Goal: Task Accomplishment & Management: Use online tool/utility

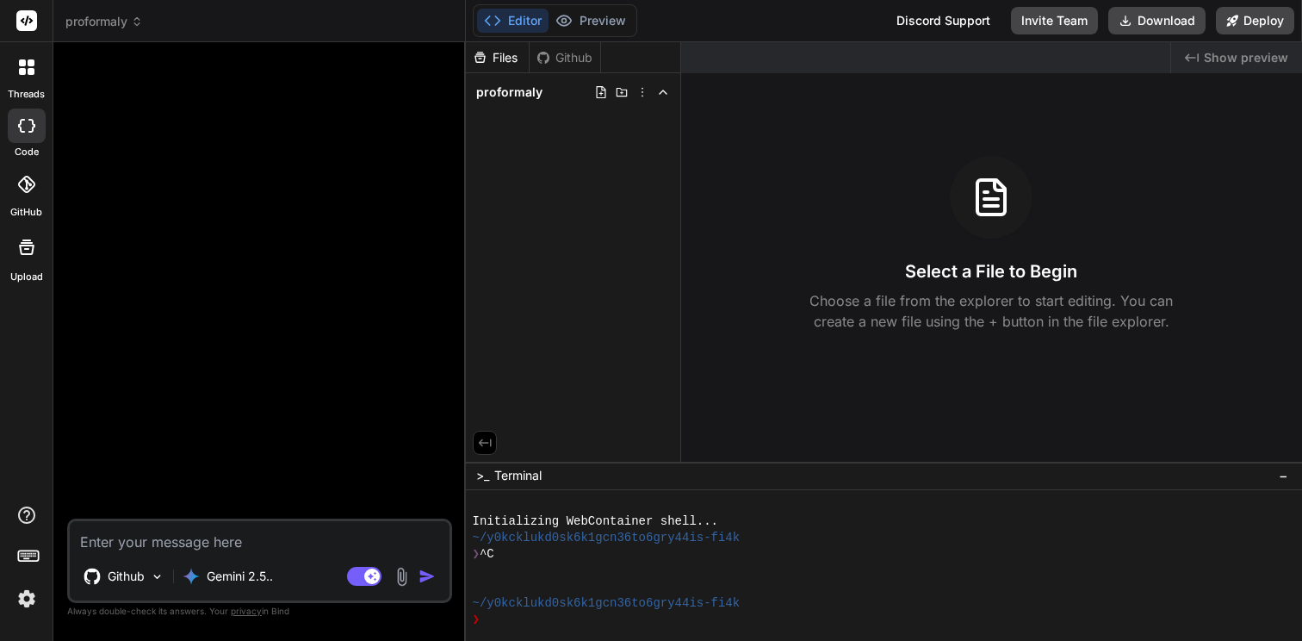
type textarea "c"
type textarea "x"
type textarea "cr"
type textarea "x"
type textarea "cre"
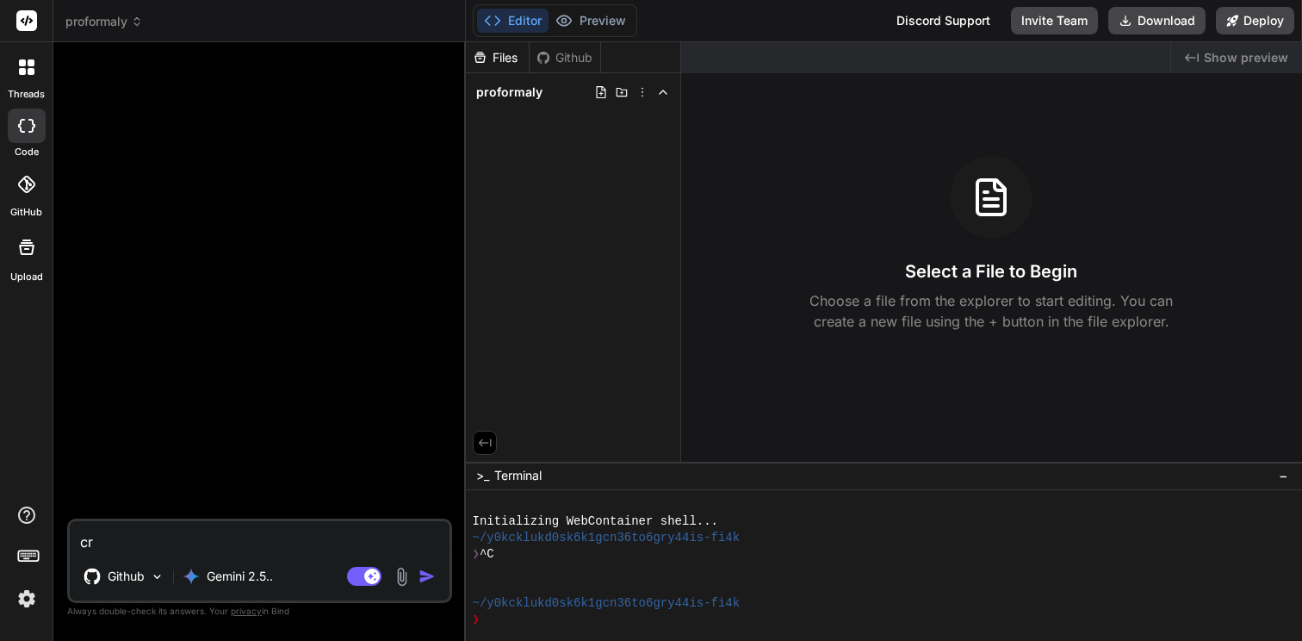
type textarea "x"
type textarea "crea"
type textarea "x"
type textarea "creat"
type textarea "x"
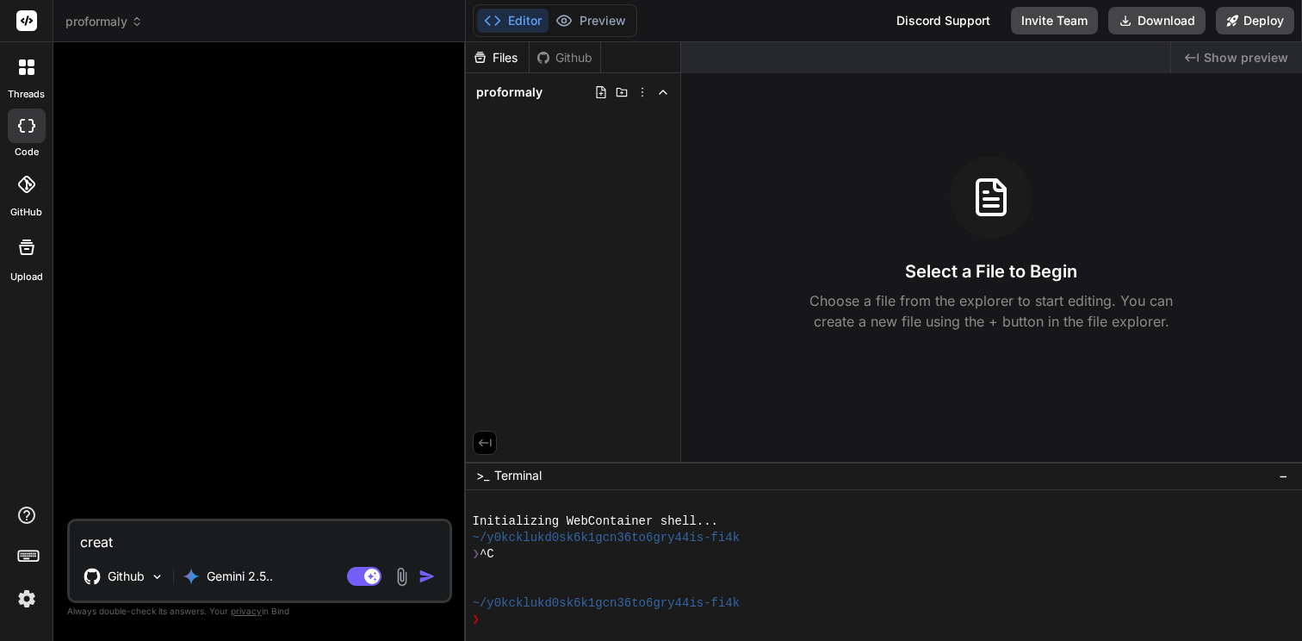
type textarea "create"
type textarea "x"
type textarea "create"
type textarea "x"
type textarea "create a"
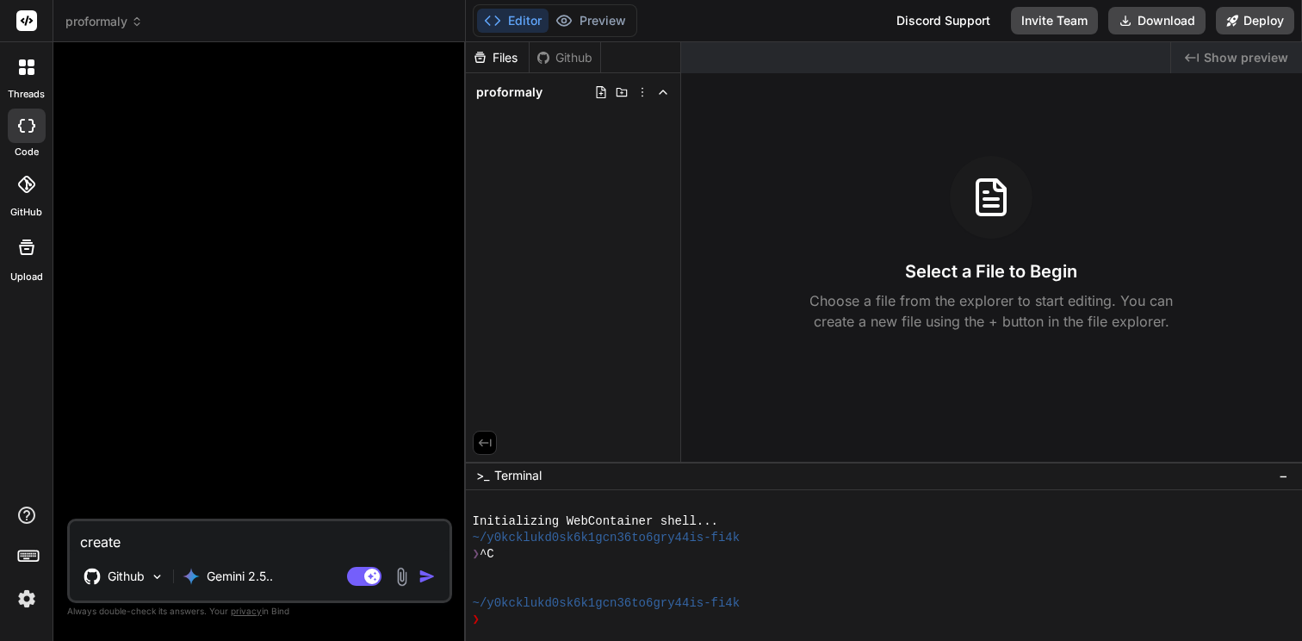
type textarea "x"
type textarea "create a"
type textarea "x"
type textarea "create a p"
type textarea "x"
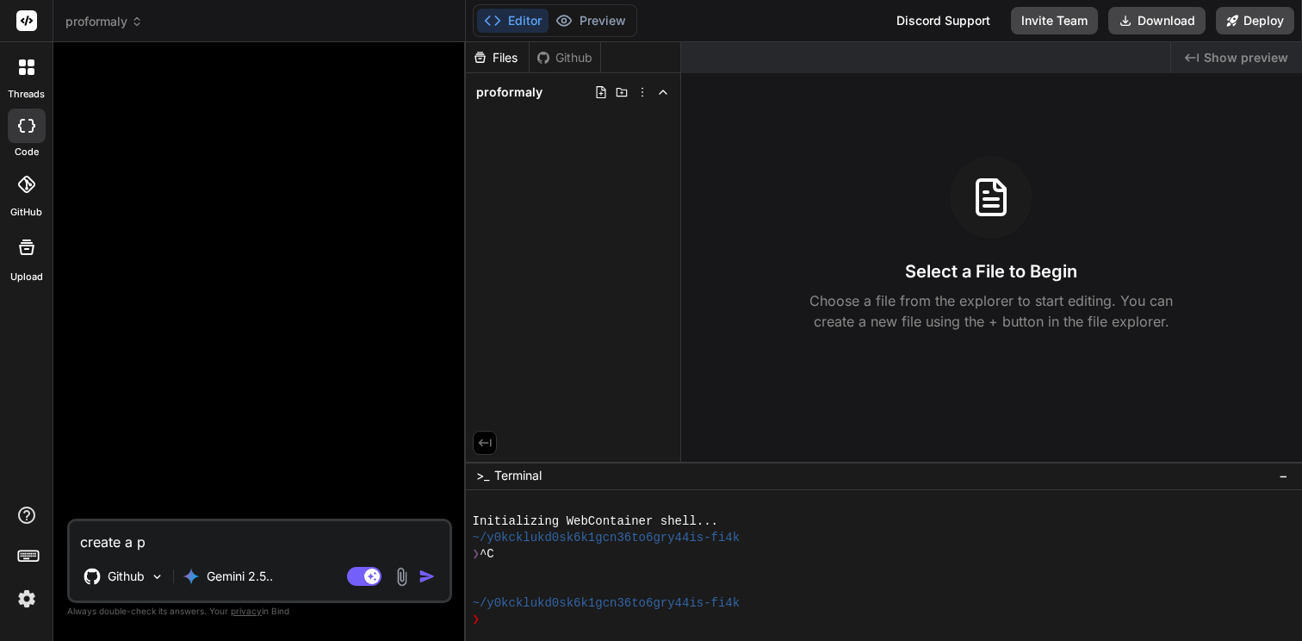
type textarea "create a pr"
type textarea "x"
type textarea "create a pro"
type textarea "x"
type textarea "create a prof"
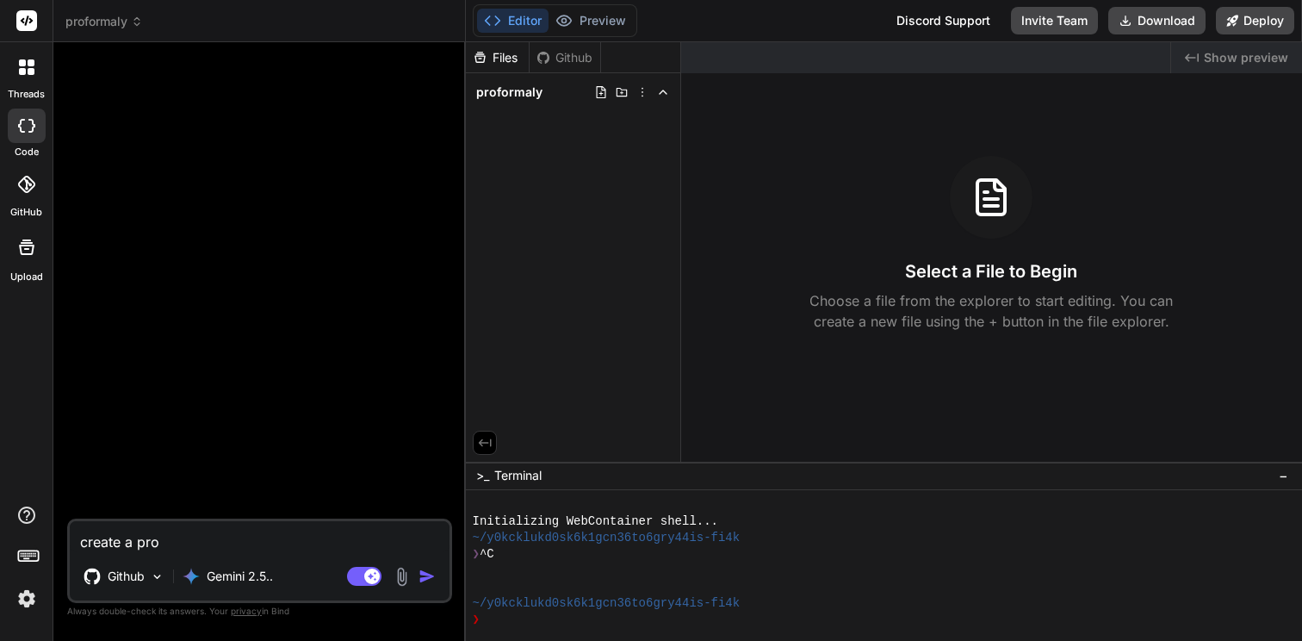
type textarea "x"
type textarea "create a profo"
type textarea "x"
type textarea "create a profor"
type textarea "x"
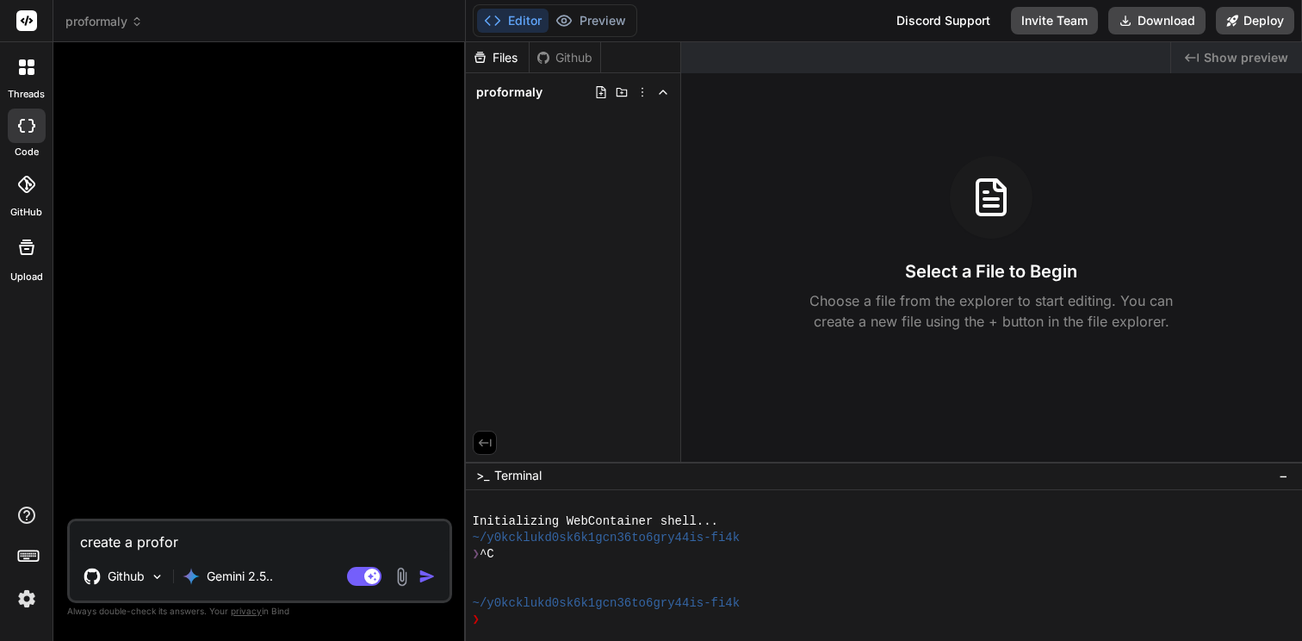
type textarea "create a proform"
type textarea "x"
type textarea "create a proforma"
type textarea "x"
type textarea "create a proforma"
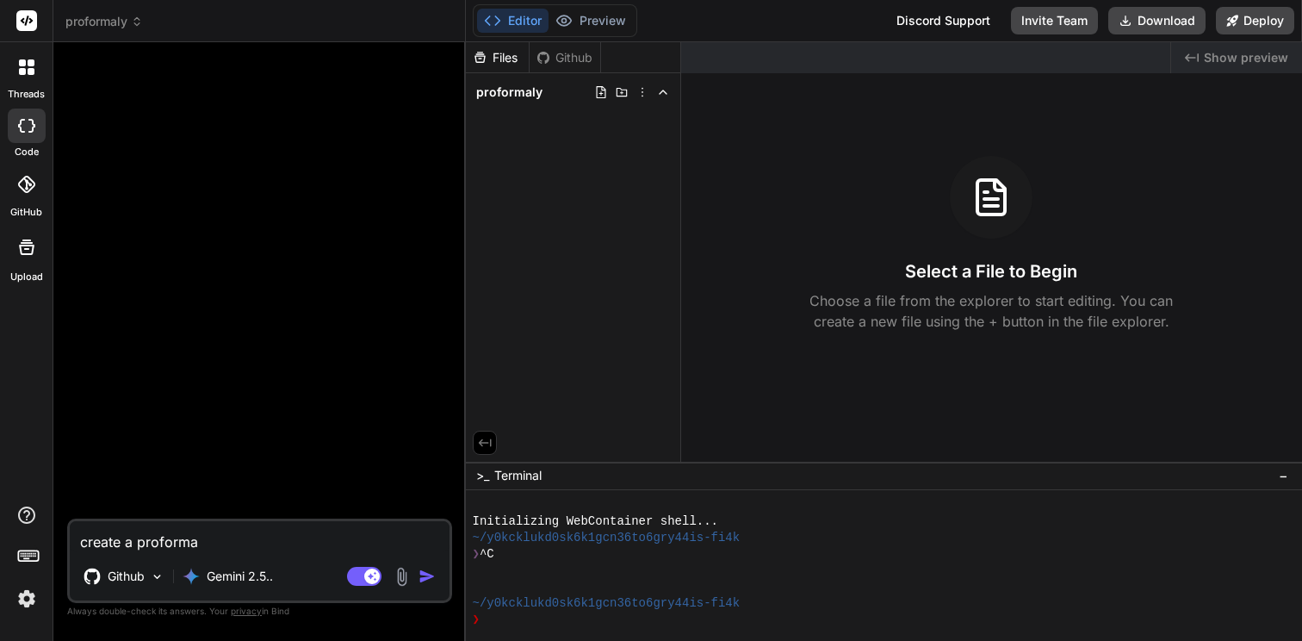
type textarea "x"
type textarea "create a proforma p"
type textarea "x"
type textarea "create a proforma po"
type textarea "x"
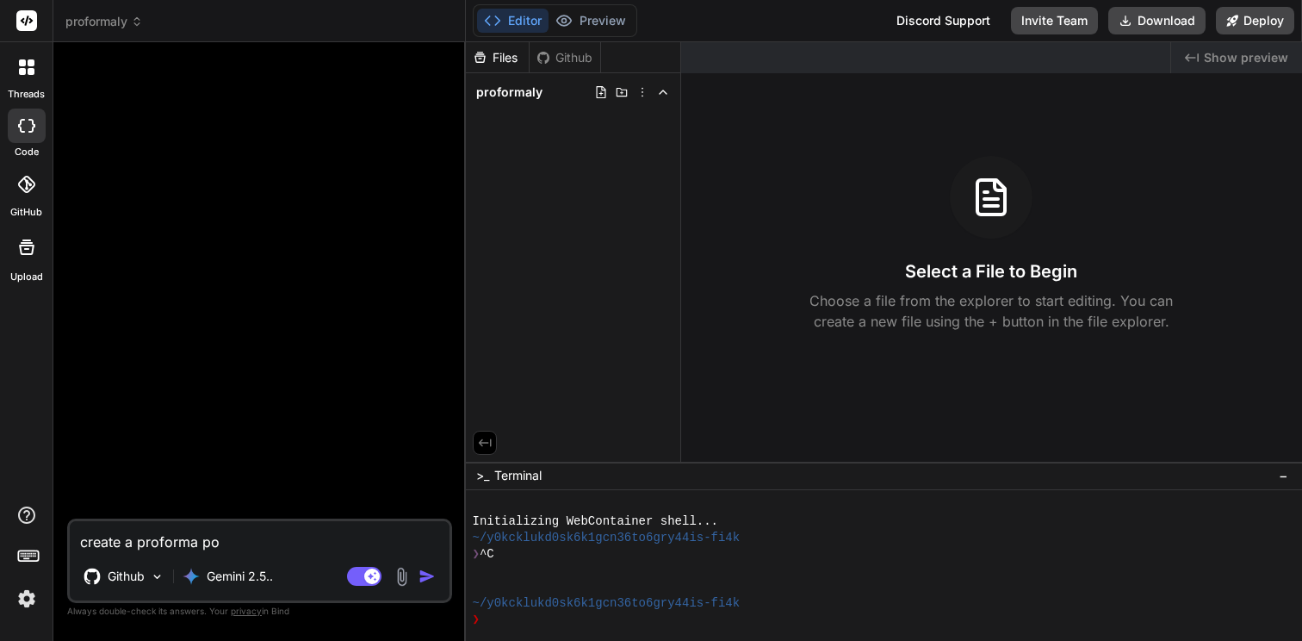
type textarea "create a proforma por"
type textarea "x"
type textarea "create a proforma port"
type textarea "x"
type textarea "create a proforma porta"
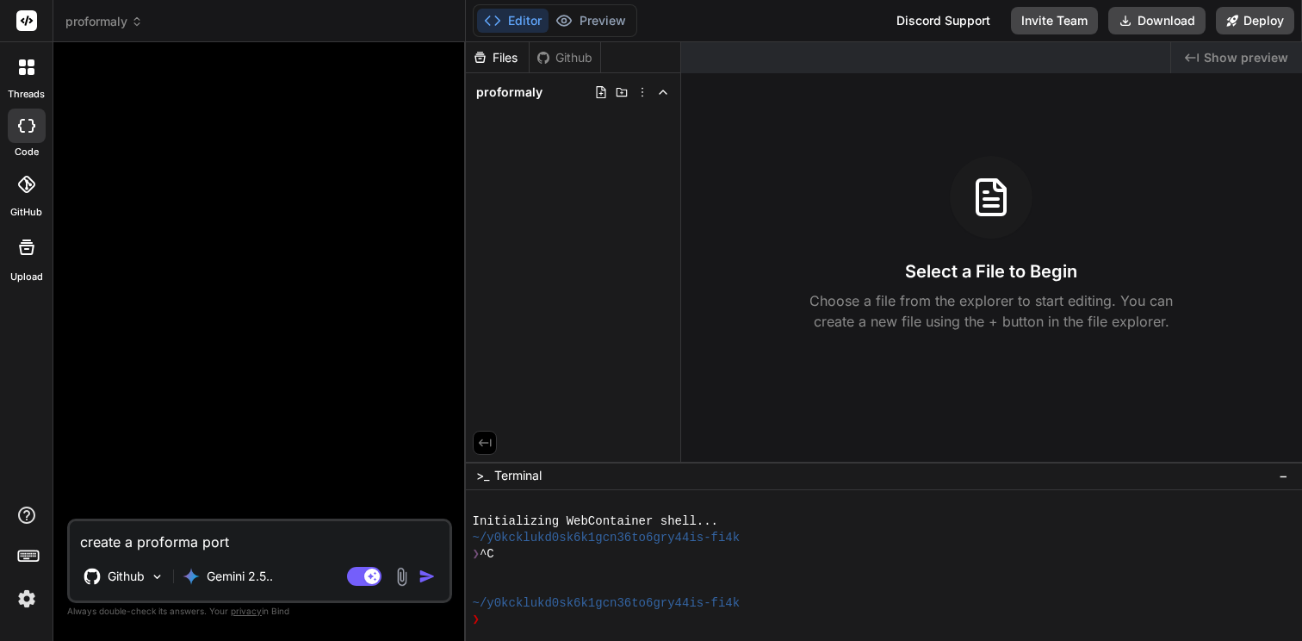
type textarea "x"
type textarea "create a proforma portal"
type textarea "x"
type textarea "create a proforma portal"
type textarea "x"
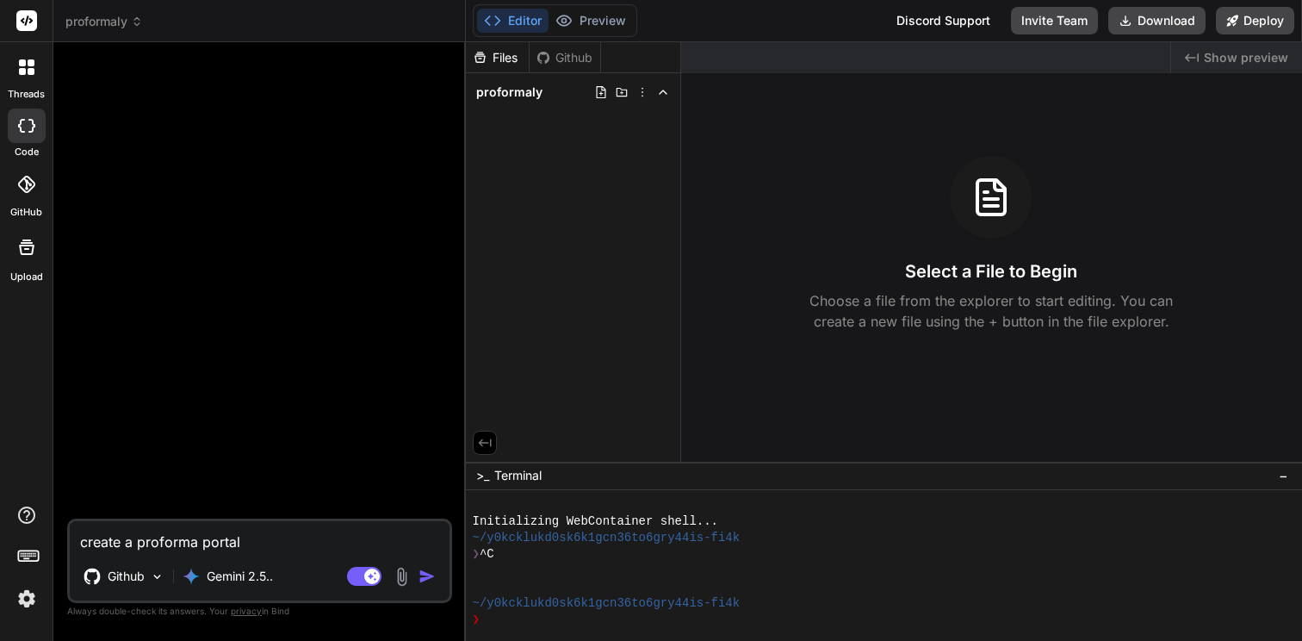
type textarea "create a proforma portal f"
type textarea "x"
type textarea "create a proforma portal fo"
type textarea "x"
type textarea "create a proforma portal for"
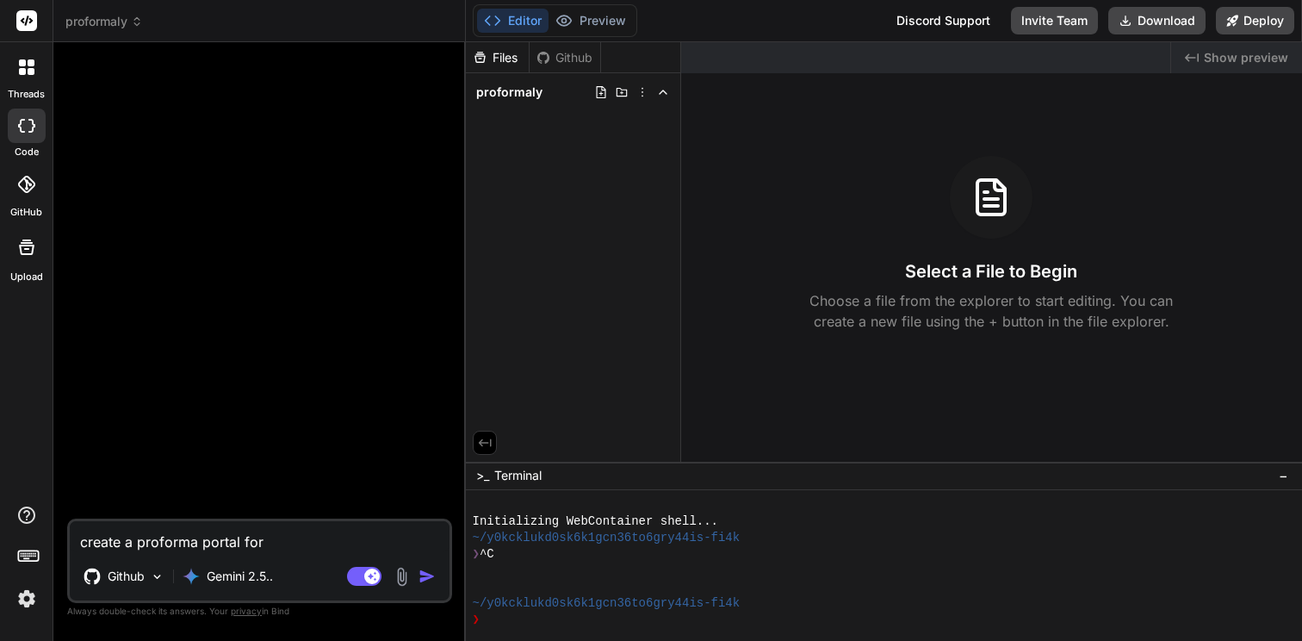
type textarea "x"
type textarea "create a proforma portal for"
type textarea "x"
type textarea "create a proforma portal for c"
type textarea "x"
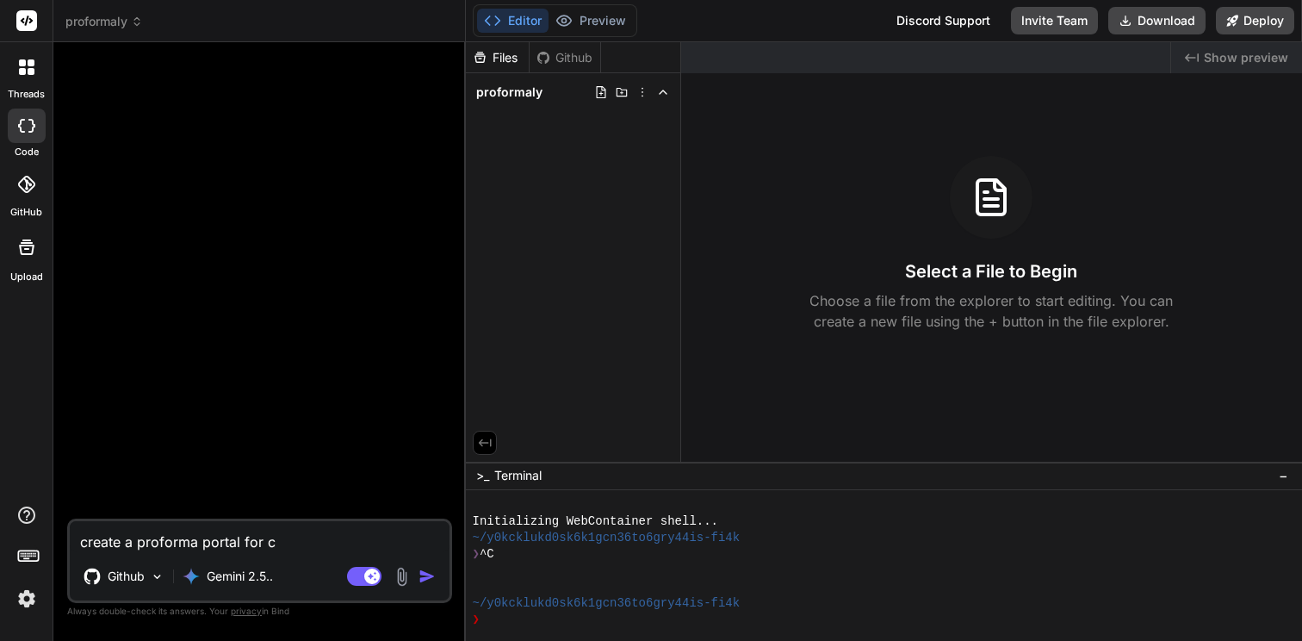
type textarea "create a proforma portal for co"
type textarea "x"
type textarea "create a proforma portal for com"
type textarea "x"
type textarea "create a proforma portal for comm"
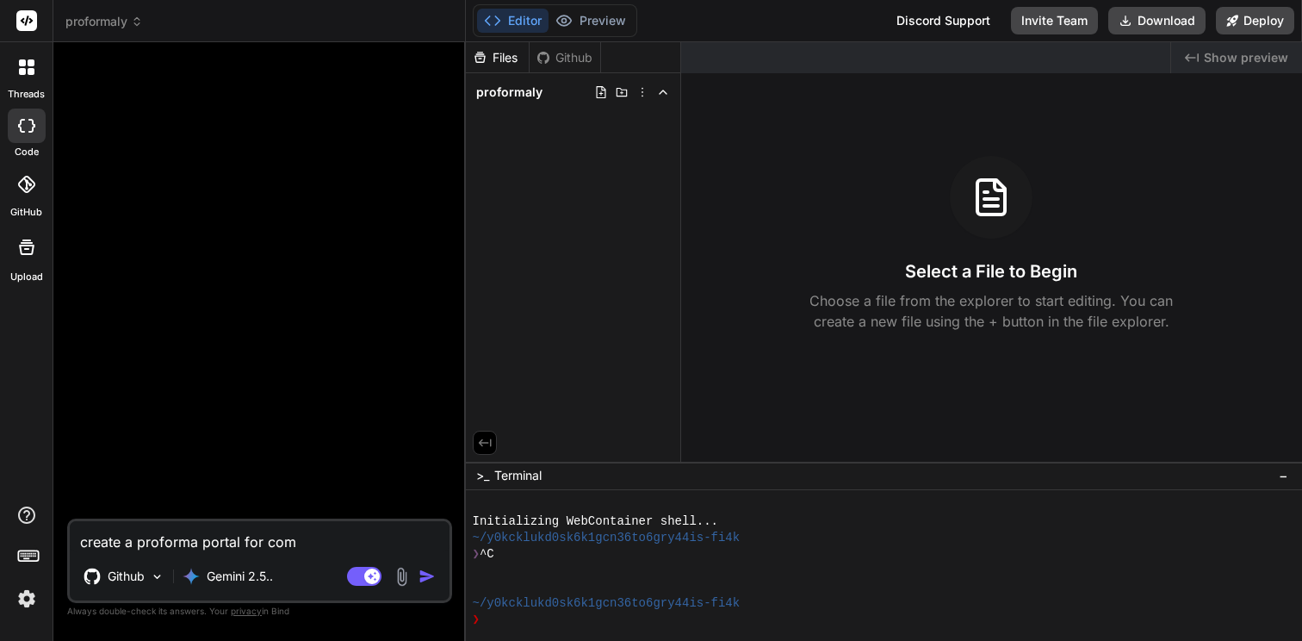
type textarea "x"
type textarea "create a proforma portal for comme"
type textarea "x"
type textarea "create a proforma portal for commer"
type textarea "x"
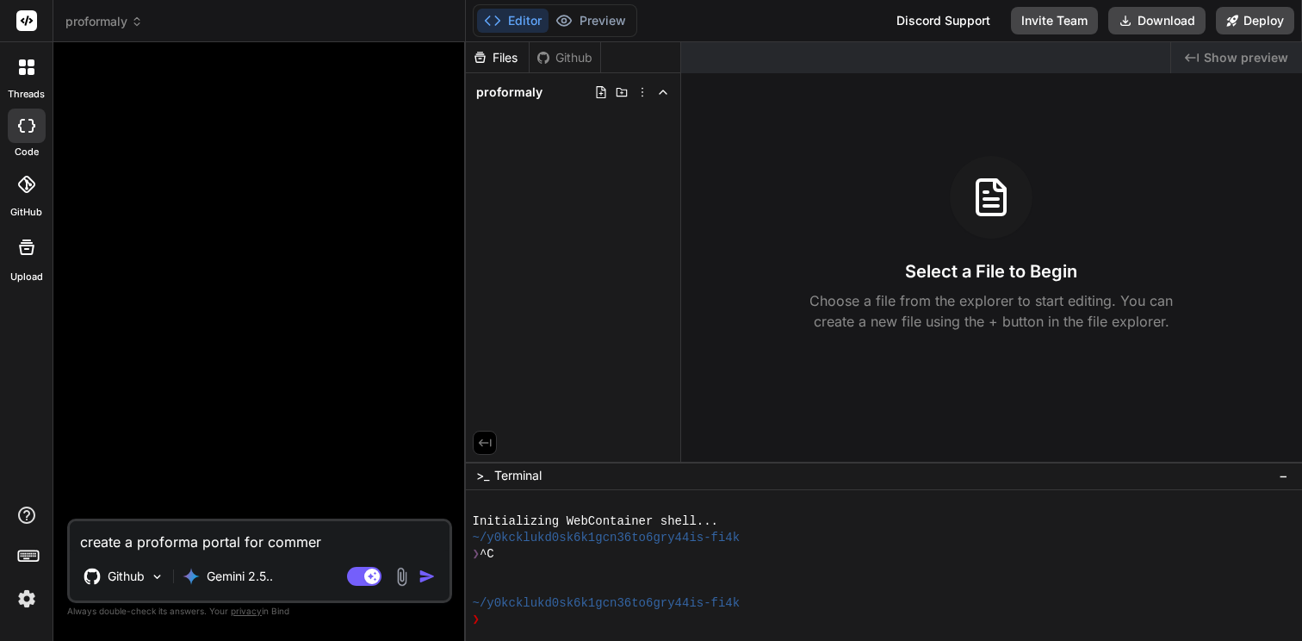
type textarea "create a proforma portal for commerc"
type textarea "x"
type textarea "create a proforma portal for commerci"
type textarea "x"
type textarea "create a proforma portal for commercia"
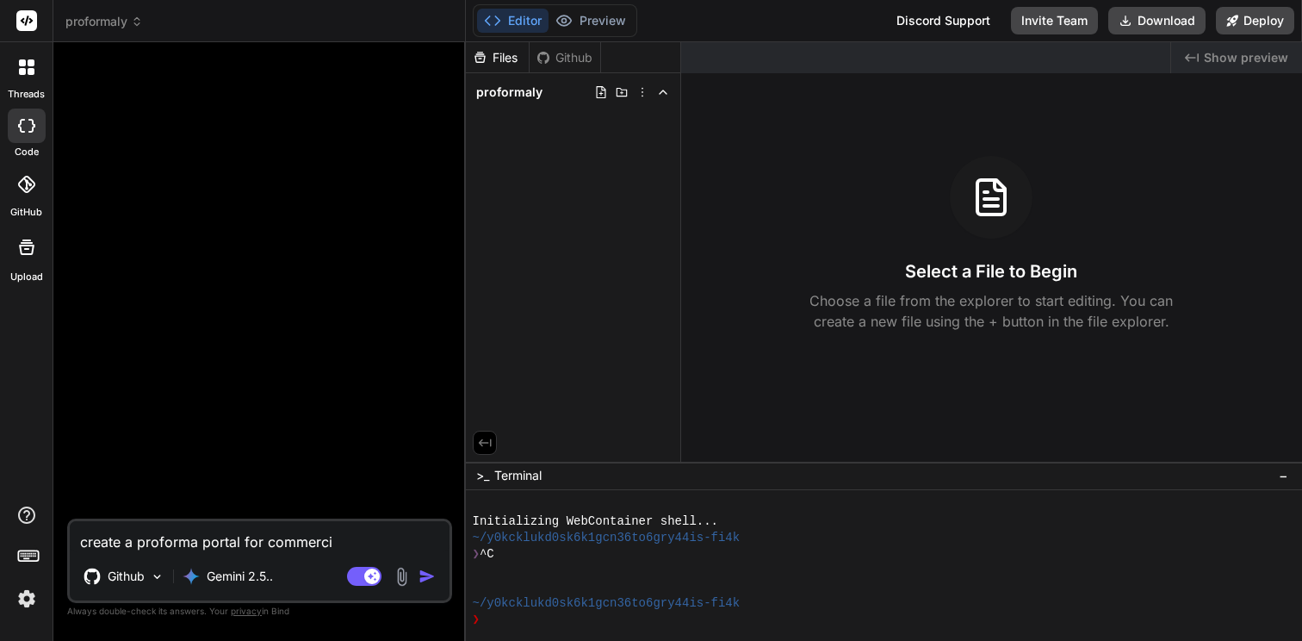
type textarea "x"
type textarea "create a proforma portal for commercial"
type textarea "x"
type textarea "create a proforma portal for commercial"
type textarea "x"
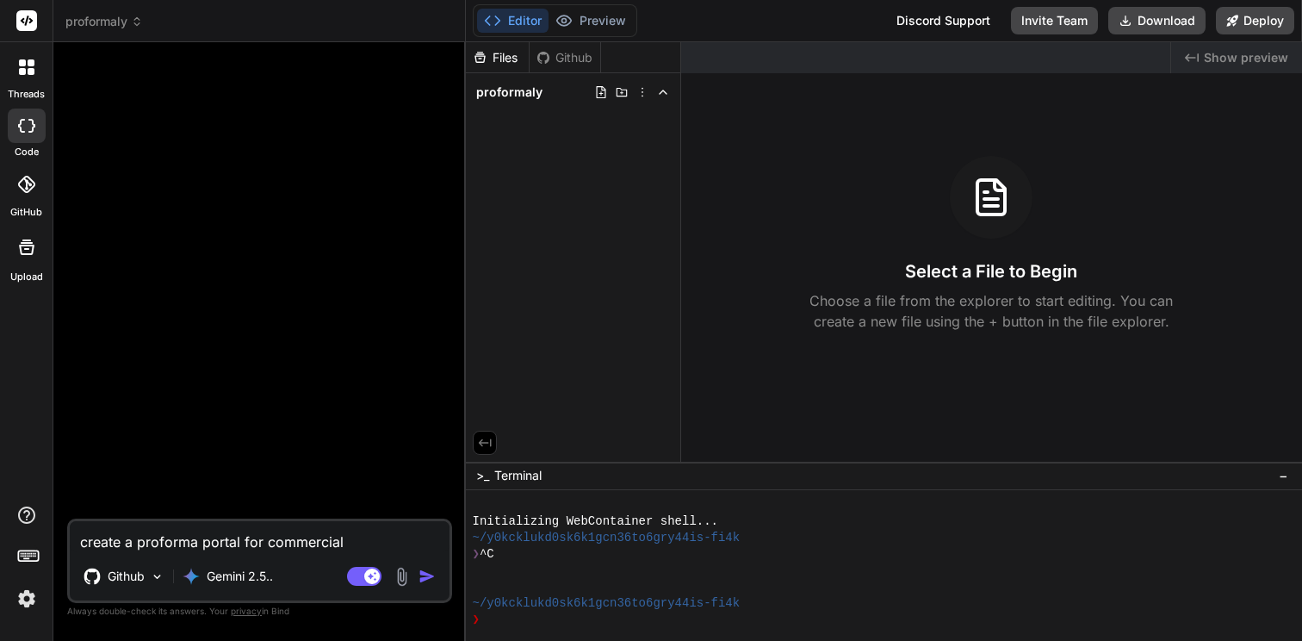
type textarea "create a proforma portal for commercial r"
type textarea "x"
type textarea "create a proforma portal for commercial re"
type textarea "x"
type textarea "create a proforma portal for commercial rea"
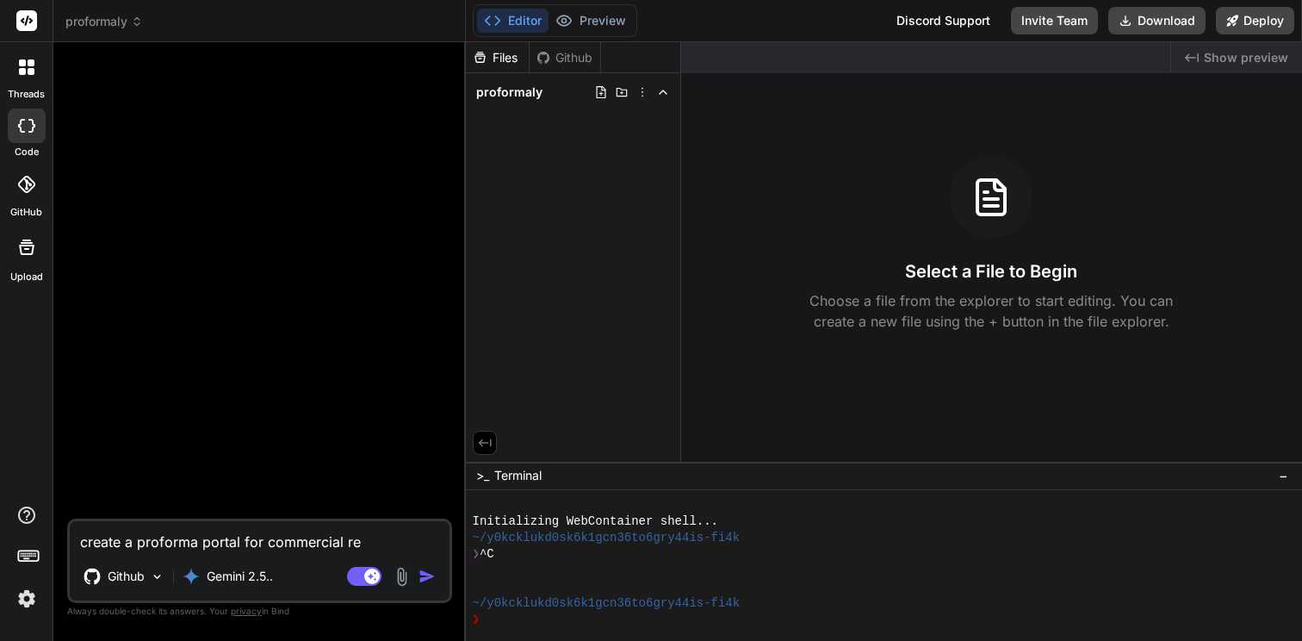
type textarea "x"
type textarea "create a proforma portal for commercial real"
type textarea "x"
type textarea "create a proforma portal for commercial real"
type textarea "x"
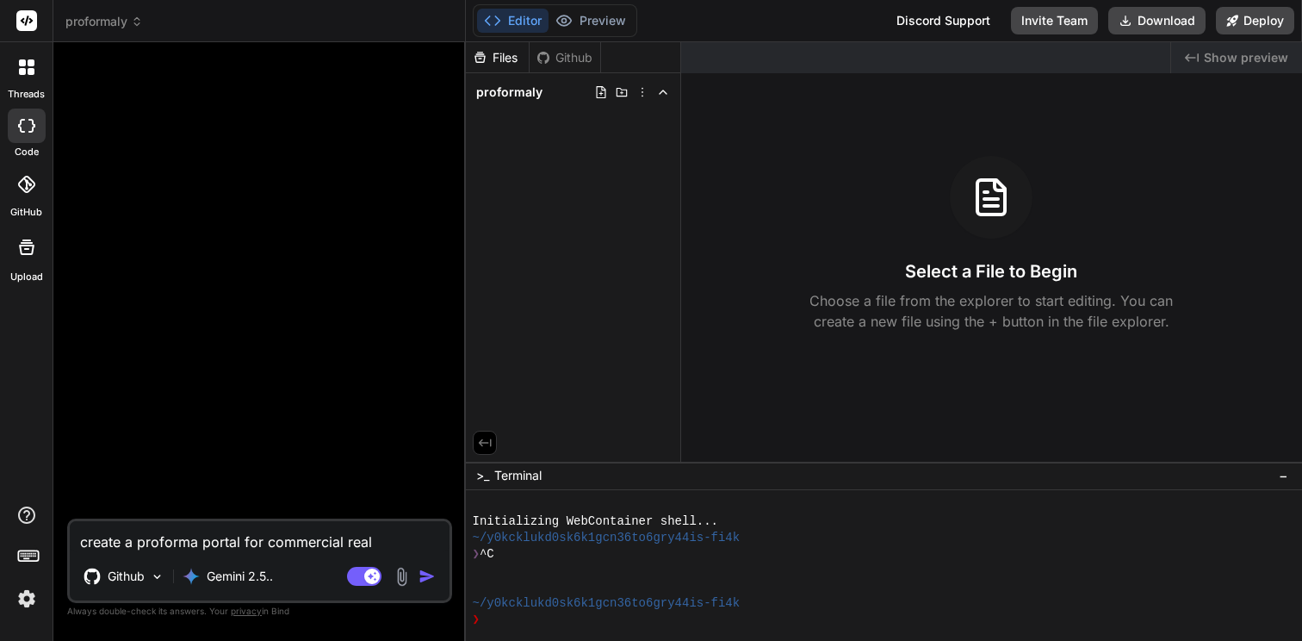
type textarea "create a proforma portal for commercial real e"
type textarea "x"
type textarea "create a proforma portal for commercial real es"
type textarea "x"
type textarea "create a proforma portal for commercial real est"
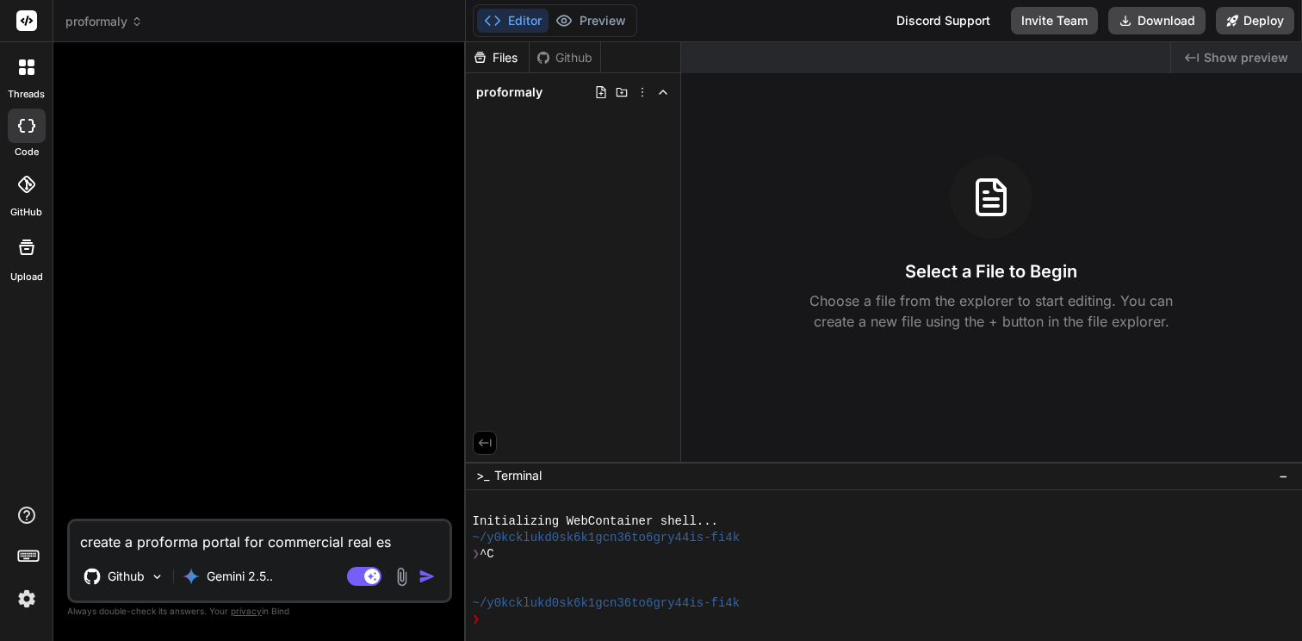
type textarea "x"
type textarea "create a proforma portal for commercial real esta"
type textarea "x"
type textarea "create a proforma portal for commercial real estat"
type textarea "x"
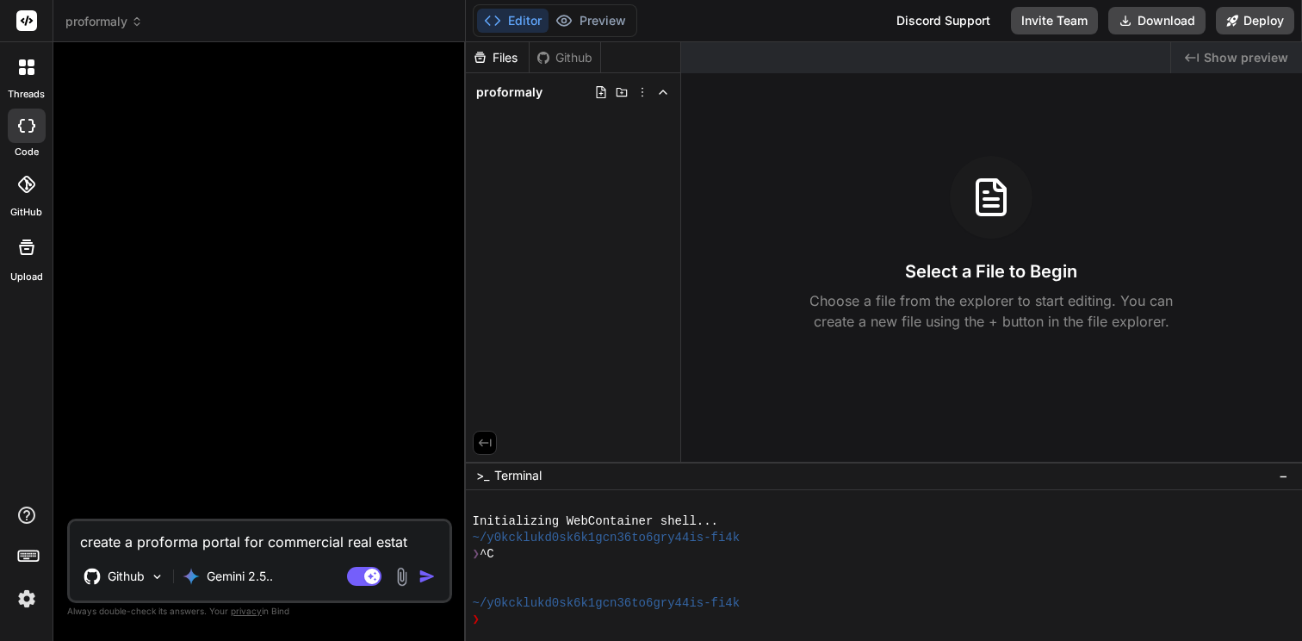
type textarea "create a proforma portal for commercial real estate"
type textarea "x"
type textarea "create a proforma portal for commercial real estate"
type textarea "x"
type textarea "create a proforma portal for commercial real estate u"
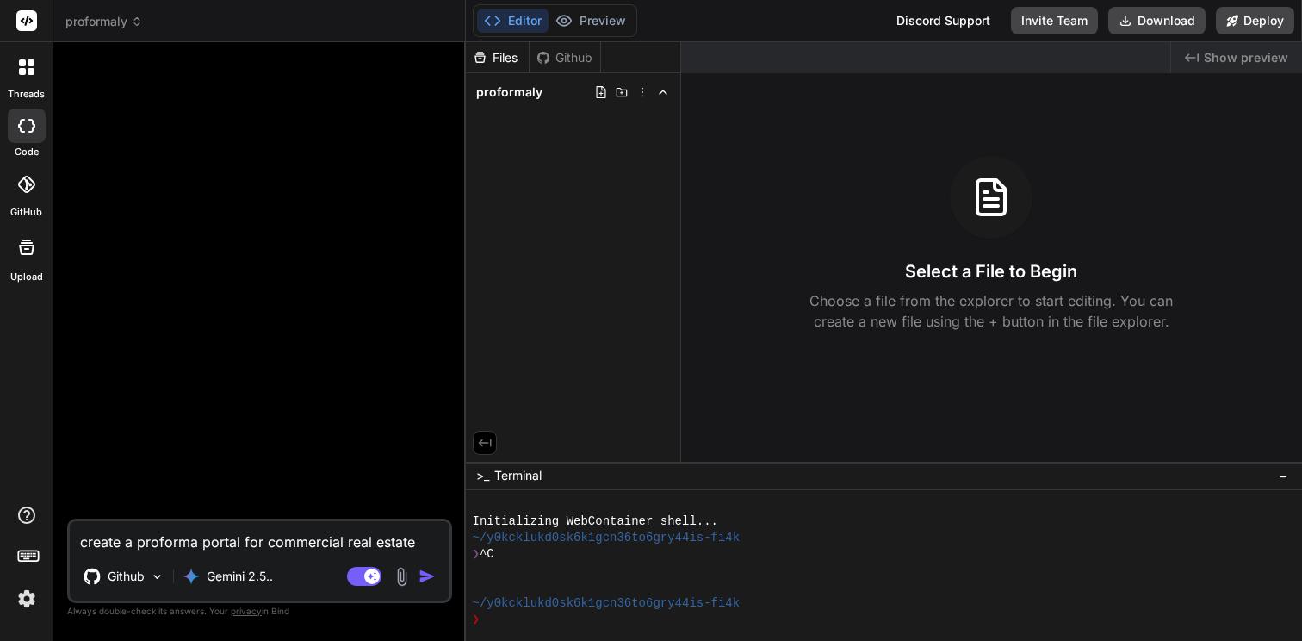
type textarea "x"
type textarea "create a proforma portal for commercial real estate us"
type textarea "x"
type textarea "create a proforma portal for commercial real estate usi"
type textarea "x"
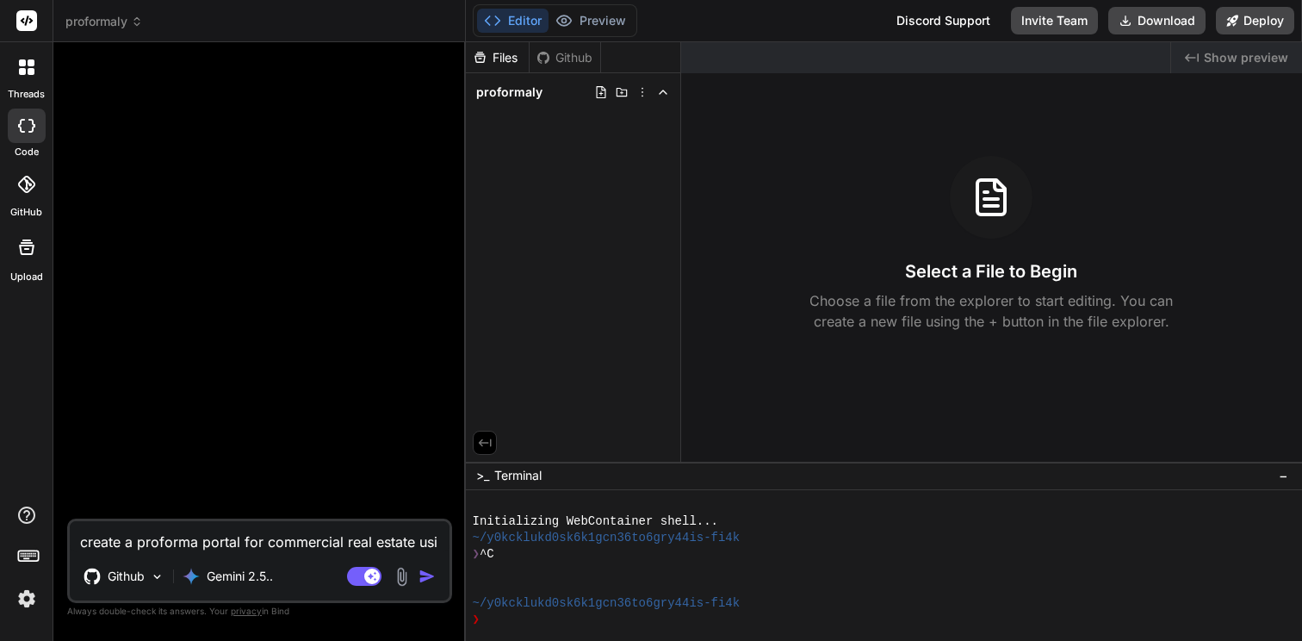
type textarea "create a proforma portal for commercial real estate usin"
type textarea "x"
type textarea "create a proforma portal for commercial real estate using"
type textarea "x"
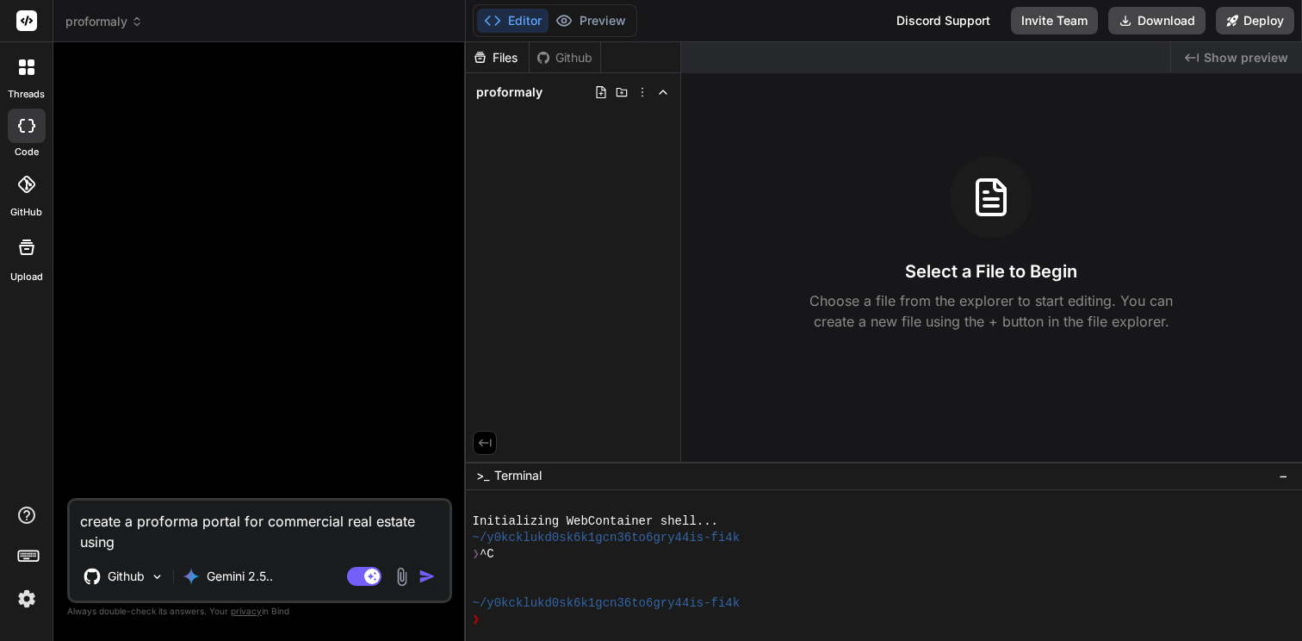
type textarea "create a proforma portal for commercial real estate using"
type textarea "x"
type textarea "create a proforma portal for commercial real estate using t"
type textarea "x"
type textarea "create a proforma portal for commercial real estate using th"
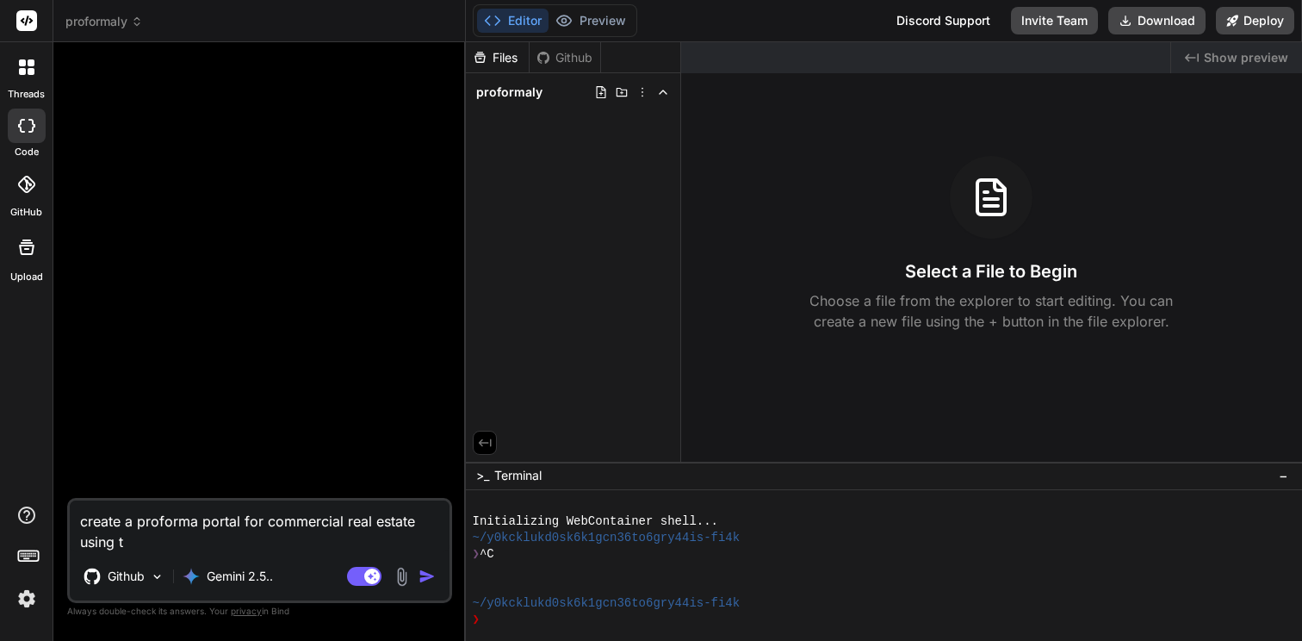
type textarea "x"
type textarea "create a proforma portal for commercial real estate using the"
type textarea "x"
type textarea "create a proforma portal for commercial real estate using the"
type textarea "x"
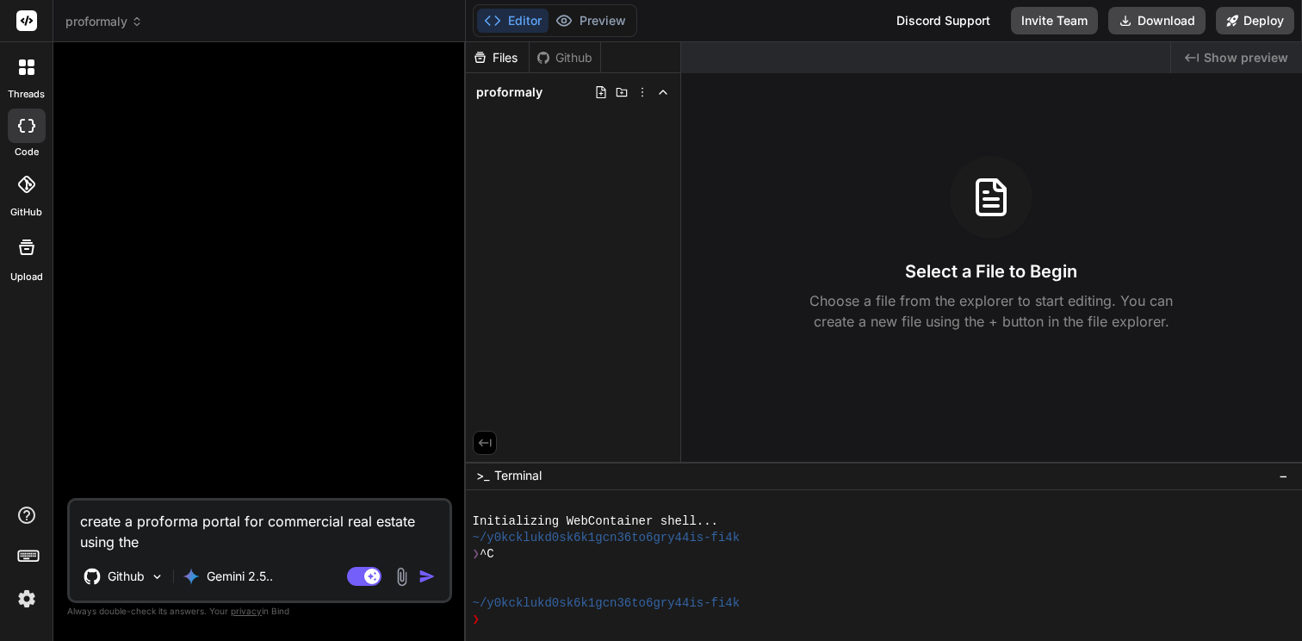
type textarea "create a proforma portal for commercial real estate using the a"
type textarea "x"
type textarea "create a proforma portal for commercial real estate using the at"
type textarea "x"
type textarea "create a proforma portal for commercial real estate using the att"
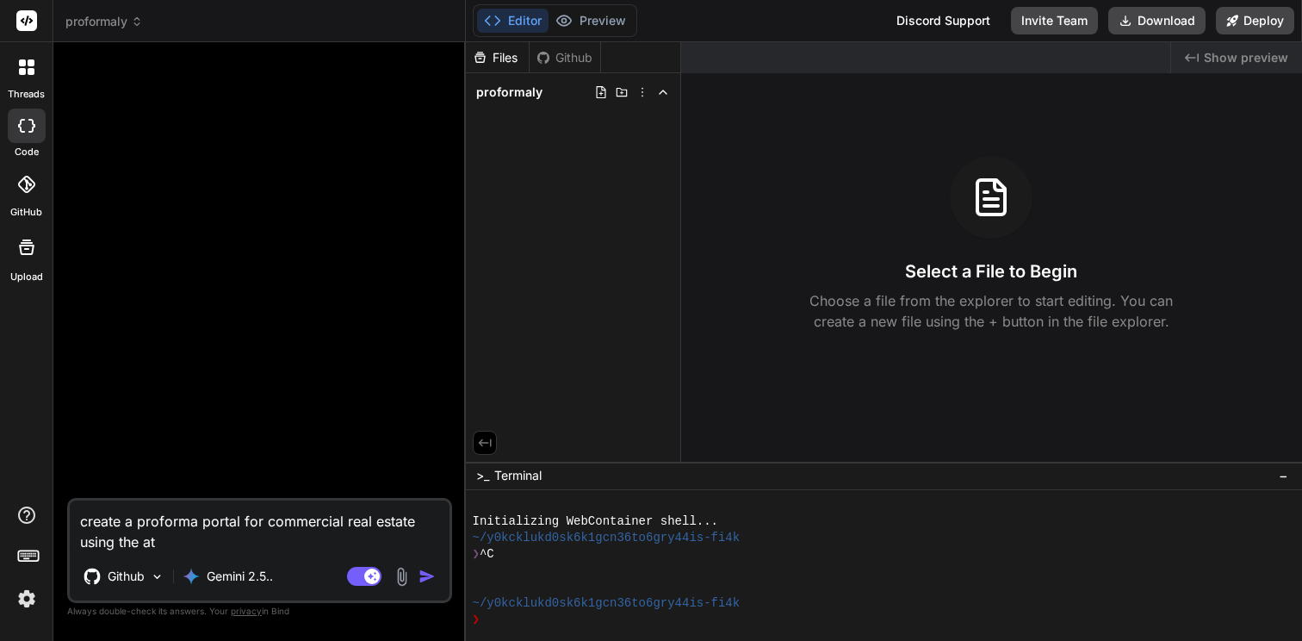
type textarea "x"
type textarea "create a proforma portal for commercial real estate using the atta"
type textarea "x"
type textarea "create a proforma portal for commercial real estate using the attac"
type textarea "x"
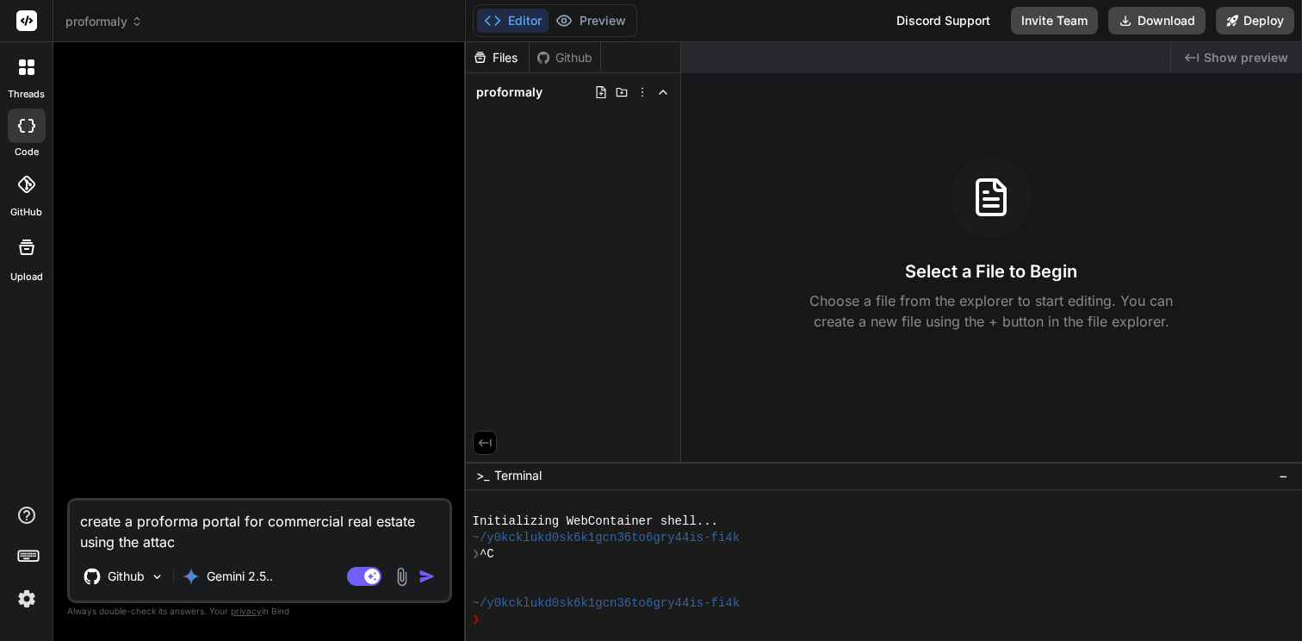
type textarea "create a proforma portal for commercial real estate using the attach"
type textarea "x"
type textarea "create a proforma portal for commercial real estate using the attache"
type textarea "x"
type textarea "create a proforma portal for commercial real estate using the attached"
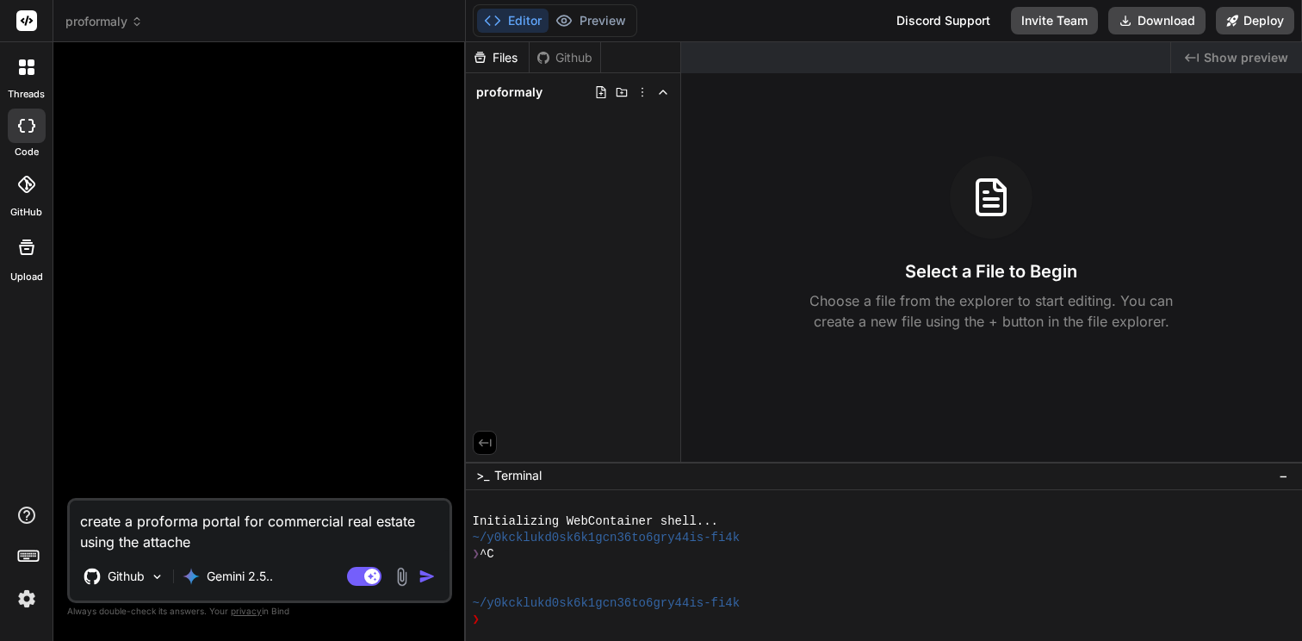
type textarea "x"
type textarea "create a proforma portal for commercial real estate using the attached"
type textarea "x"
type textarea "create a proforma portal for commercial real estate using the attached"
click at [402, 581] on img at bounding box center [402, 577] width 20 height 20
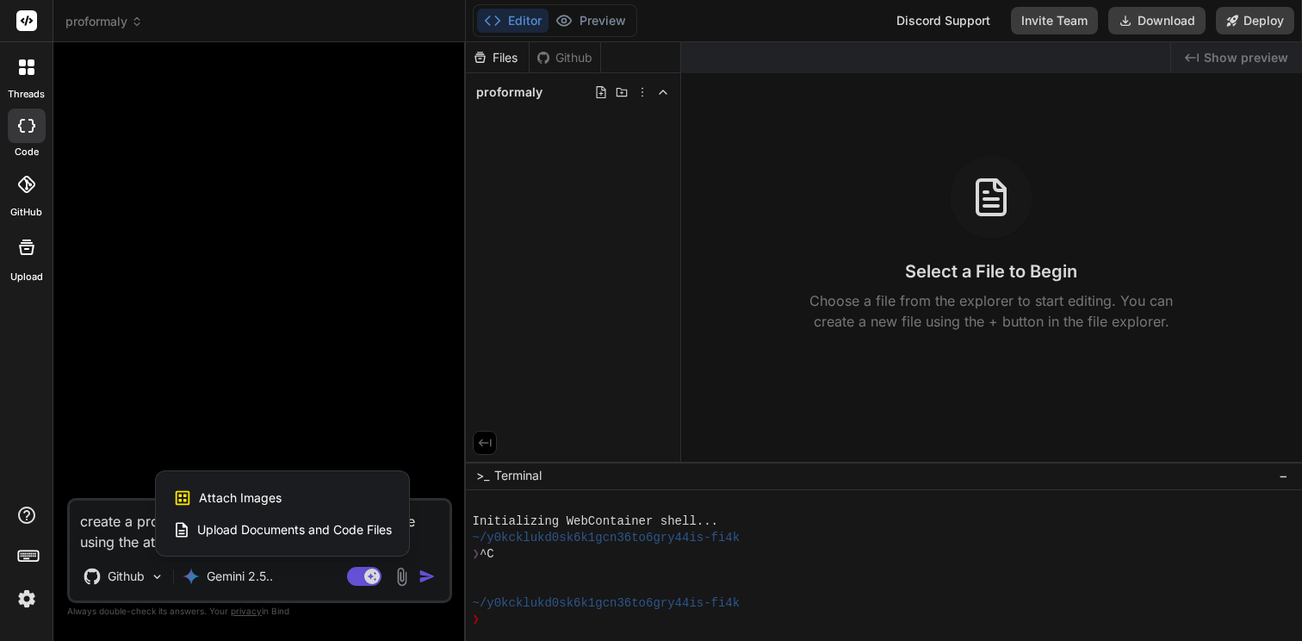
click at [299, 523] on span "Upload Documents and Code Files" at bounding box center [294, 529] width 195 height 17
type textarea "x"
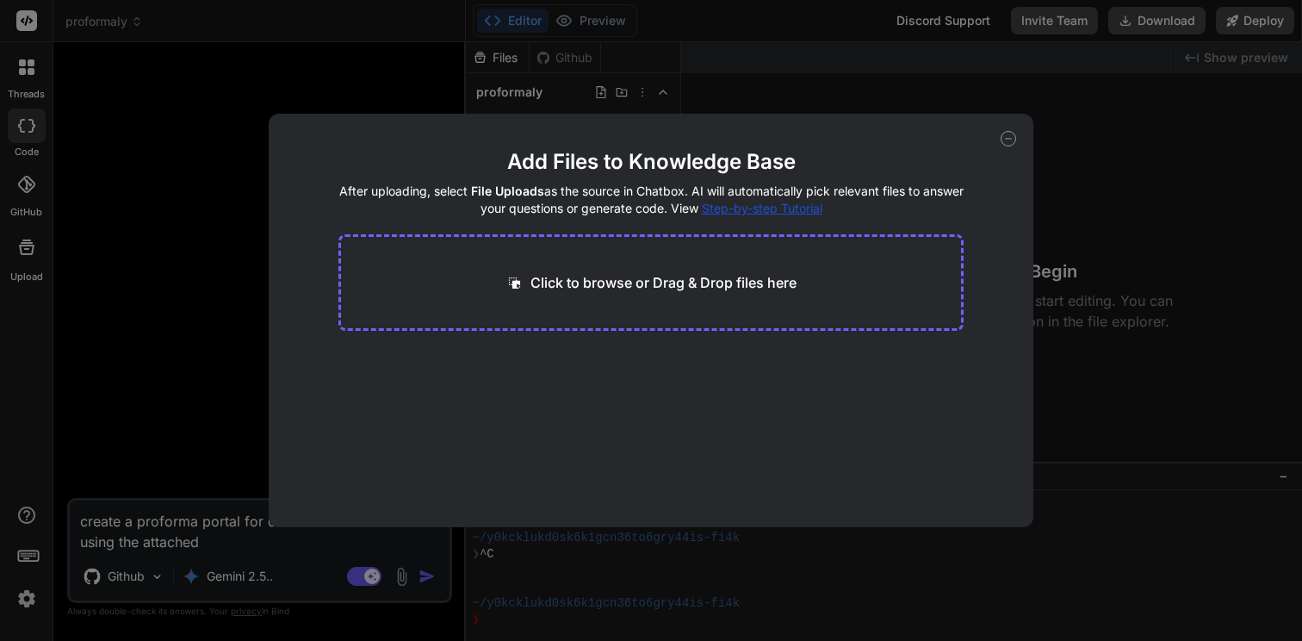
click at [592, 282] on p "Click to browse or Drag & Drop files here" at bounding box center [664, 282] width 266 height 21
click at [589, 295] on div "Click to browse or Drag & Drop files here" at bounding box center [651, 282] width 626 height 96
click at [584, 280] on p "Click to browse or Drag & Drop files here" at bounding box center [664, 282] width 266 height 21
type input "C:\fakepath\2025_Budget_projections_N4MA.xlsx"
click at [934, 463] on button "Finish" at bounding box center [933, 475] width 60 height 34
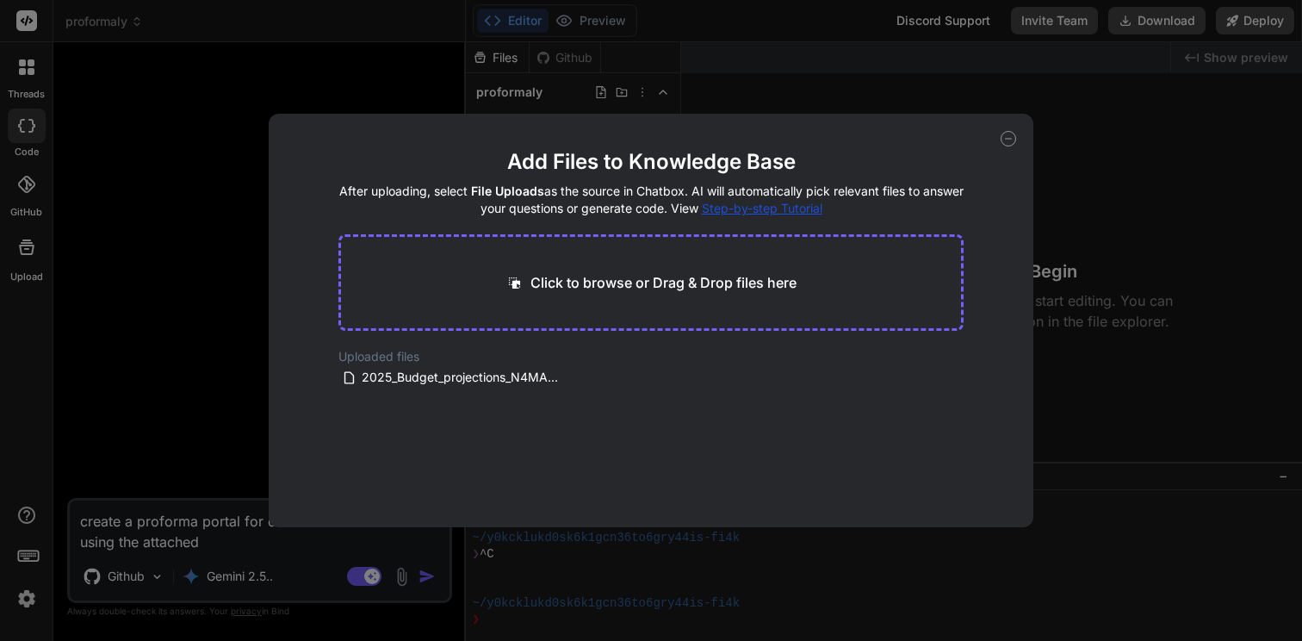
click at [189, 234] on div "Add Files to Knowledge Base After uploading, select File Uploads as the source …" at bounding box center [651, 320] width 1302 height 641
type textarea "x"
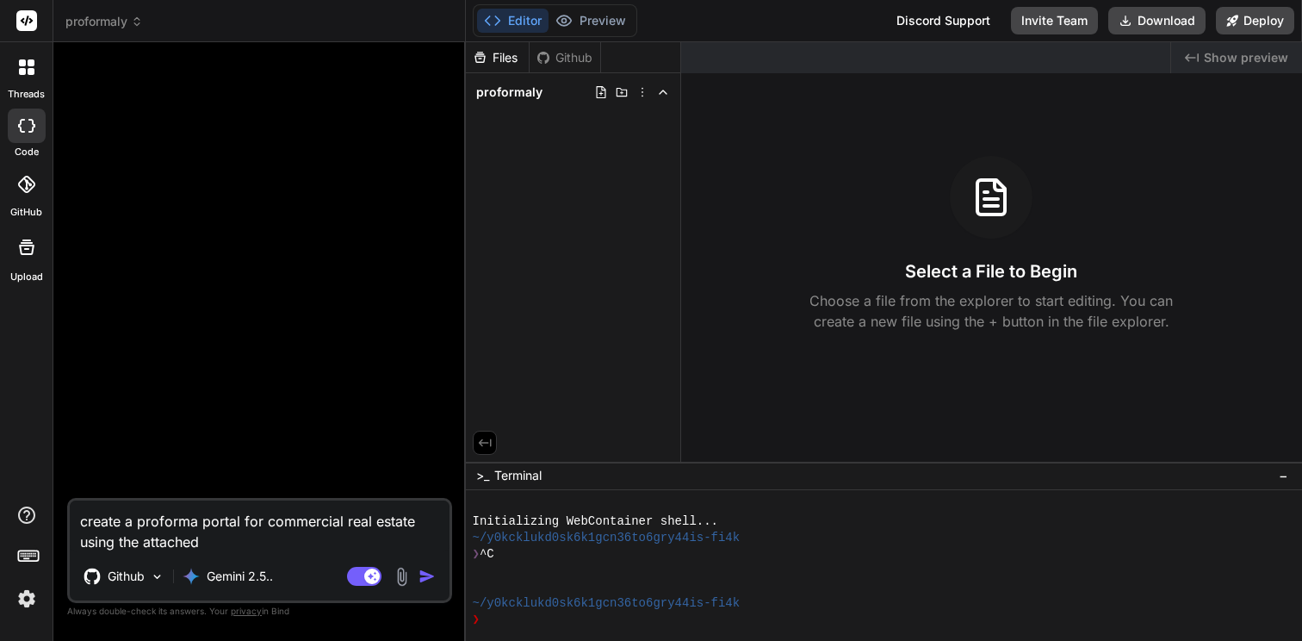
click at [228, 547] on textarea "create a proforma portal for commercial real estate using the attached" at bounding box center [260, 526] width 380 height 52
type textarea "create a proforma portal for commercial real estate using the attached x"
type textarea "x"
type textarea "create a proforma portal for commercial real estate using the attached xl"
type textarea "x"
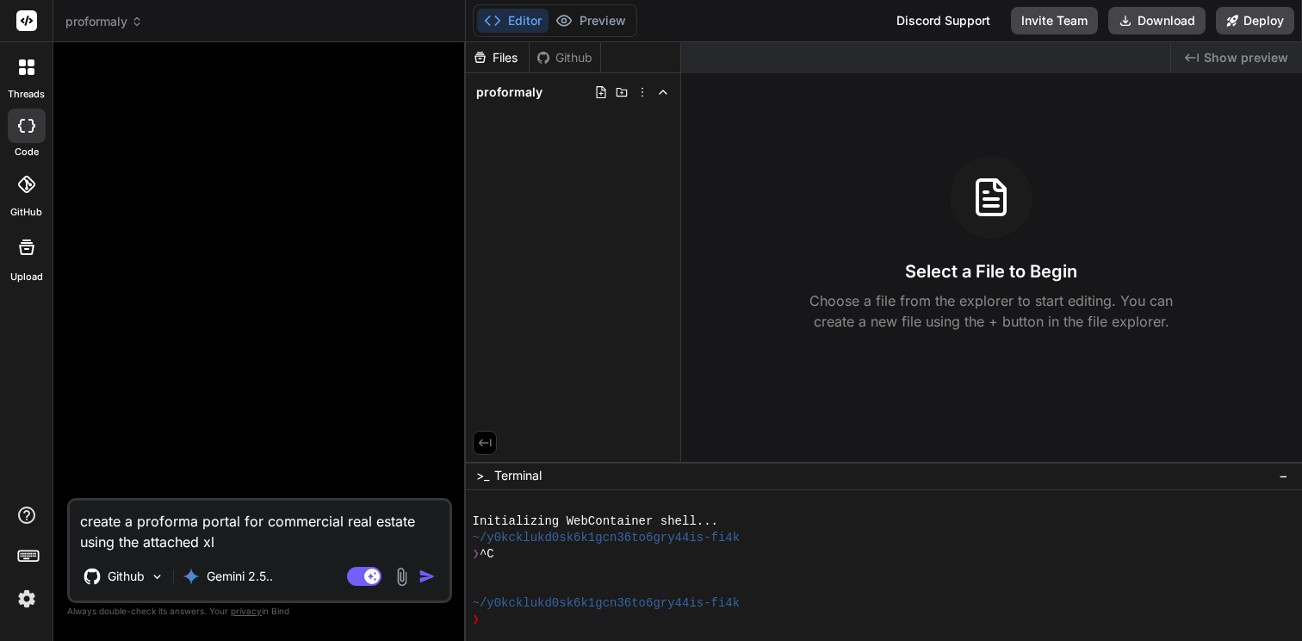
type textarea "create a proforma portal for commercial real estate using the attached xls"
type textarea "x"
type textarea "create a proforma portal for commercial real estate using the attached xls"
type textarea "x"
type textarea "create a proforma portal for commercial real estate using the attached xls t"
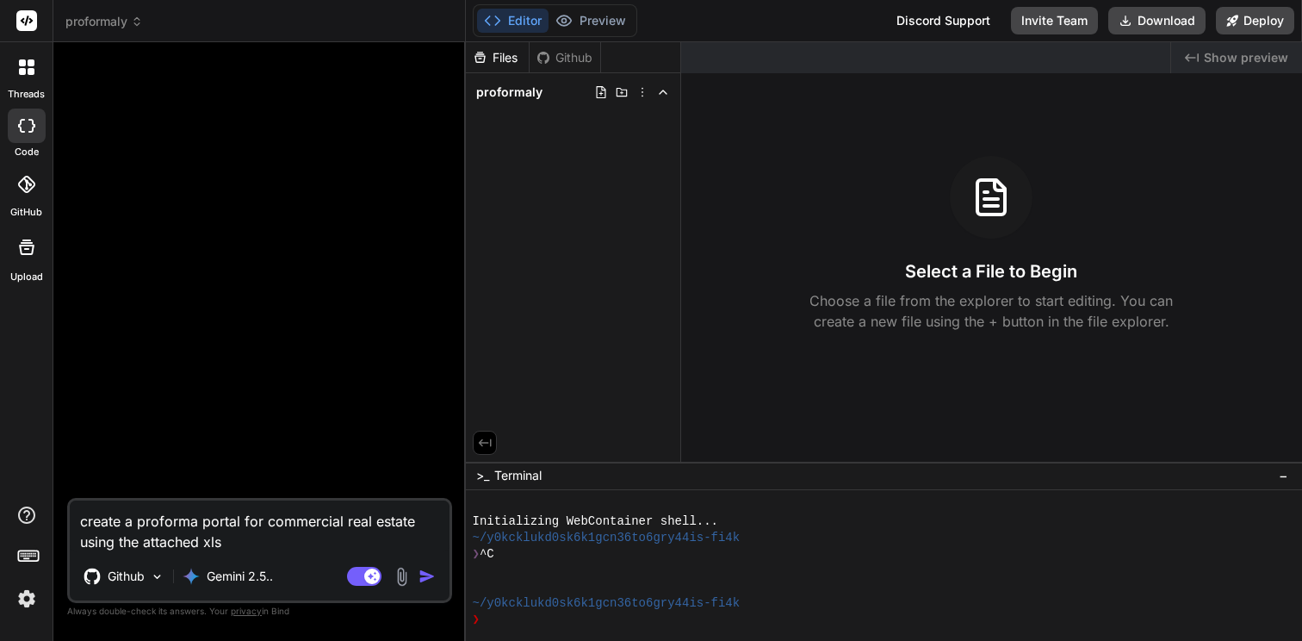
type textarea "x"
type textarea "create a proforma portal for commercial real estate using the attached xls to"
type textarea "x"
type textarea "create a proforma portal for commercial real estate using the attached xls too"
type textarea "x"
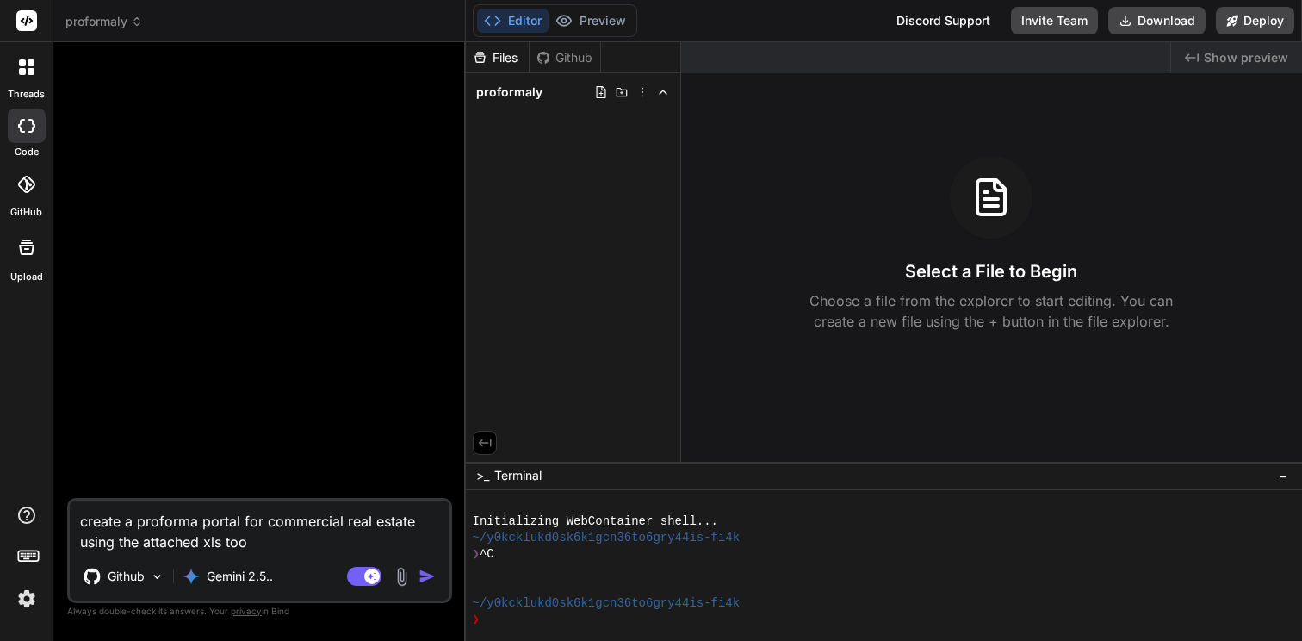
type textarea "create a proforma portal for commercial real estate using the attached xls tool"
type textarea "x"
type textarea "create a proforma portal for commercial real estate using the attached xls tool."
type textarea "x"
type textarea "create a proforma portal for commercial real estate using the attached xls tool."
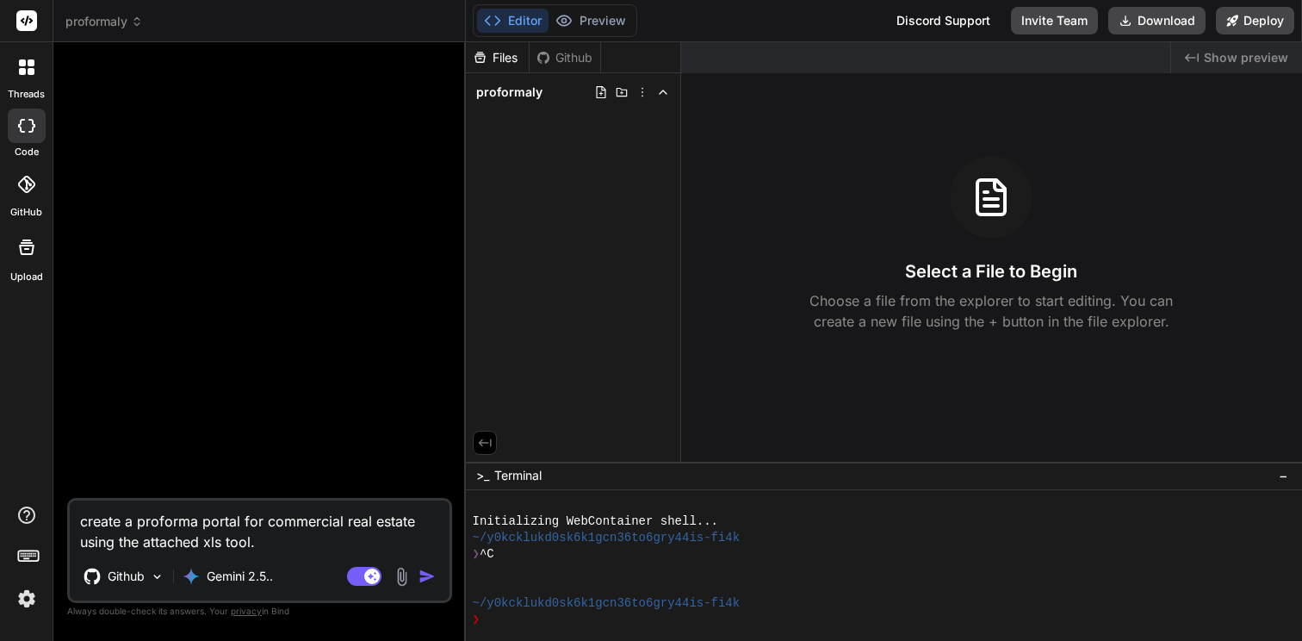
type textarea "x"
paste textarea "The app must be modular with each sheet having it's own page. Pre-Op sheet acce…"
type textarea "create a proforma portal for commercial real estate using the attached xls tool…"
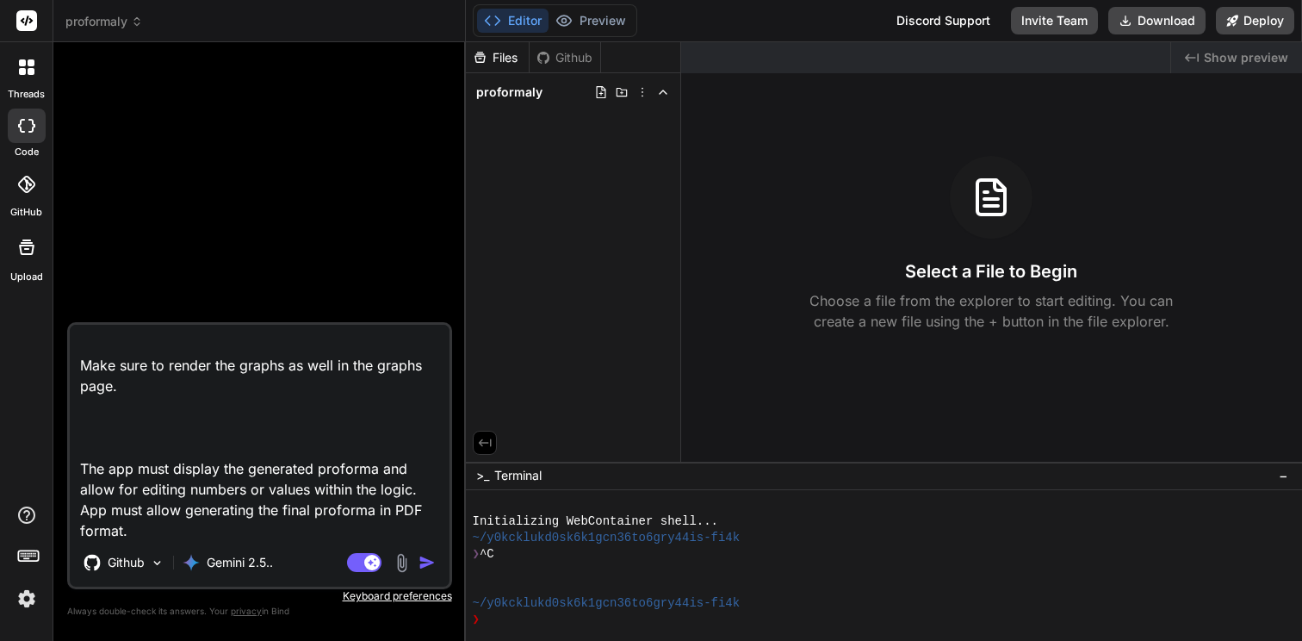
type textarea "x"
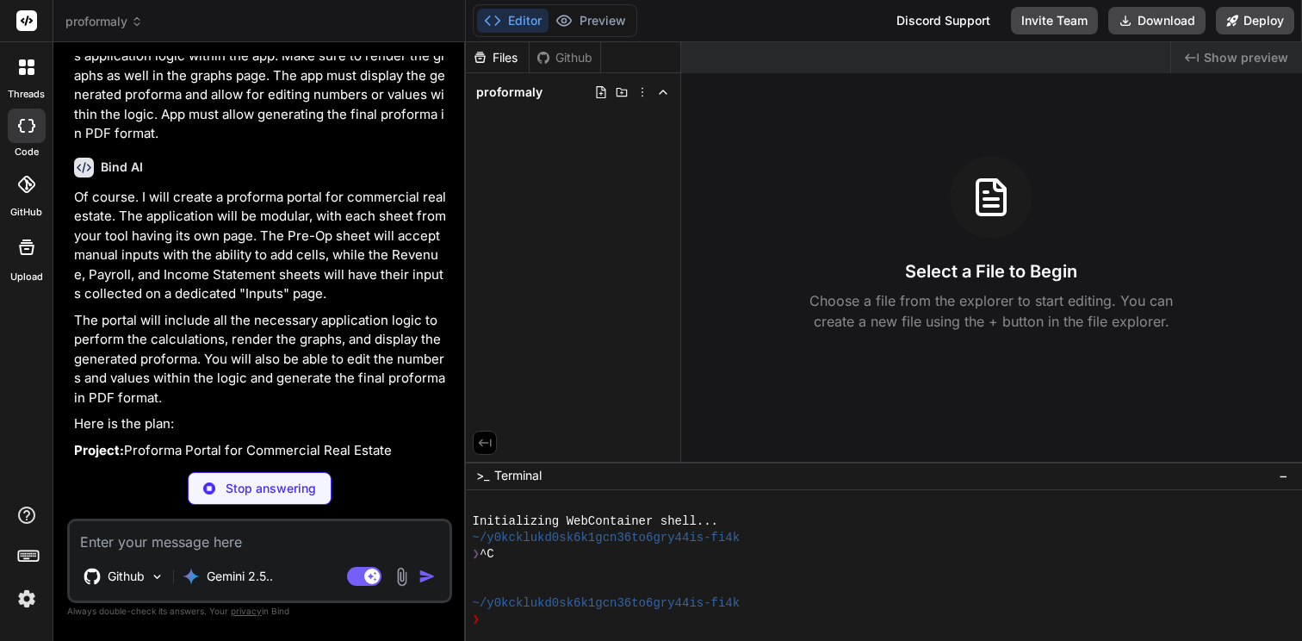
scroll to position [206, 0]
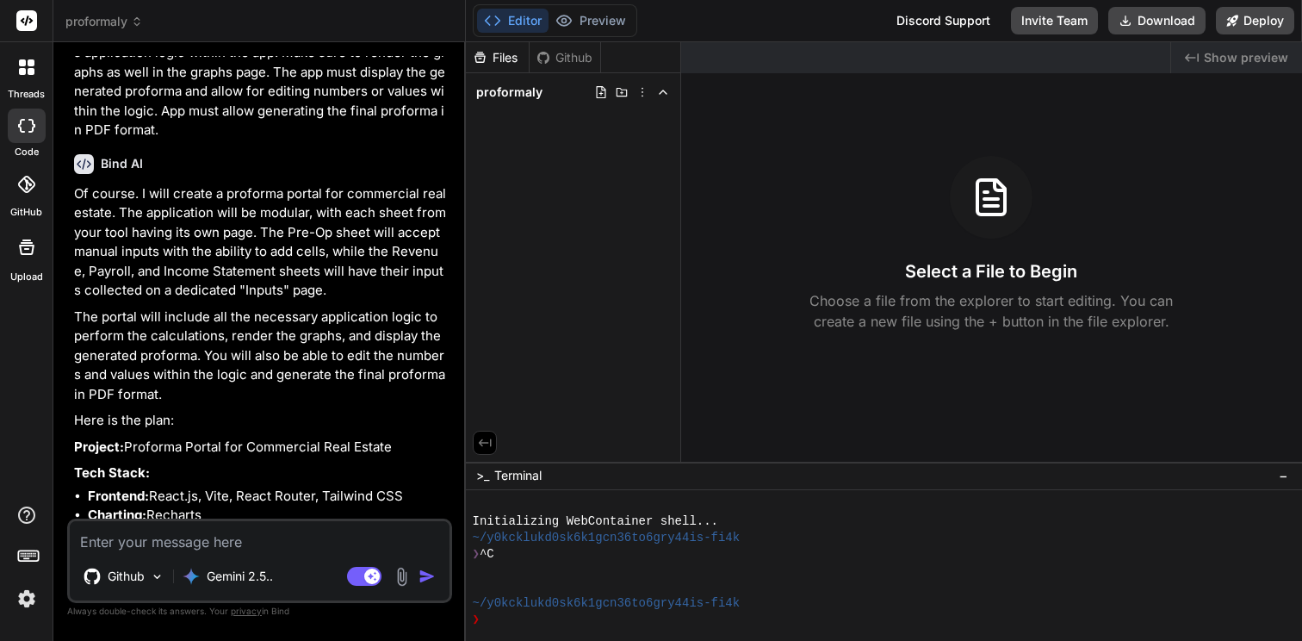
type textarea "x"
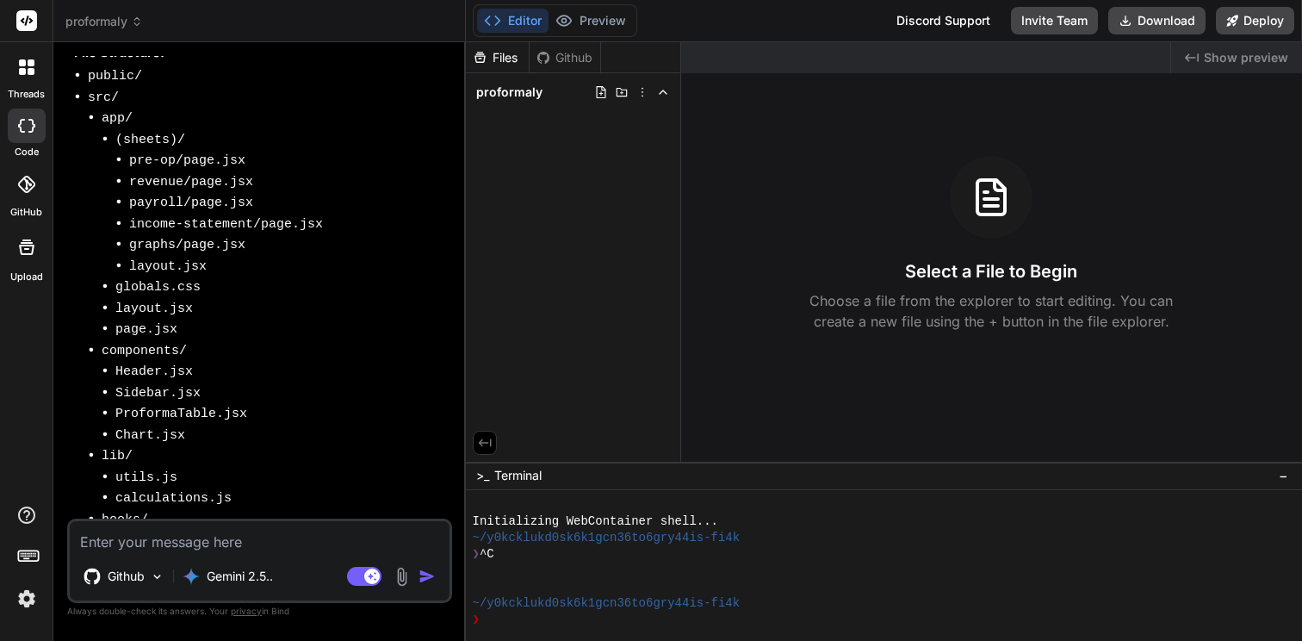
scroll to position [814, 0]
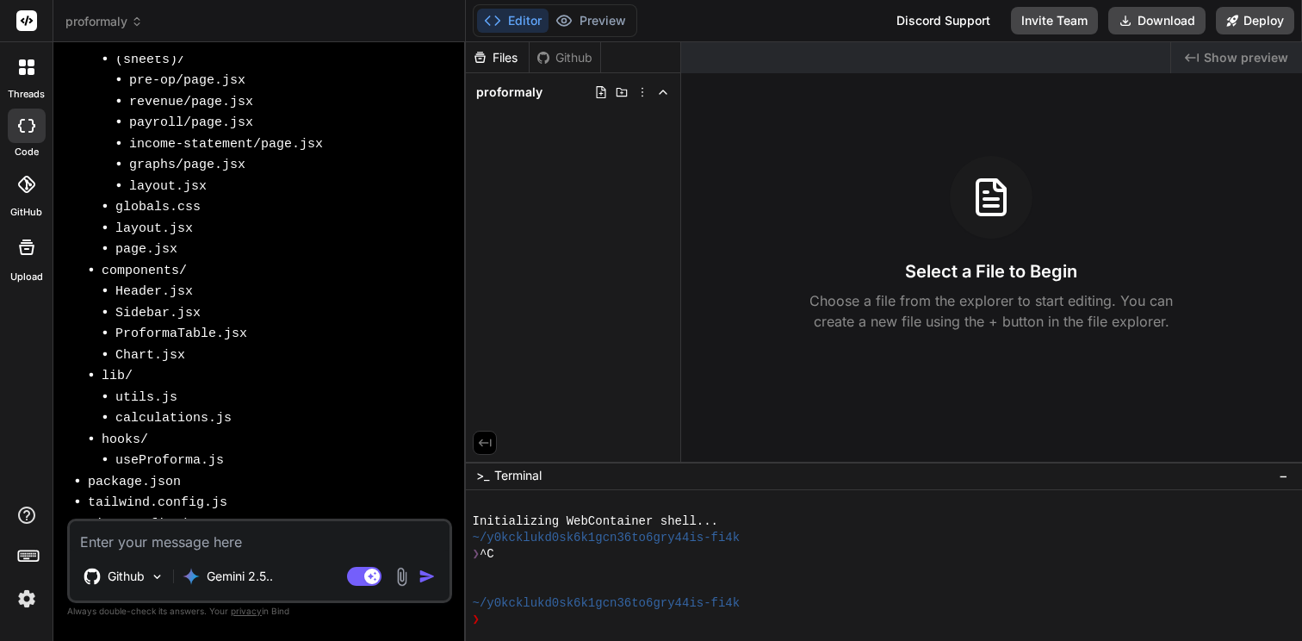
type textarea "y"
type textarea "x"
type textarea "ye"
type textarea "x"
type textarea "yes"
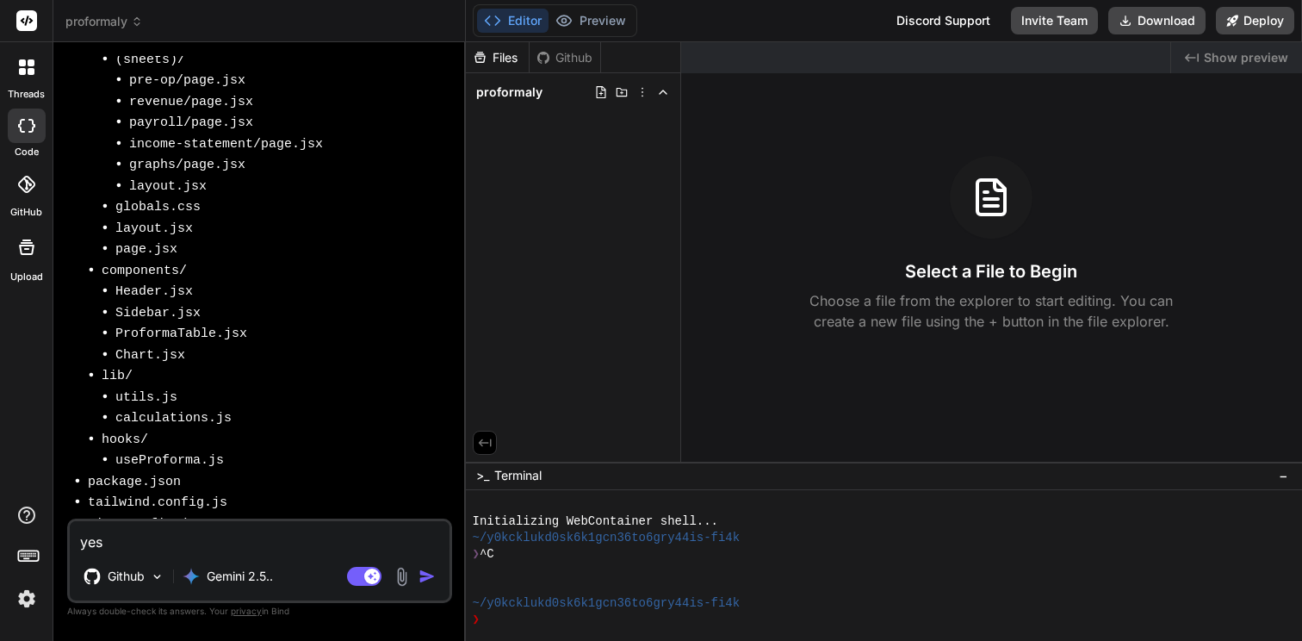
type textarea "x"
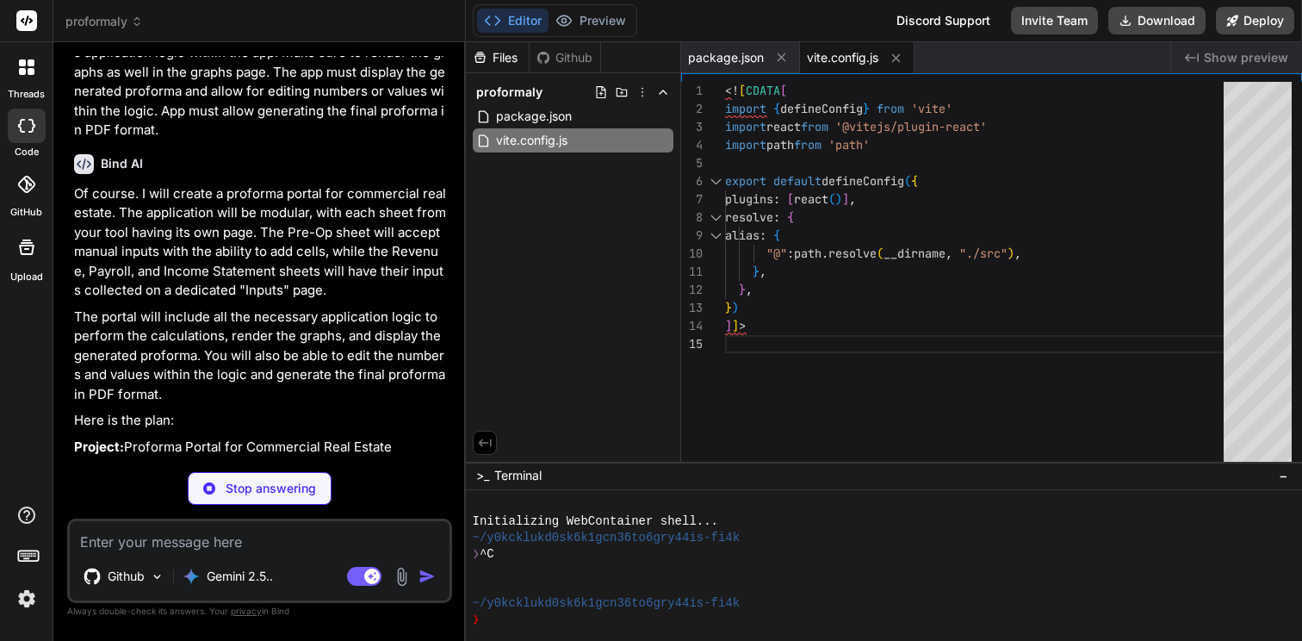
scroll to position [202, 0]
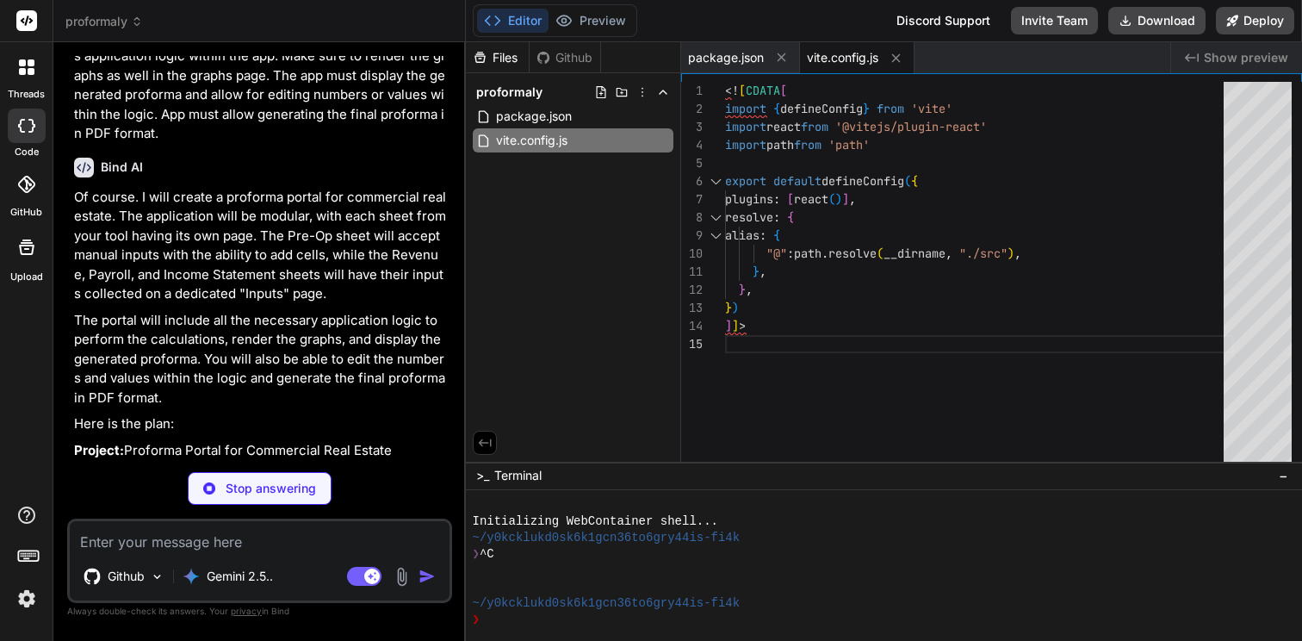
type textarea "x"
type textarea "}, plugins: [], } ]]>"
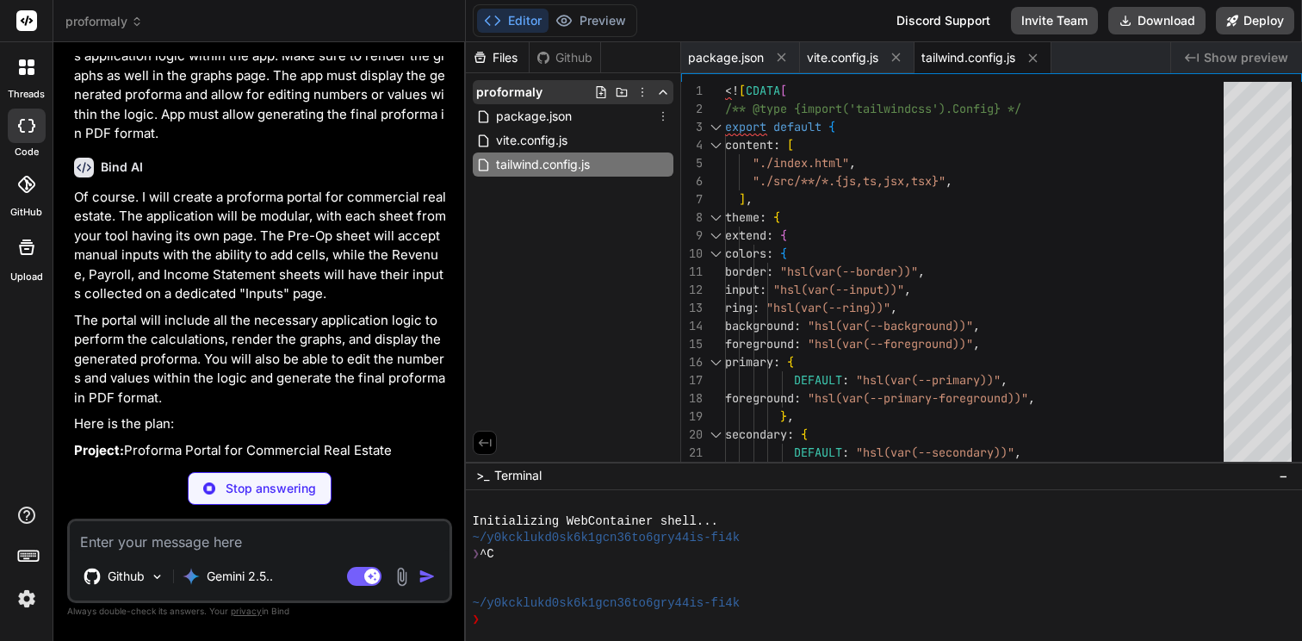
type textarea "x"
type textarea "<![CDATA[ export default { plugins: { tailwindcss: {}, autoprefixer: {}, }, } ]…"
type textarea "x"
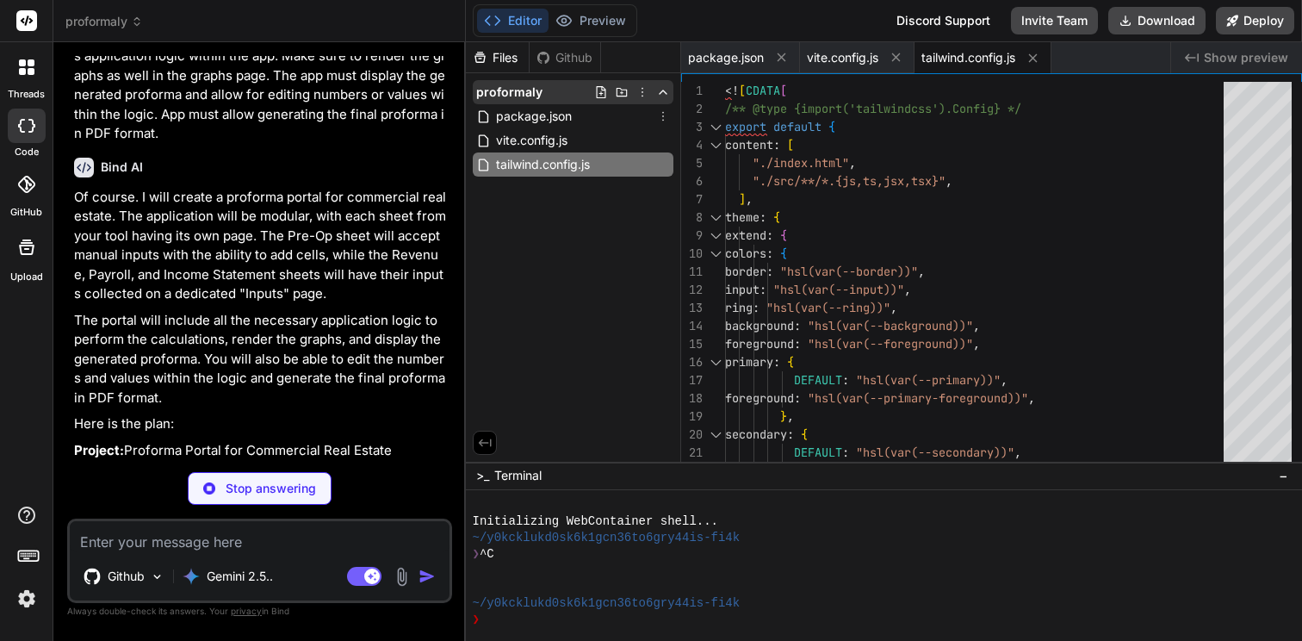
type textarea "<body> <div id="root"></div> <script type="module" src="/src/main.jsx"></script…"
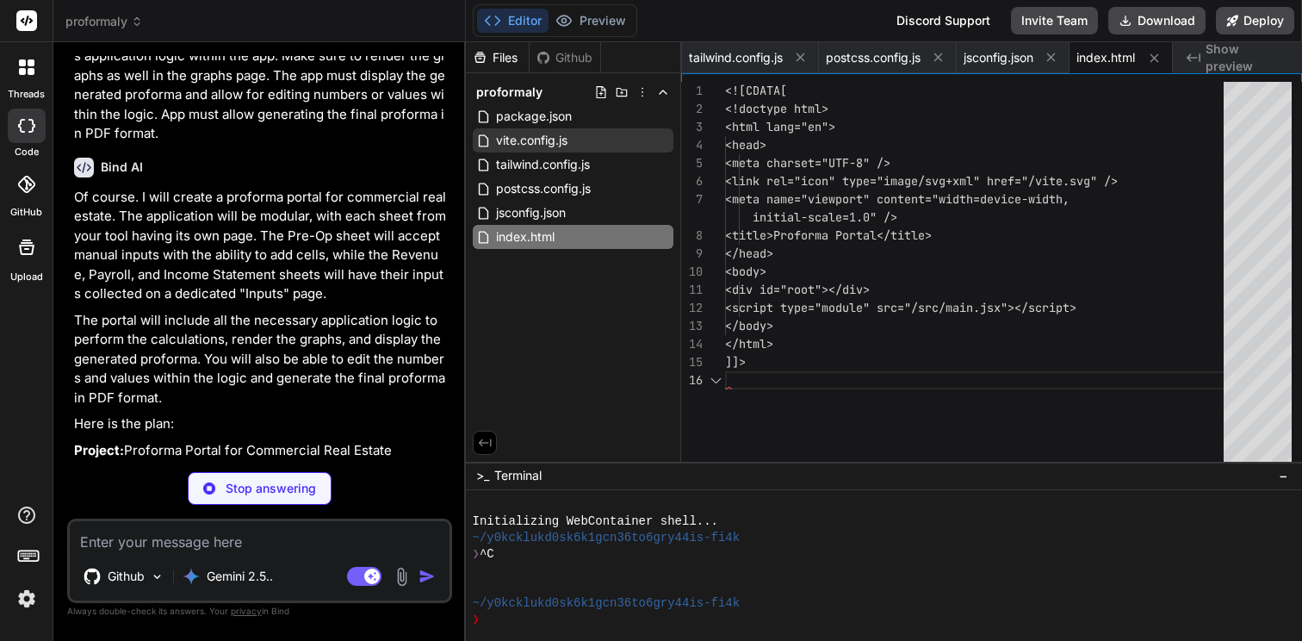
scroll to position [109, 0]
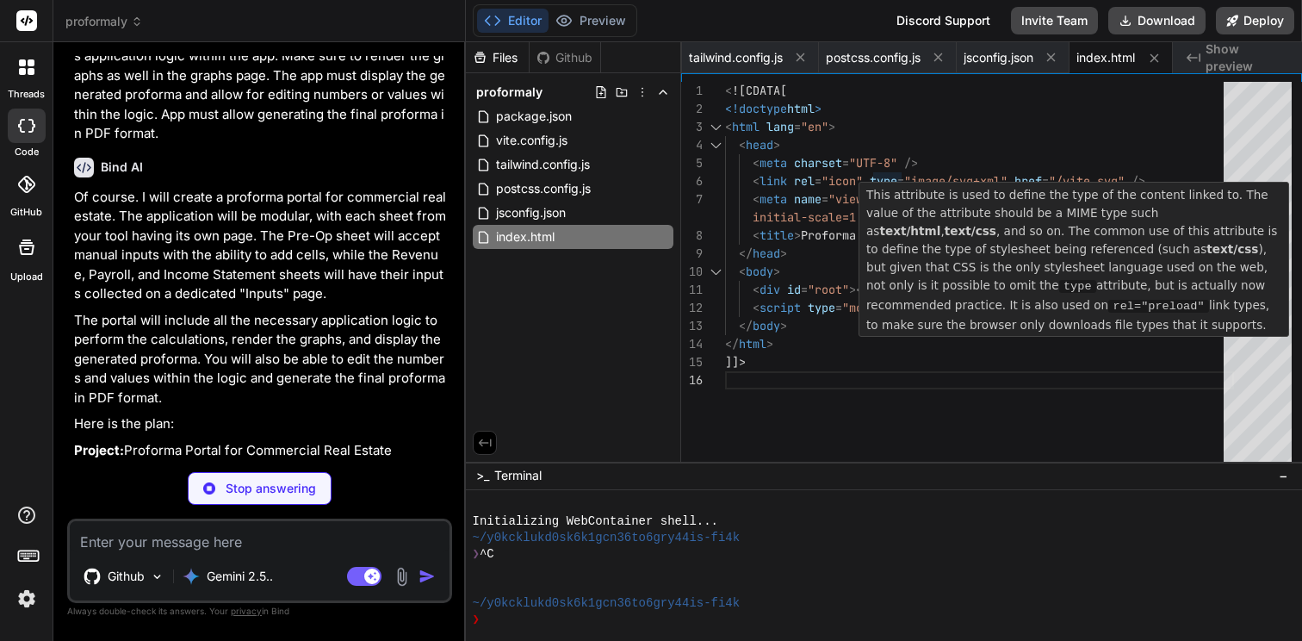
type textarea "x"
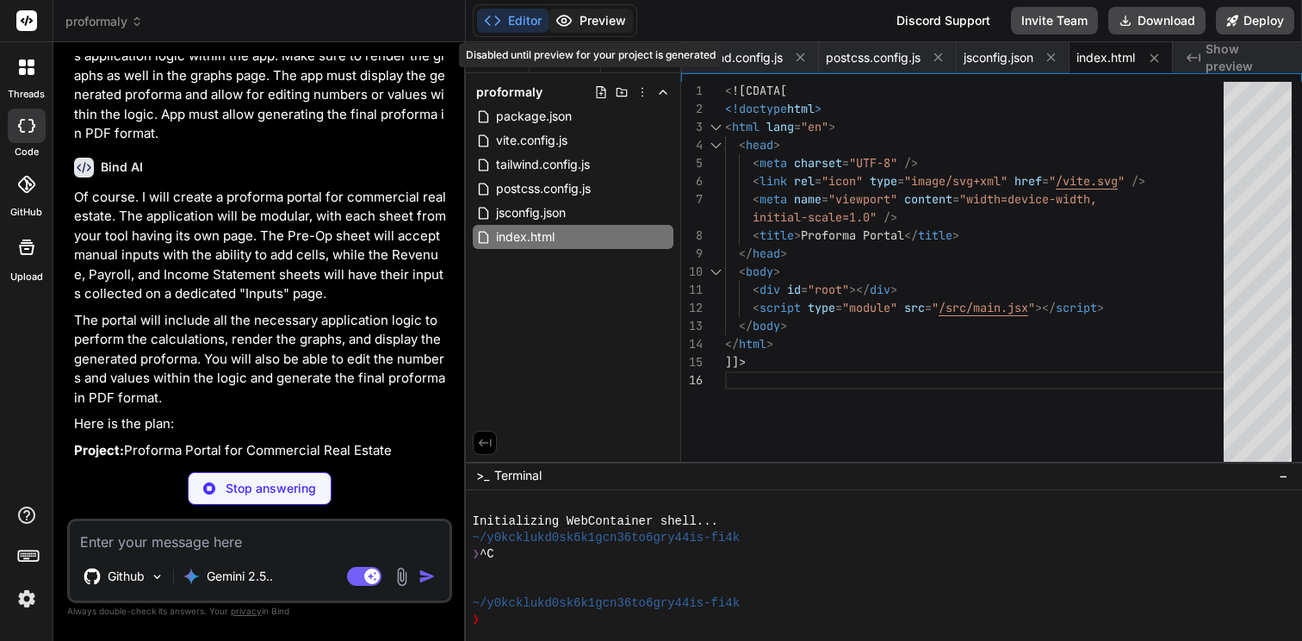
type textarea "x"
type textarea "<RouterProvider router={router} /> </React.StrictMode>, ) ]]>"
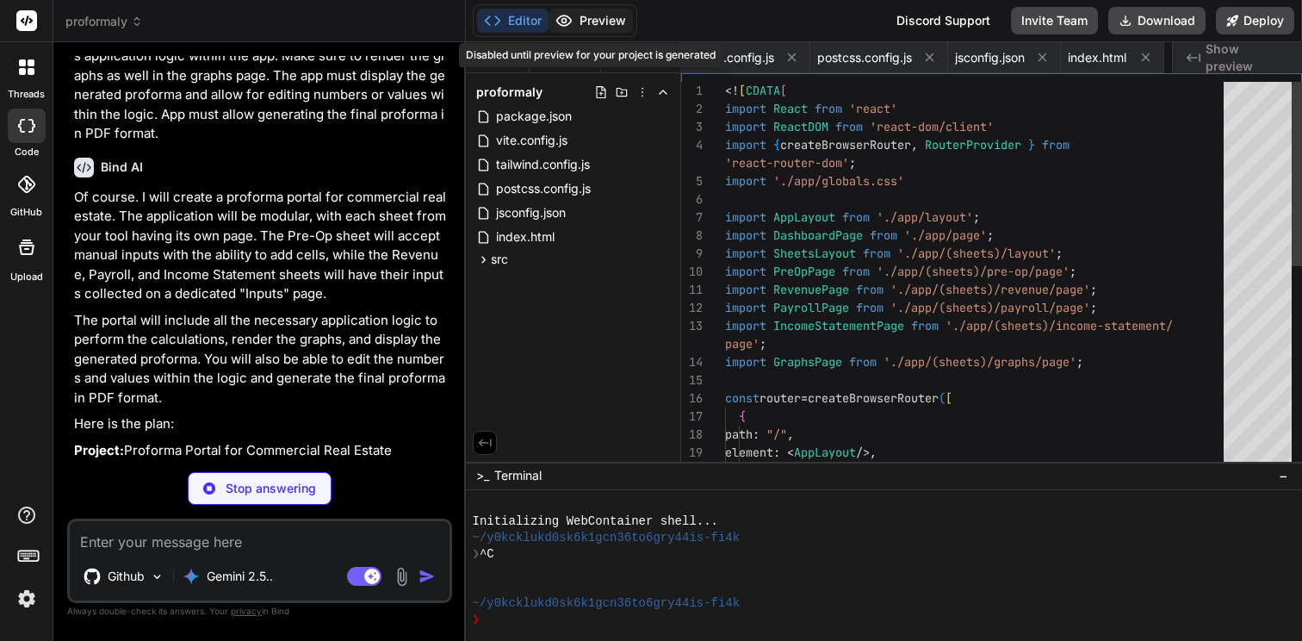
scroll to position [72, 0]
type textarea "x"
type textarea "]]>"
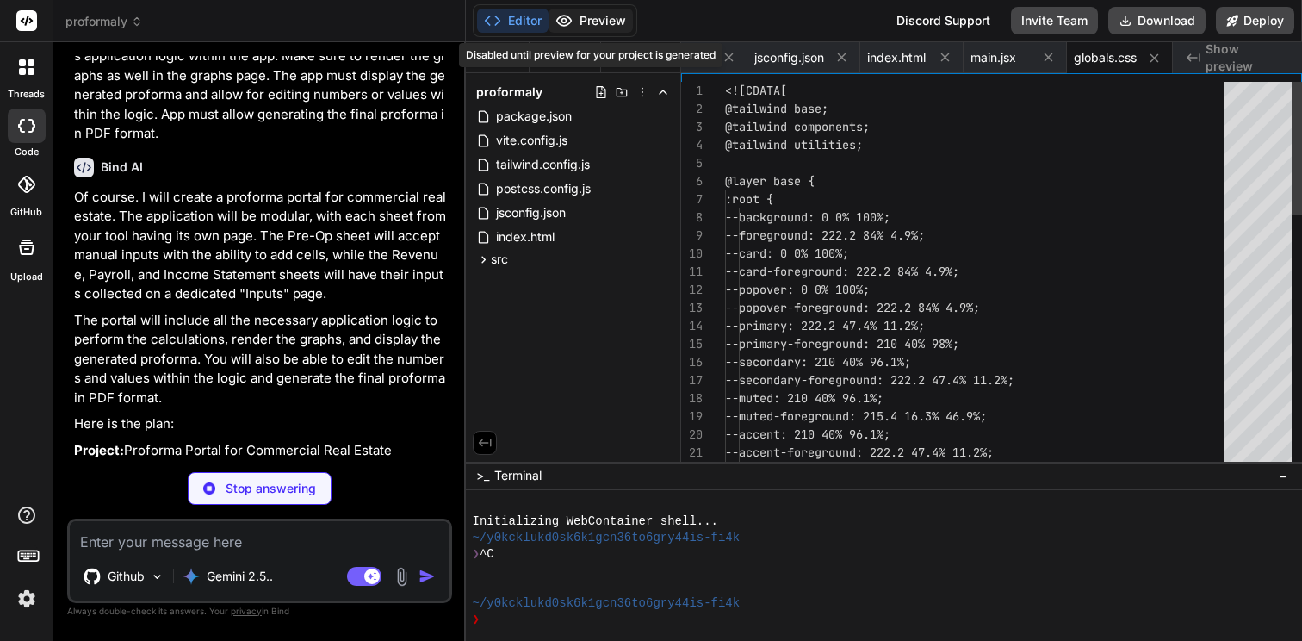
type textarea "x"
type textarea "</ProformaProvider> ); } ]]>"
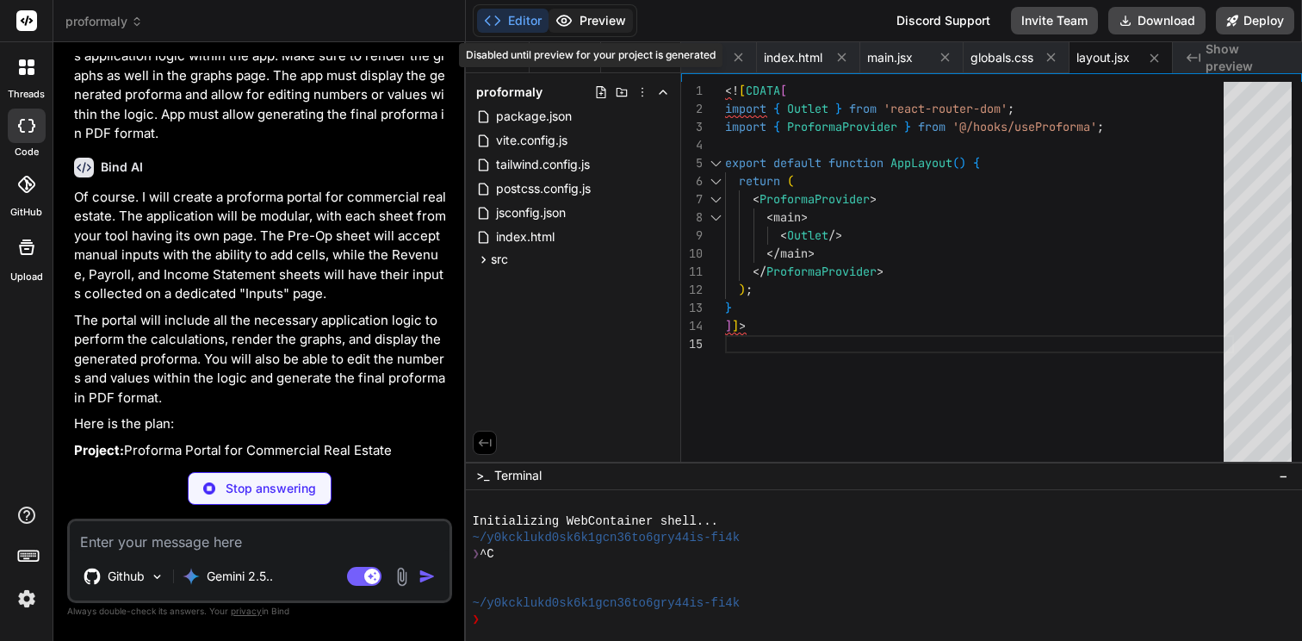
type textarea "x"
type textarea "} ]]>"
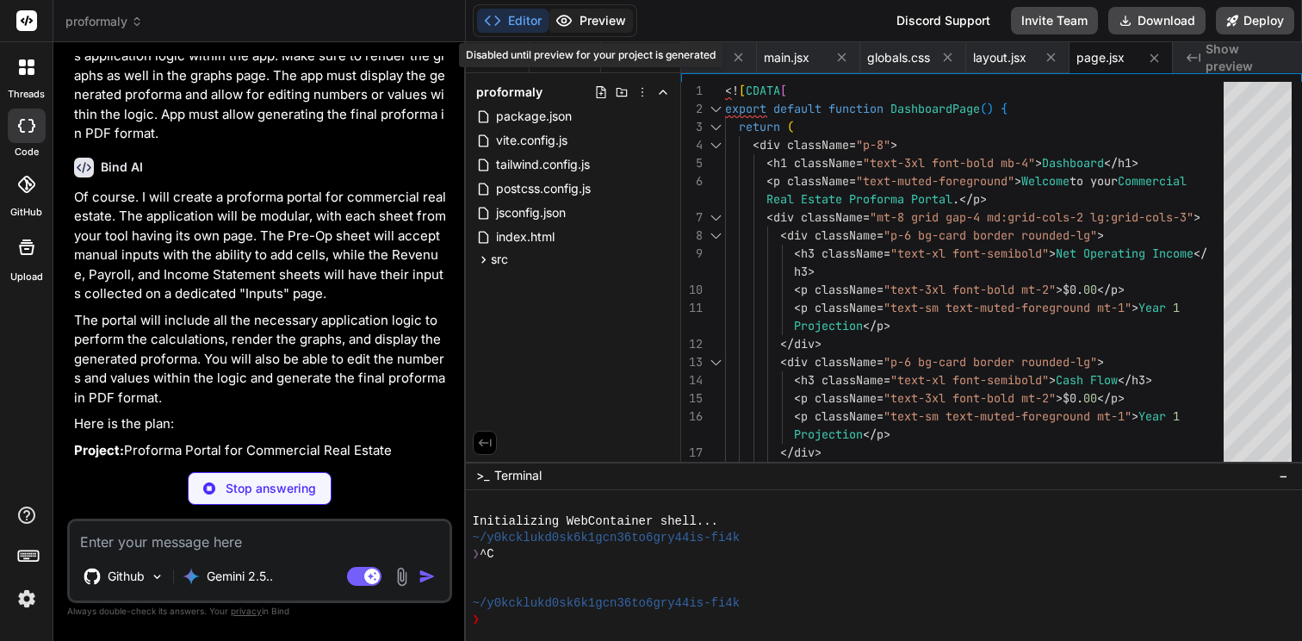
type textarea "x"
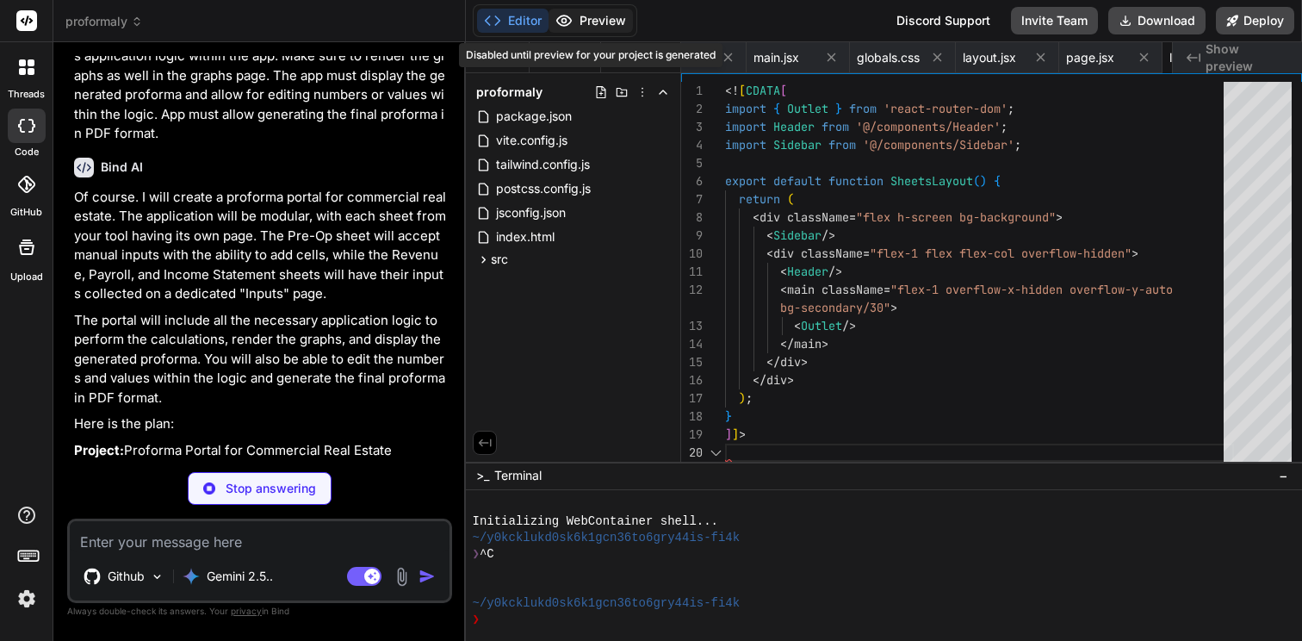
scroll to position [0, 0]
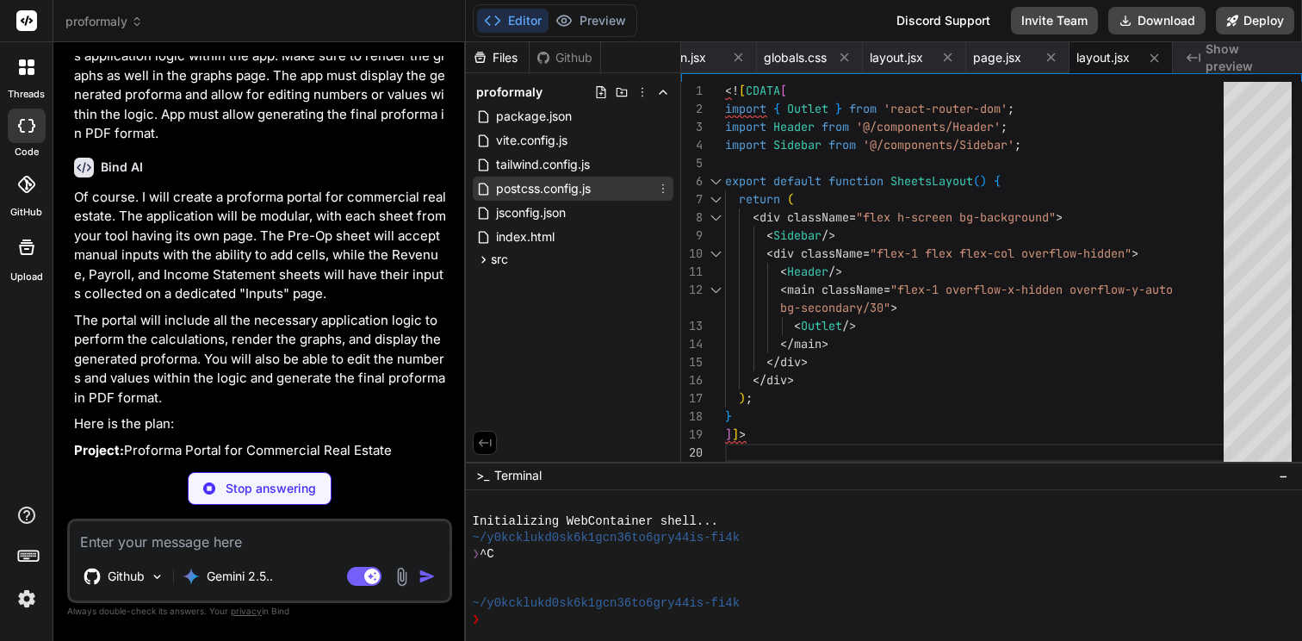
type textarea "x"
type textarea "return ( <div className="p-8"> <h1 className="text-3xl font-bold mb-6">Pre-Oper…"
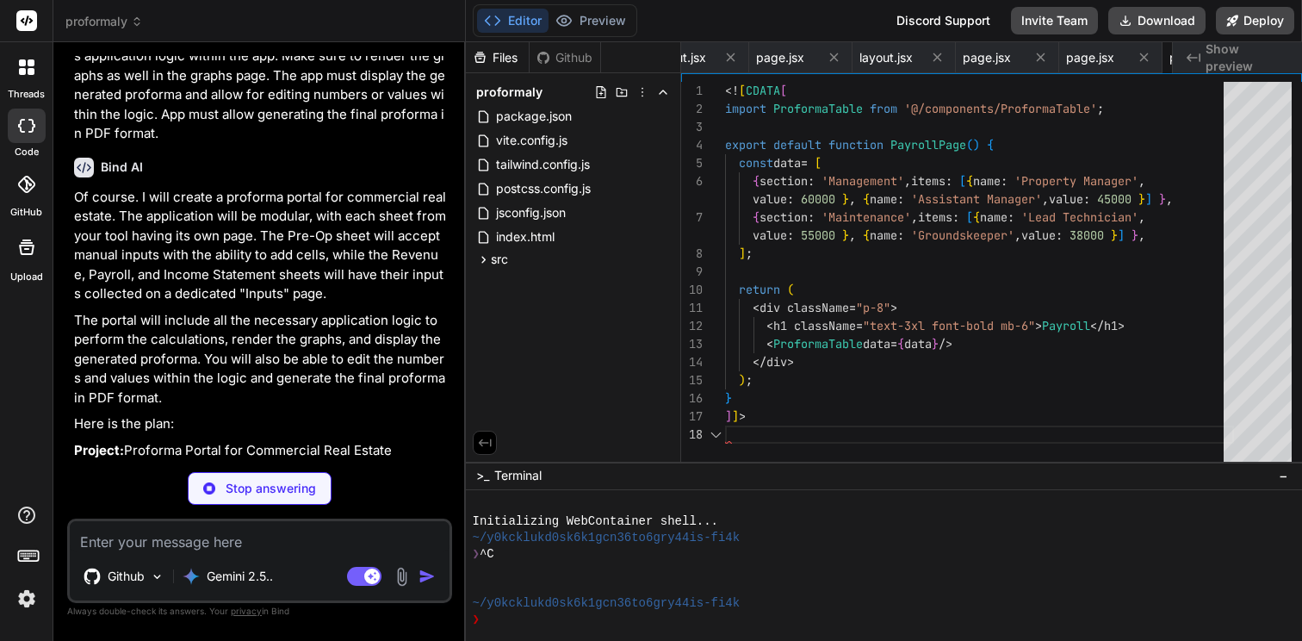
scroll to position [0, 1072]
type textarea "x"
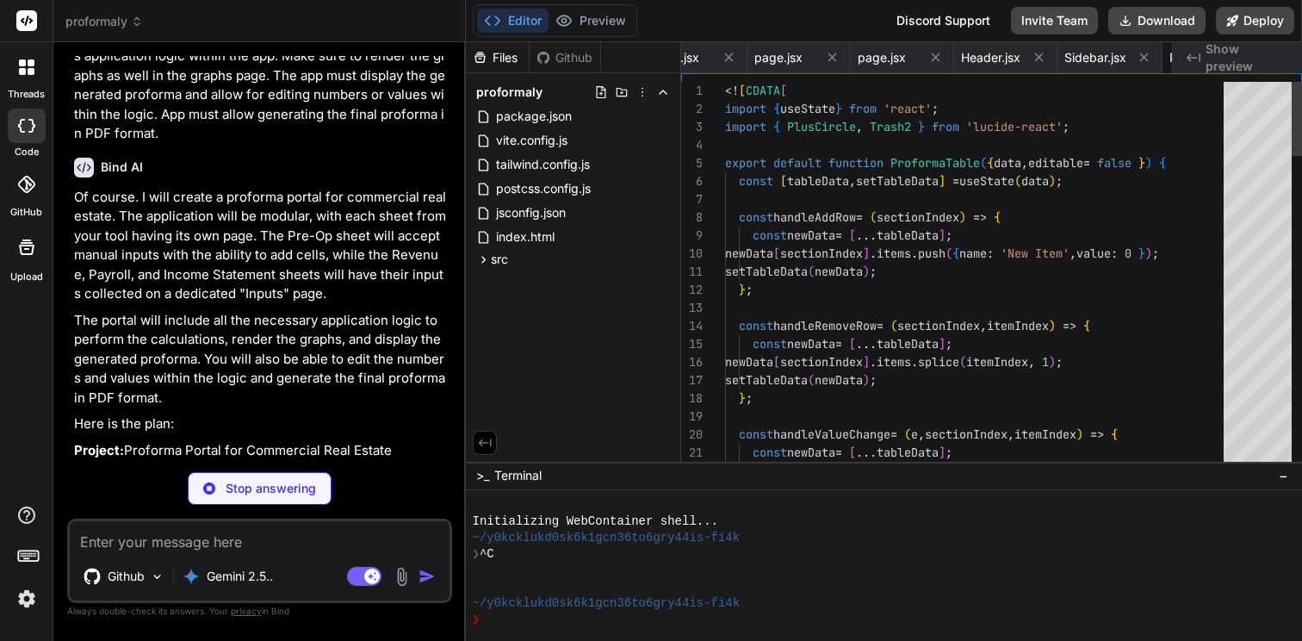
scroll to position [17, 0]
click at [1066, 51] on span "ProformaTable.jsx" at bounding box center [1086, 57] width 101 height 17
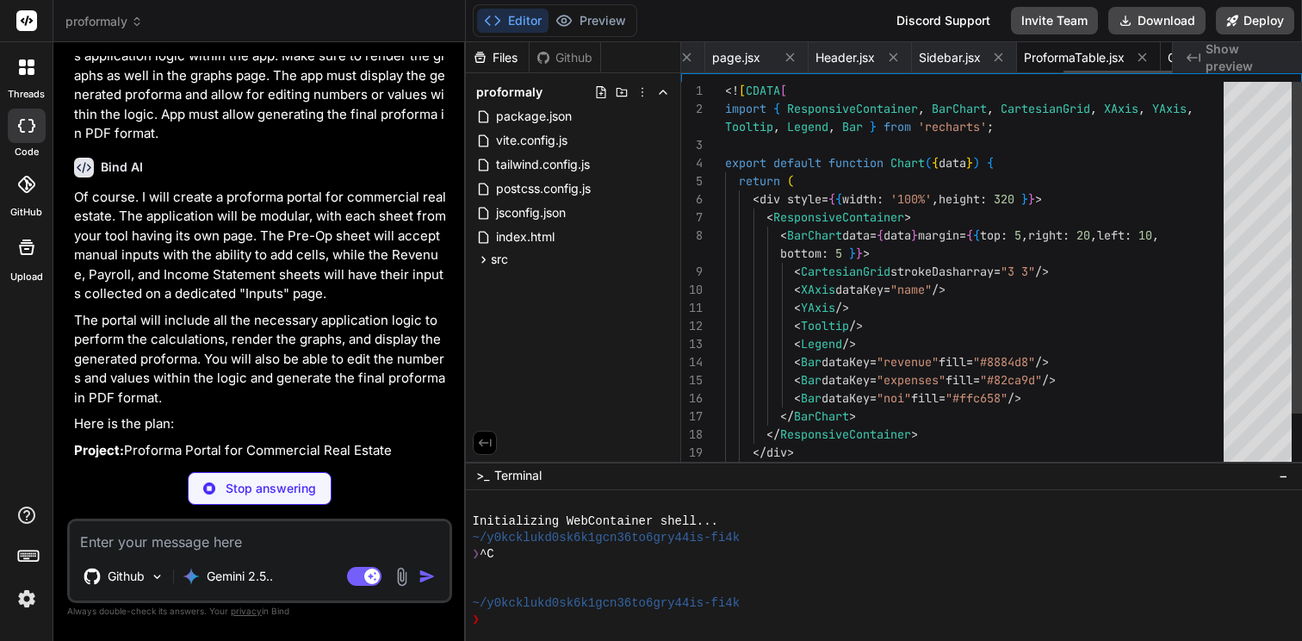
scroll to position [0, 0]
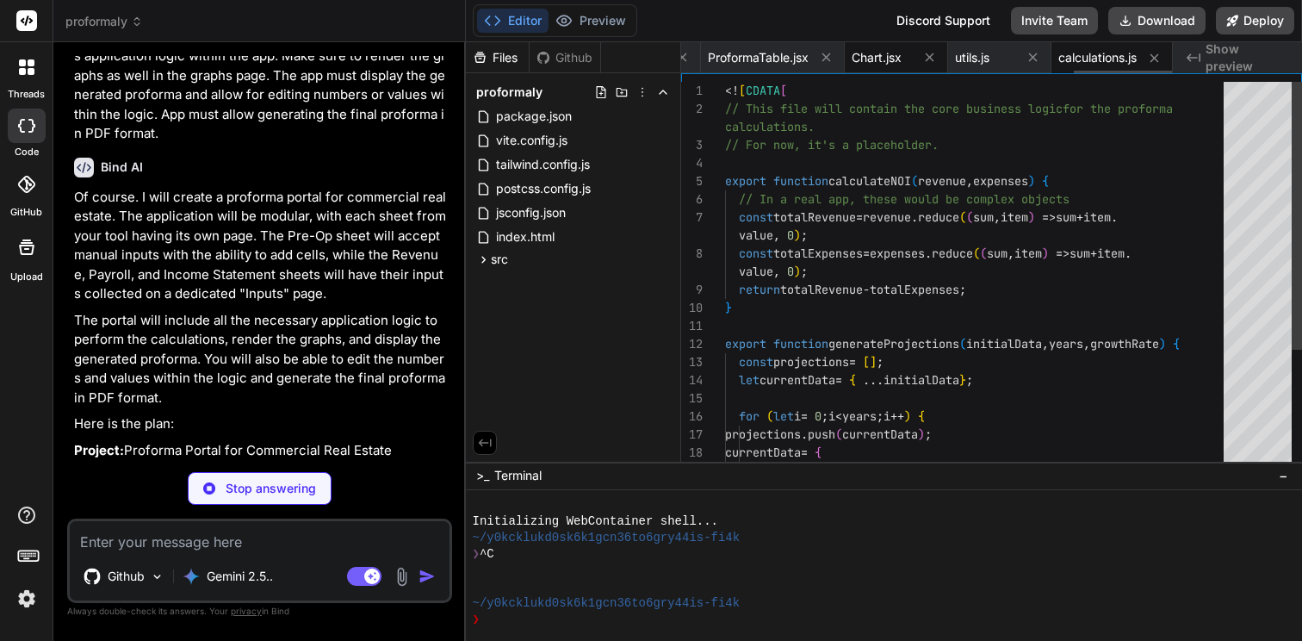
click at [879, 59] on span "Chart.jsx" at bounding box center [877, 57] width 50 height 17
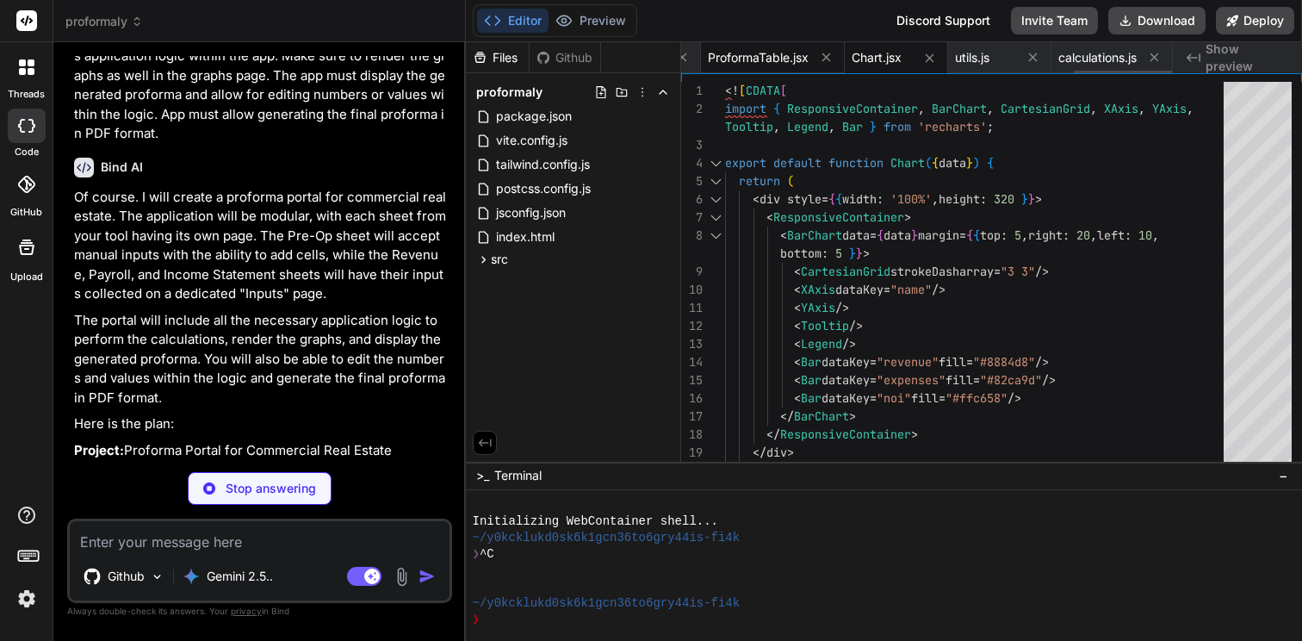
click at [770, 62] on div "package.json vite.config.js tailwind.config.js postcss.config.js jsconfig.json …" at bounding box center [927, 57] width 492 height 31
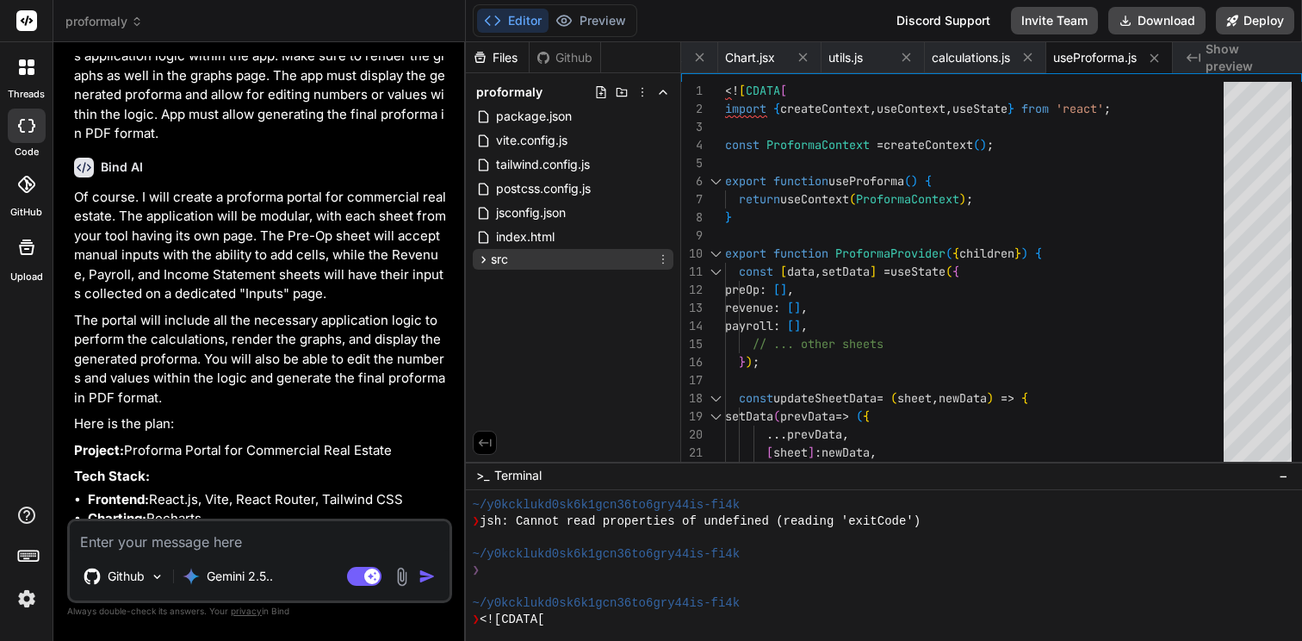
click at [484, 261] on icon at bounding box center [483, 259] width 15 height 15
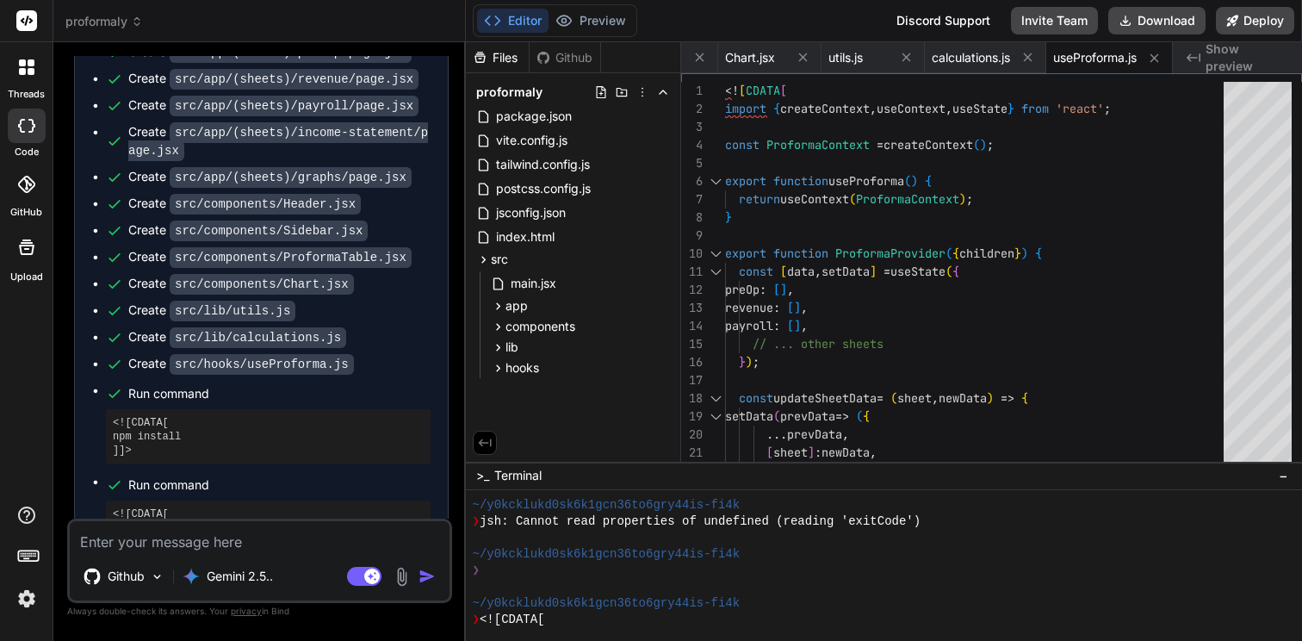
click at [529, 482] on span "Terminal" at bounding box center [517, 475] width 47 height 17
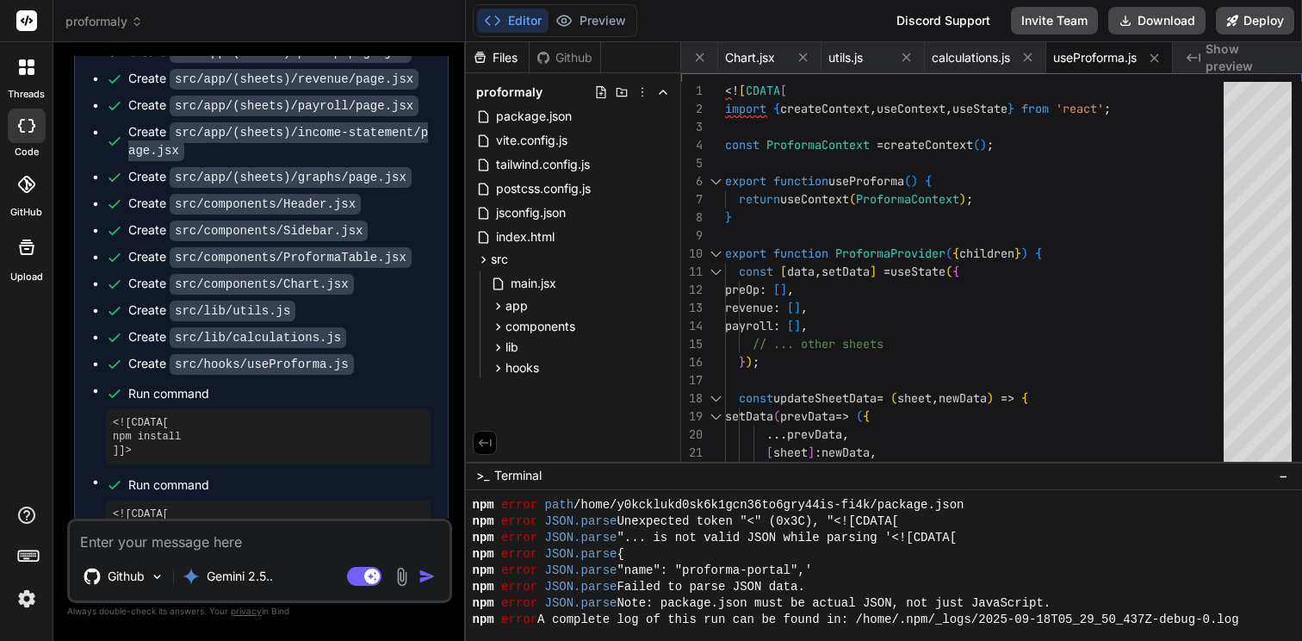
scroll to position [2046, 0]
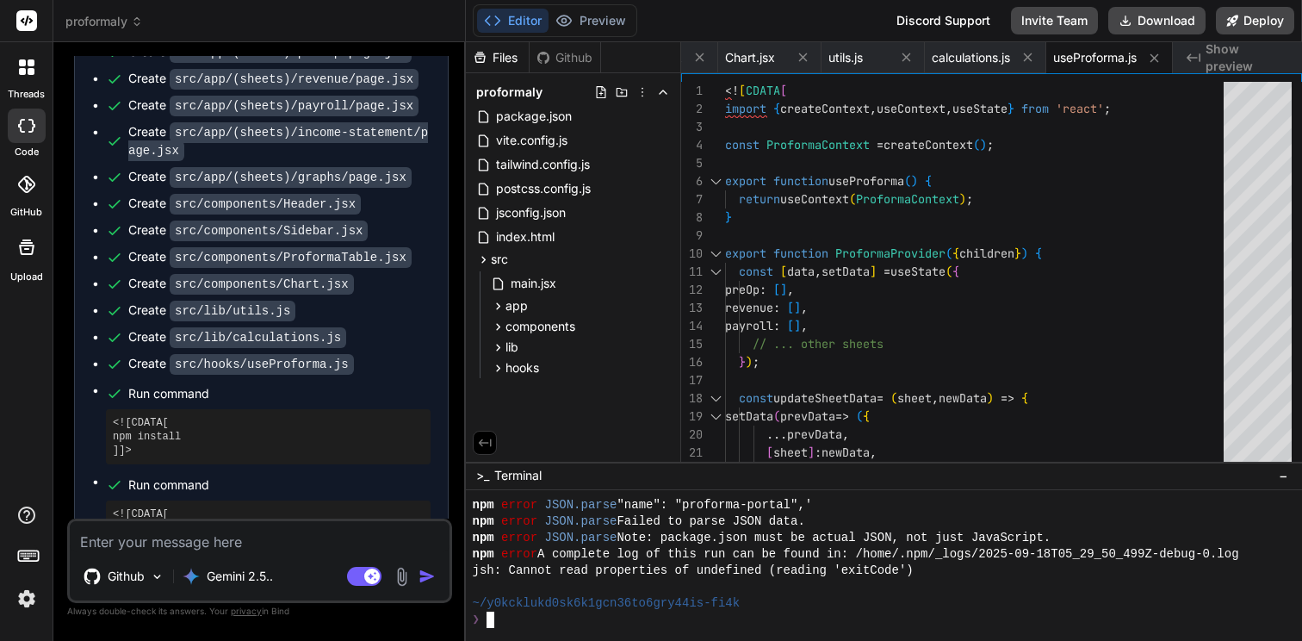
click at [552, 628] on div at bounding box center [884, 566] width 837 height 152
click at [112, 409] on div "<![CDATA[ npm install ]]>" at bounding box center [268, 436] width 325 height 55
drag, startPoint x: 113, startPoint y: 382, endPoint x: 124, endPoint y: 393, distance: 15.2
click at [124, 416] on pre "<![CDATA[ npm install ]]>" at bounding box center [268, 436] width 311 height 41
click at [133, 507] on pre "<![CDATA[ npm run dev ]]>" at bounding box center [268, 527] width 311 height 41
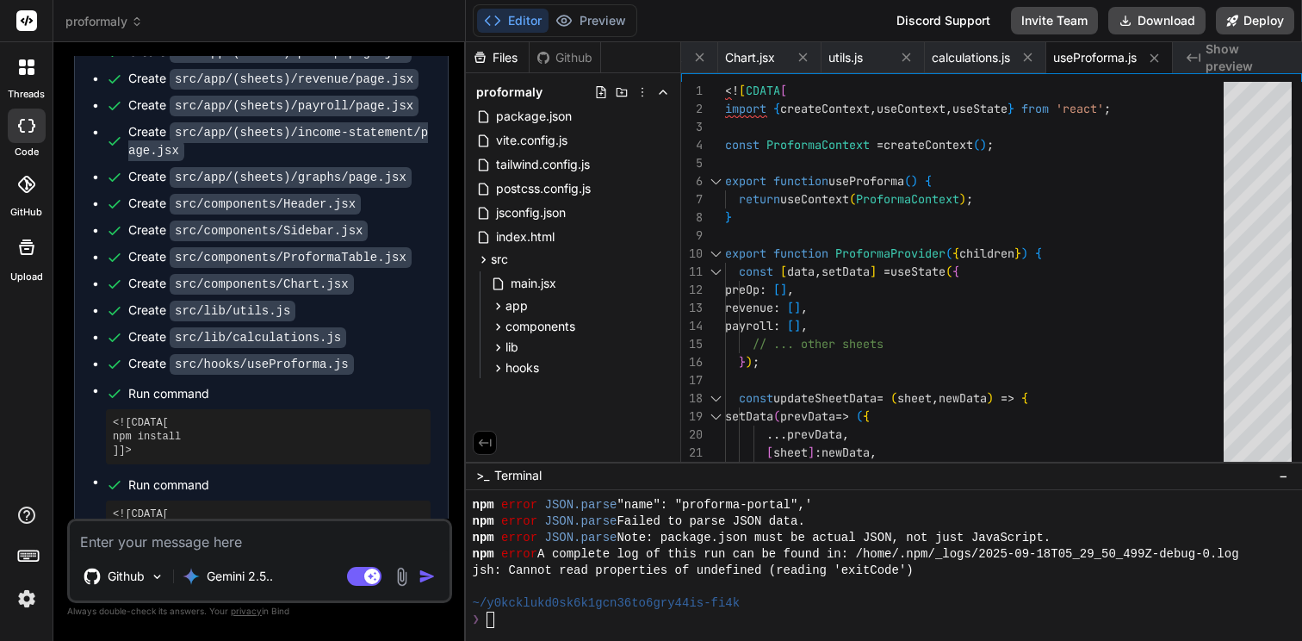
click at [133, 507] on pre "<![CDATA[ npm run dev ]]>" at bounding box center [268, 527] width 311 height 41
copy pre "npm run dev"
click at [519, 620] on div "❯" at bounding box center [876, 620] width 806 height 16
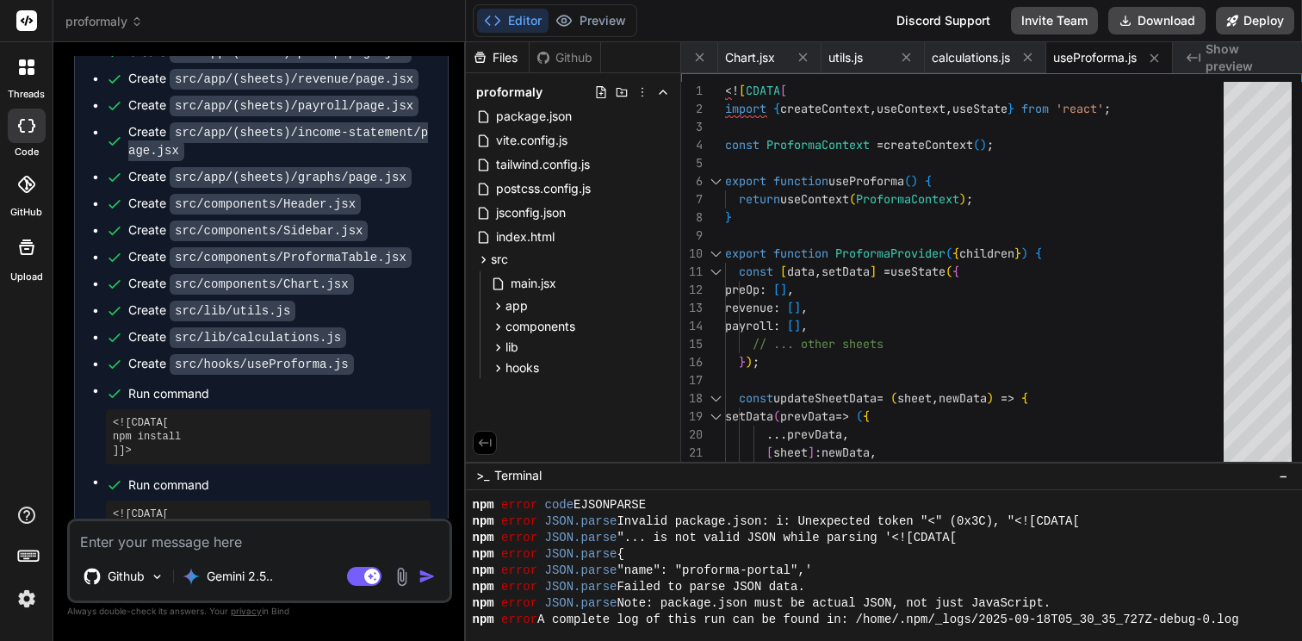
scroll to position [2184, 0]
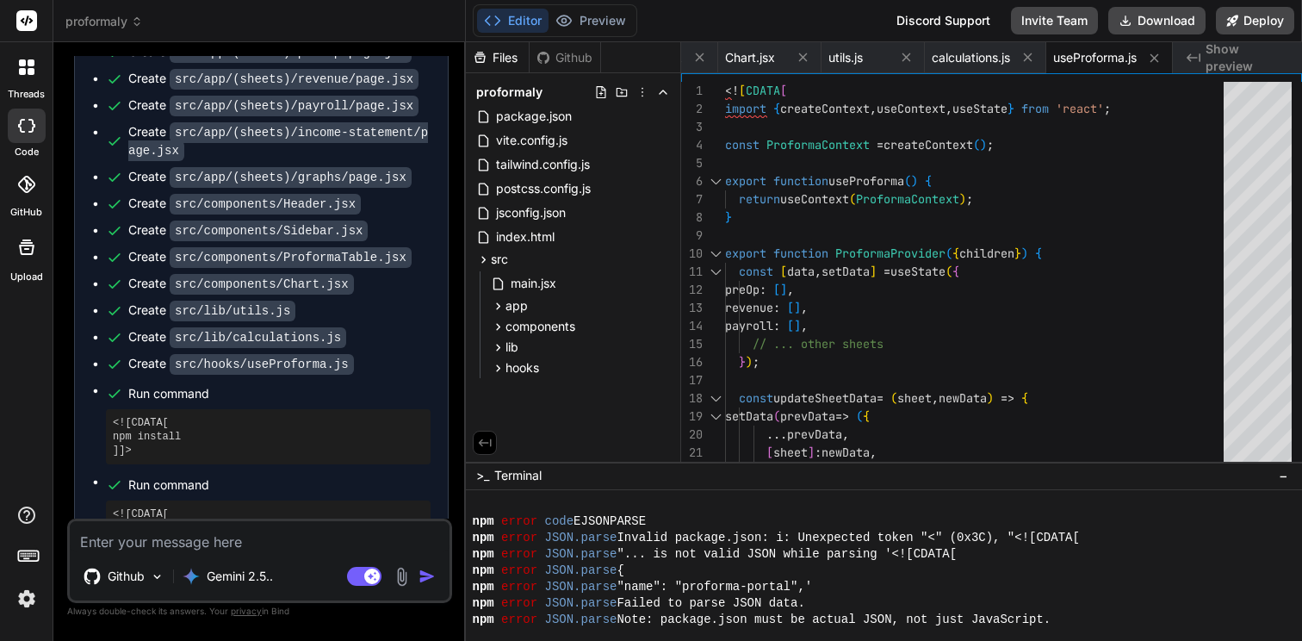
click at [484, 446] on icon at bounding box center [485, 443] width 16 height 16
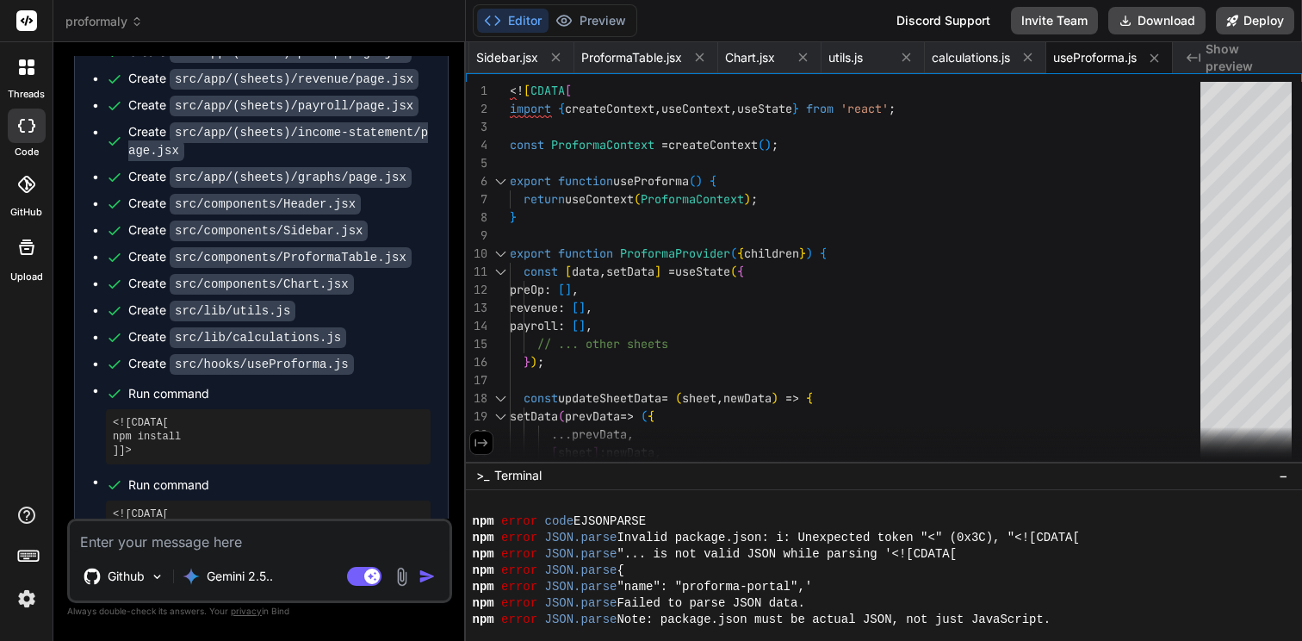
click at [484, 446] on icon at bounding box center [482, 443] width 16 height 16
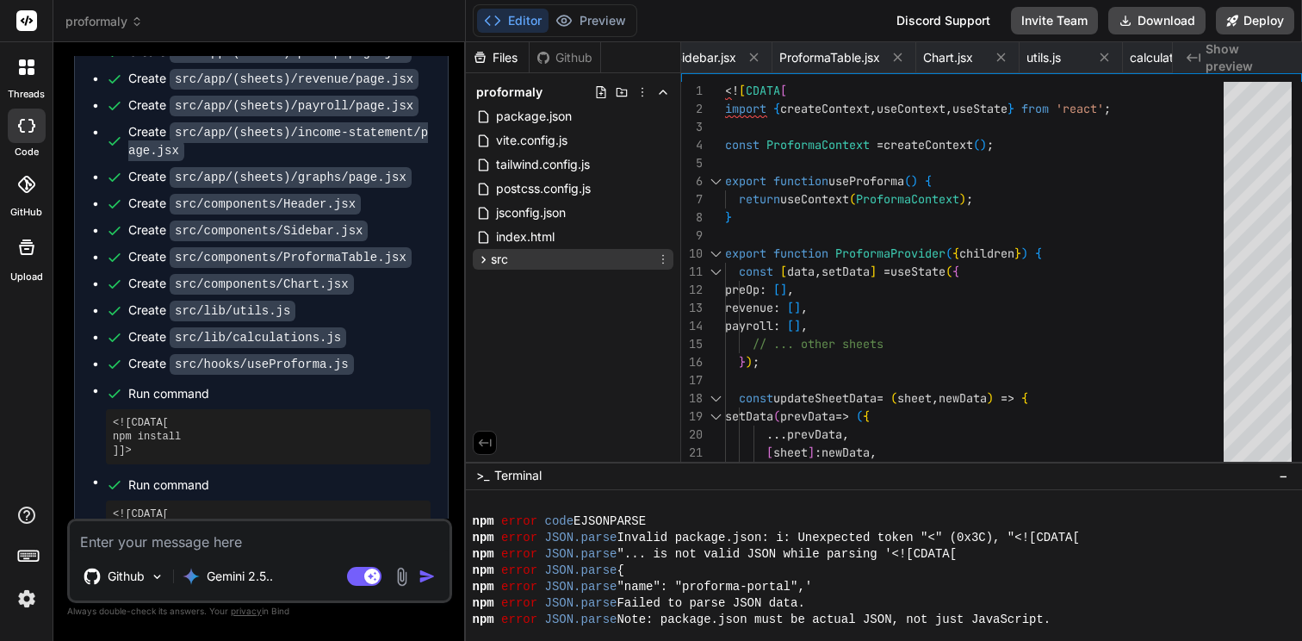
click at [484, 256] on icon at bounding box center [483, 259] width 15 height 15
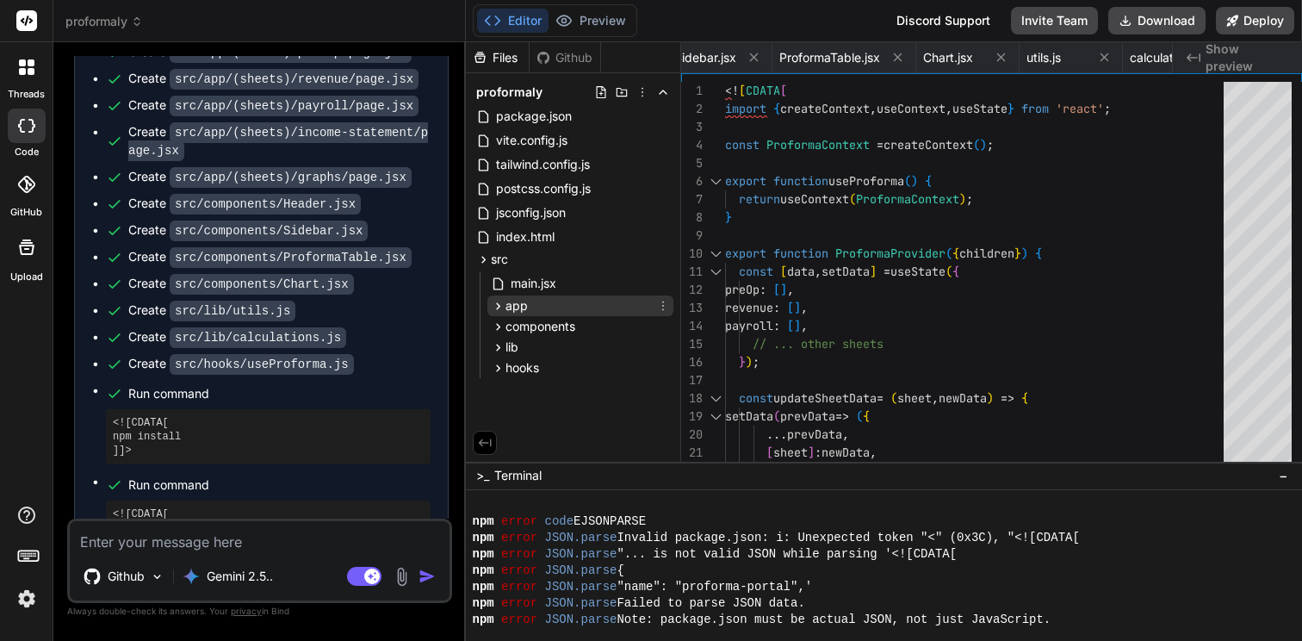
click at [491, 305] on icon at bounding box center [498, 306] width 15 height 15
click at [494, 305] on icon at bounding box center [498, 306] width 15 height 15
click at [494, 361] on icon at bounding box center [498, 368] width 15 height 15
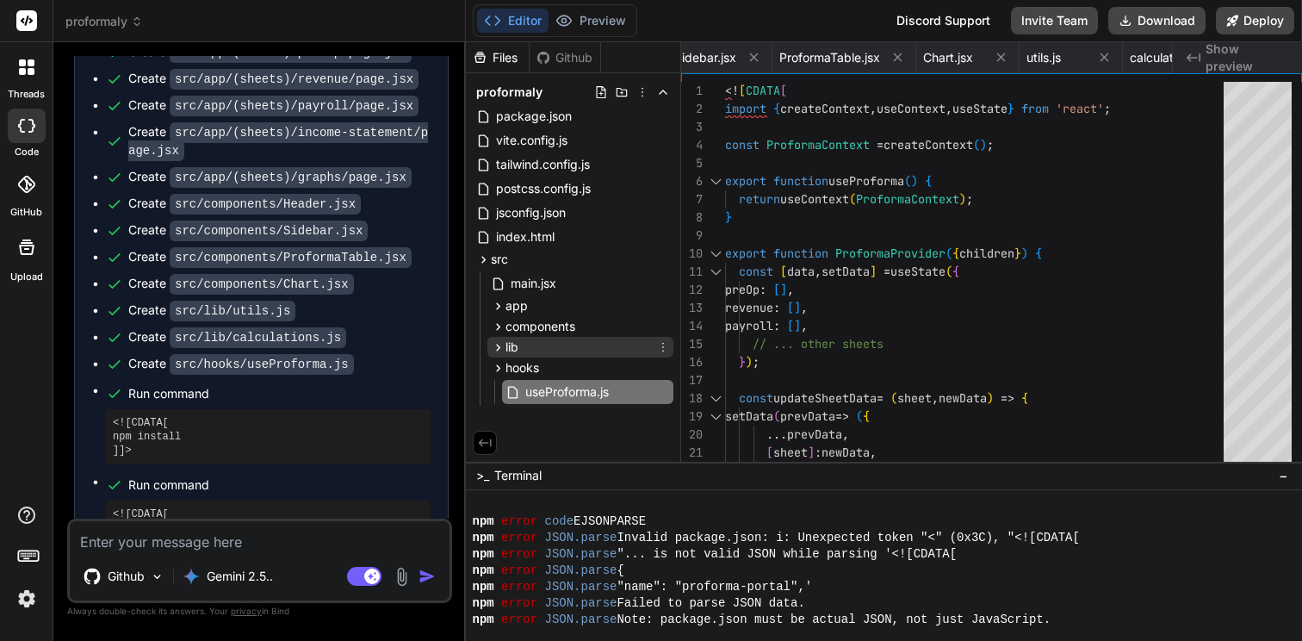
click at [494, 341] on icon at bounding box center [498, 347] width 15 height 15
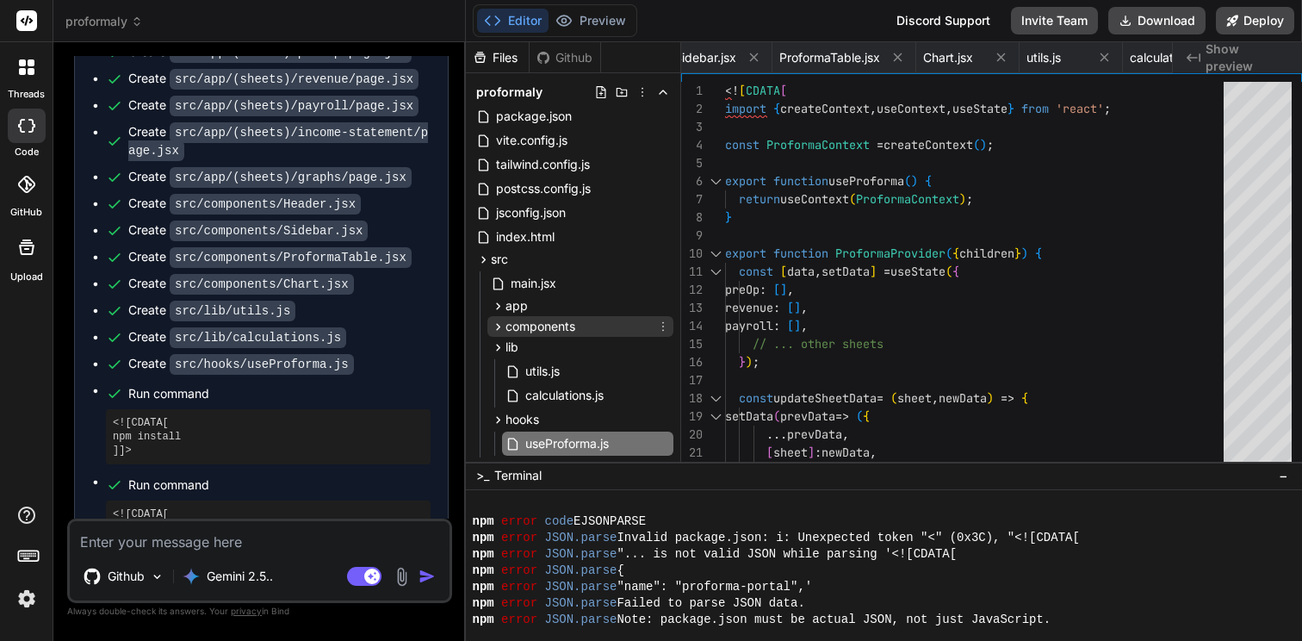
click at [497, 333] on icon at bounding box center [498, 327] width 15 height 15
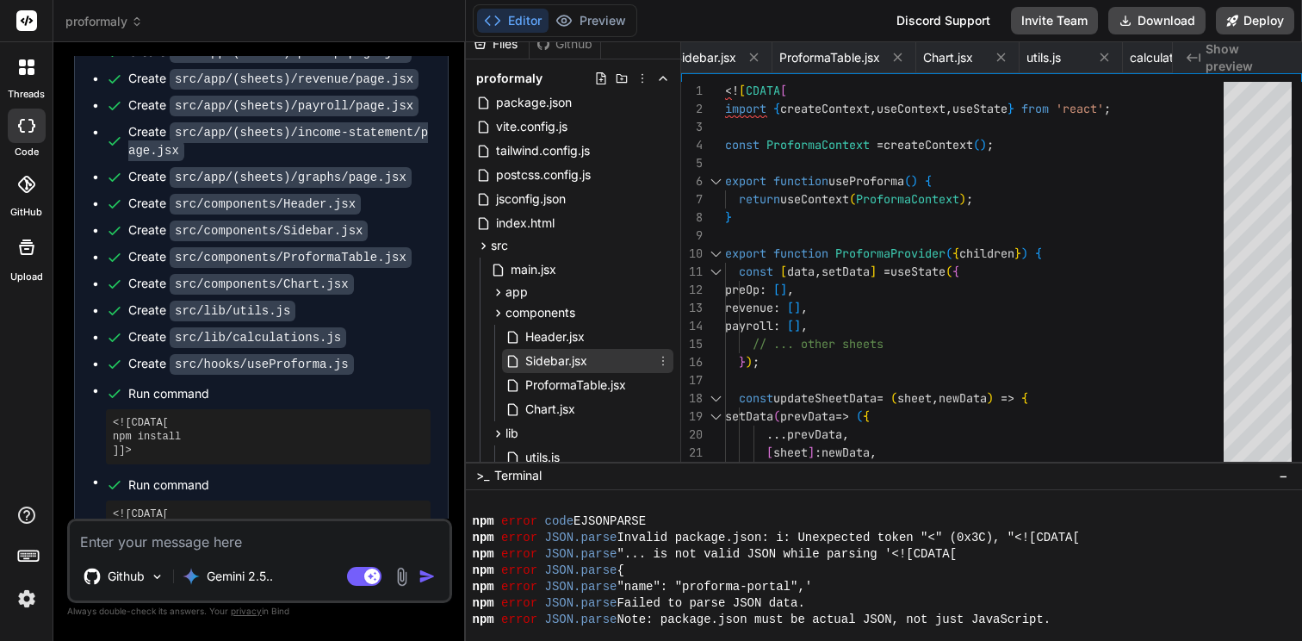
scroll to position [28, 0]
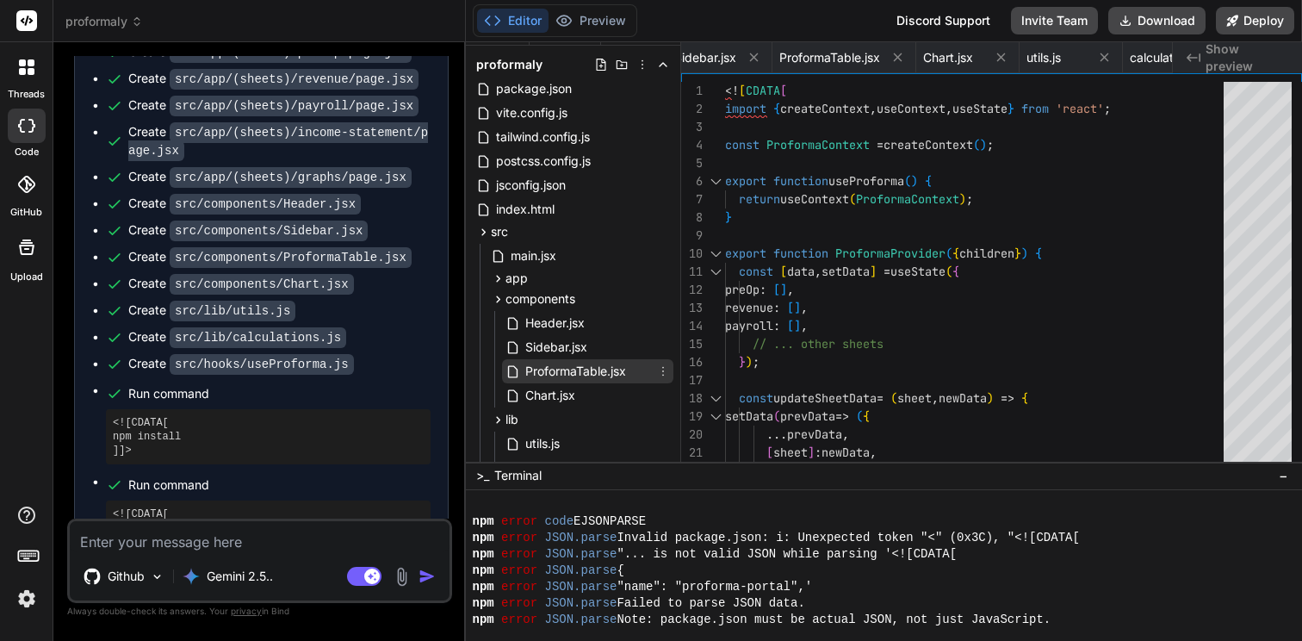
click at [526, 378] on span "ProformaTable.jsx" at bounding box center [576, 371] width 104 height 21
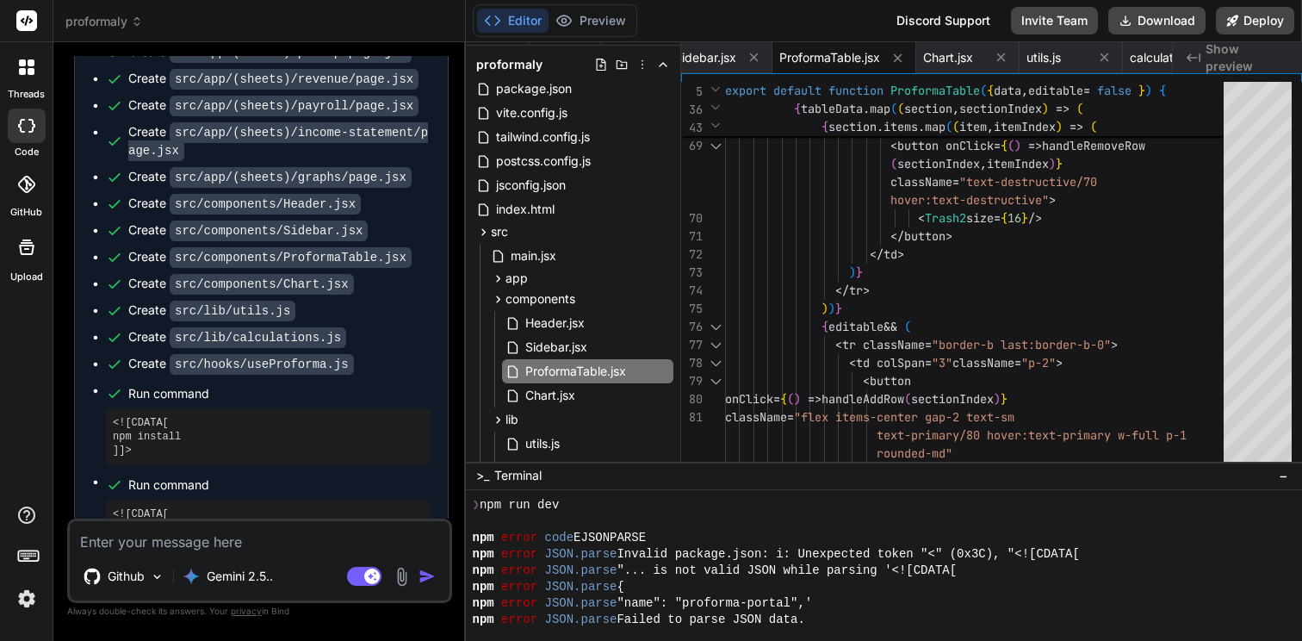
scroll to position [2153, 0]
click at [259, 546] on textarea at bounding box center [260, 536] width 380 height 31
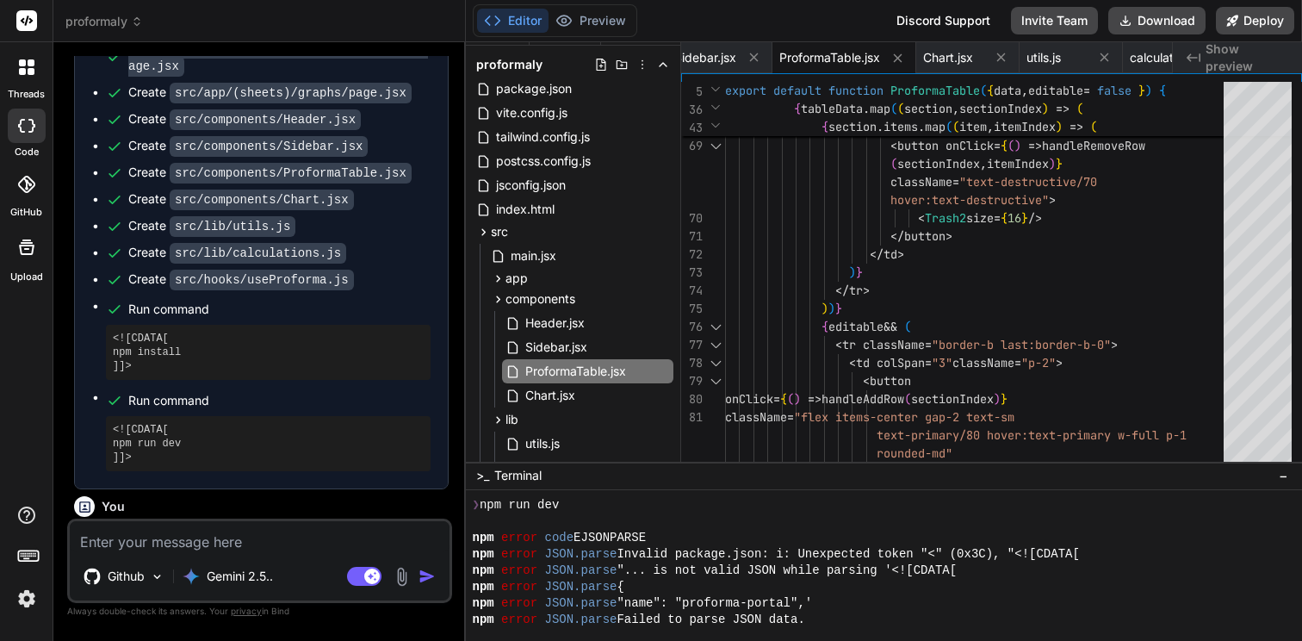
scroll to position [2026, 0]
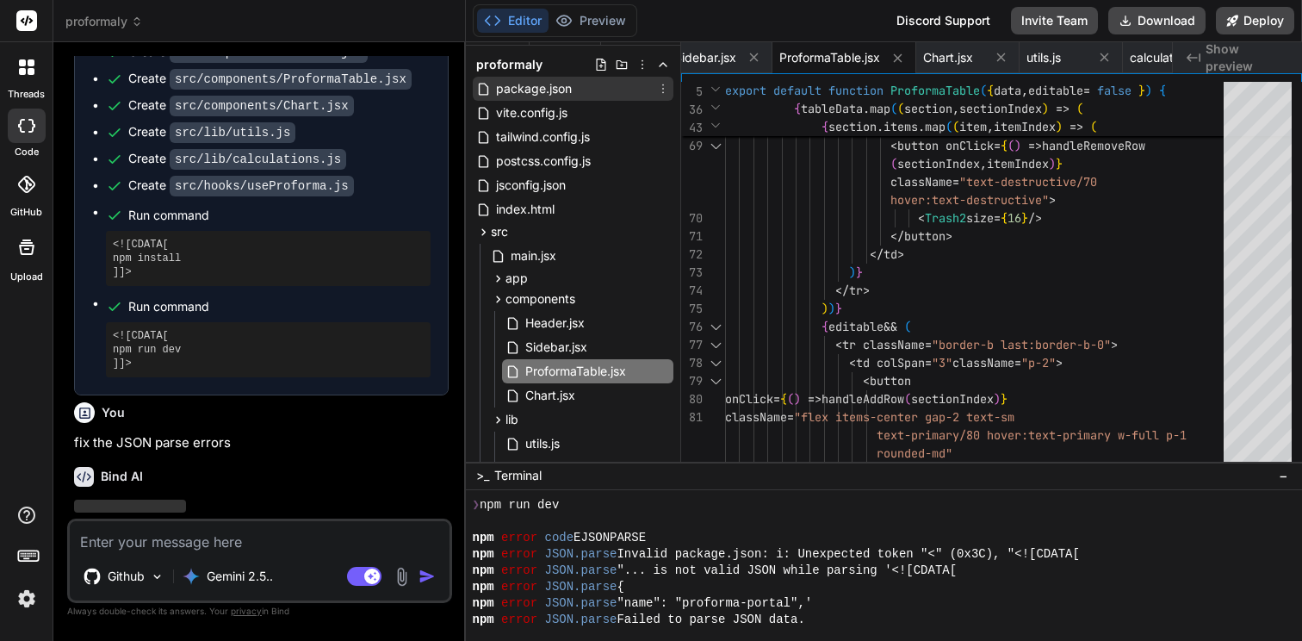
click at [530, 90] on span "package.json" at bounding box center [533, 88] width 79 height 21
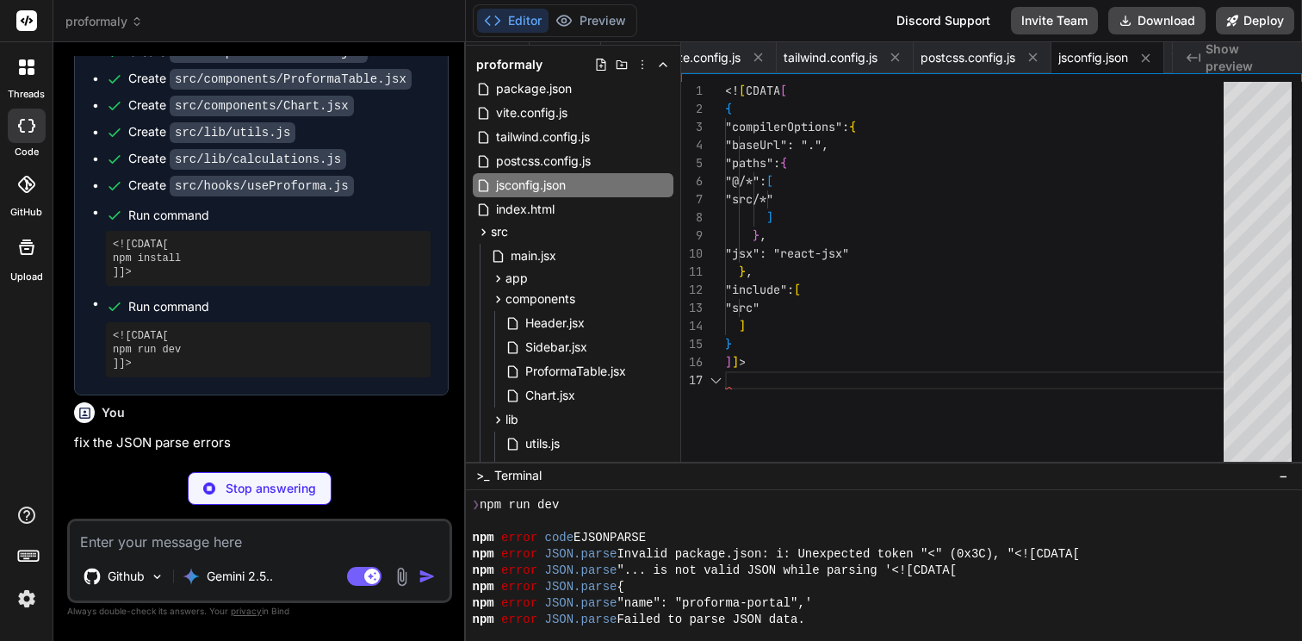
scroll to position [2160, 0]
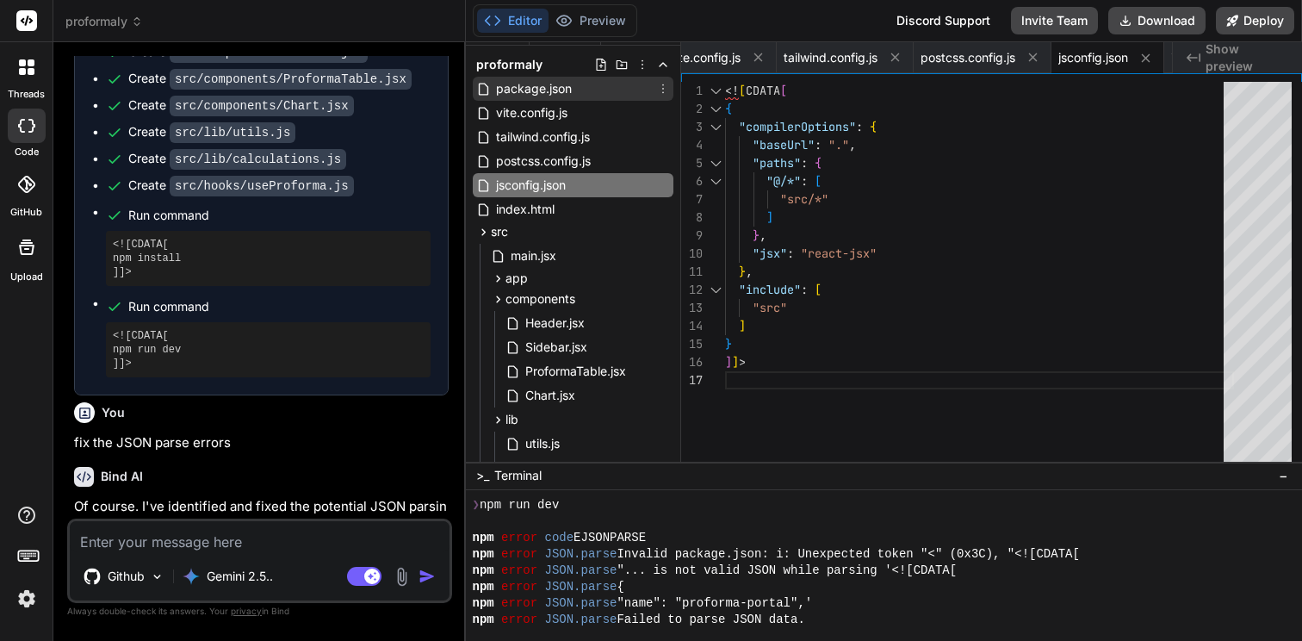
click at [552, 93] on span "package.json" at bounding box center [533, 88] width 79 height 21
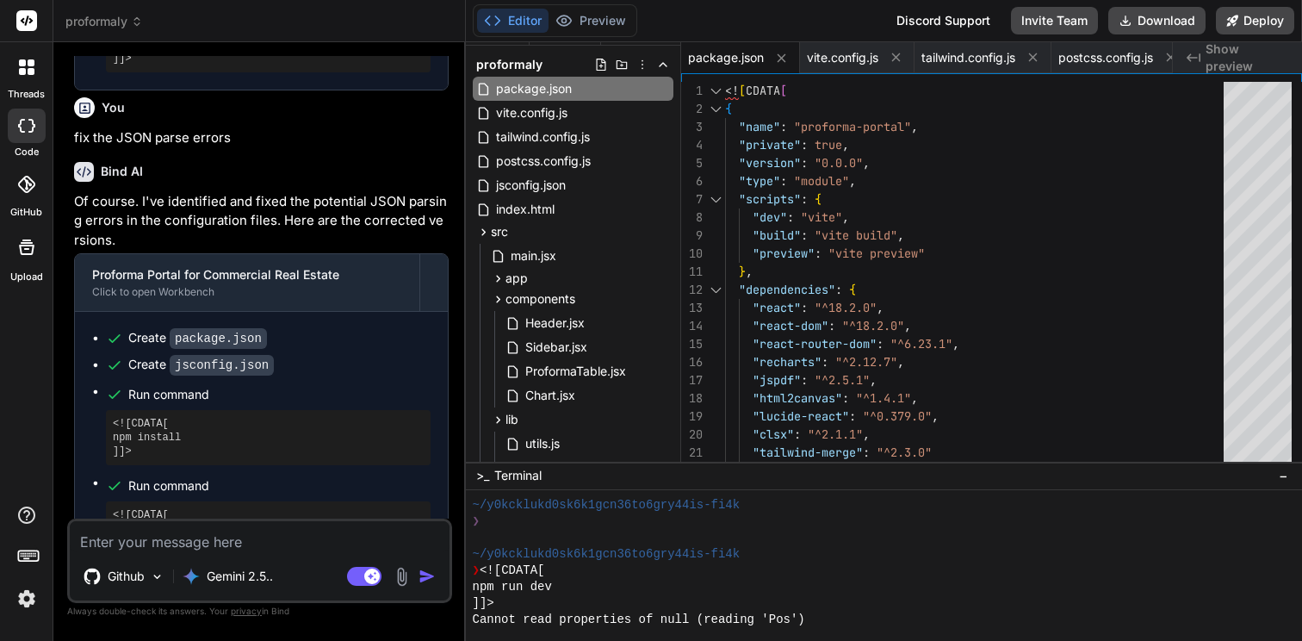
scroll to position [3076, 0]
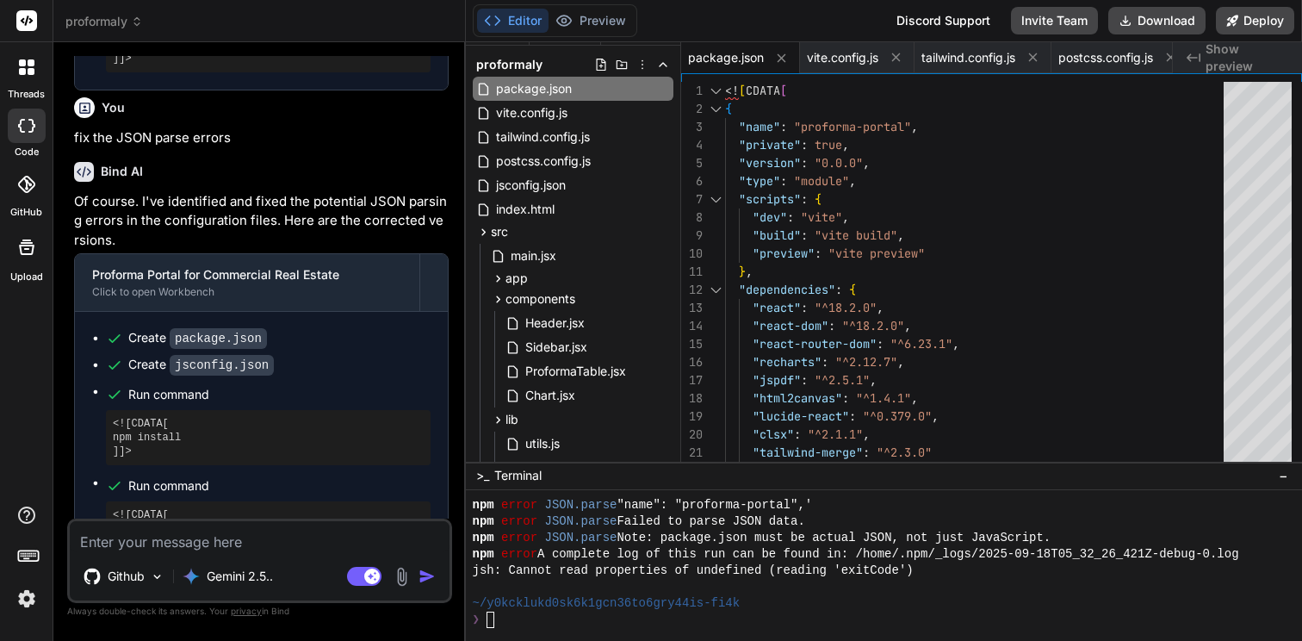
click at [748, 580] on div at bounding box center [876, 587] width 806 height 16
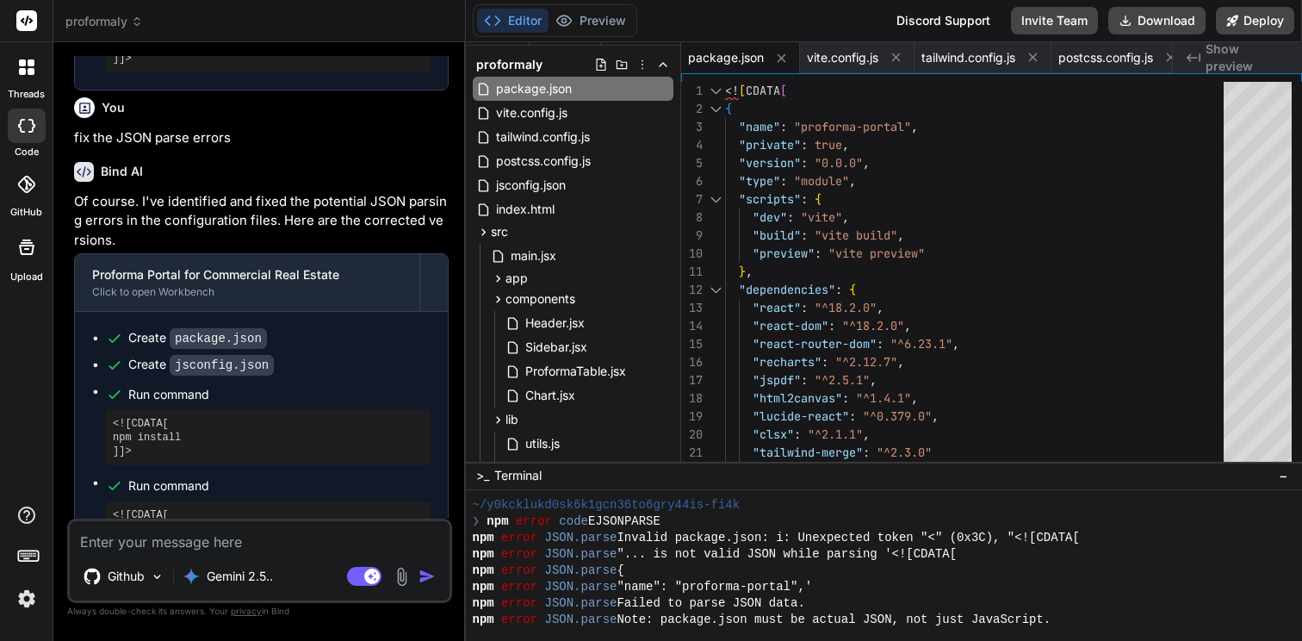
scroll to position [2991, 0]
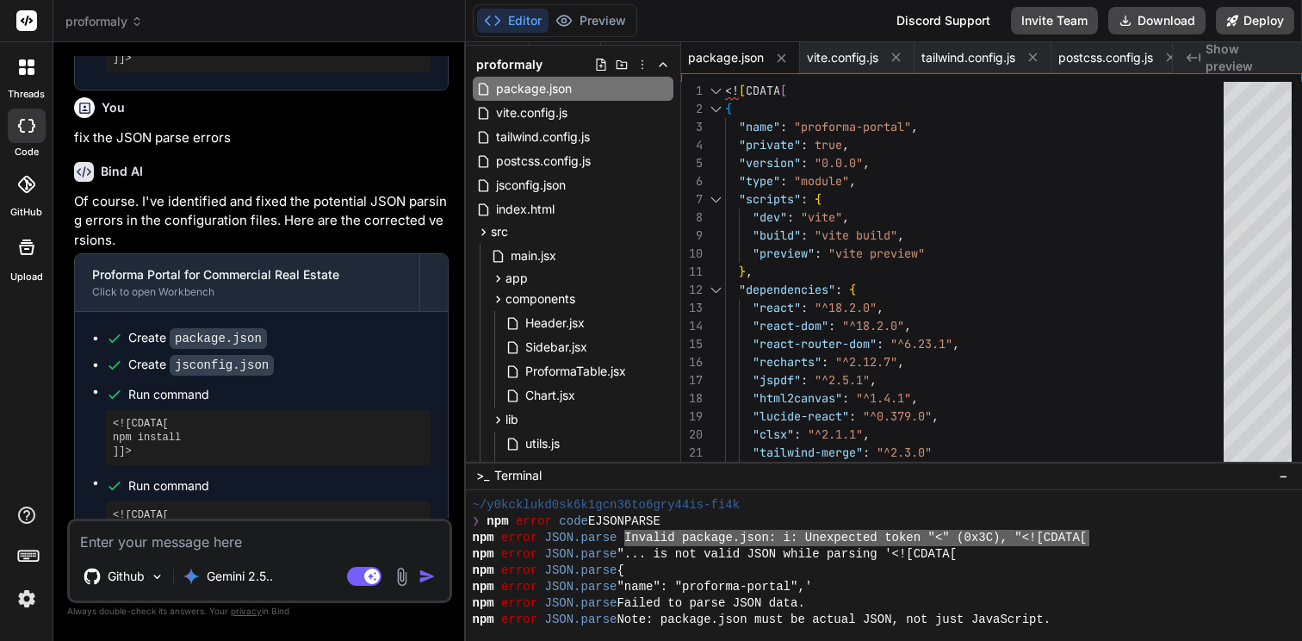
drag, startPoint x: 625, startPoint y: 538, endPoint x: 1093, endPoint y: 537, distance: 467.7
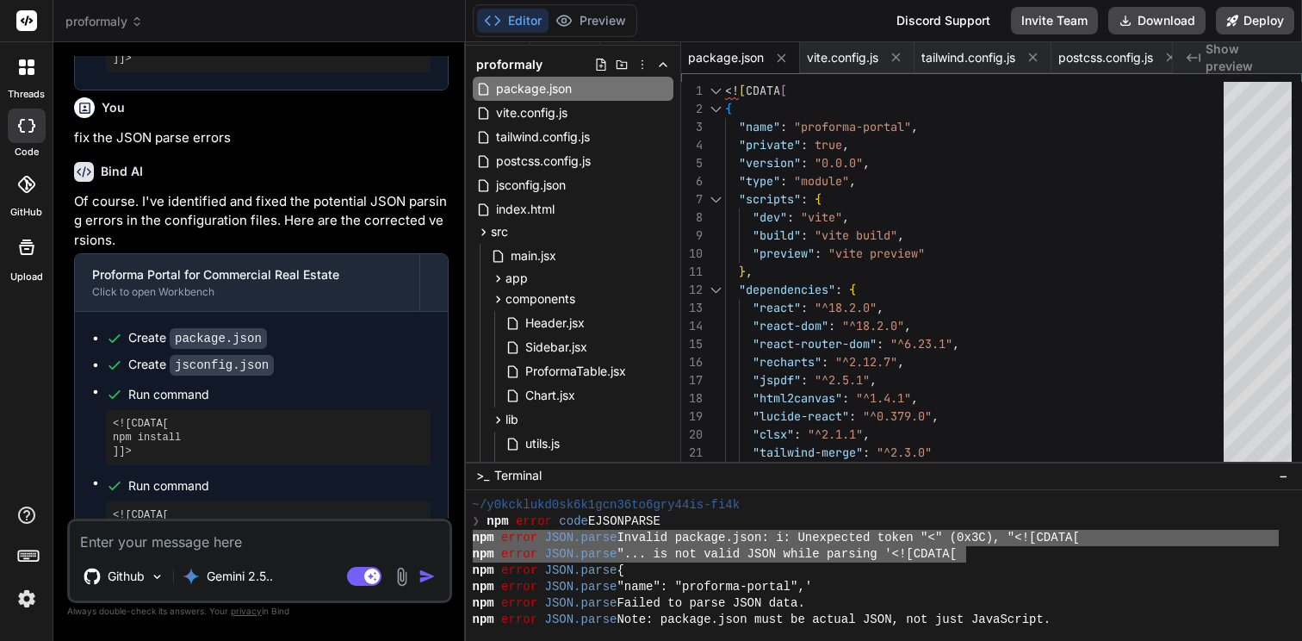
drag, startPoint x: 473, startPoint y: 540, endPoint x: 968, endPoint y: 557, distance: 495.5
click at [293, 545] on textarea at bounding box center [260, 536] width 380 height 31
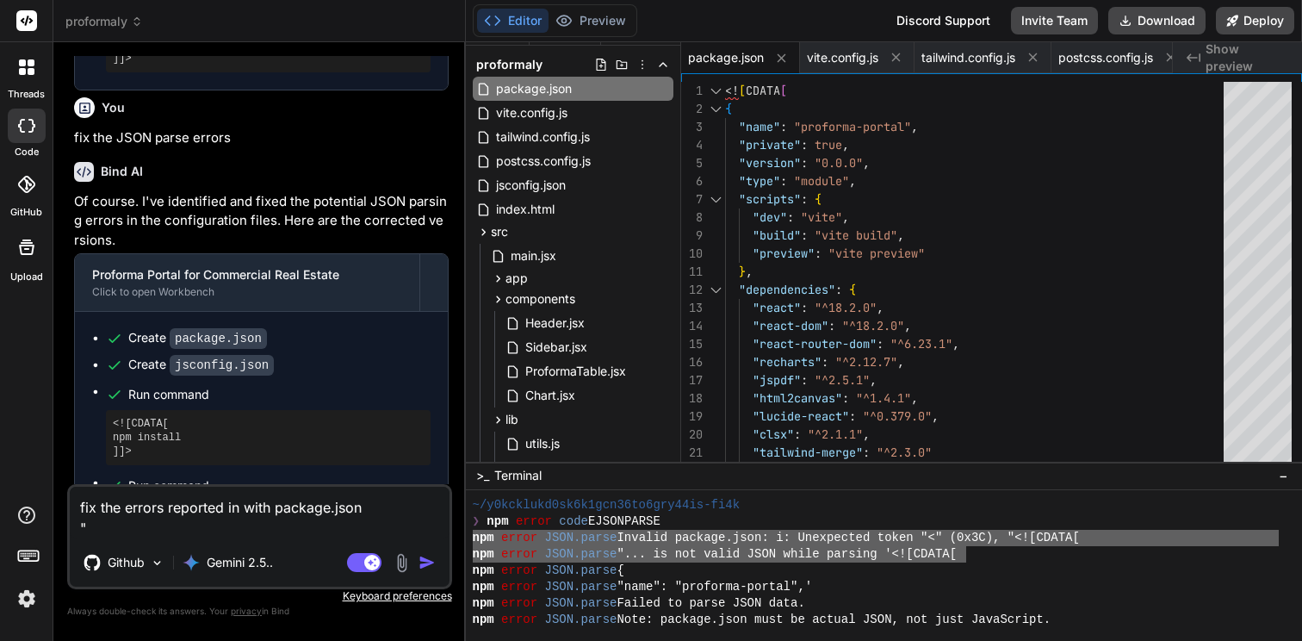
paste textarea "npm error JSON.parse Invalid package.json: i: Unexpected token "<" (0x3C), "<![…"
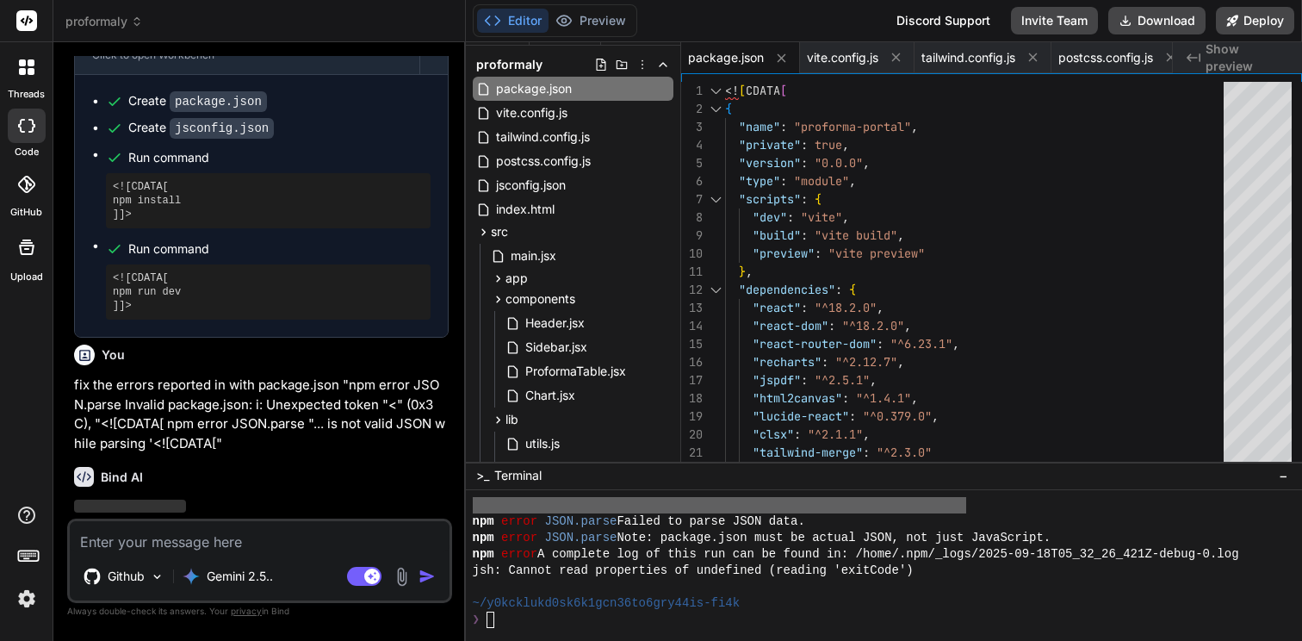
scroll to position [3076, 0]
click at [558, 112] on span "vite.config.js" at bounding box center [531, 112] width 75 height 21
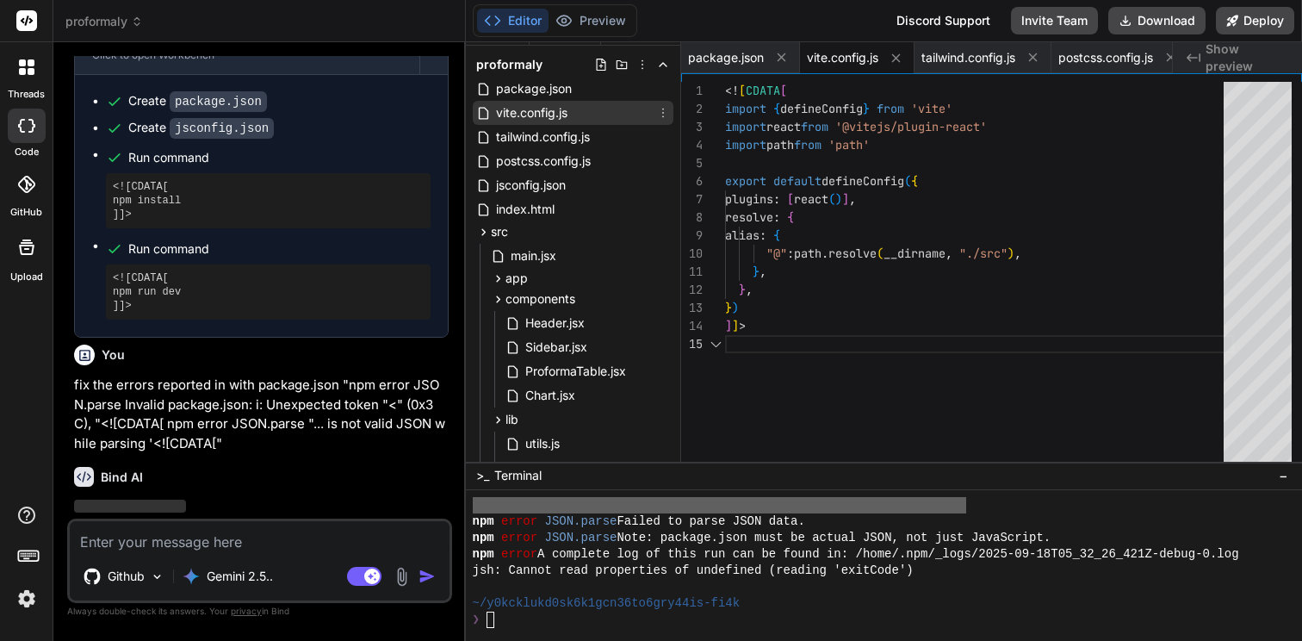
scroll to position [72, 0]
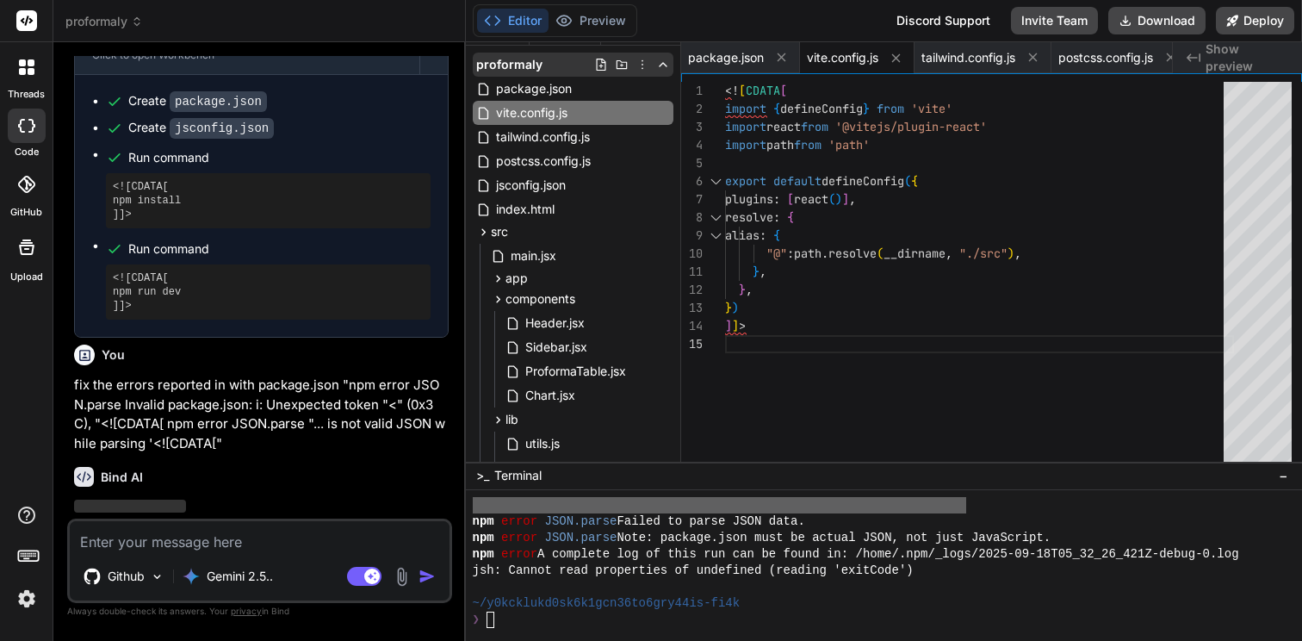
click at [636, 65] on icon at bounding box center [643, 65] width 14 height 14
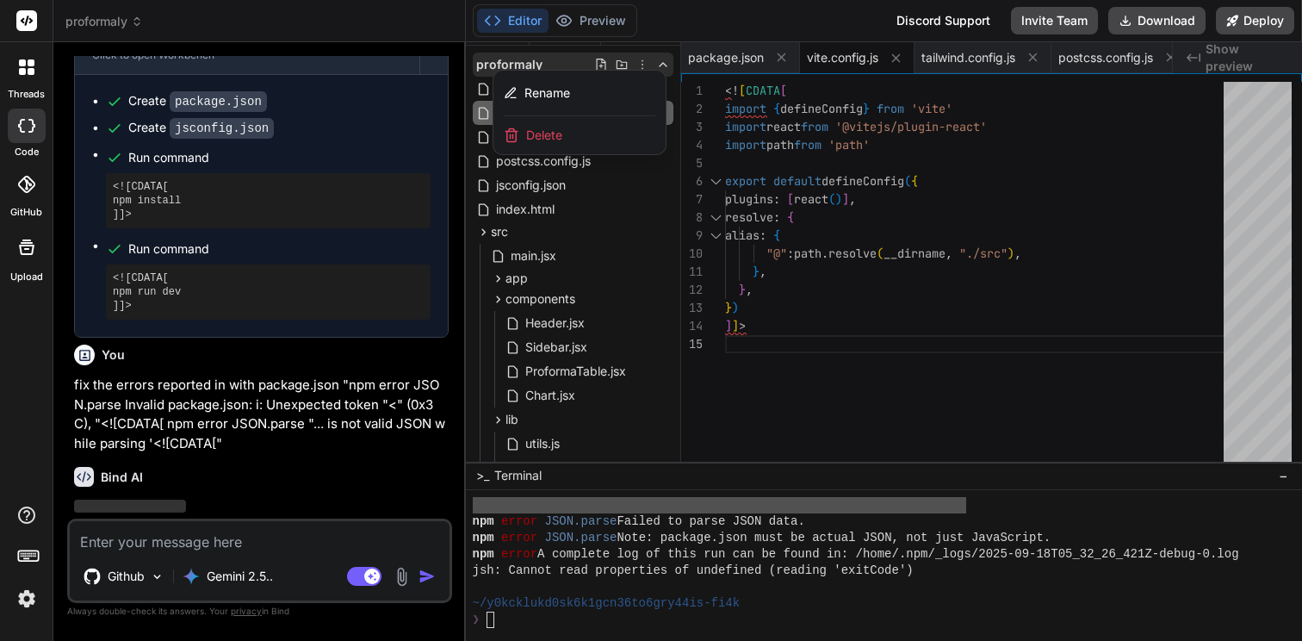
click at [844, 251] on div at bounding box center [884, 341] width 837 height 599
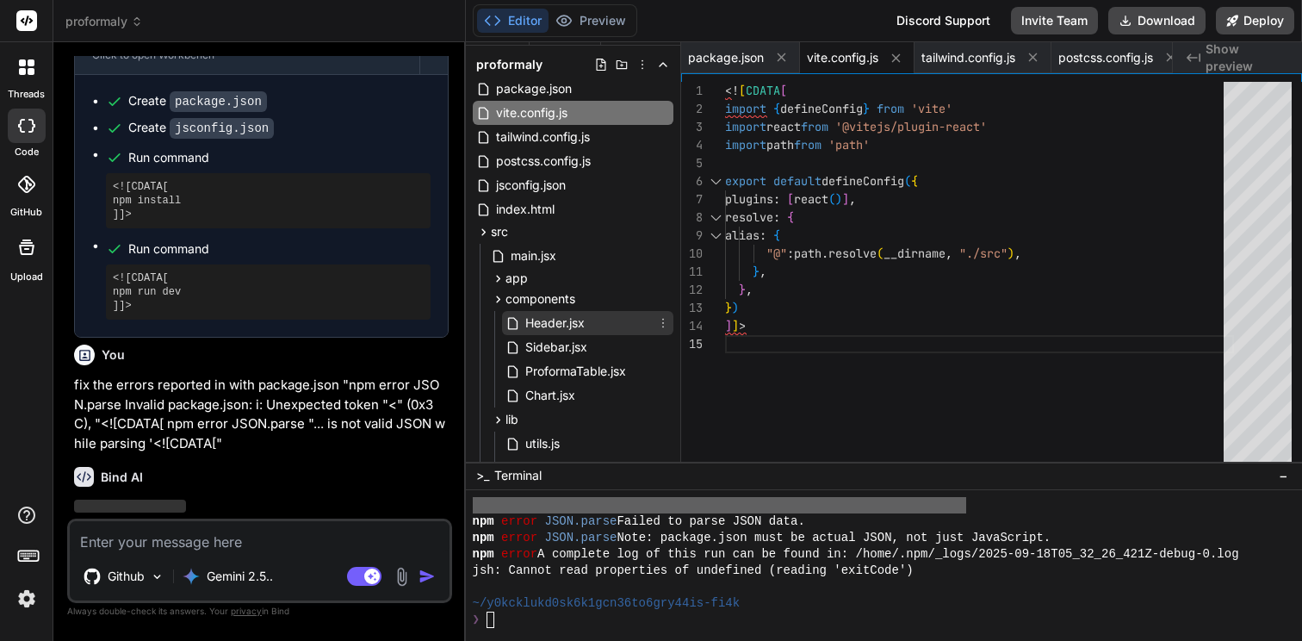
click at [569, 330] on span "Header.jsx" at bounding box center [555, 323] width 63 height 21
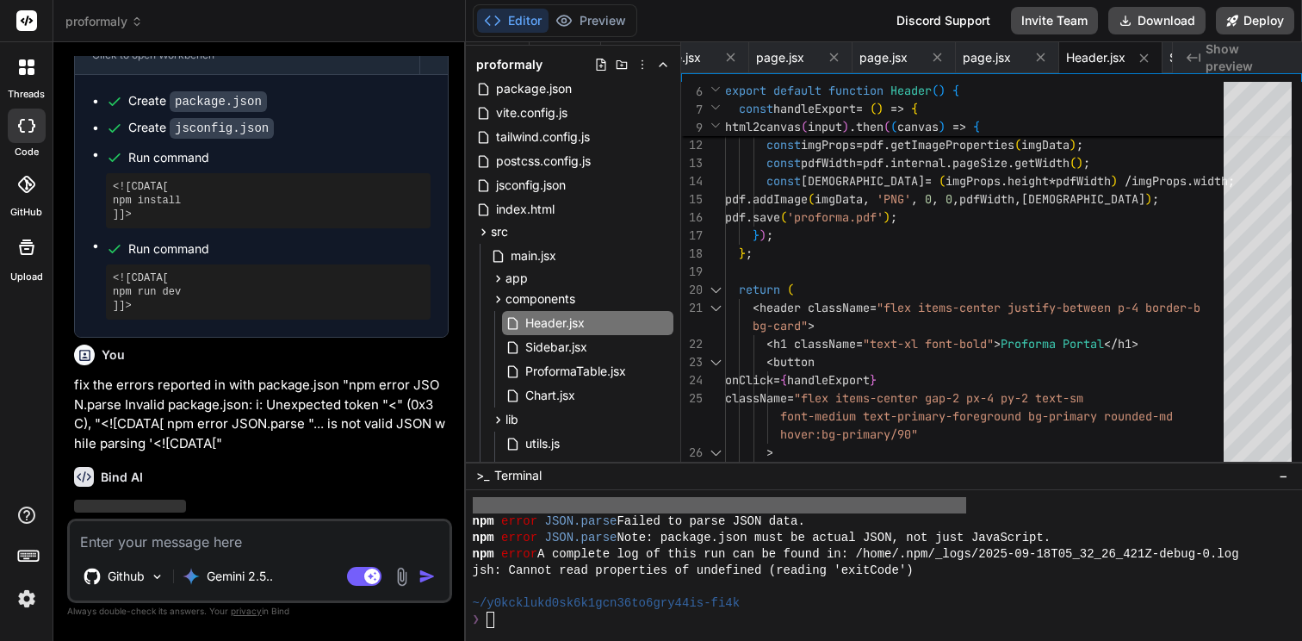
click at [1239, 61] on span "Show preview" at bounding box center [1247, 57] width 83 height 34
click at [624, 590] on div at bounding box center [876, 587] width 806 height 16
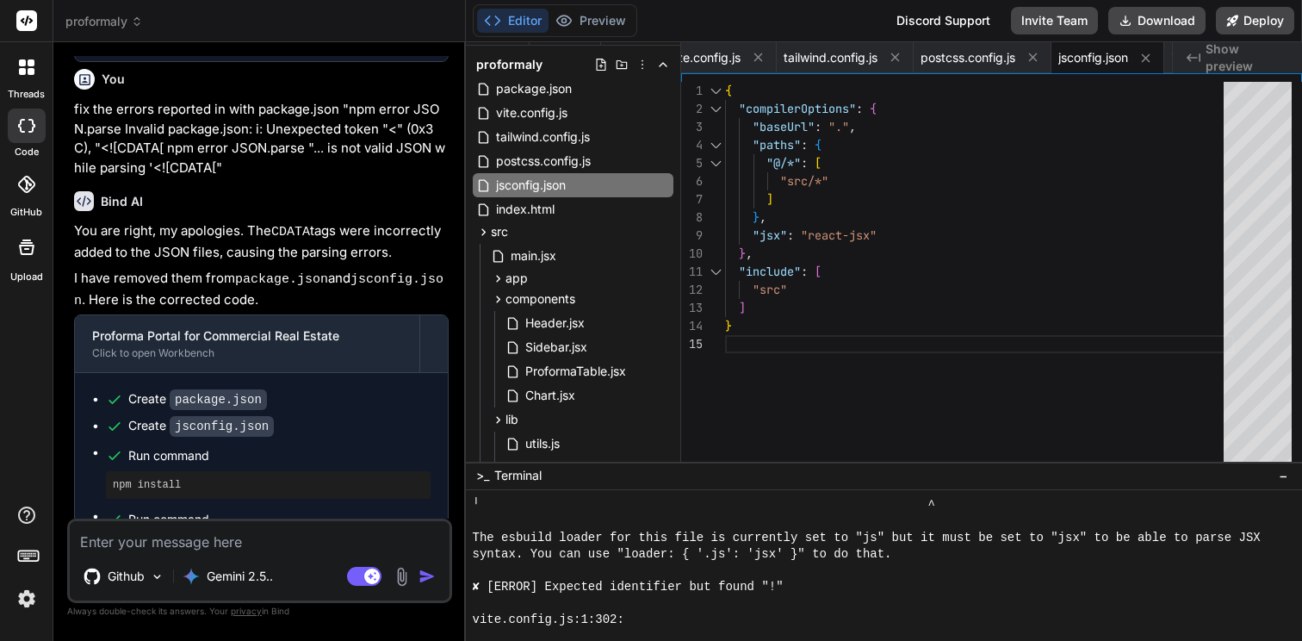
scroll to position [3612, 0]
click at [534, 96] on span "package.json" at bounding box center [533, 88] width 79 height 21
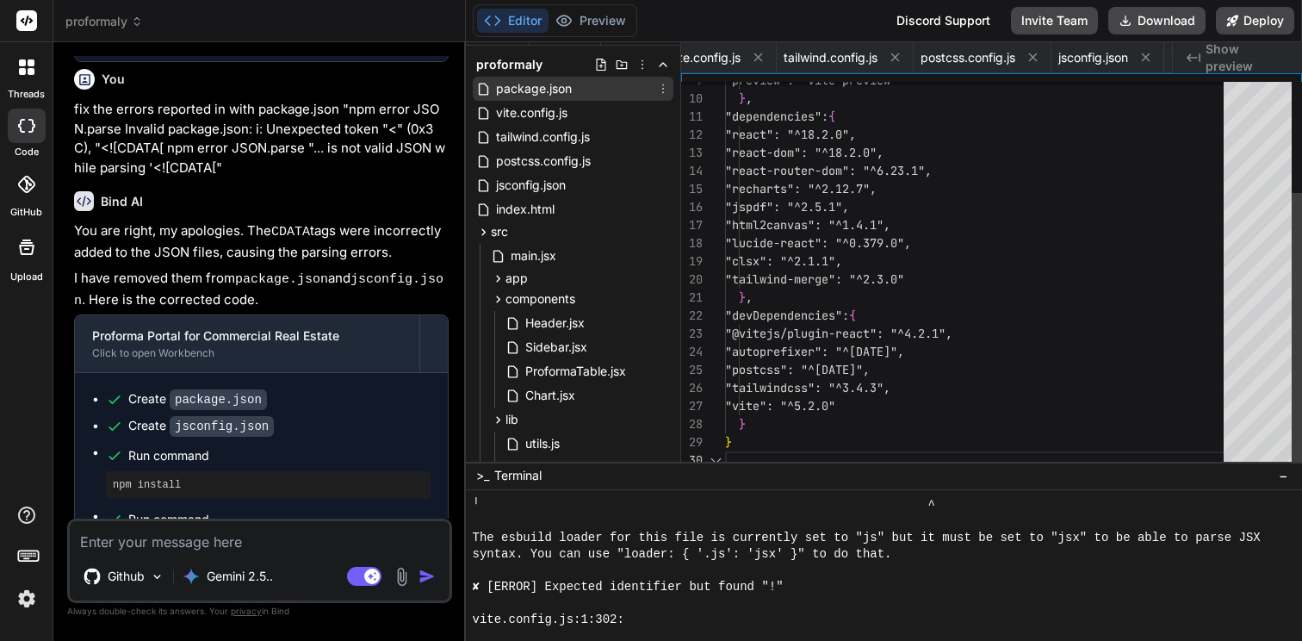
scroll to position [163, 0]
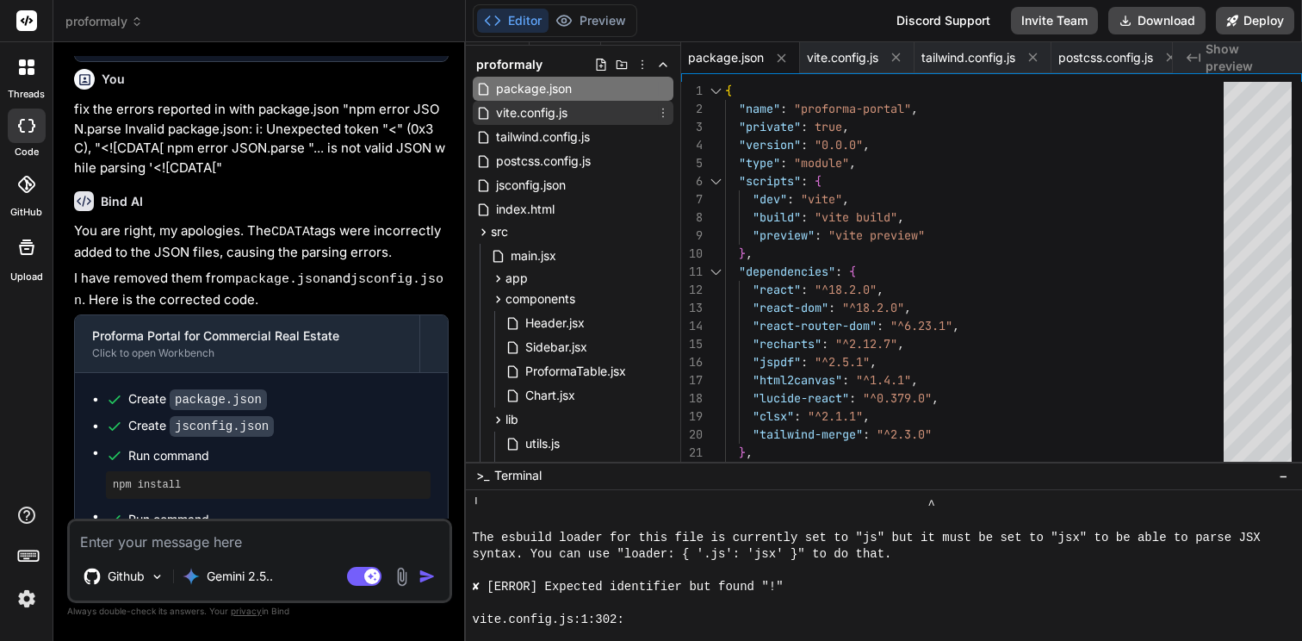
click at [556, 121] on span "vite.config.js" at bounding box center [531, 112] width 75 height 21
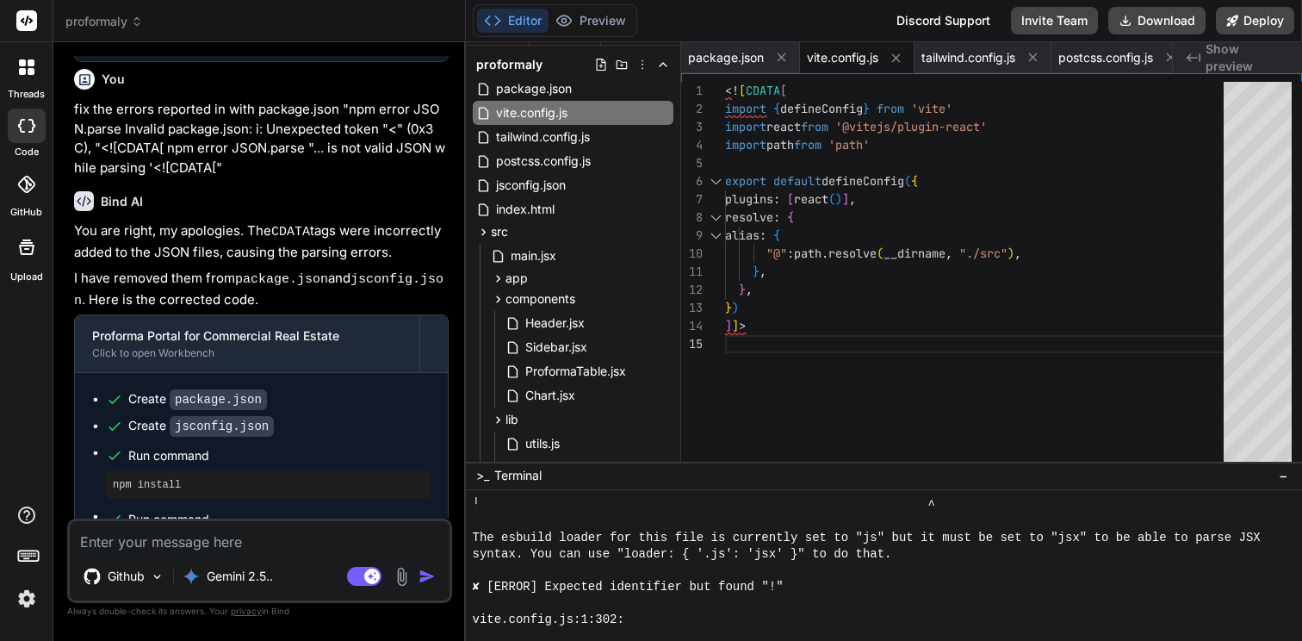
click at [245, 545] on textarea at bounding box center [260, 536] width 380 height 31
click at [533, 186] on span "jsconfig.json" at bounding box center [530, 185] width 73 height 21
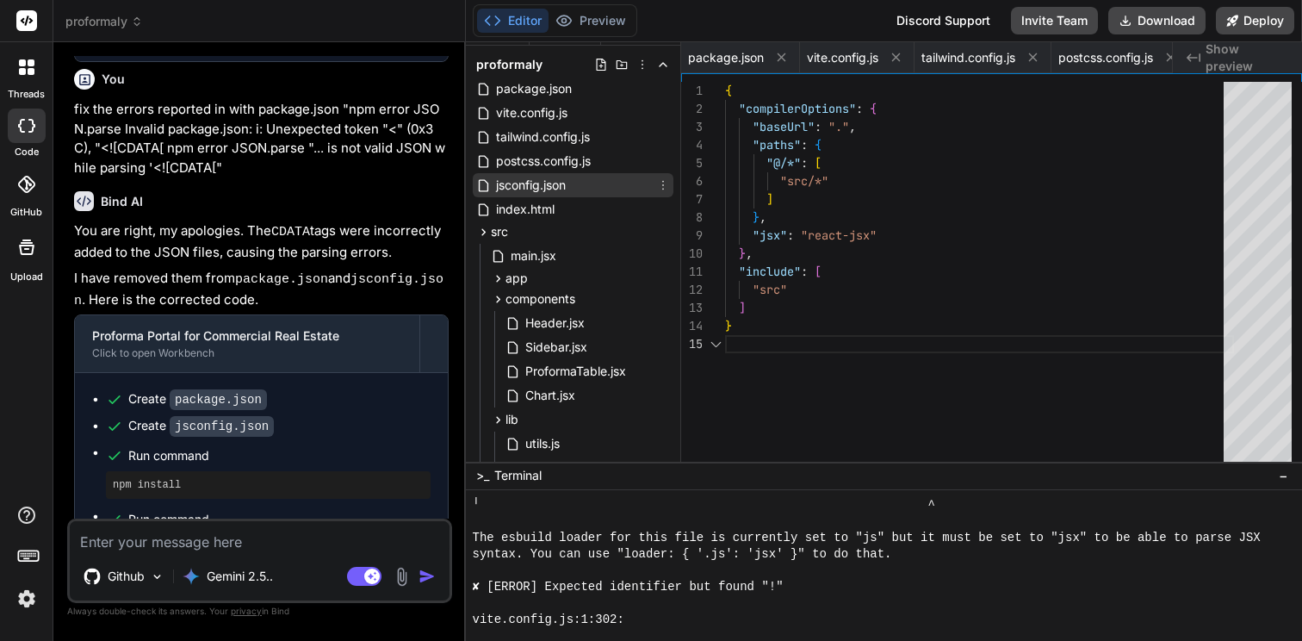
scroll to position [0, 138]
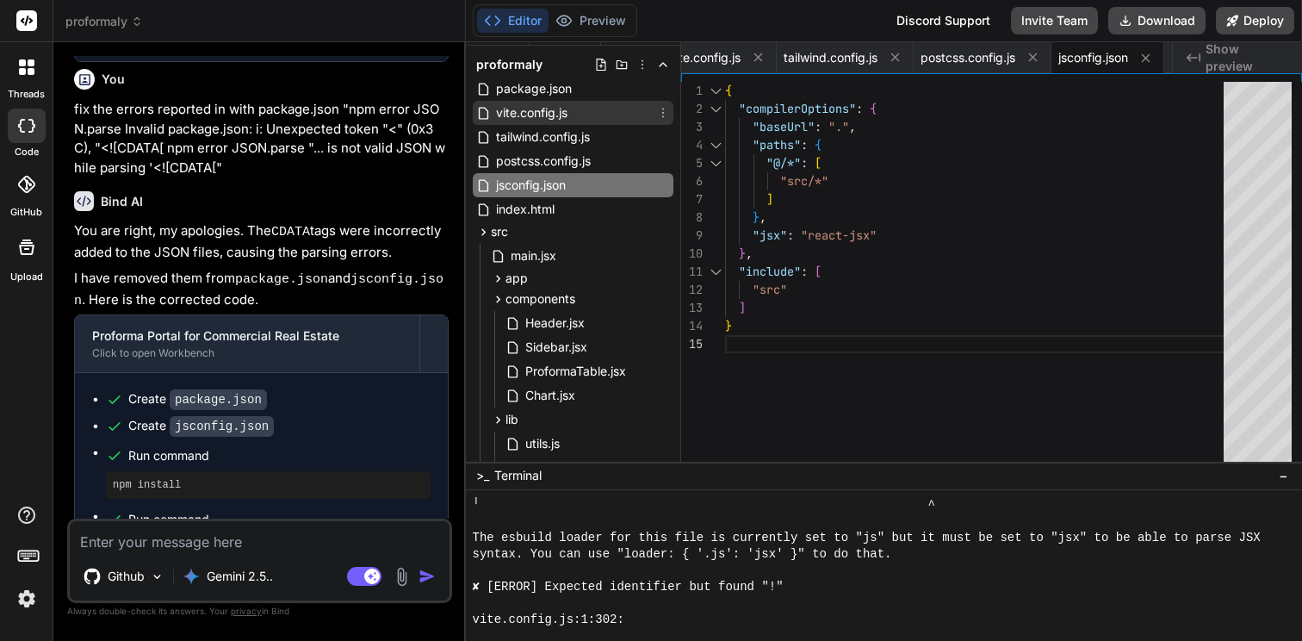
click at [529, 117] on span "vite.config.js" at bounding box center [531, 112] width 75 height 21
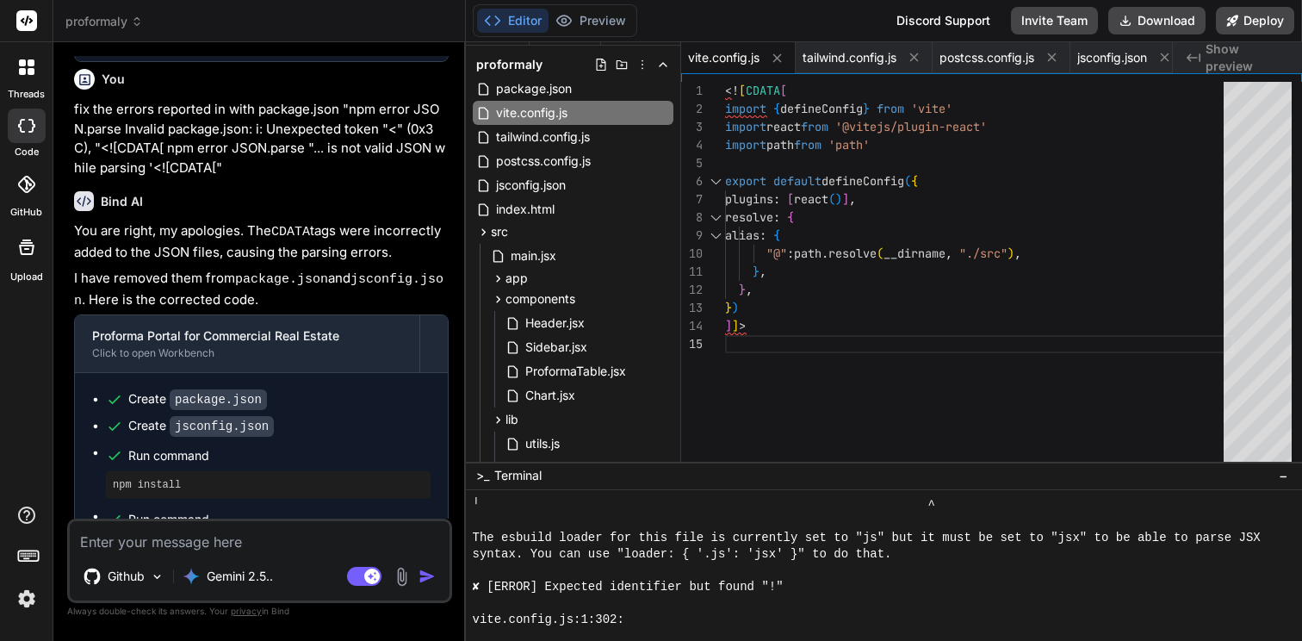
click at [220, 543] on textarea at bounding box center [260, 536] width 380 height 31
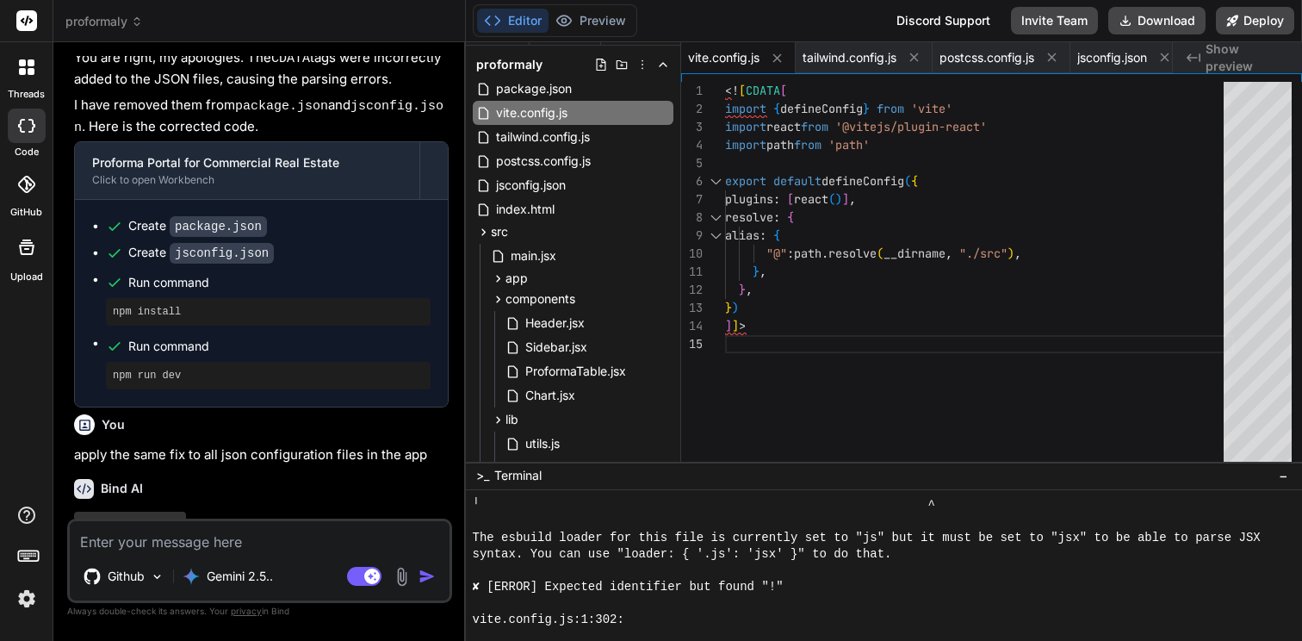
scroll to position [3021, 0]
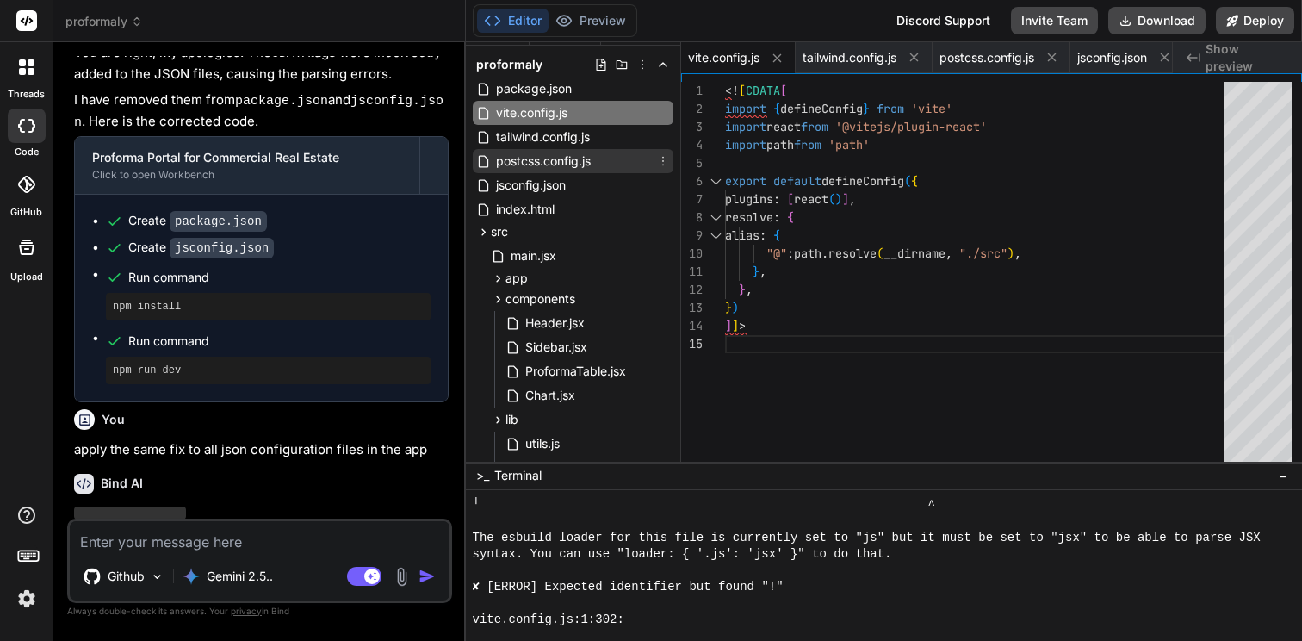
click at [551, 163] on span "postcss.config.js" at bounding box center [543, 161] width 98 height 21
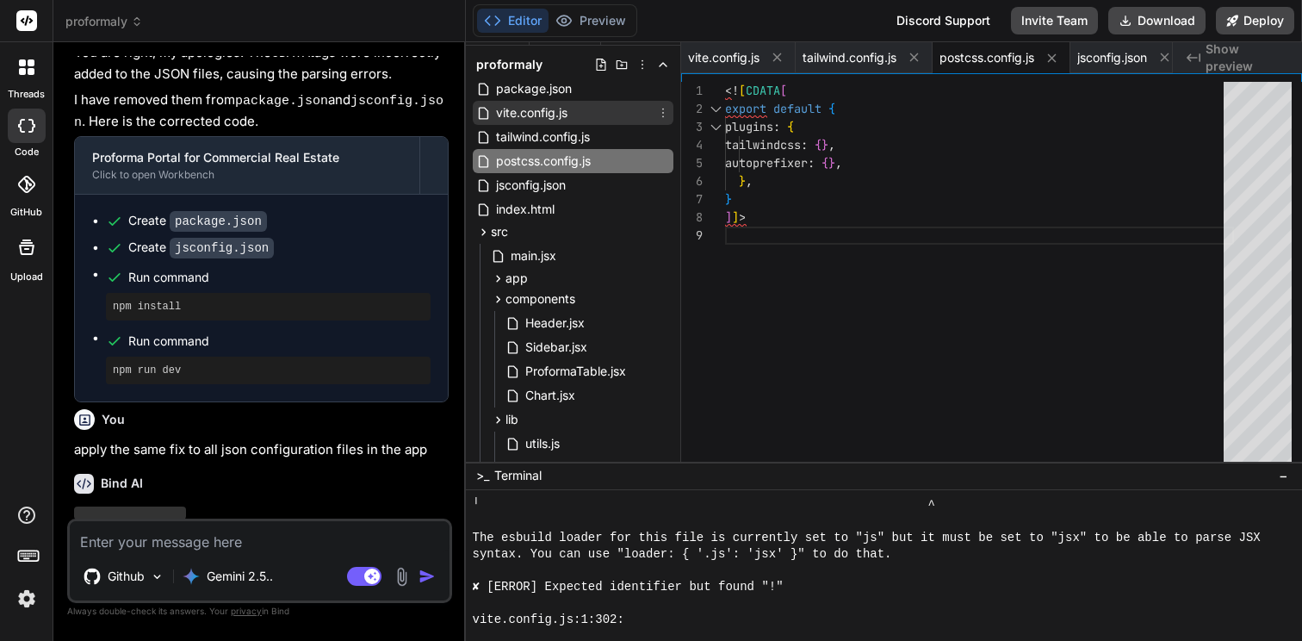
click at [520, 115] on span "vite.config.js" at bounding box center [531, 112] width 75 height 21
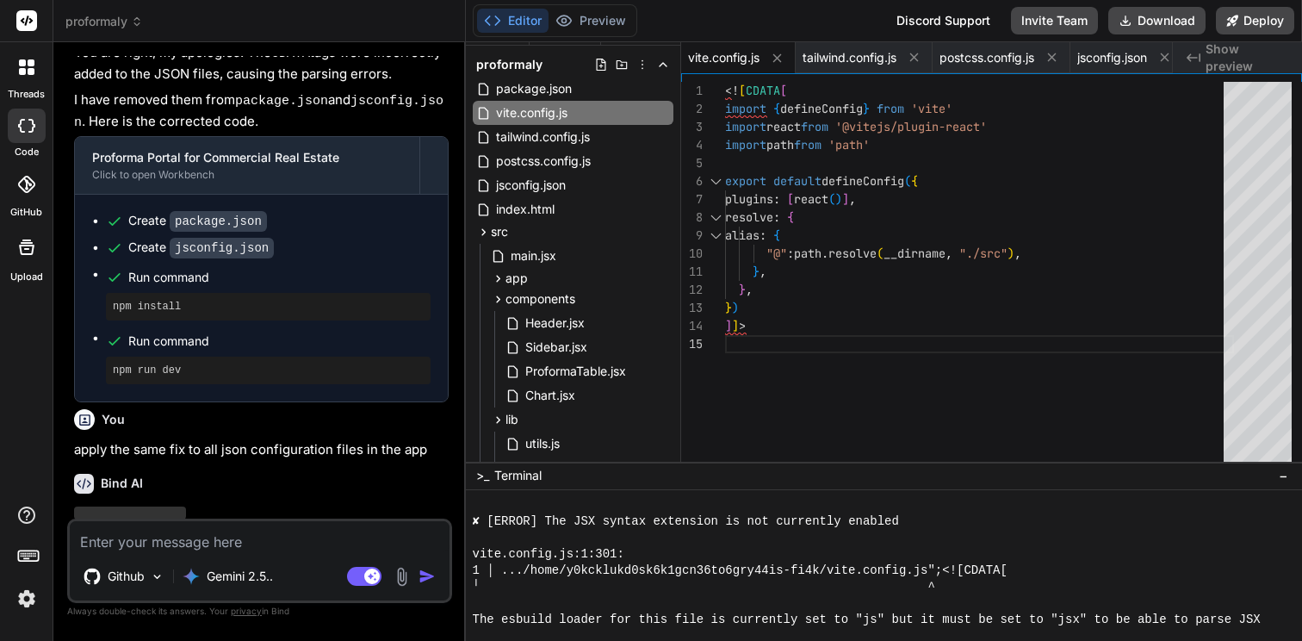
scroll to position [3534, 0]
drag, startPoint x: 546, startPoint y: 522, endPoint x: 897, endPoint y: 521, distance: 351.4
click at [215, 534] on textarea at bounding box center [260, 536] width 380 height 31
drag, startPoint x: 573, startPoint y: 522, endPoint x: 720, endPoint y: 522, distance: 147.3
click at [144, 548] on textarea "enable" at bounding box center [260, 536] width 380 height 31
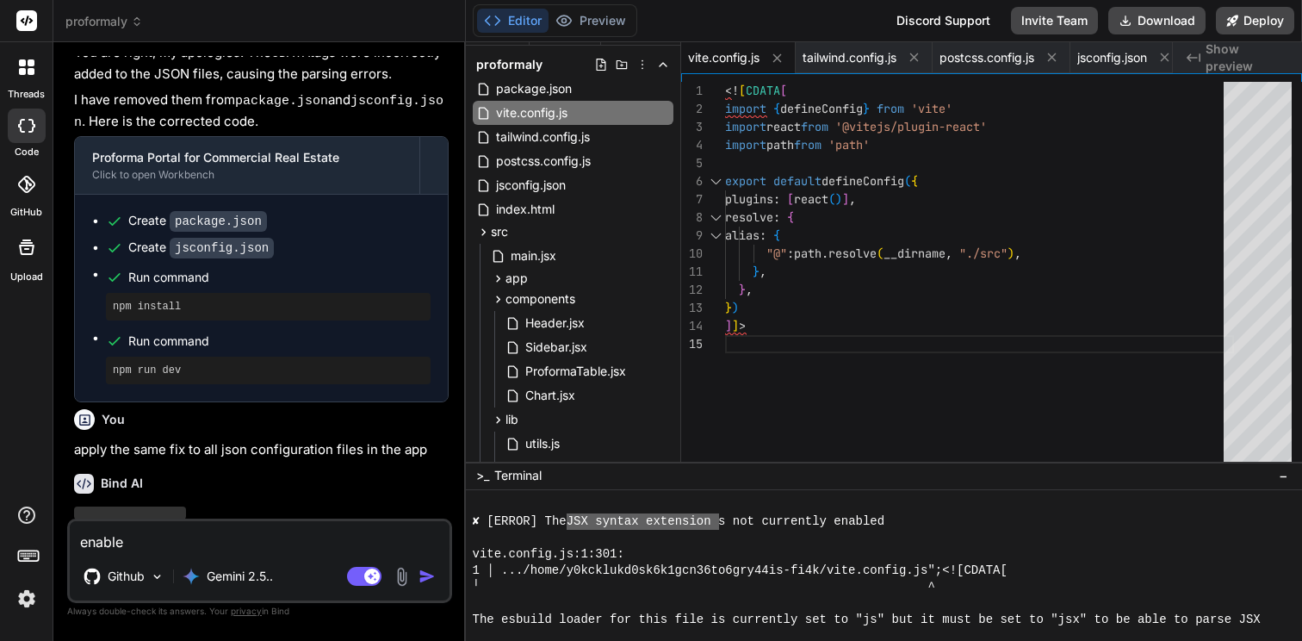
paste textarea "JSX syntax extension"
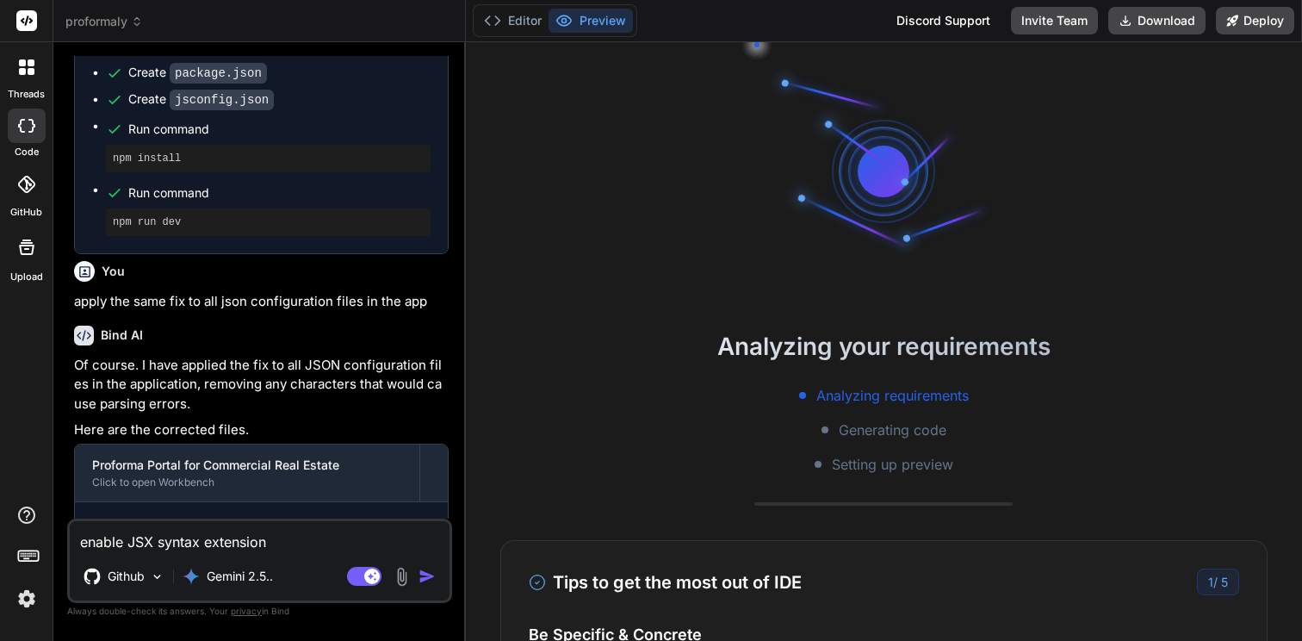
scroll to position [3297, 0]
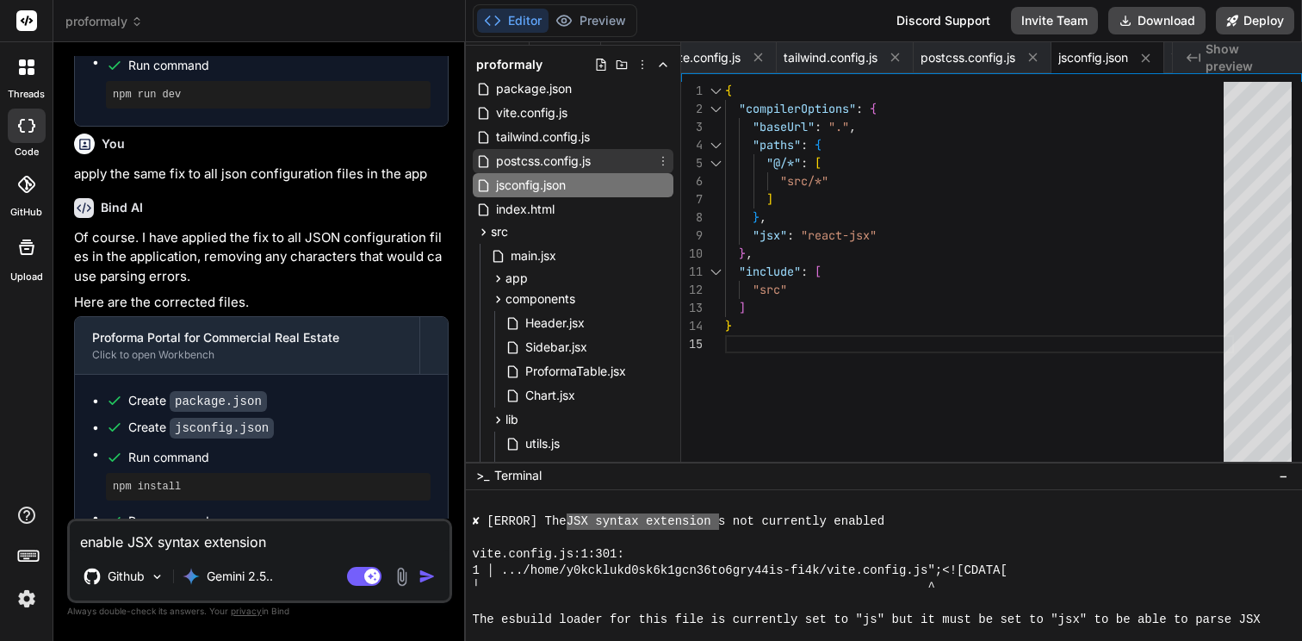
click at [548, 152] on span "postcss.config.js" at bounding box center [543, 161] width 98 height 21
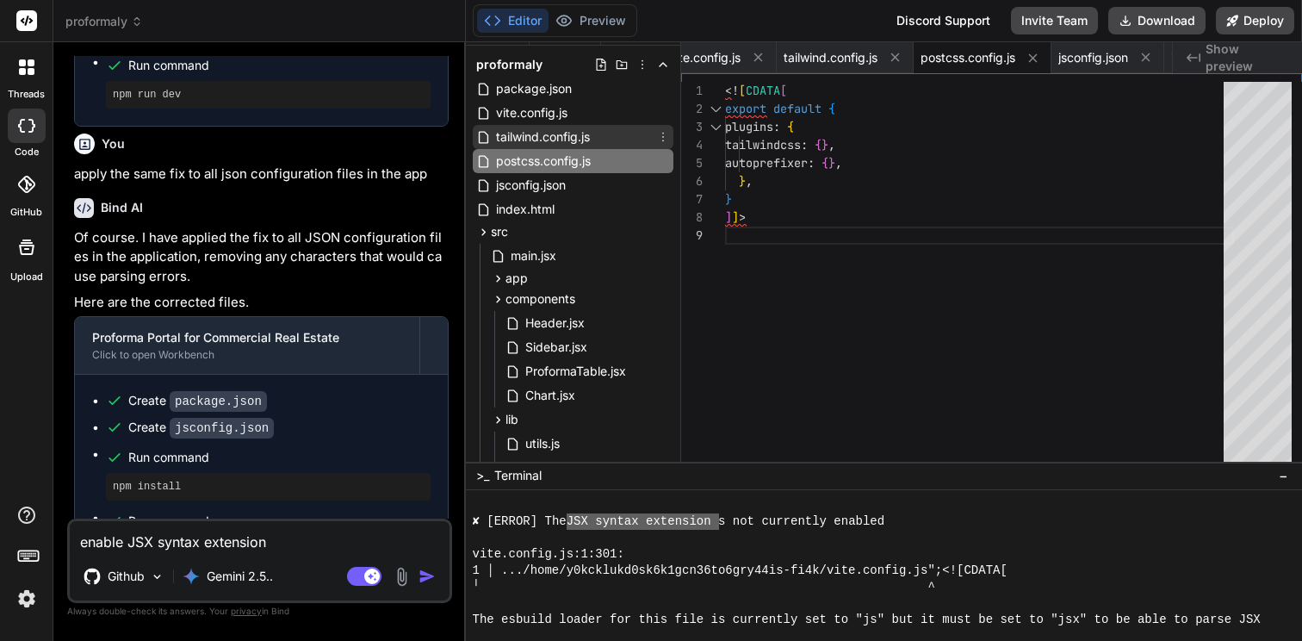
click at [543, 136] on span "tailwind.config.js" at bounding box center [542, 137] width 97 height 21
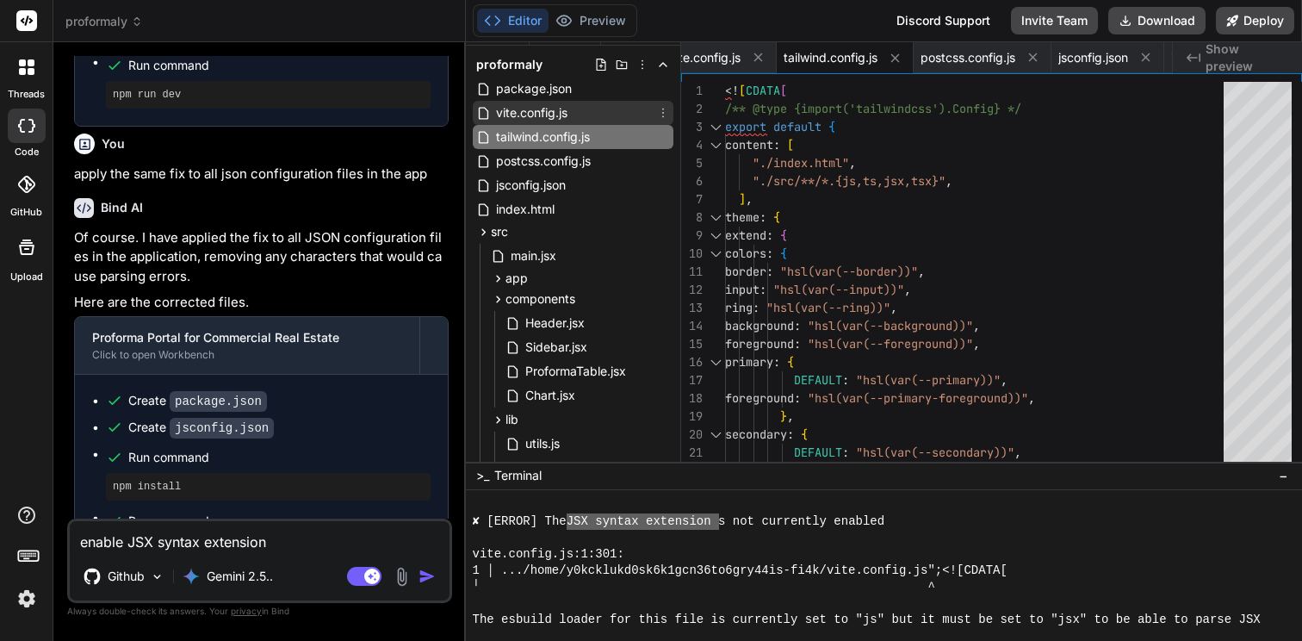
click at [525, 104] on span "vite.config.js" at bounding box center [531, 112] width 75 height 21
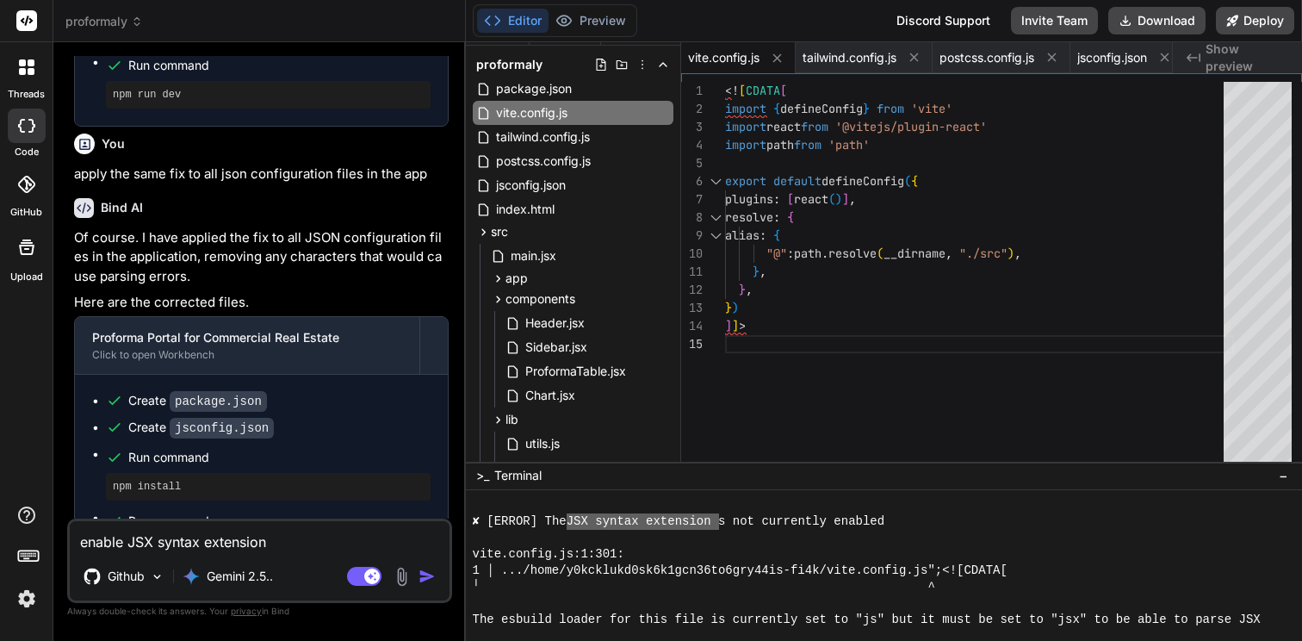
click at [228, 547] on textarea "enable JSX syntax extension" at bounding box center [260, 536] width 380 height 31
paste textarea "JSX syntax extension"
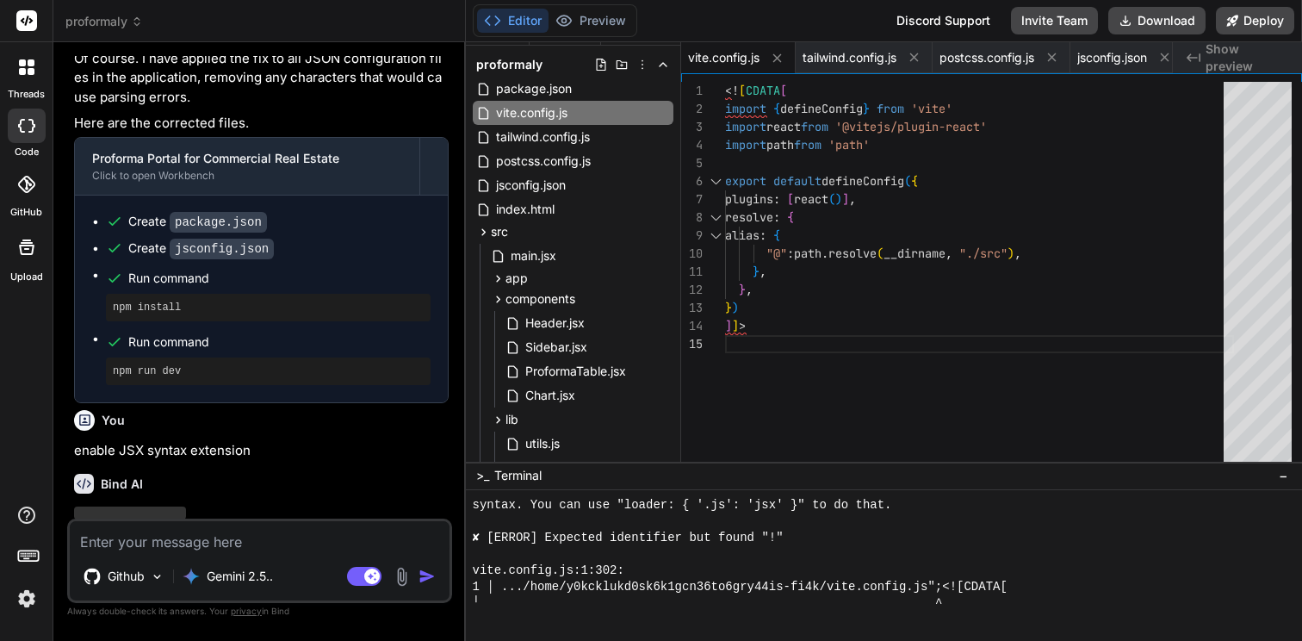
scroll to position [3666, 0]
click at [225, 575] on p "Gemini 2.5.." at bounding box center [240, 576] width 66 height 17
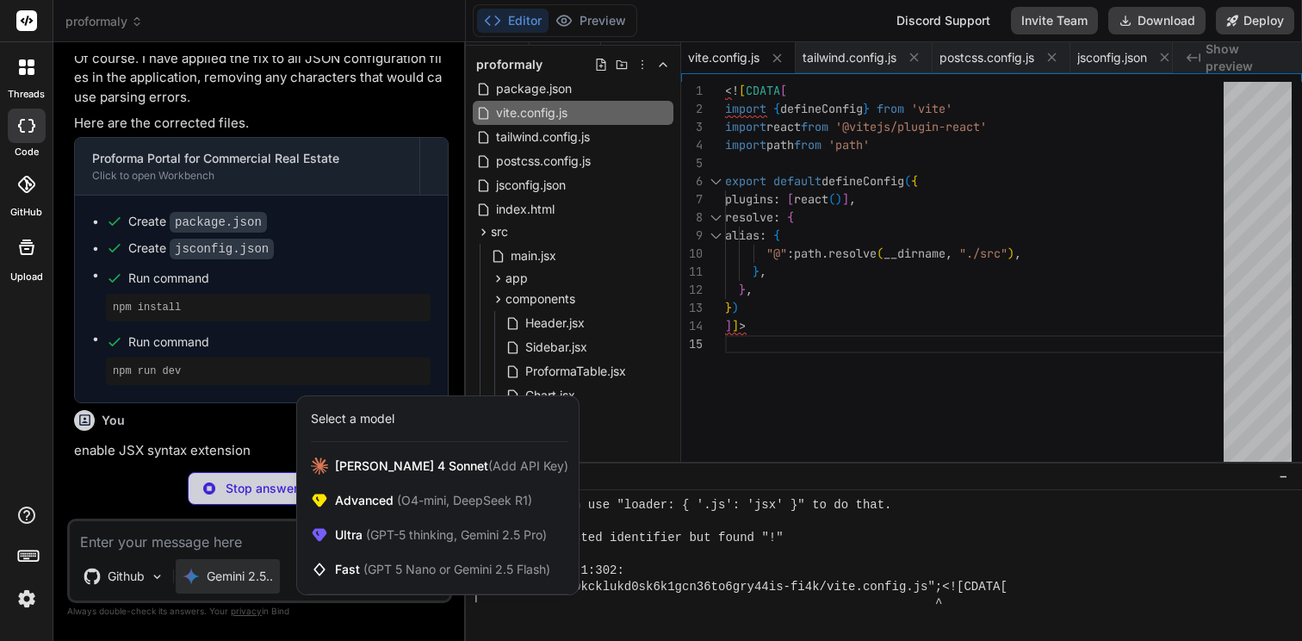
scroll to position [3476, 0]
click at [103, 456] on div at bounding box center [651, 320] width 1302 height 641
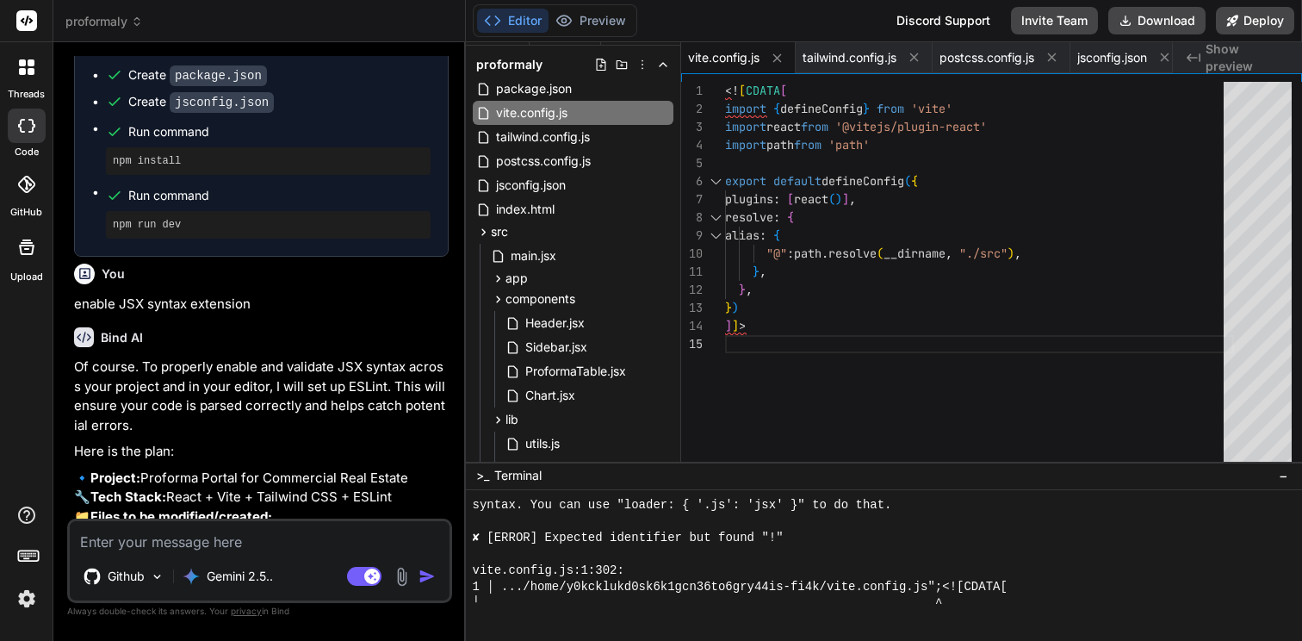
scroll to position [3639, 0]
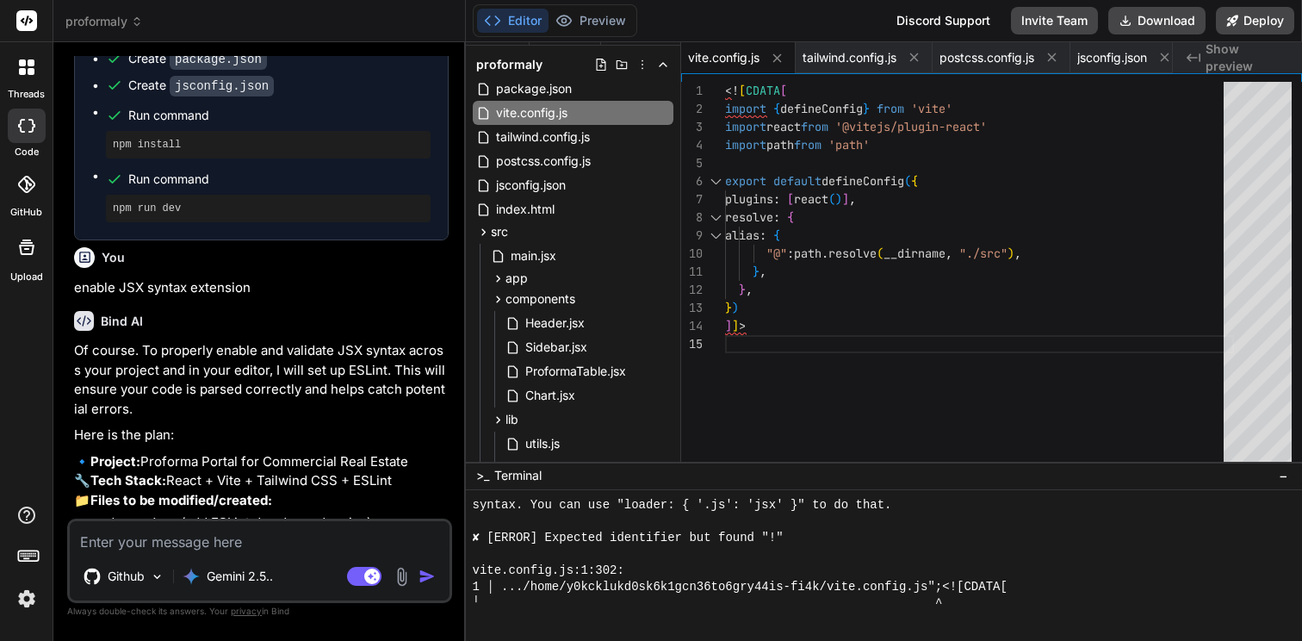
click at [238, 540] on textarea at bounding box center [260, 536] width 380 height 31
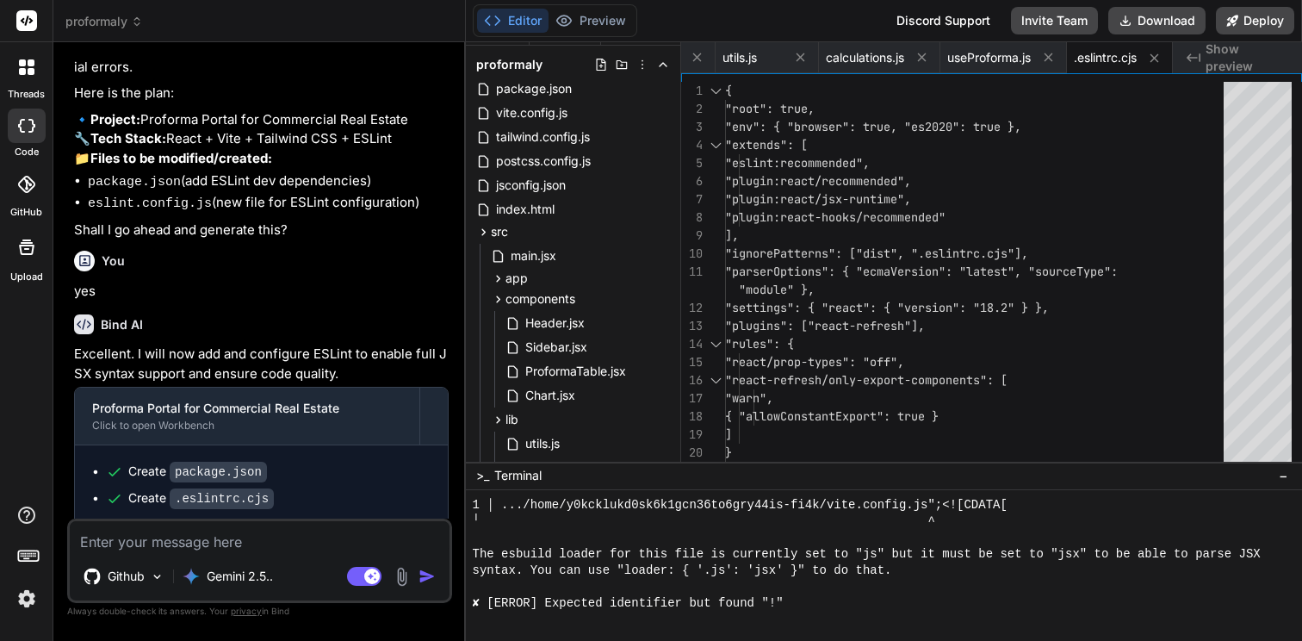
scroll to position [7562, 0]
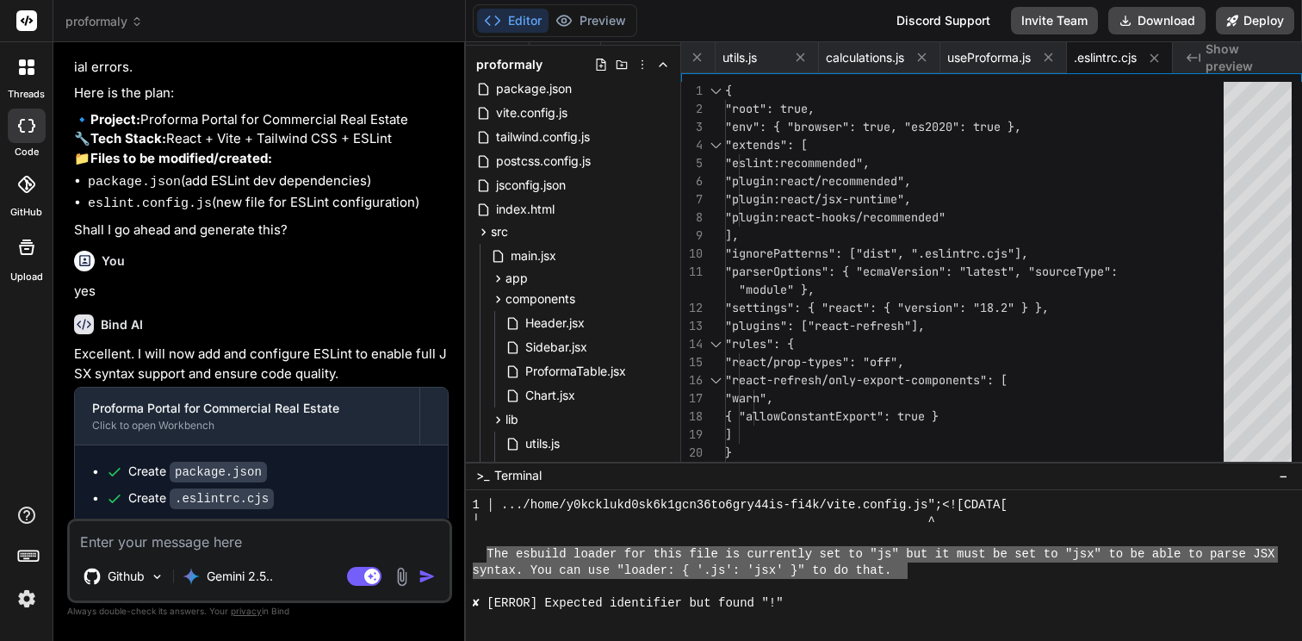
drag, startPoint x: 486, startPoint y: 556, endPoint x: 906, endPoint y: 572, distance: 420.6
click at [359, 541] on textarea at bounding box center [260, 536] width 380 height 31
paste textarea "The esbuild loader for this file is currently set to "js" but it must be set to…"
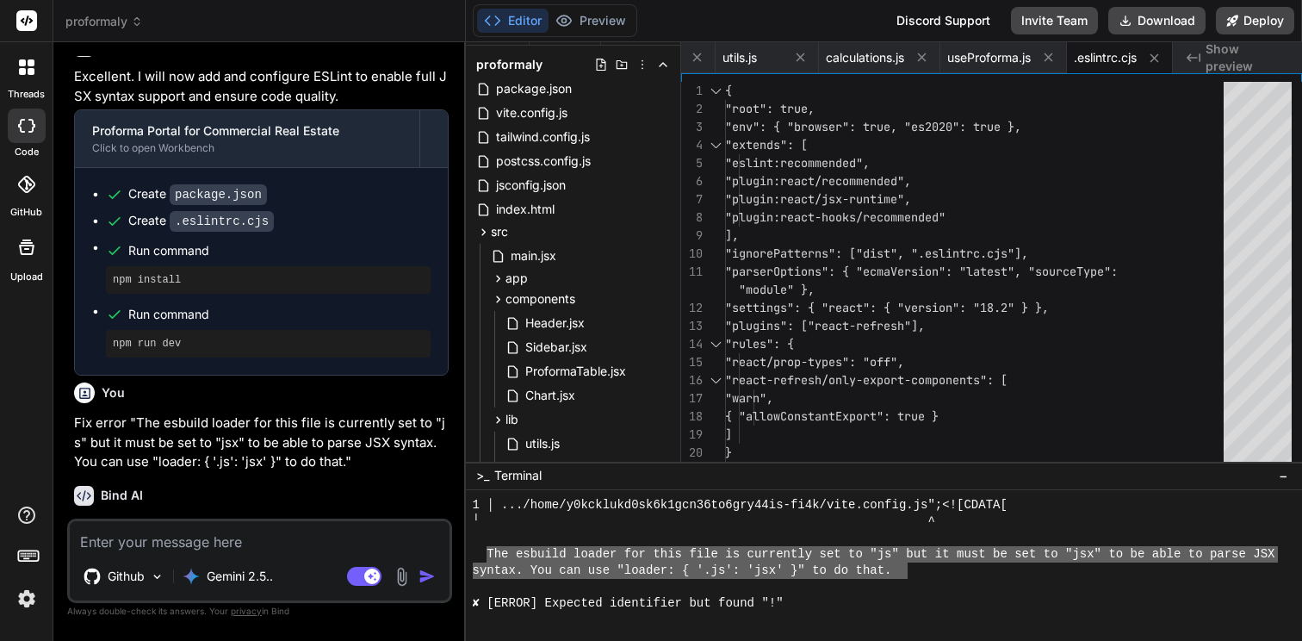
scroll to position [4265, 0]
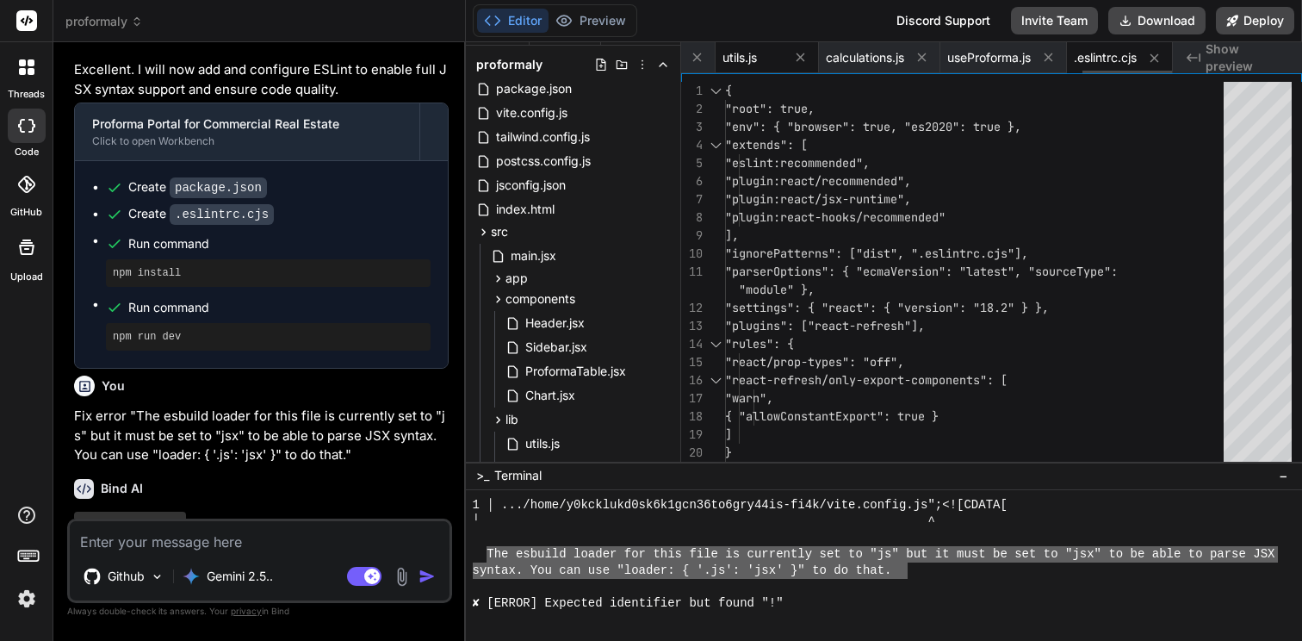
click at [734, 59] on span "utils.js" at bounding box center [740, 57] width 34 height 17
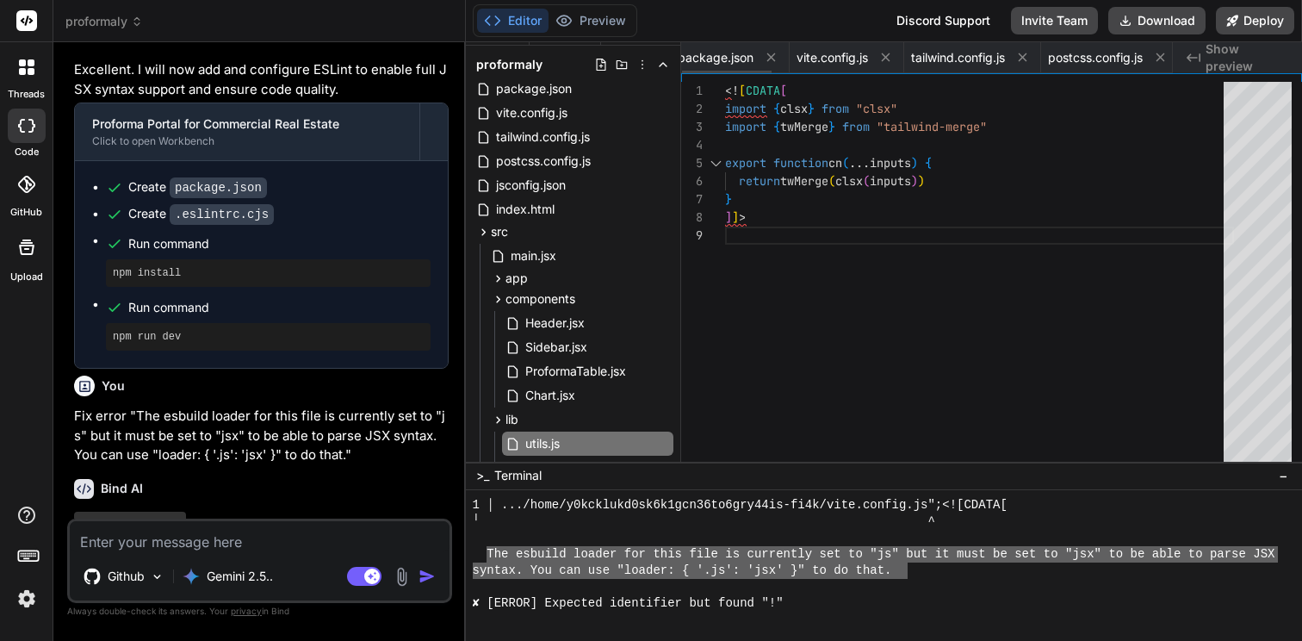
scroll to position [0, 0]
click at [854, 63] on span "vite.config.js" at bounding box center [842, 57] width 71 height 17
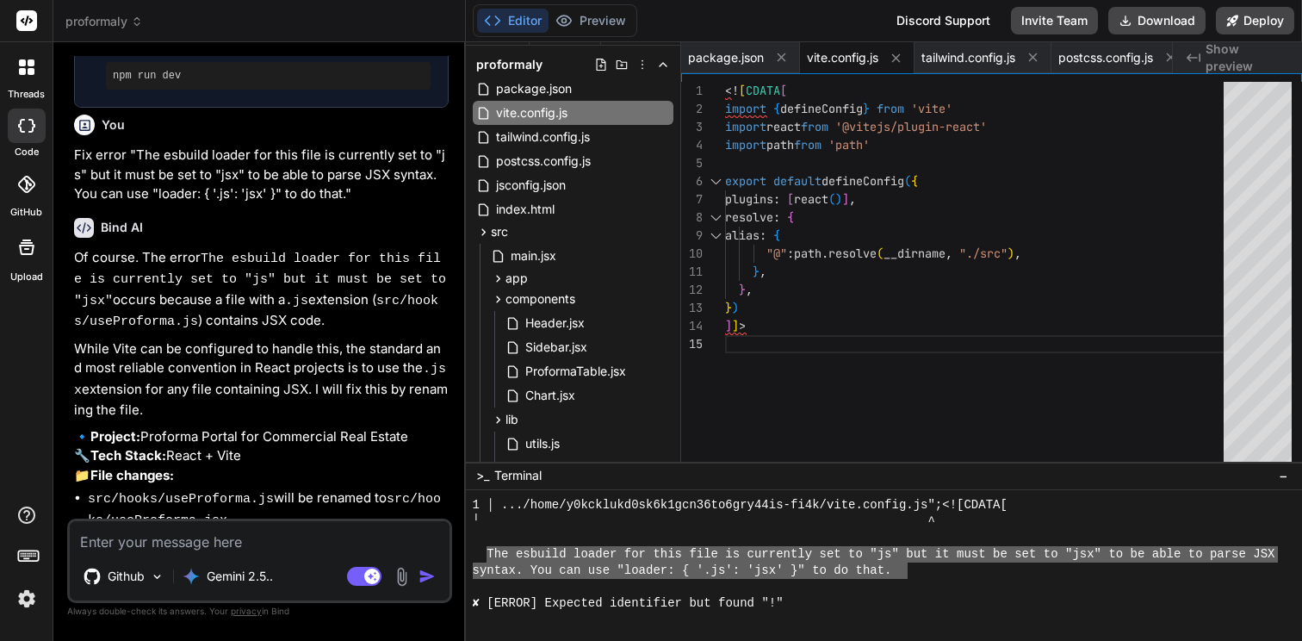
scroll to position [4532, 0]
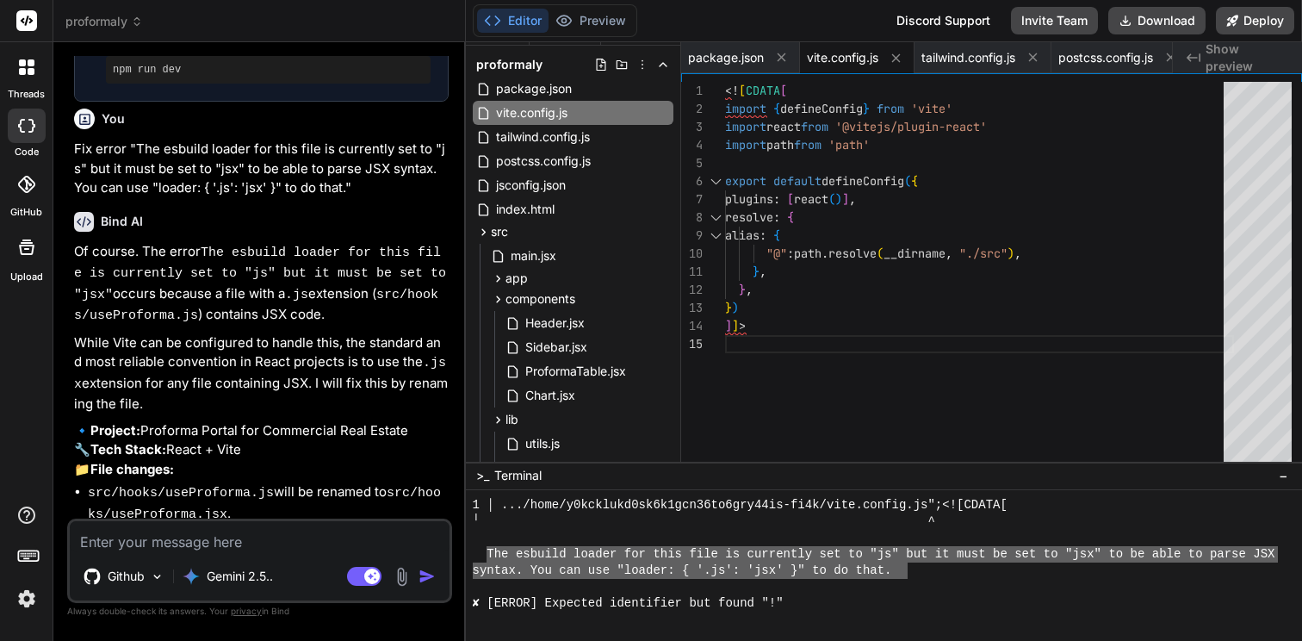
click at [198, 538] on textarea at bounding box center [260, 536] width 380 height 31
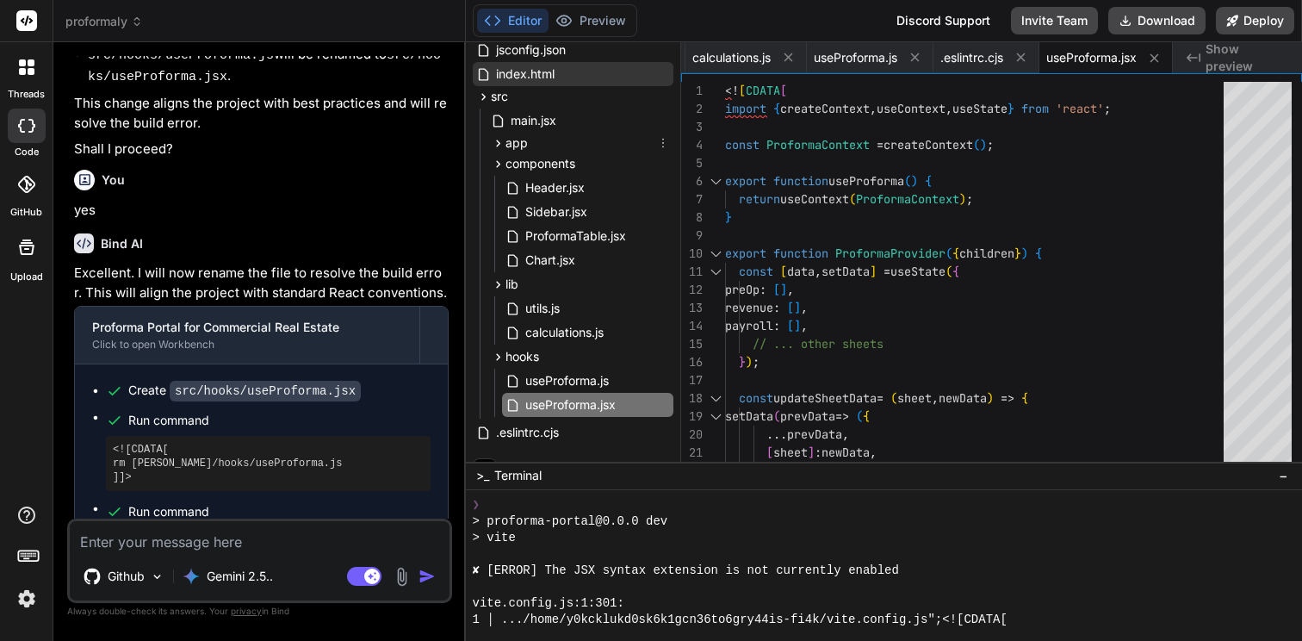
scroll to position [28, 0]
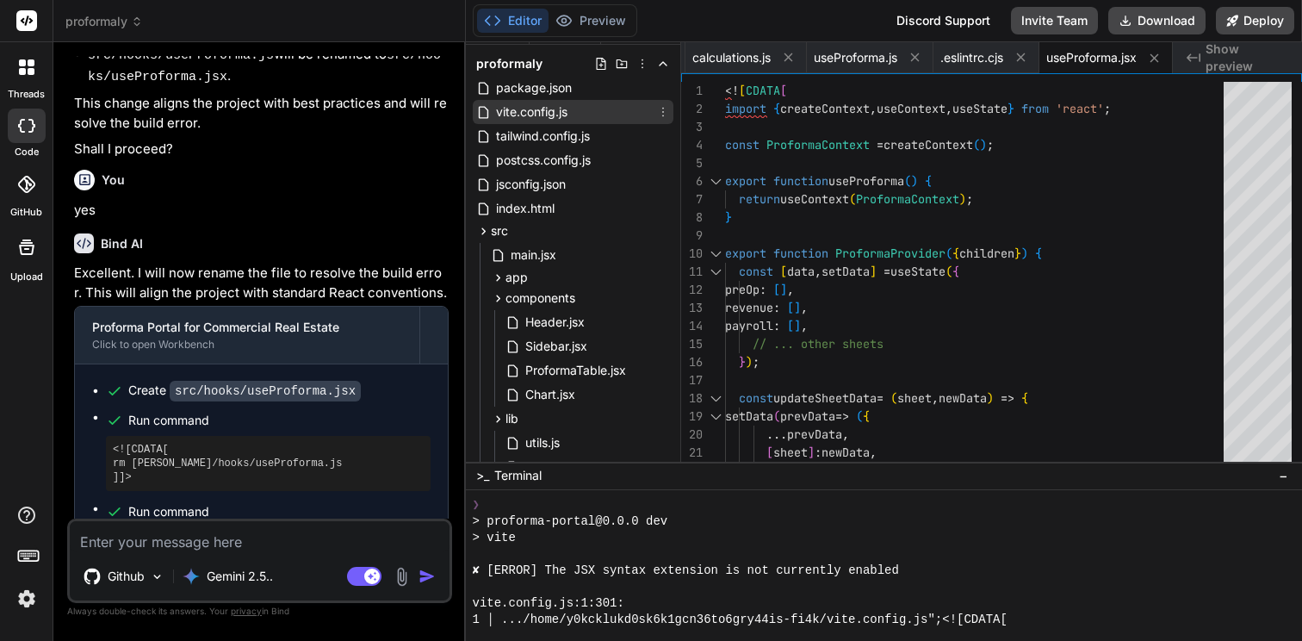
click at [532, 100] on div "vite.config.js" at bounding box center [573, 112] width 201 height 24
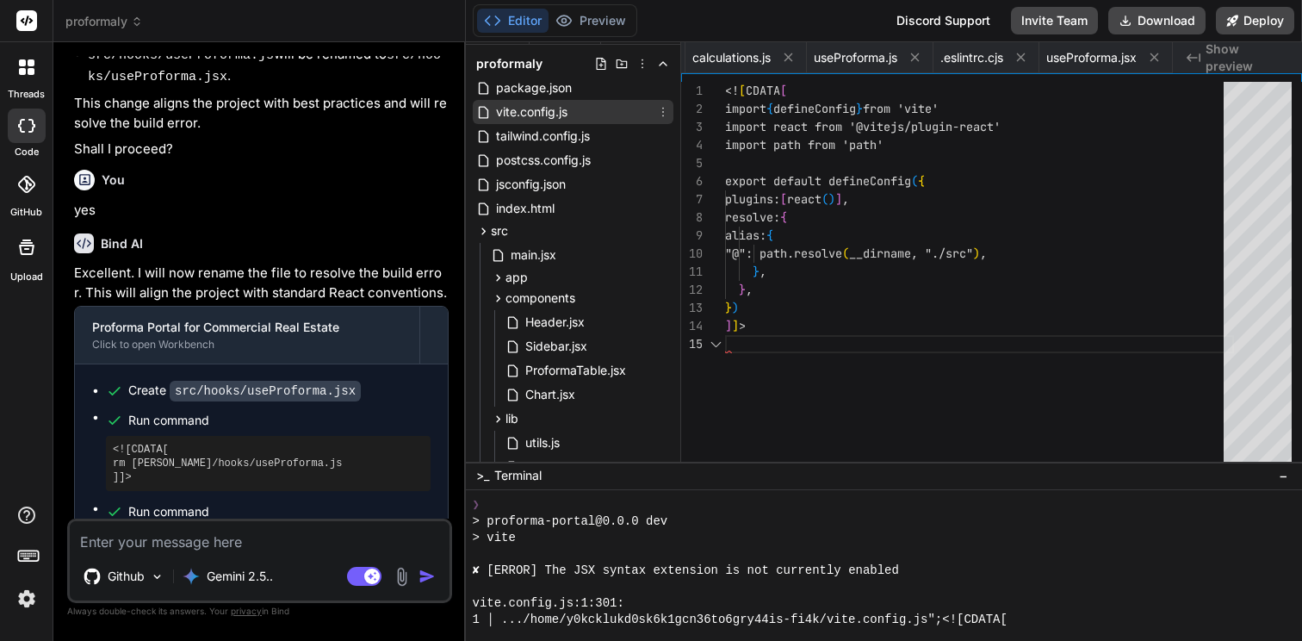
scroll to position [0, 119]
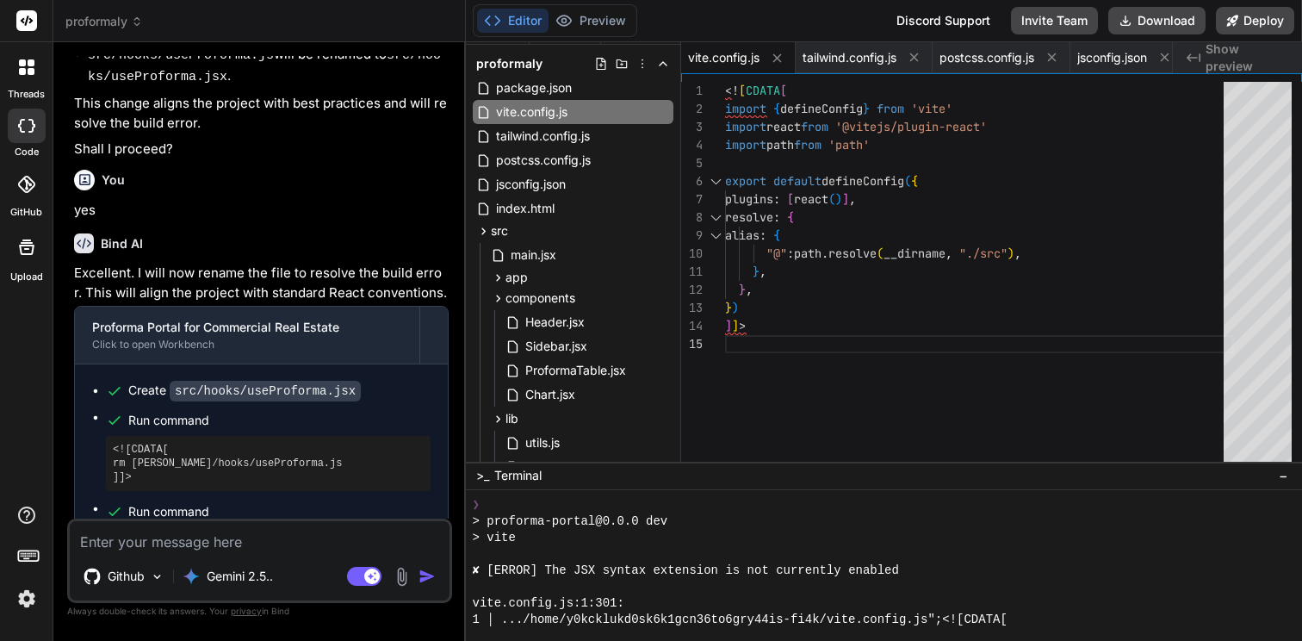
click at [354, 551] on textarea at bounding box center [260, 536] width 380 height 31
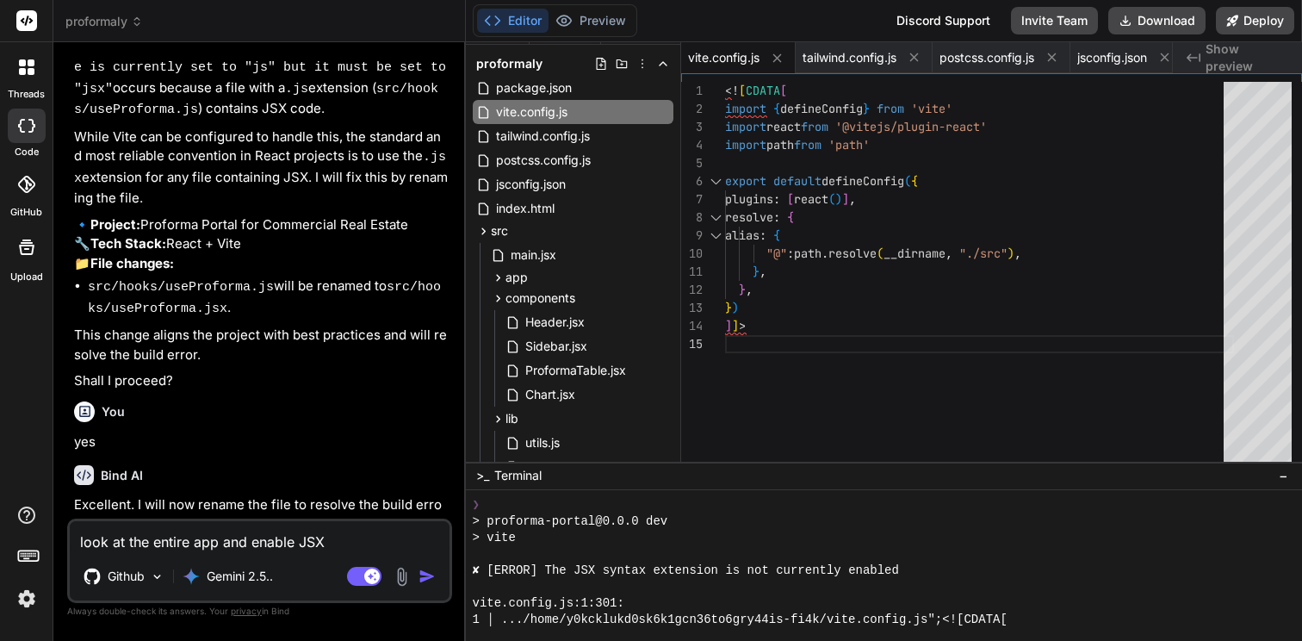
scroll to position [8554, 0]
drag, startPoint x: 605, startPoint y: 571, endPoint x: 717, endPoint y: 573, distance: 112.0
click at [344, 546] on textarea "look at the entire app and enable JSX" at bounding box center [260, 536] width 380 height 31
paste textarea "syntax extension"
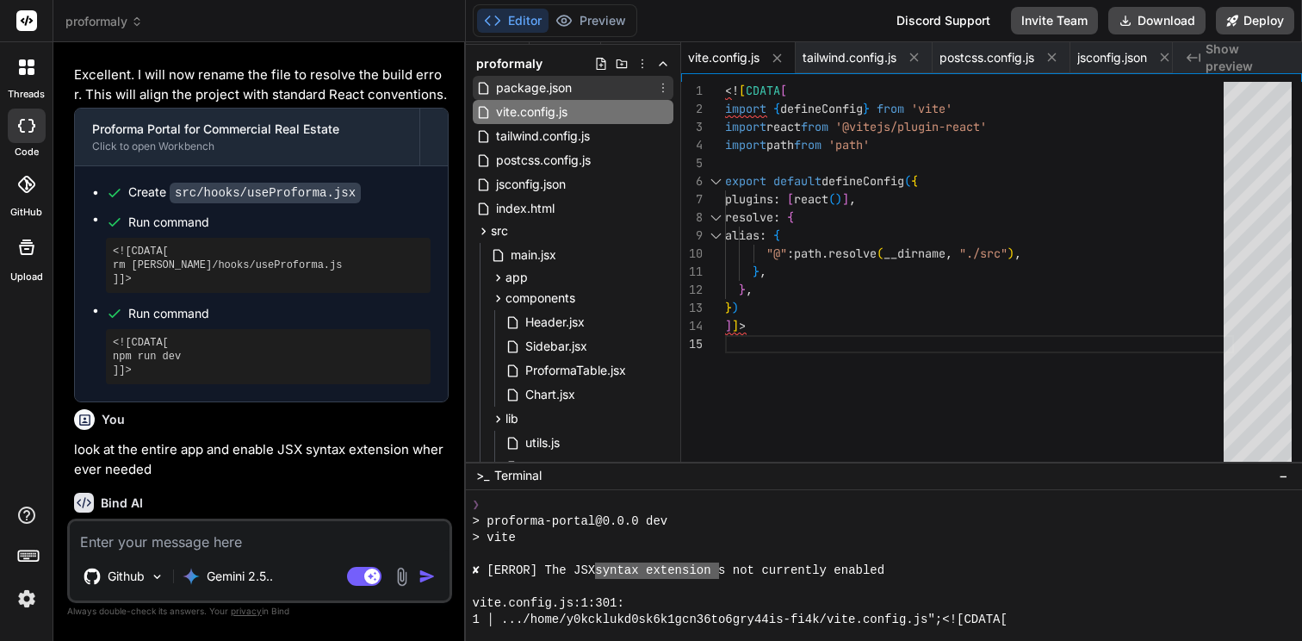
scroll to position [0, 0]
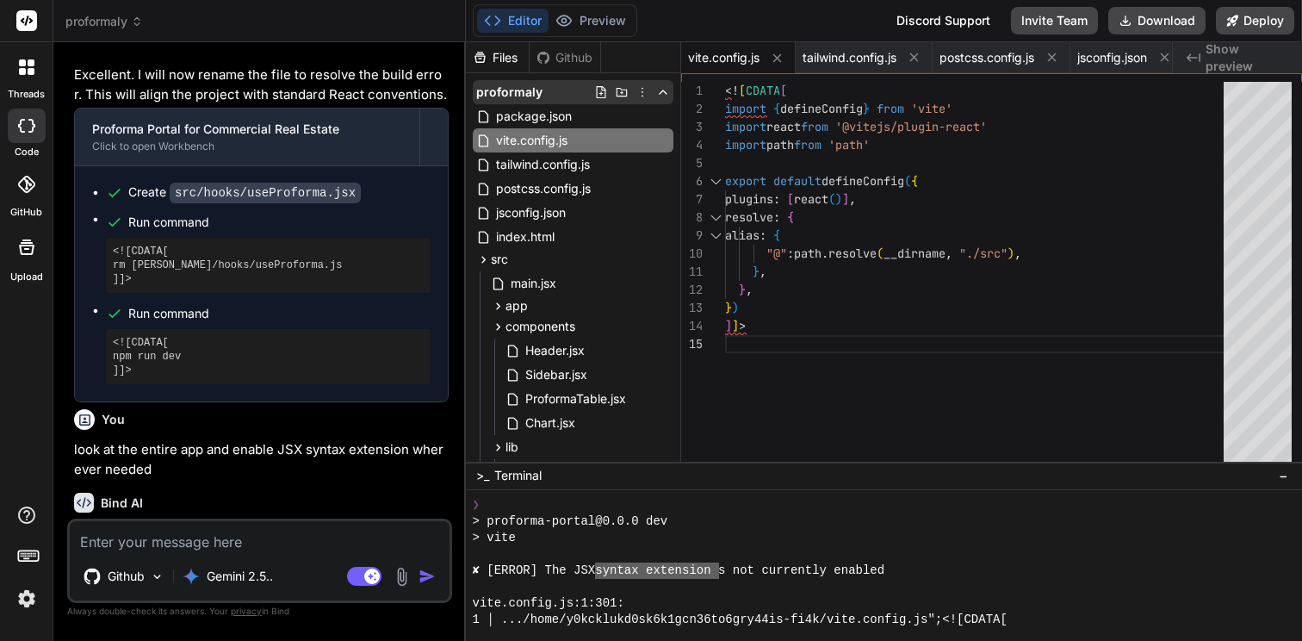
click at [530, 94] on span "proformaly" at bounding box center [509, 92] width 66 height 17
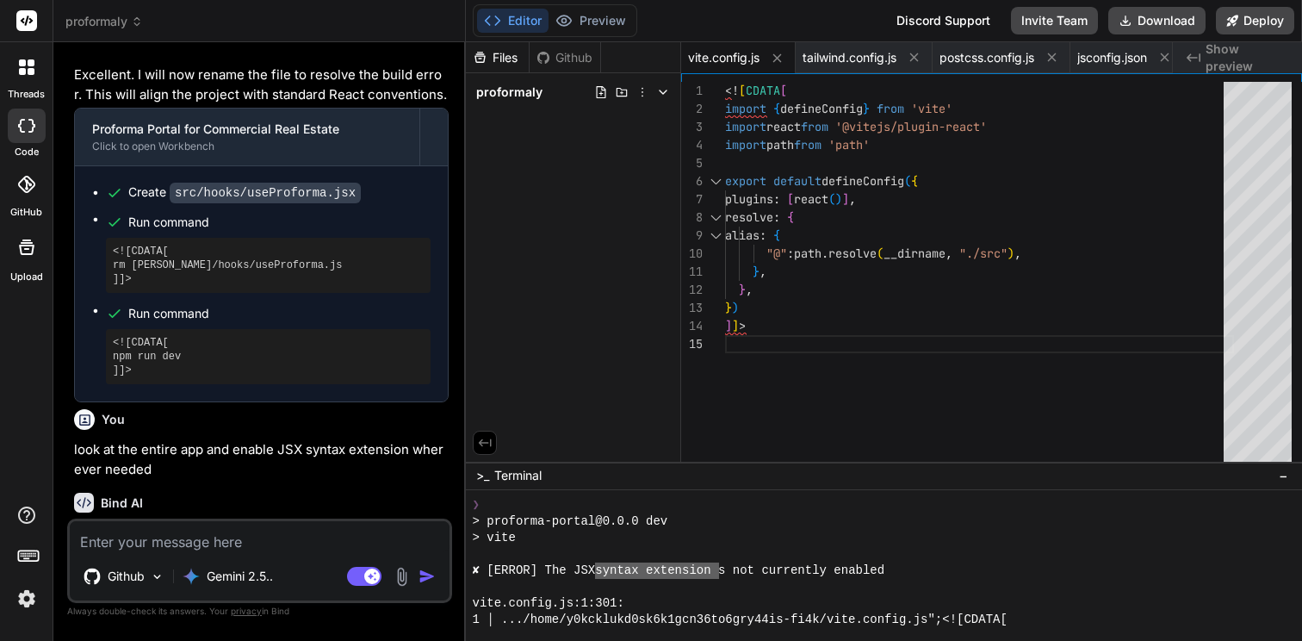
click at [530, 94] on span "proformaly" at bounding box center [509, 92] width 66 height 17
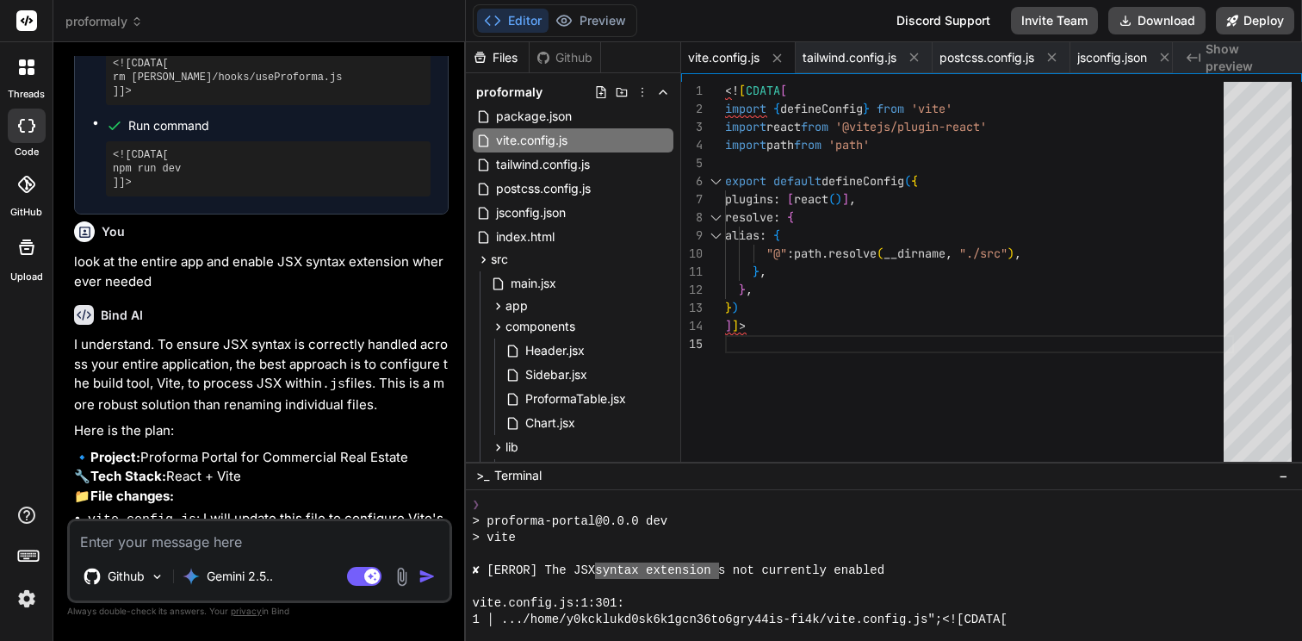
scroll to position [5448, 0]
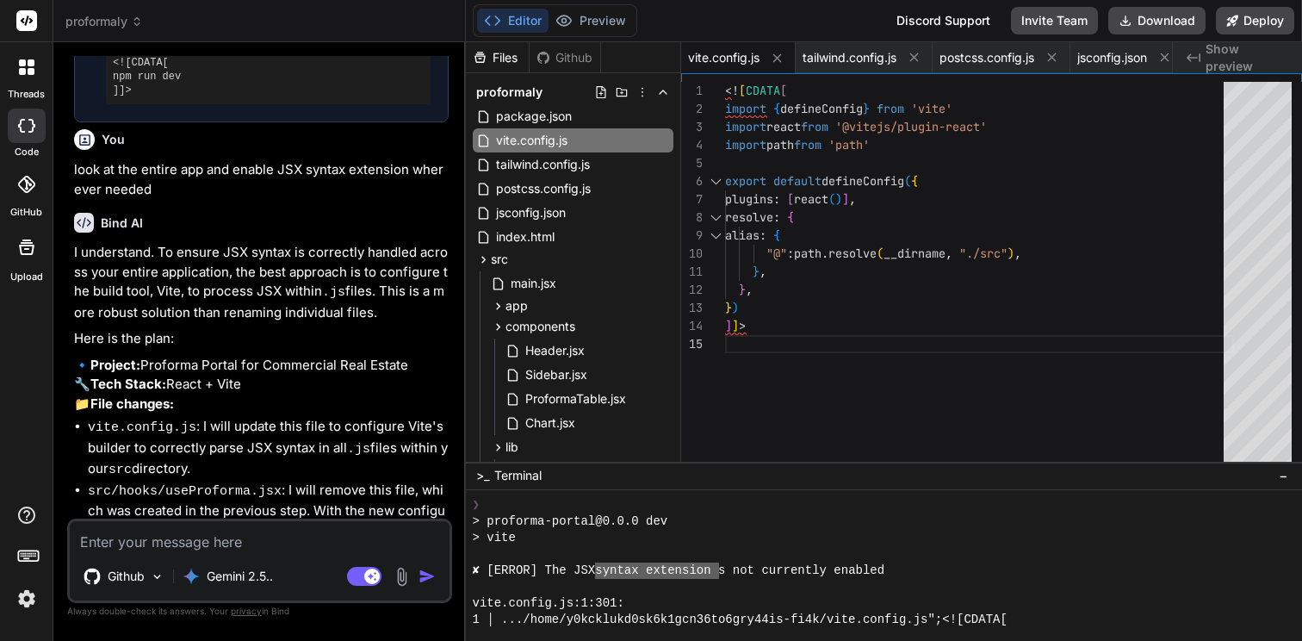
click at [213, 553] on div "Github Gemini 2.5.. Agent Mode. When this toggle is activated, AI automatically…" at bounding box center [259, 560] width 385 height 84
click at [213, 541] on textarea at bounding box center [260, 536] width 380 height 31
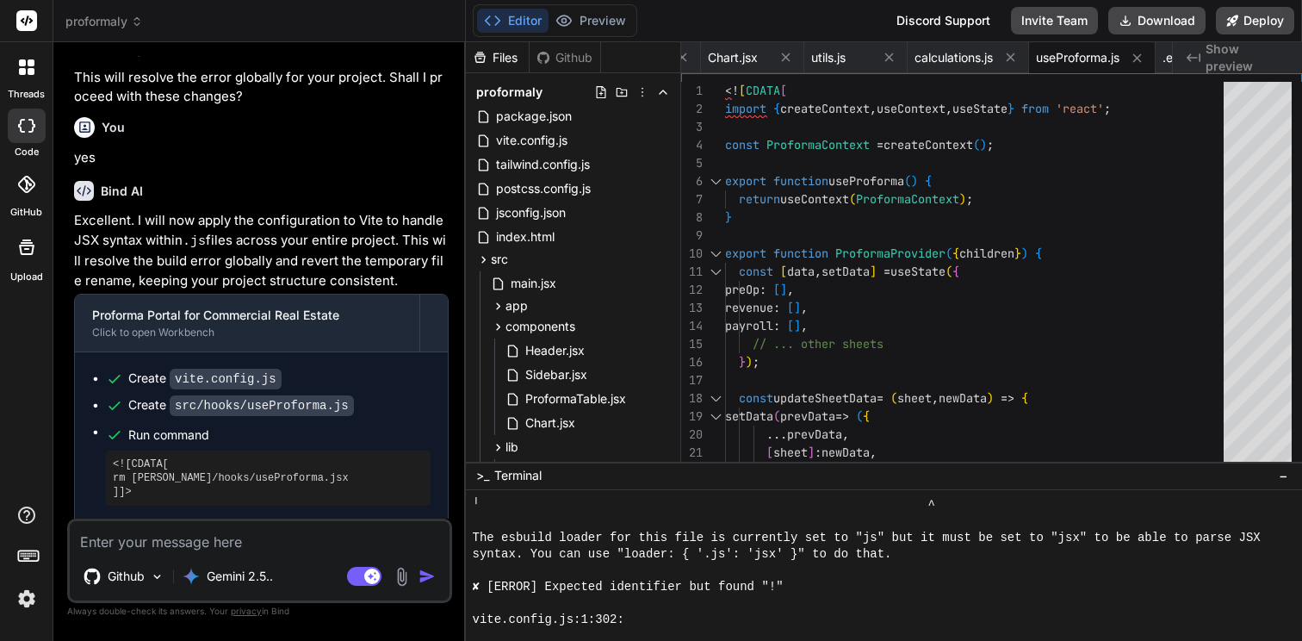
scroll to position [9847, 0]
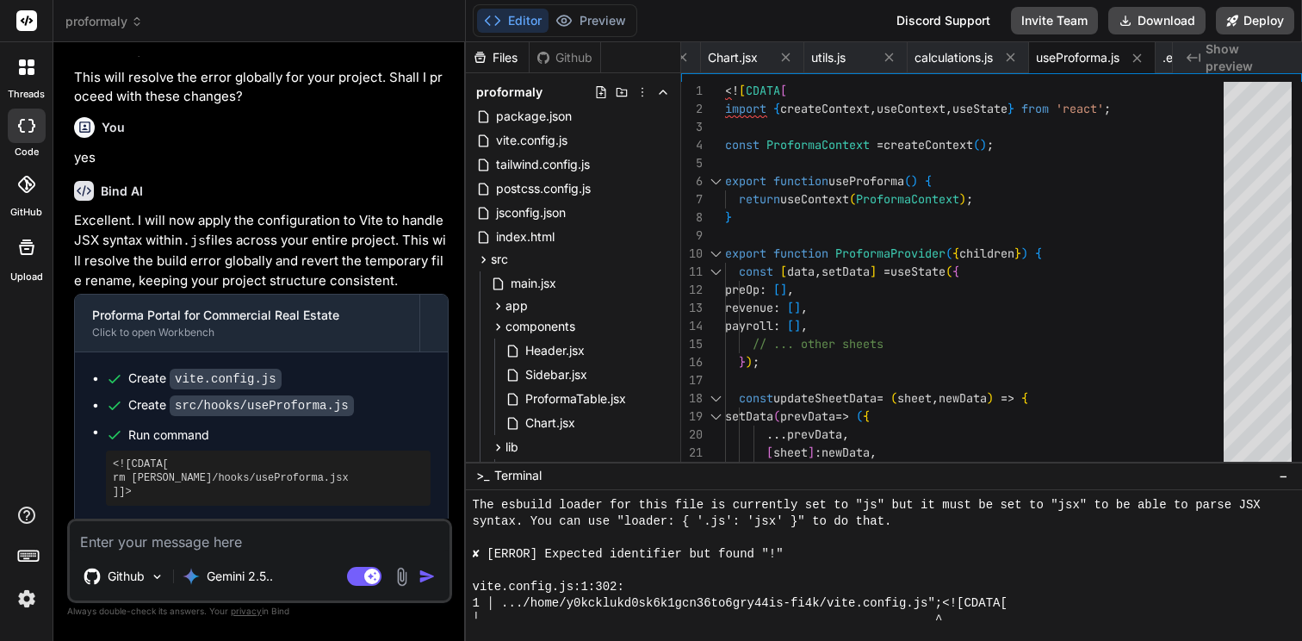
click at [395, 369] on ul "Create vite.config.js Create src/hooks/useProforma.js Run command <![CDATA[ rm …" at bounding box center [261, 482] width 338 height 227
click at [533, 138] on span "vite.config.js" at bounding box center [531, 140] width 75 height 21
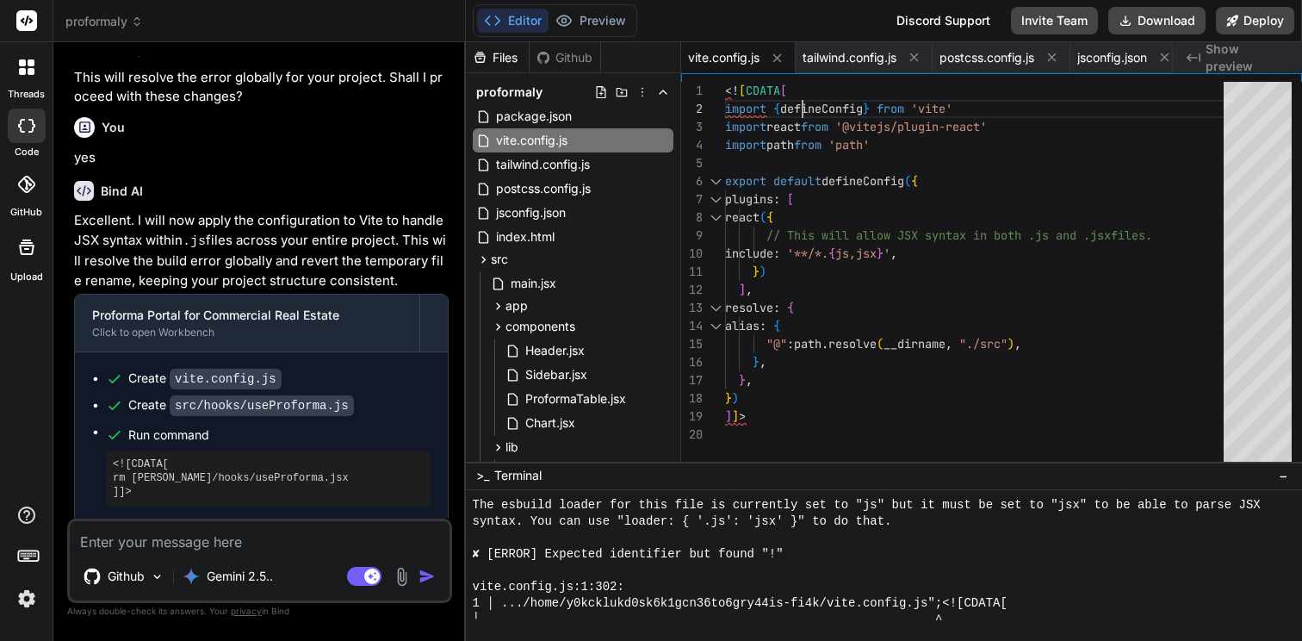
scroll to position [18, 0]
click at [799, 93] on div "// This will allow JSX syntax in both .js and .jsx files. plugins : [ react ( {…" at bounding box center [979, 276] width 509 height 388
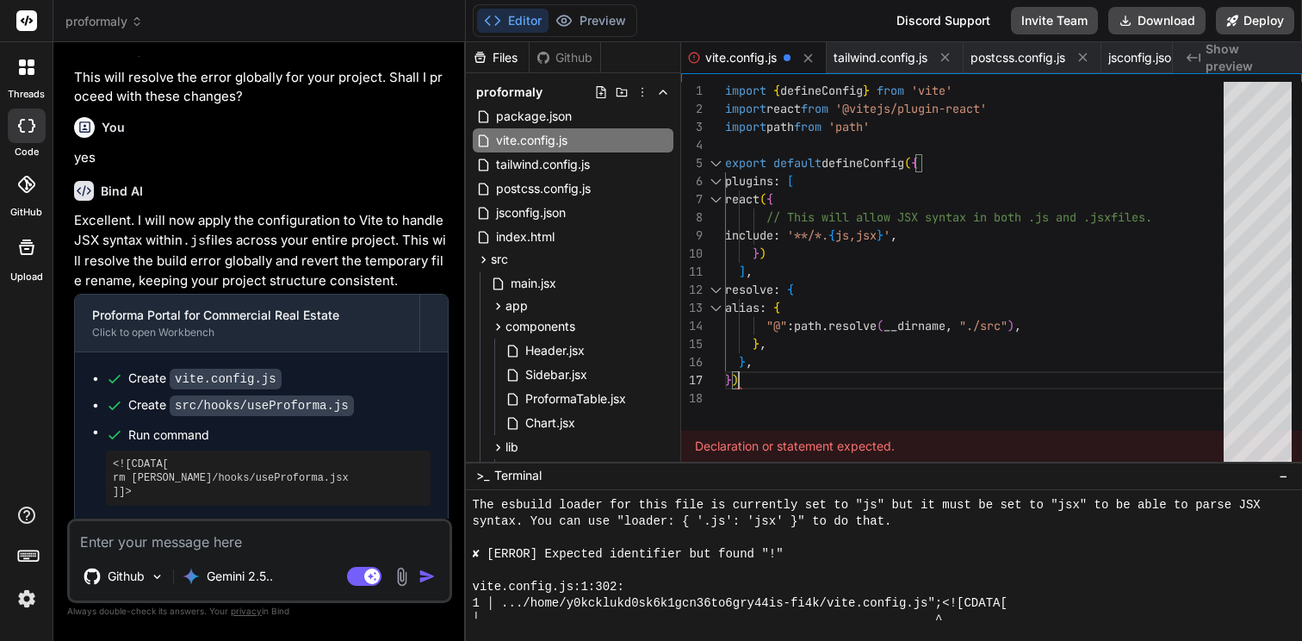
scroll to position [109, 0]
click at [195, 538] on textarea at bounding box center [260, 536] width 380 height 31
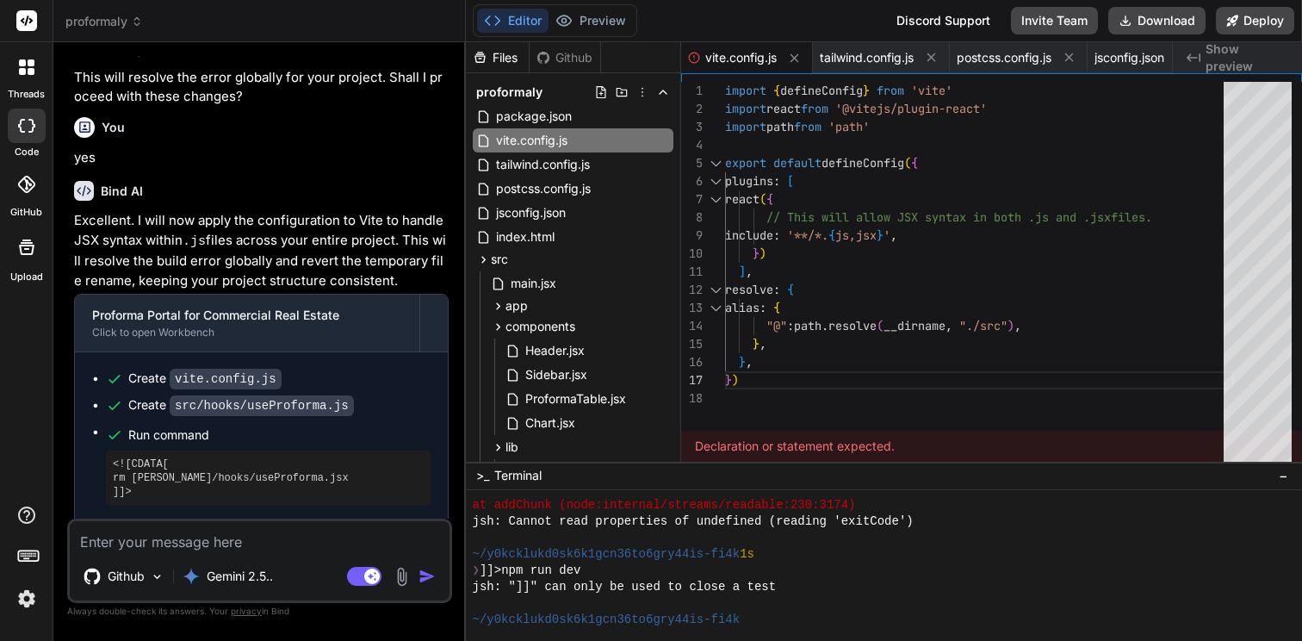
scroll to position [10236, 0]
click at [367, 543] on textarea at bounding box center [260, 536] width 380 height 31
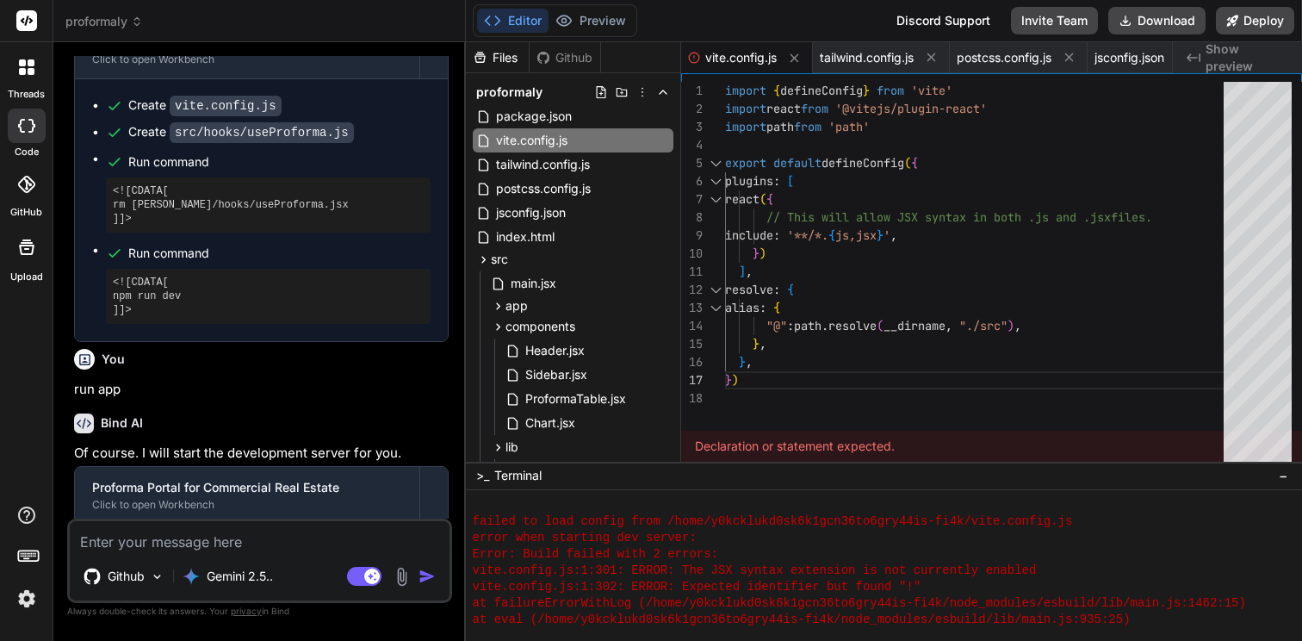
scroll to position [54, 0]
click at [884, 310] on div "// This will allow JSX syntax in both .js and .jsx files. plugins : [ react ( {…" at bounding box center [979, 276] width 509 height 388
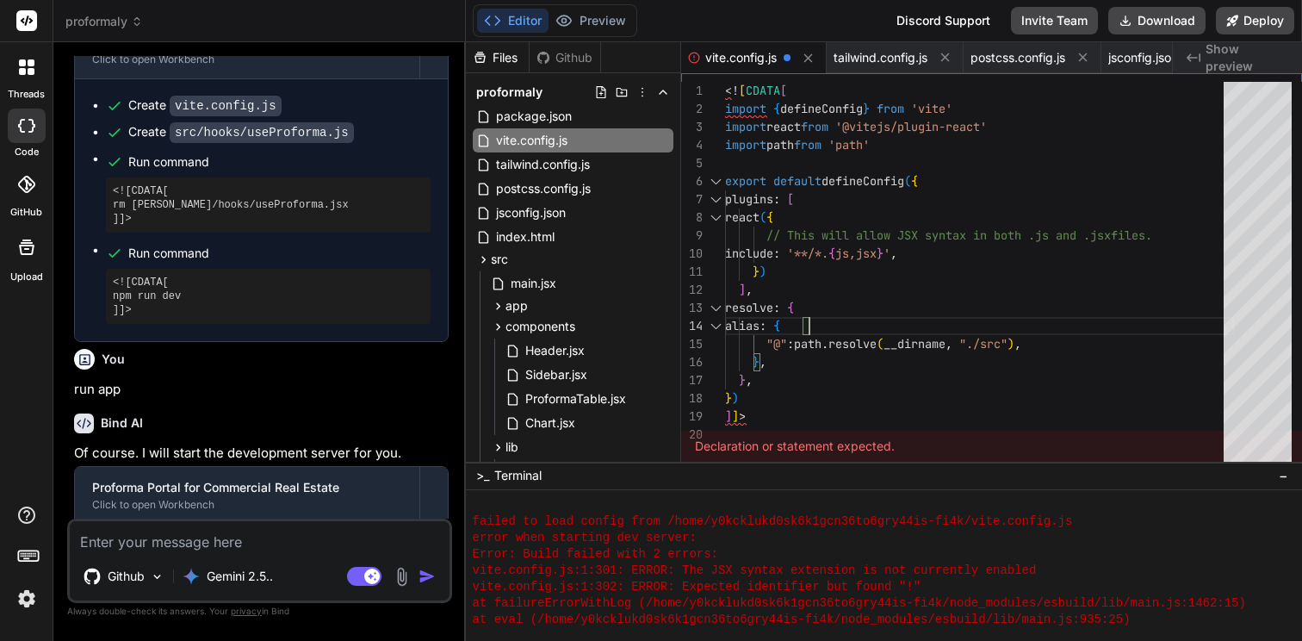
click at [884, 310] on div "// This will allow JSX syntax in both .js and .jsx files. plugins : [ react ( {…" at bounding box center [979, 276] width 509 height 388
click at [303, 544] on textarea at bounding box center [260, 536] width 380 height 31
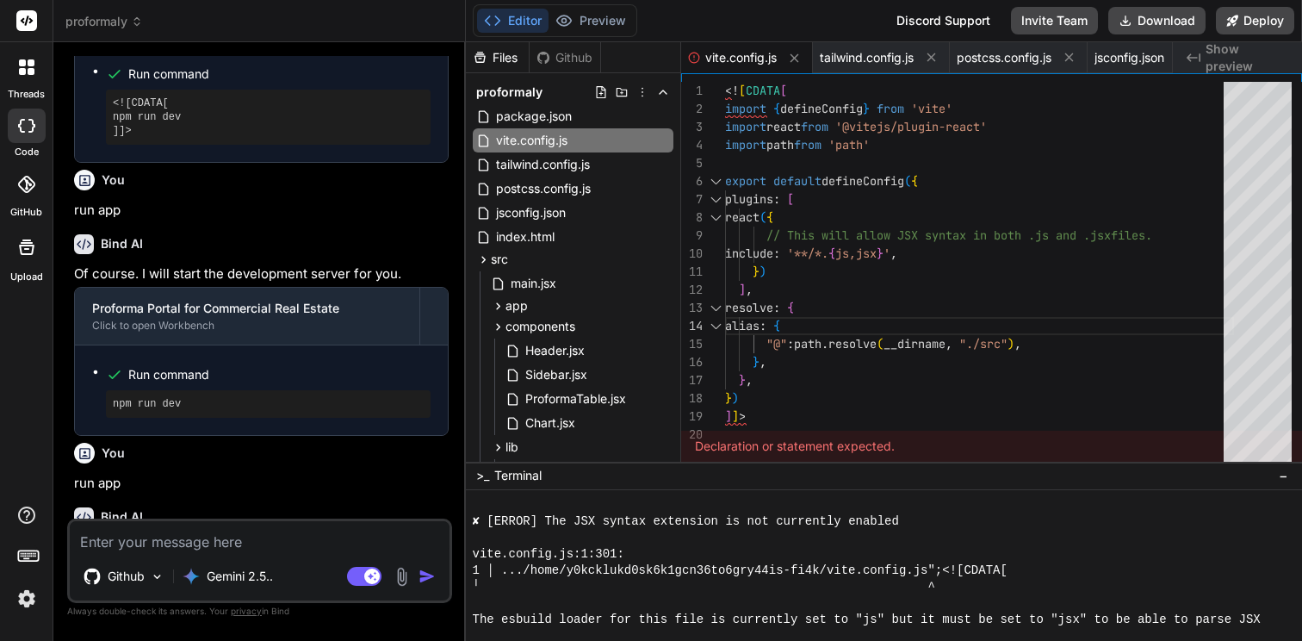
scroll to position [12763, 0]
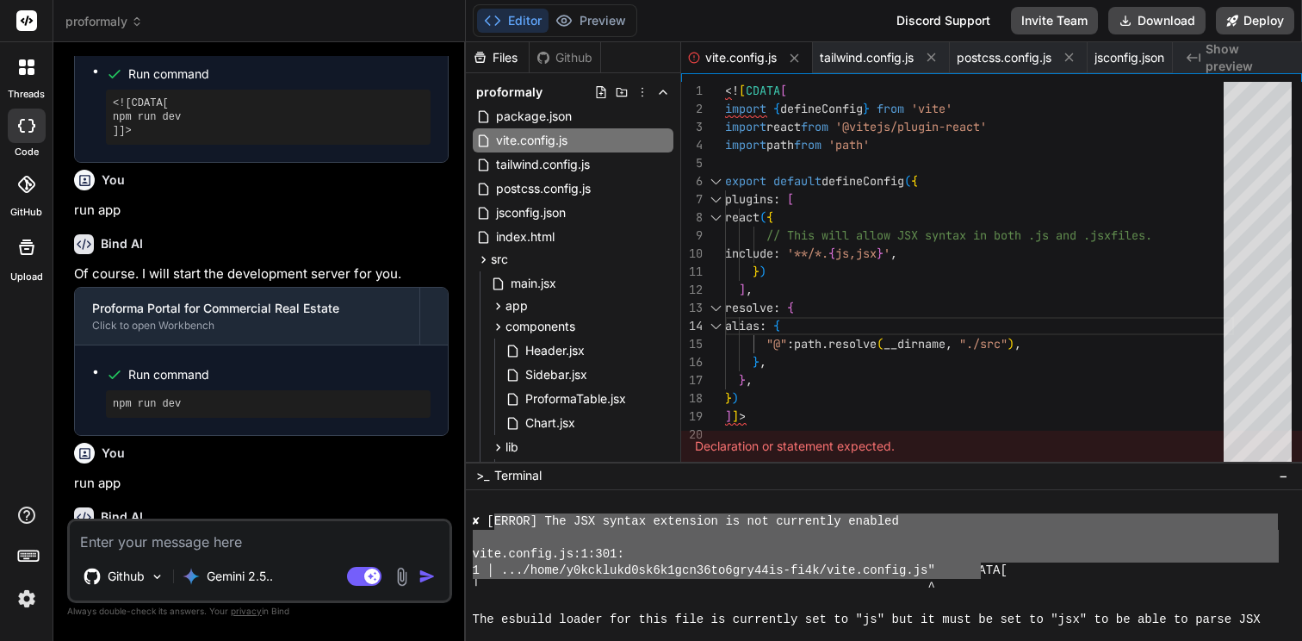
drag, startPoint x: 491, startPoint y: 519, endPoint x: 982, endPoint y: 568, distance: 493.4
click at [343, 555] on div "Github Gemini 2.5.. Agent Mode. When this toggle is activated, AI automatically…" at bounding box center [259, 560] width 385 height 84
click at [345, 539] on textarea at bounding box center [260, 536] width 380 height 31
paste textarea "ERROR] The JSX syntax extension is not currently enabled vite.config.js:1:301: …"
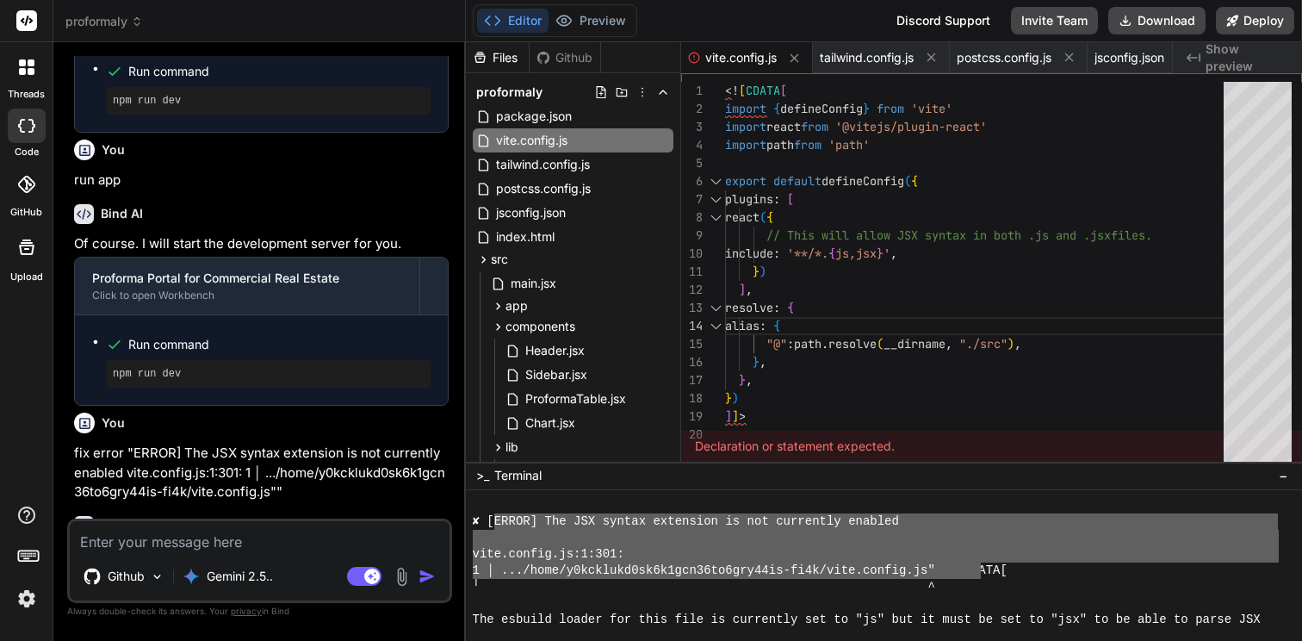
scroll to position [6714, 0]
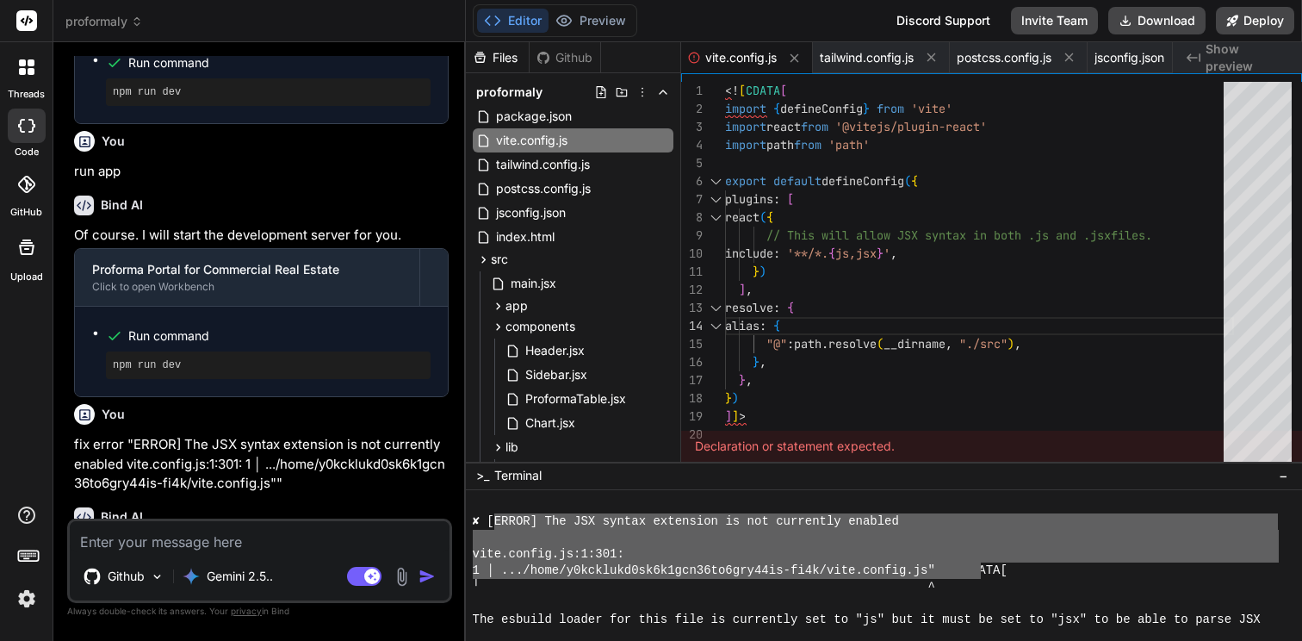
click at [326, 525] on textarea at bounding box center [260, 536] width 380 height 31
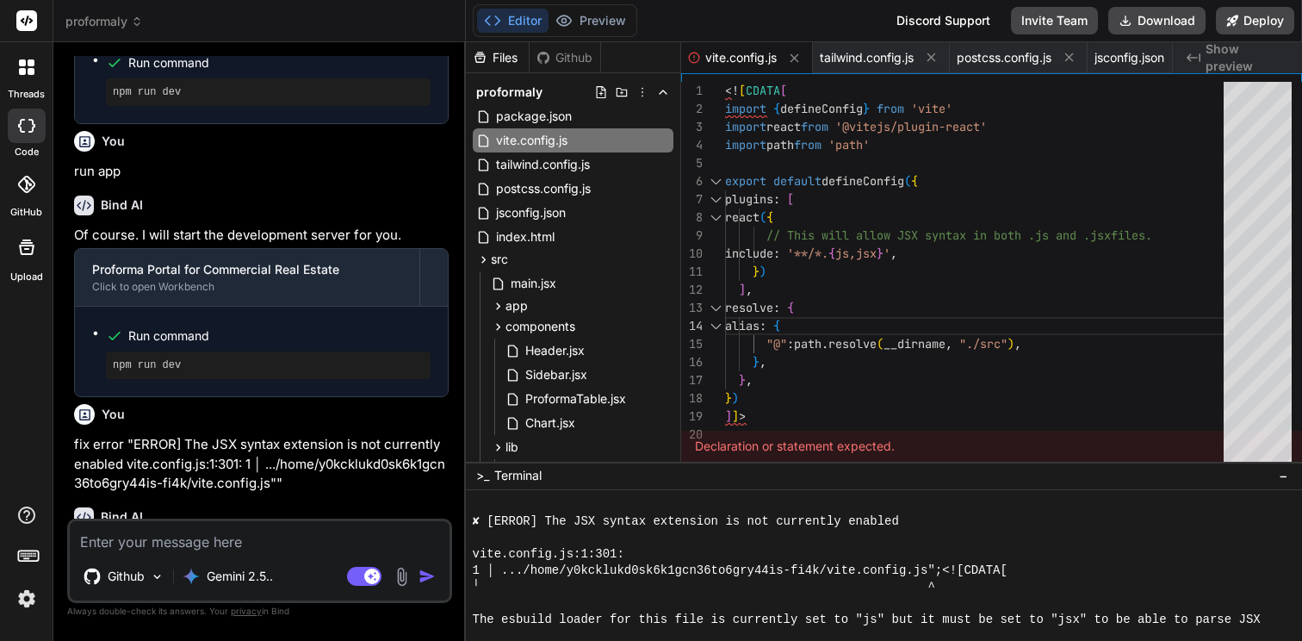
click at [564, 544] on div at bounding box center [876, 538] width 806 height 16
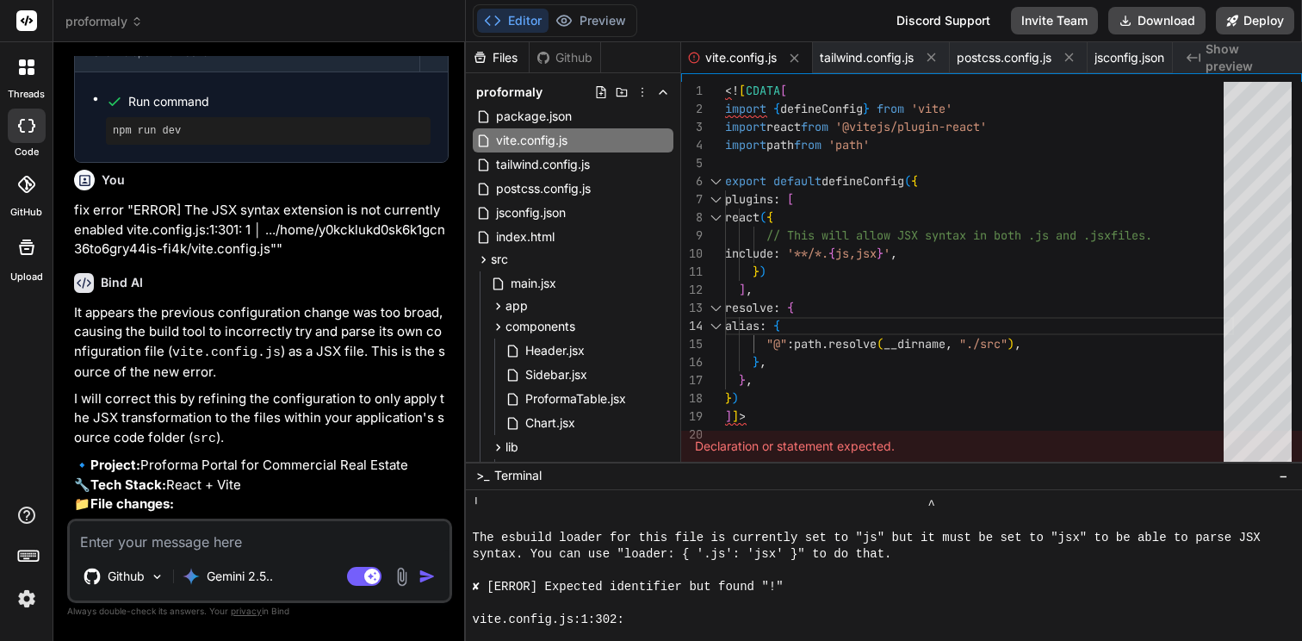
scroll to position [6954, 0]
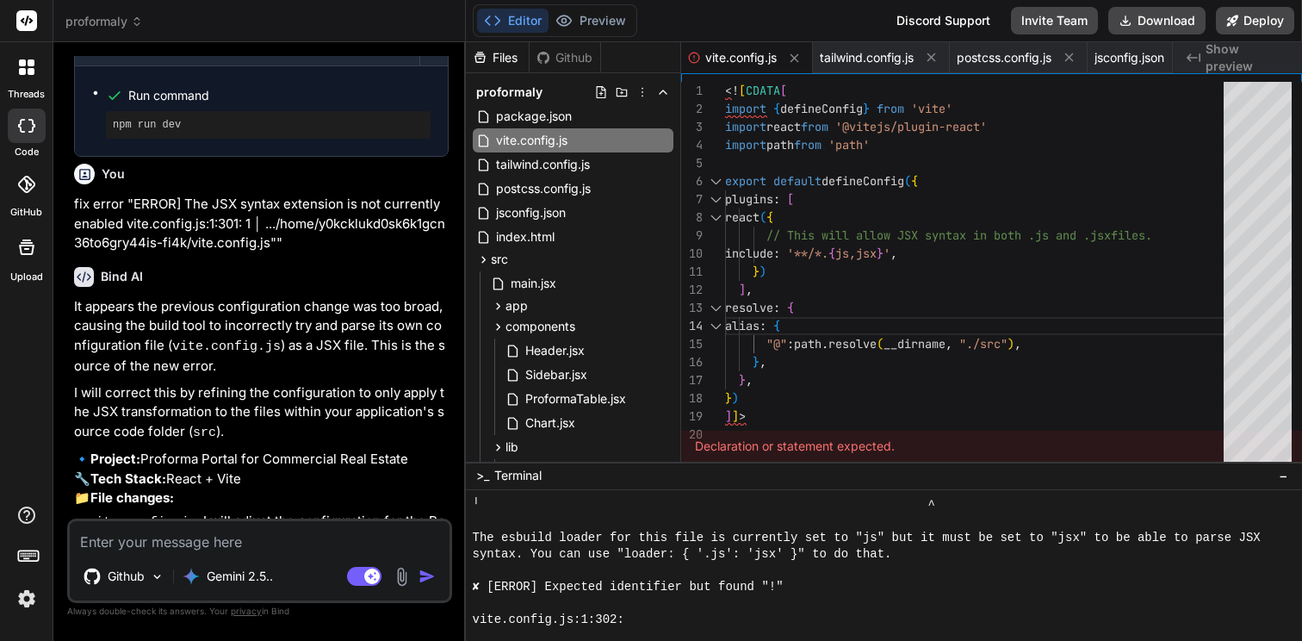
click at [223, 534] on textarea at bounding box center [260, 536] width 380 height 31
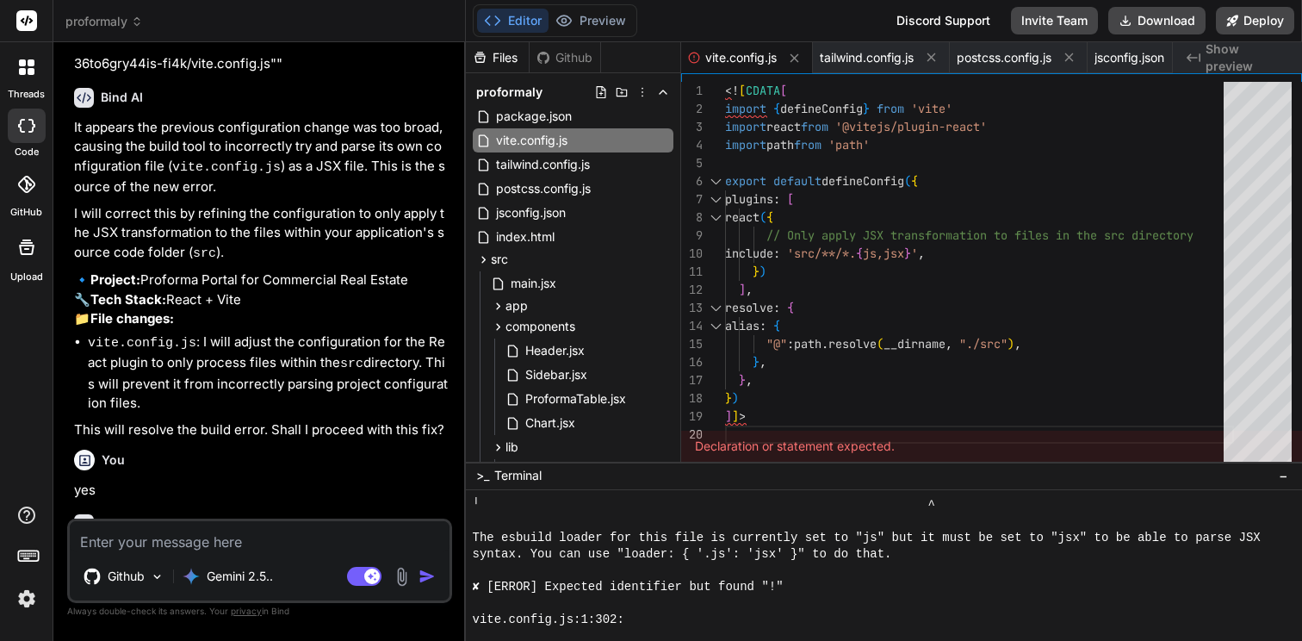
scroll to position [36, 0]
click at [809, 302] on div "// Only apply JSX transformation to files in the s rc directory plugins : [ rea…" at bounding box center [979, 276] width 509 height 388
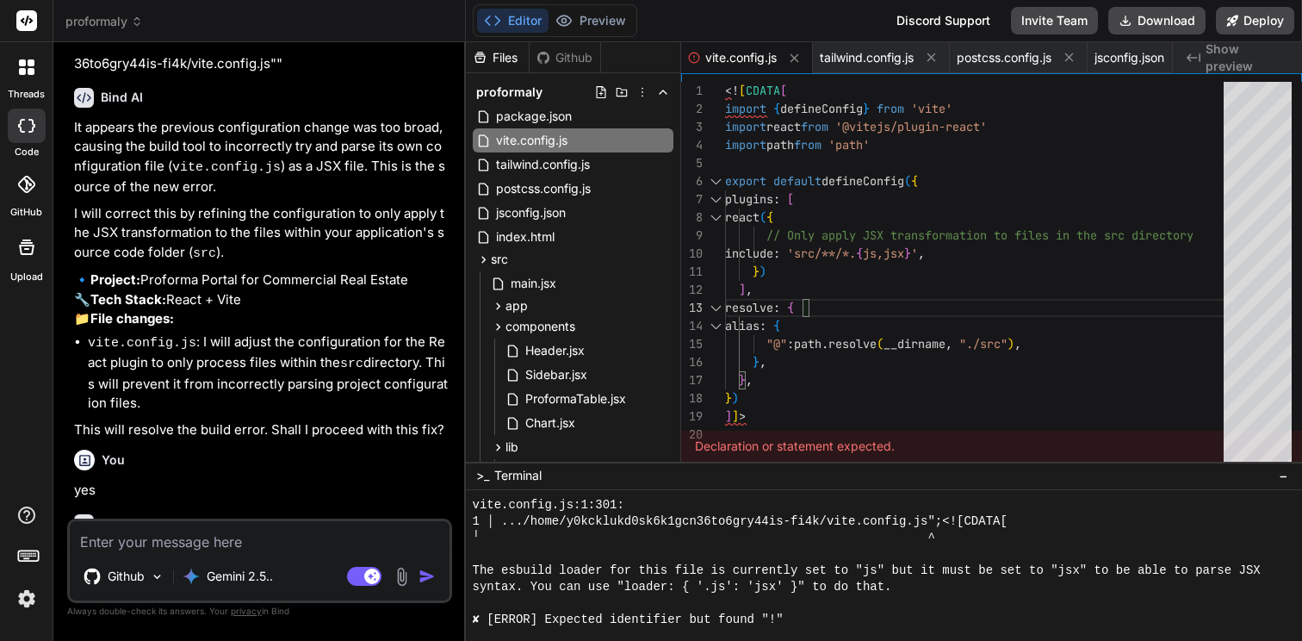
scroll to position [13662, 0]
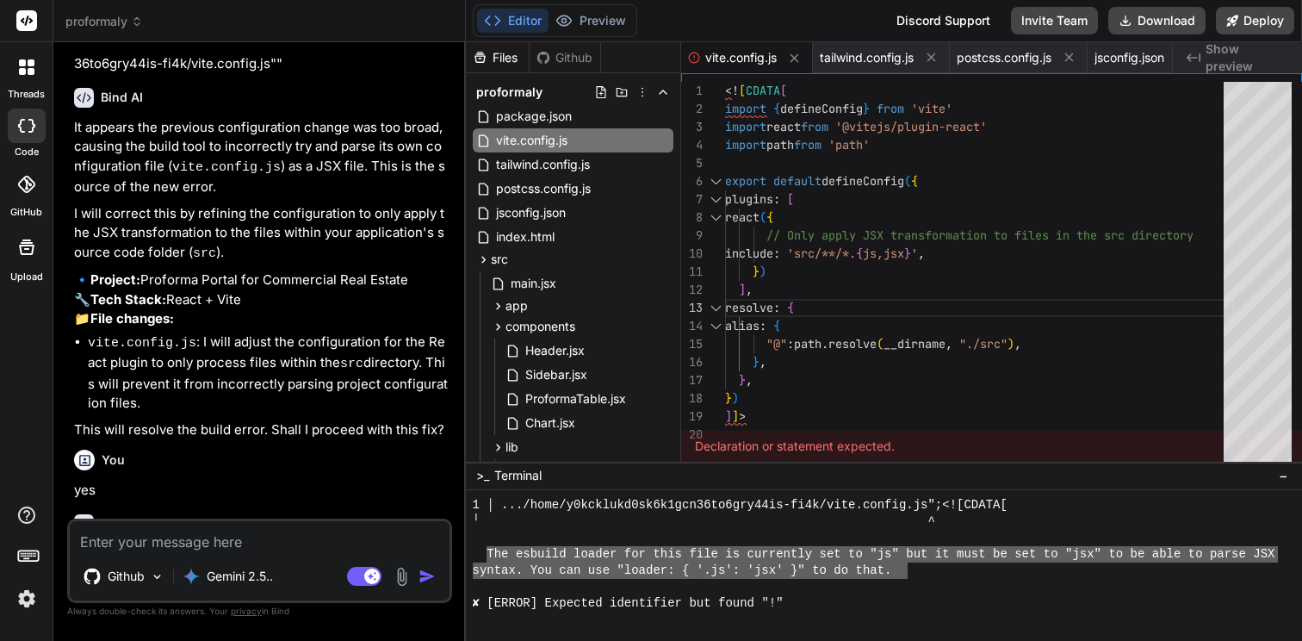
drag, startPoint x: 489, startPoint y: 554, endPoint x: 908, endPoint y: 568, distance: 418.8
click at [362, 529] on textarea at bounding box center [260, 536] width 380 height 31
paste textarea "The esbuild loader for this file is currently set to "js" but it must be set to…"
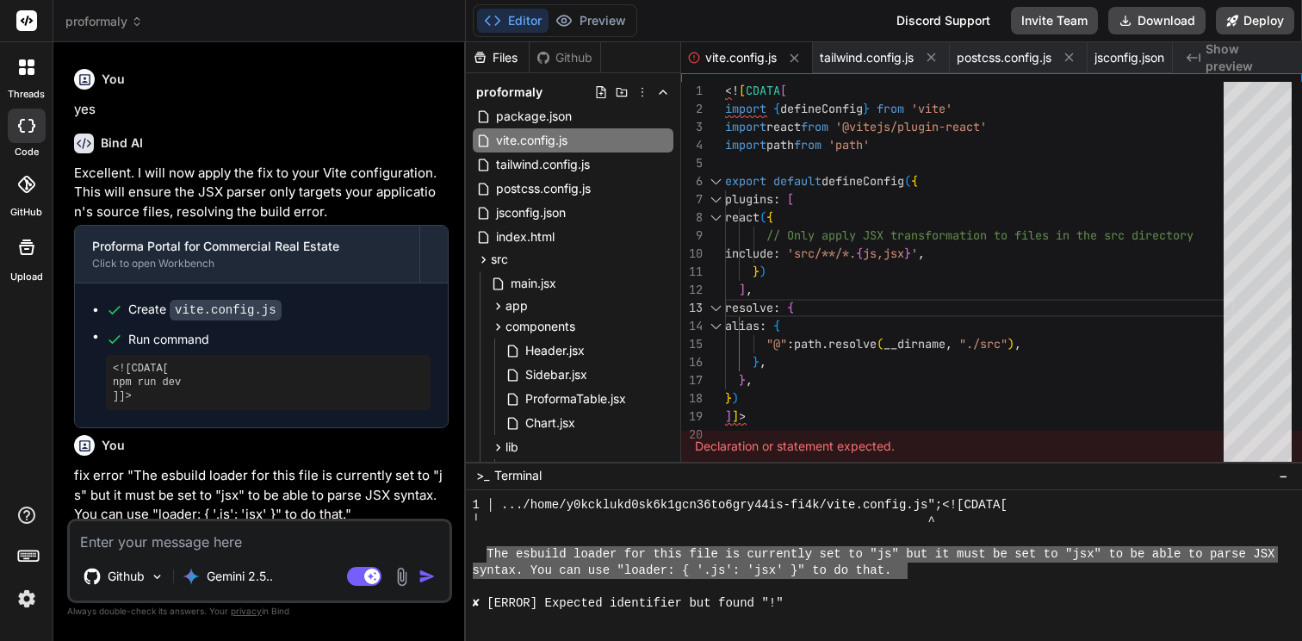
scroll to position [7537, 0]
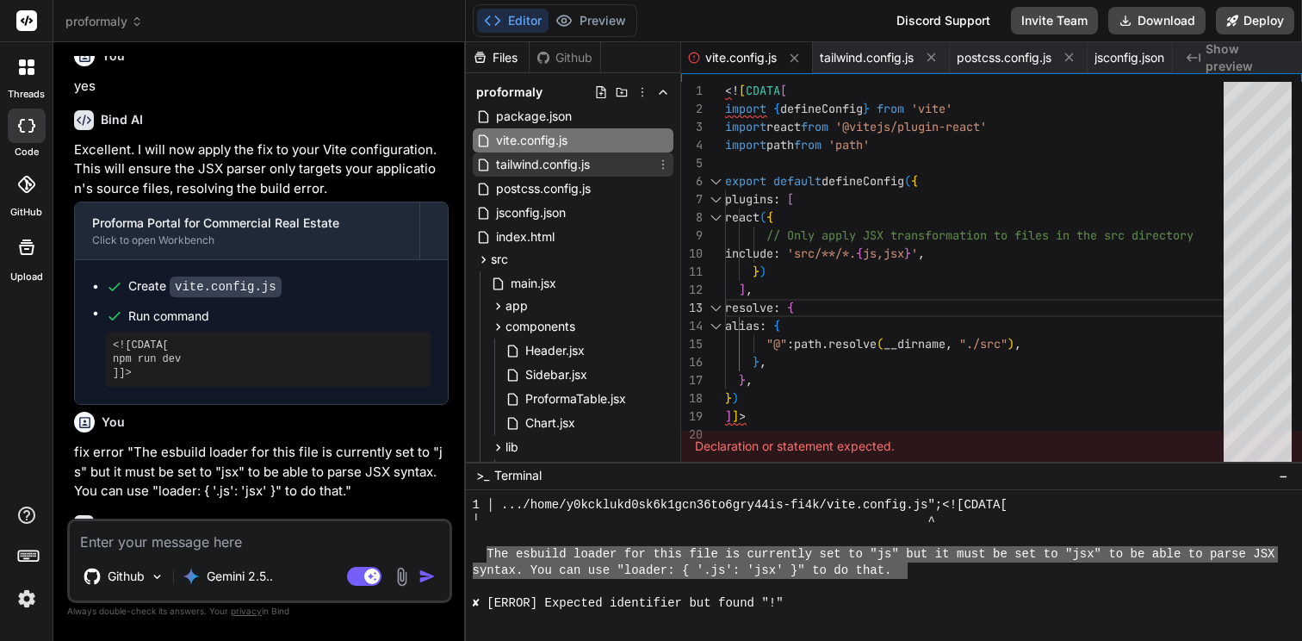
click at [556, 174] on span "tailwind.config.js" at bounding box center [542, 164] width 97 height 21
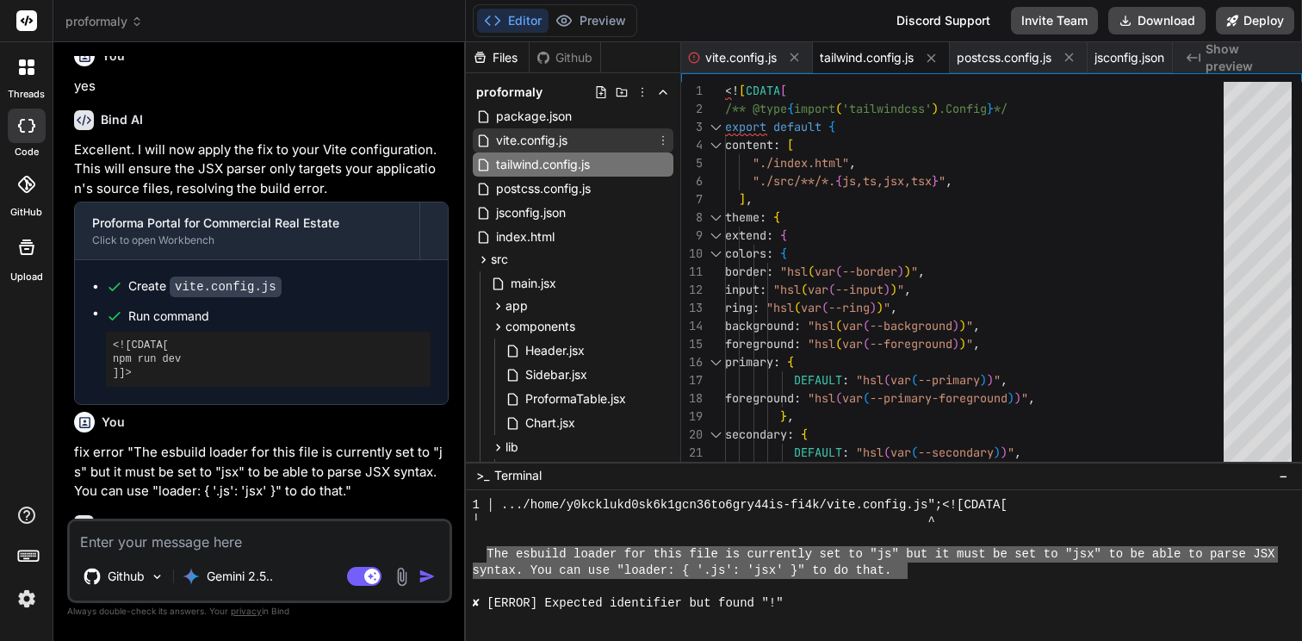
click at [547, 149] on span "vite.config.js" at bounding box center [531, 140] width 75 height 21
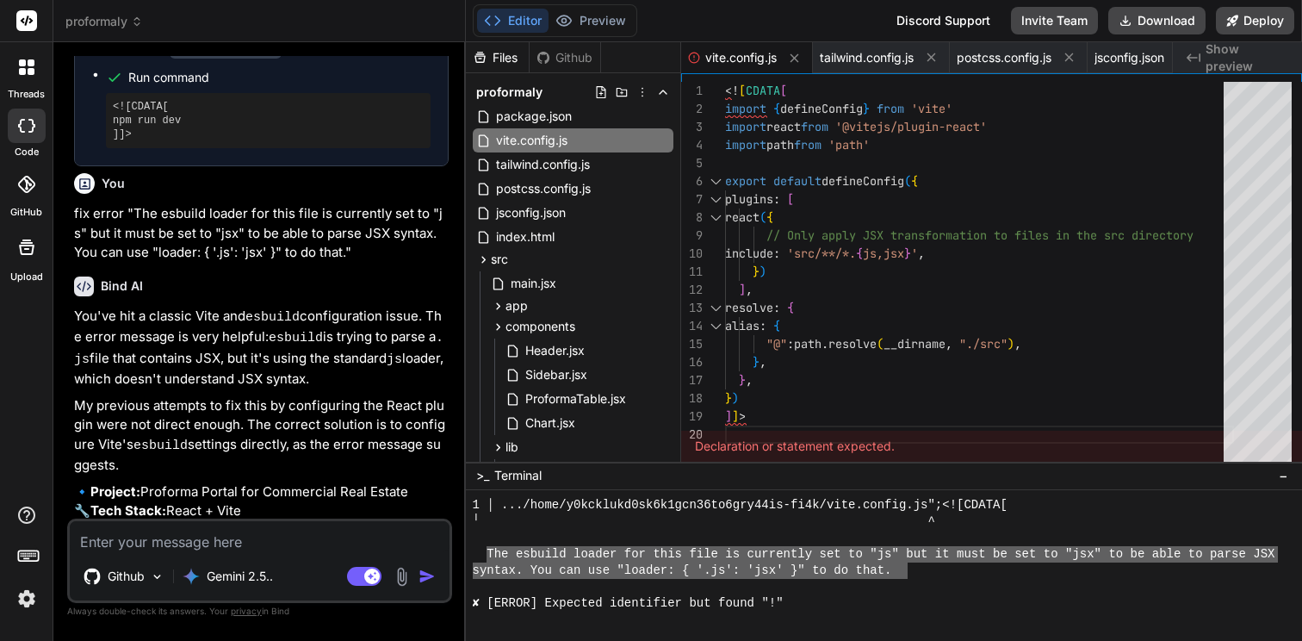
scroll to position [7797, 0]
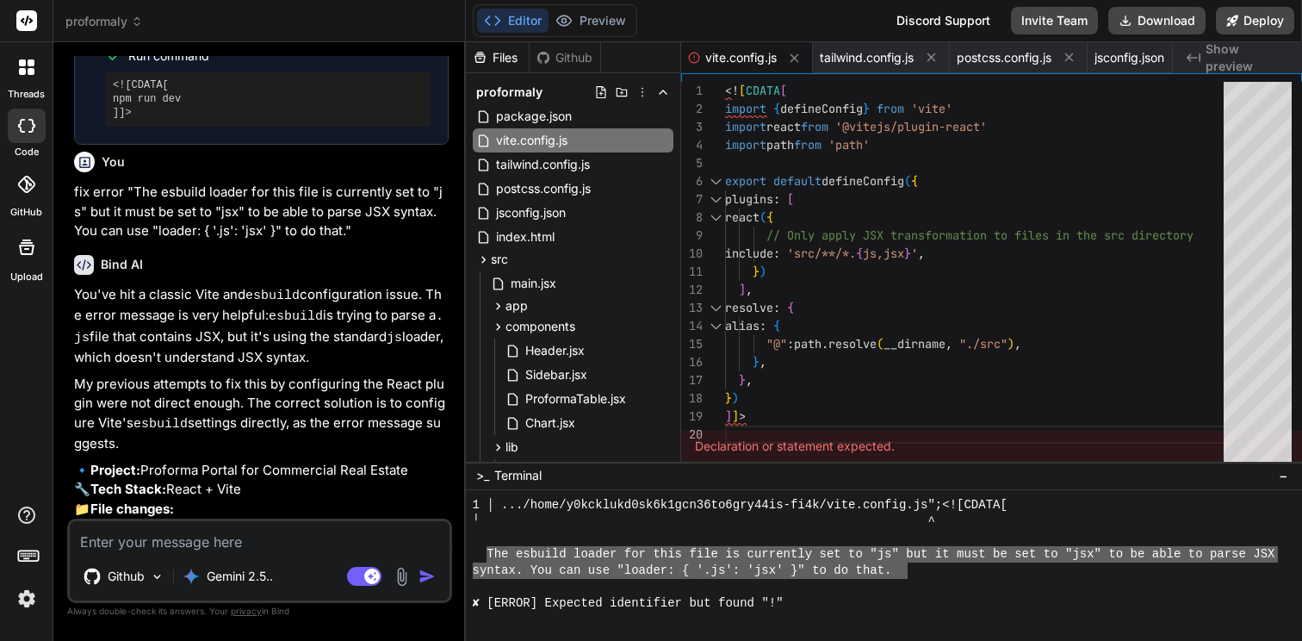
click at [299, 532] on textarea at bounding box center [260, 536] width 380 height 31
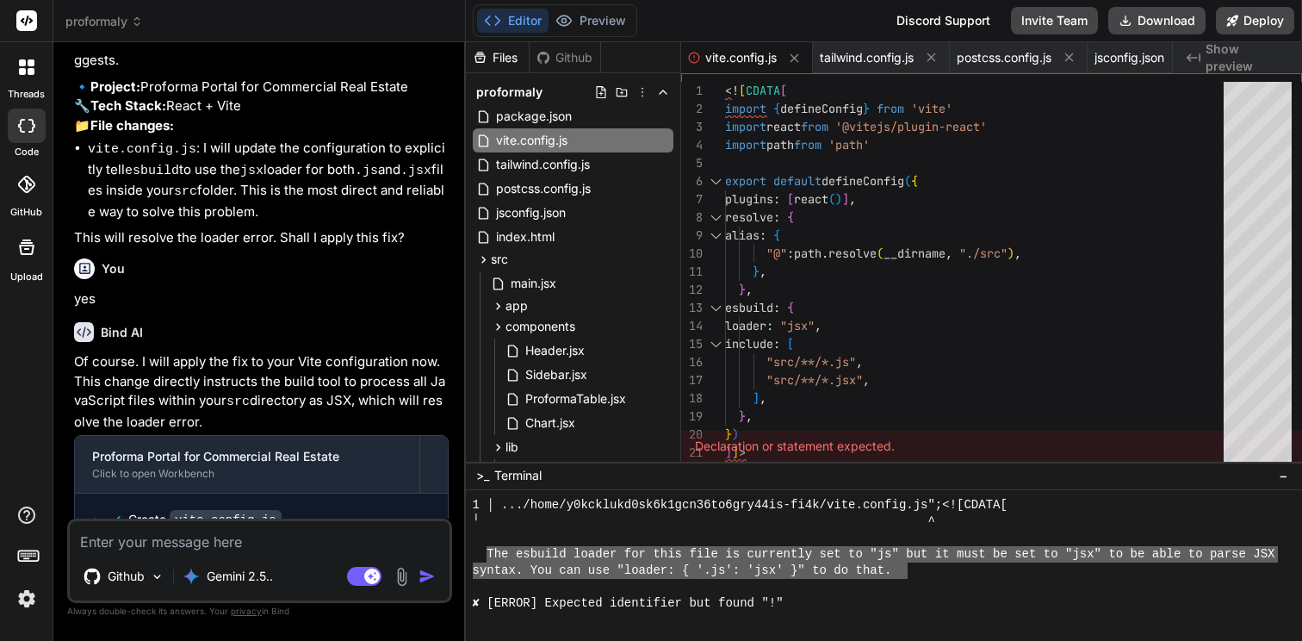
scroll to position [8182, 0]
click at [632, 540] on div at bounding box center [876, 538] width 806 height 16
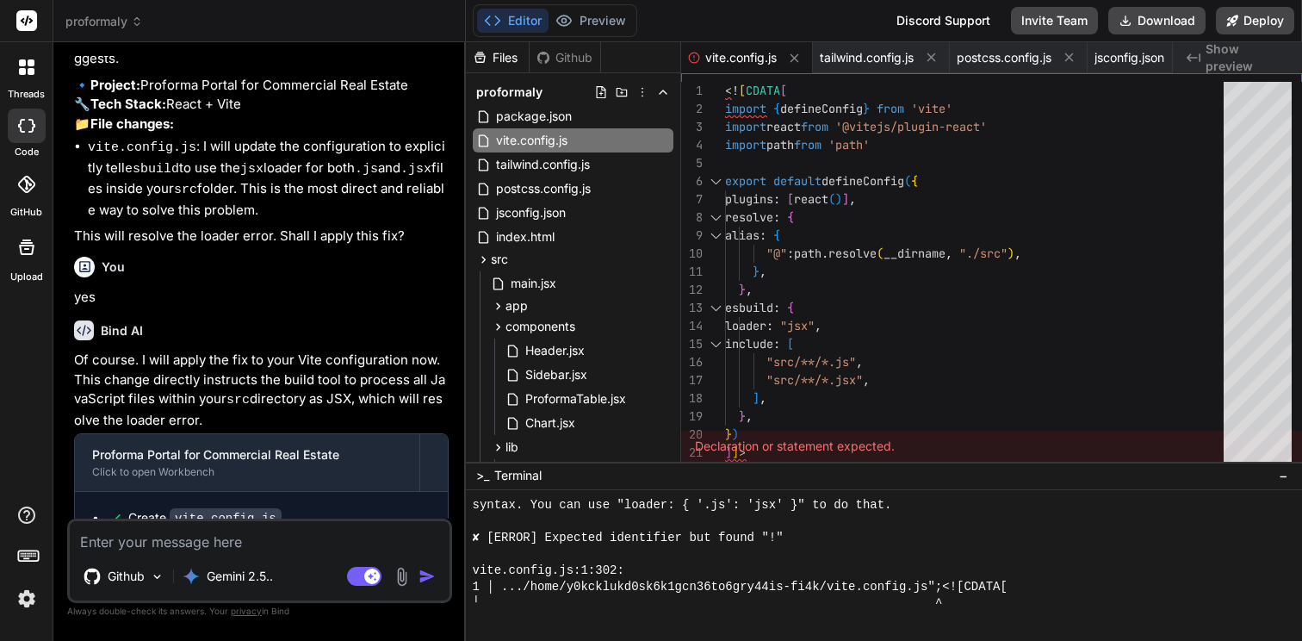
scroll to position [14578, 0]
click at [581, 165] on span "tailwind.config.js" at bounding box center [542, 164] width 97 height 21
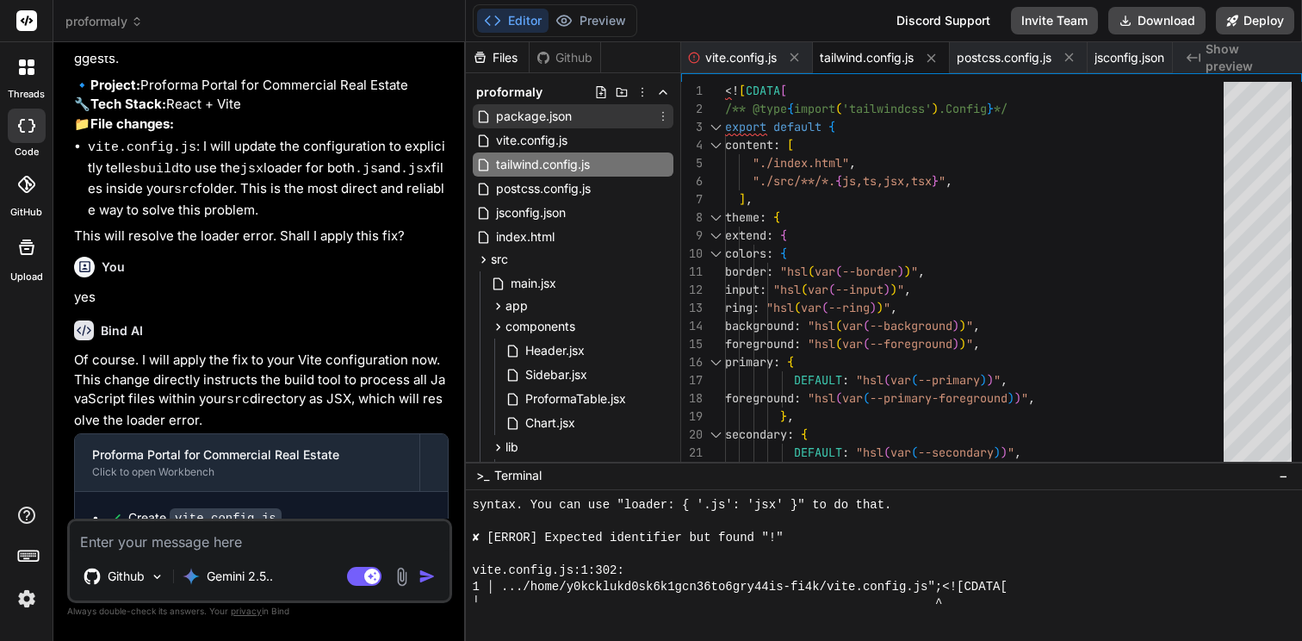
click at [549, 116] on span "package.json" at bounding box center [533, 116] width 79 height 21
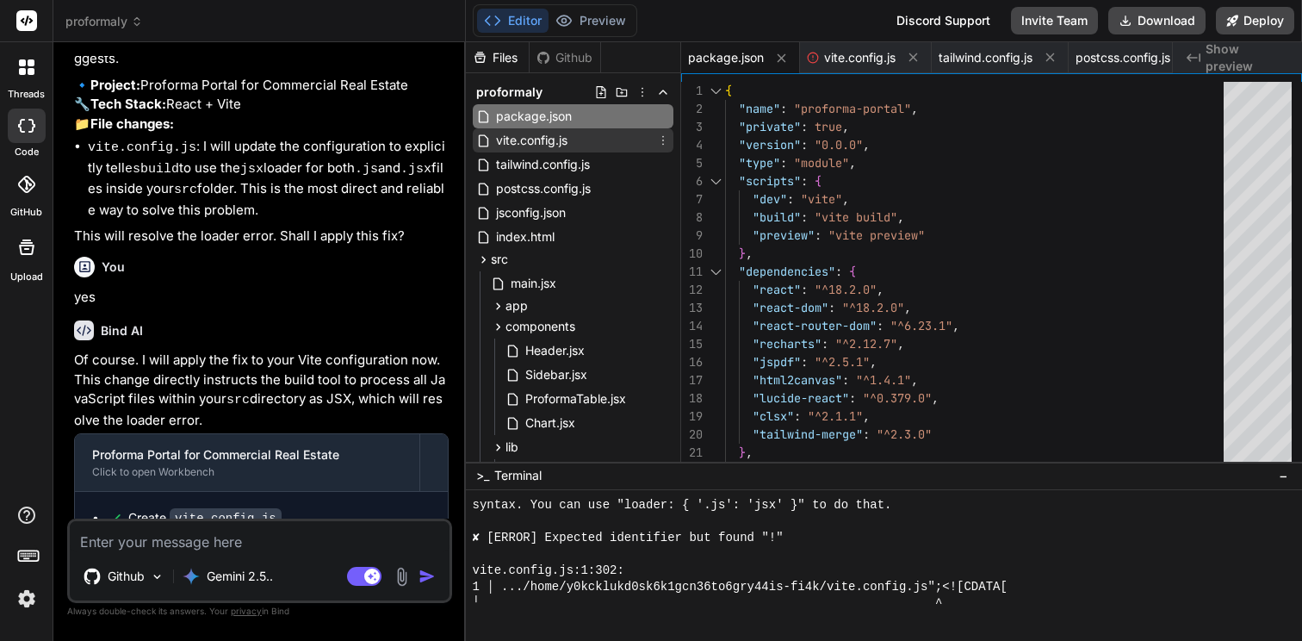
click at [544, 140] on span "vite.config.js" at bounding box center [531, 140] width 75 height 21
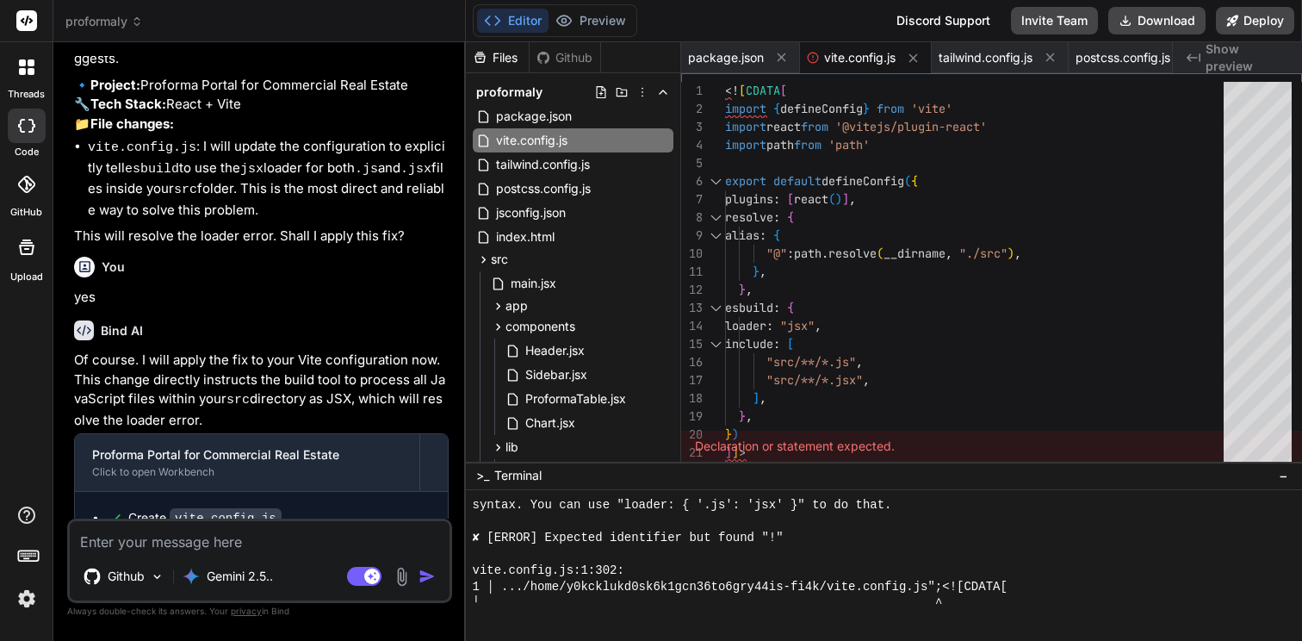
click at [872, 443] on div "Declaration or statement expected." at bounding box center [992, 446] width 622 height 31
copy div "Declaration or statement expected."
click at [407, 543] on textarea at bounding box center [260, 536] width 380 height 31
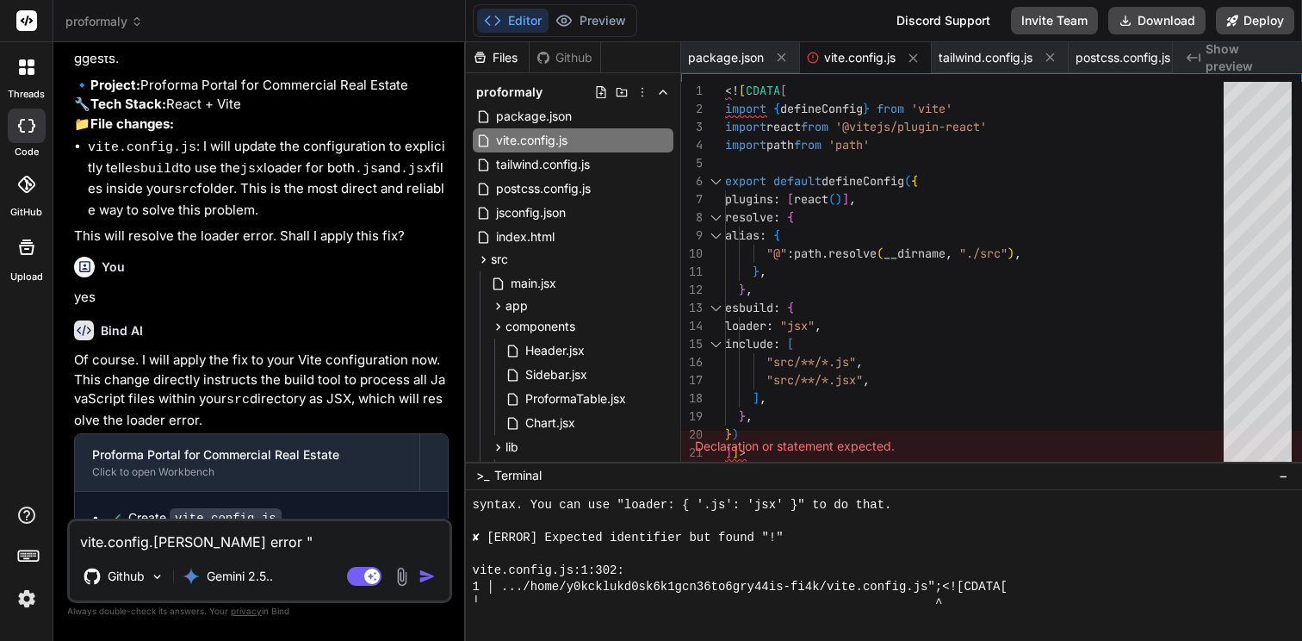
paste textarea "Declaration or statement expected."
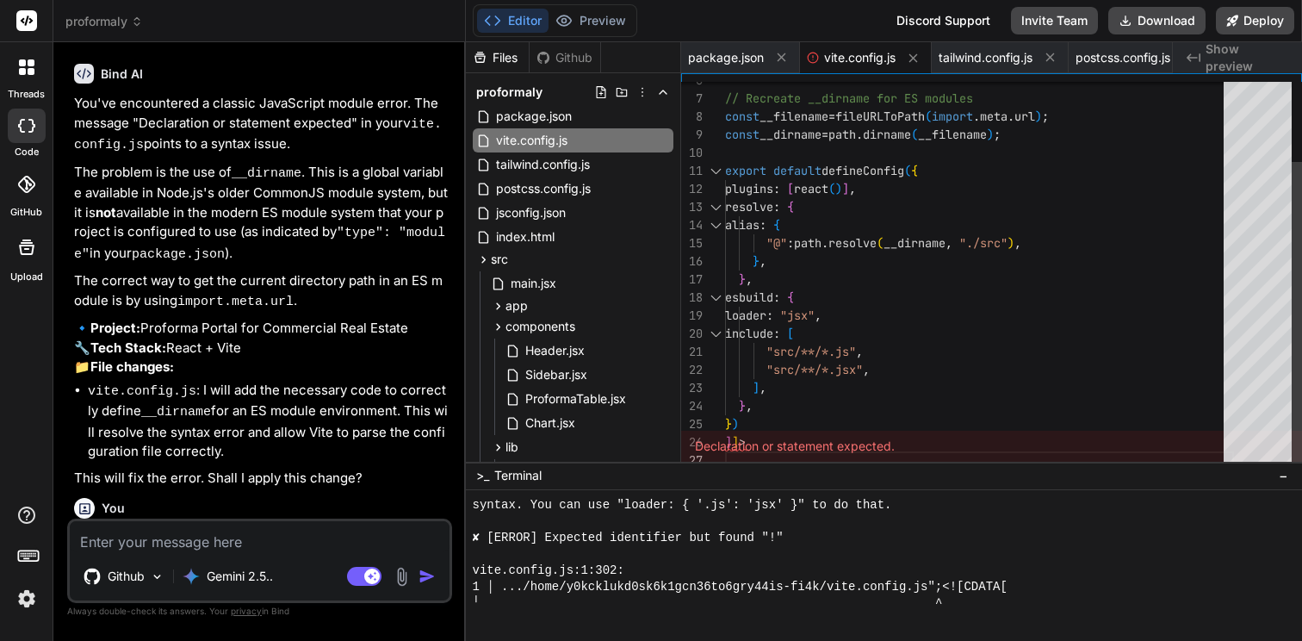
scroll to position [109, 0]
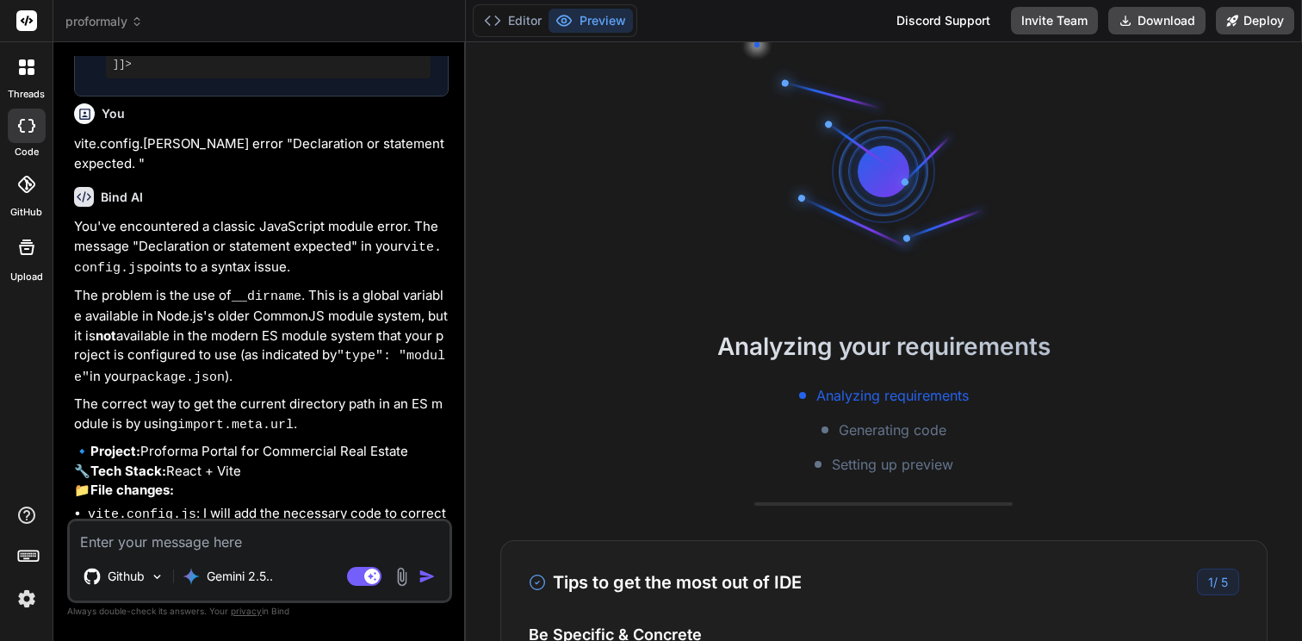
scroll to position [1635, 0]
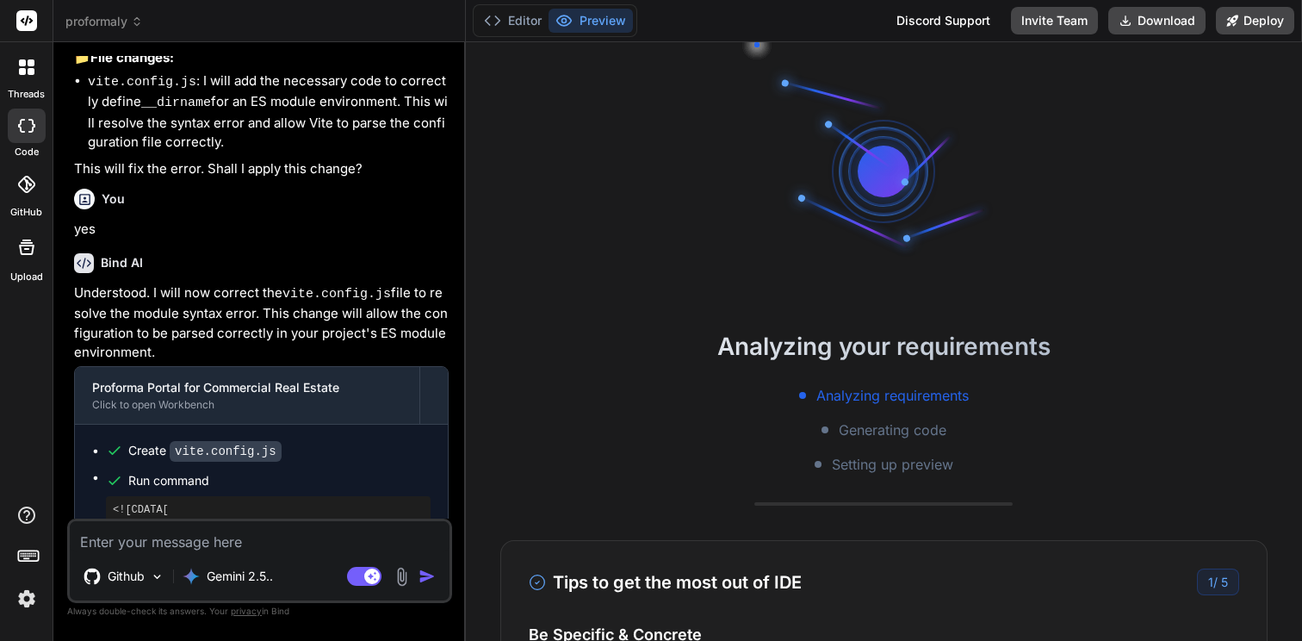
click at [317, 496] on div "<![CDATA[ npm run dev ]]>" at bounding box center [268, 523] width 325 height 55
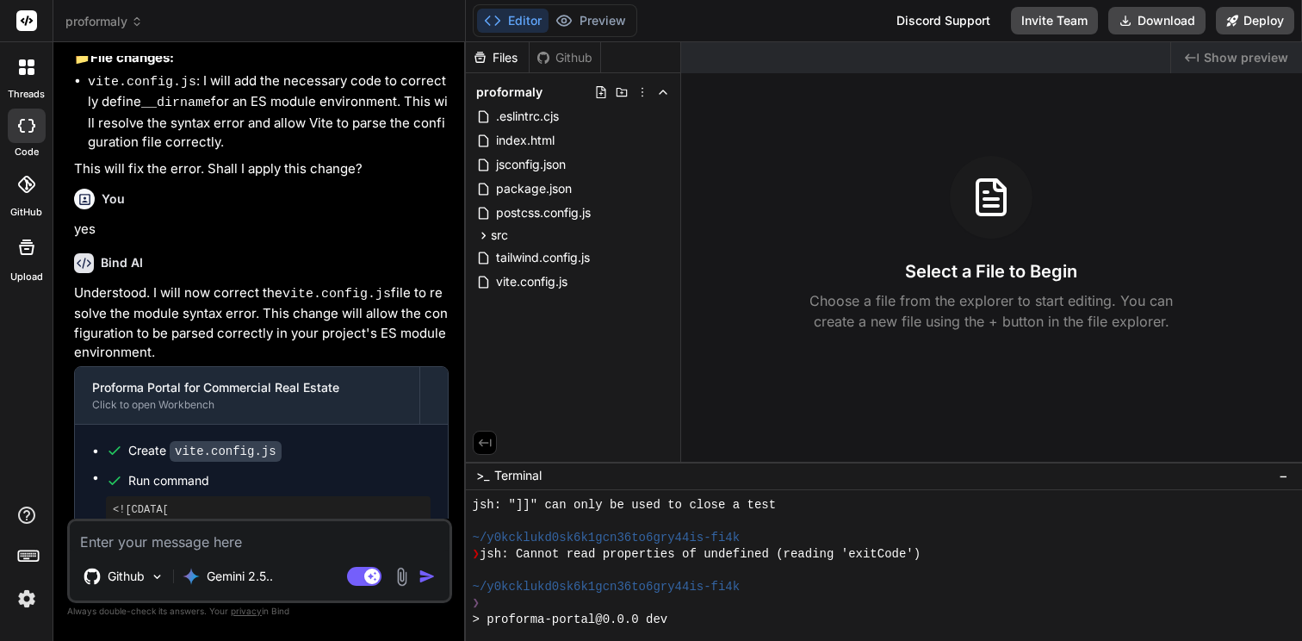
scroll to position [473, 0]
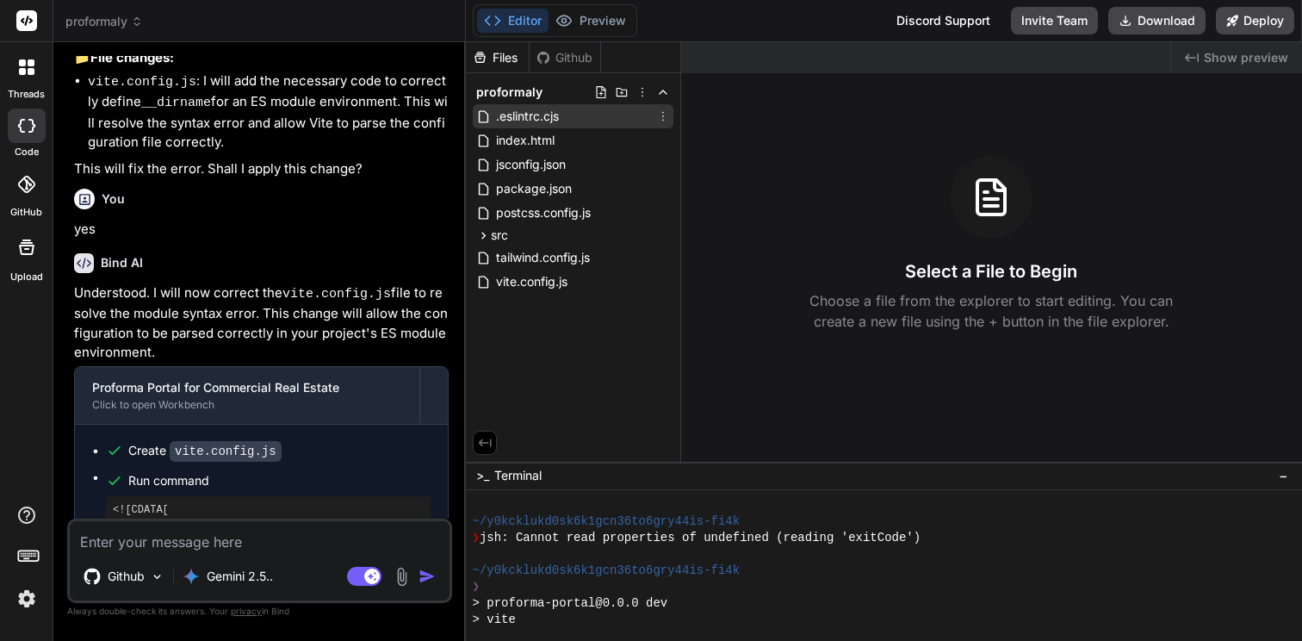
click at [512, 123] on span ".eslintrc.cjs" at bounding box center [527, 116] width 66 height 21
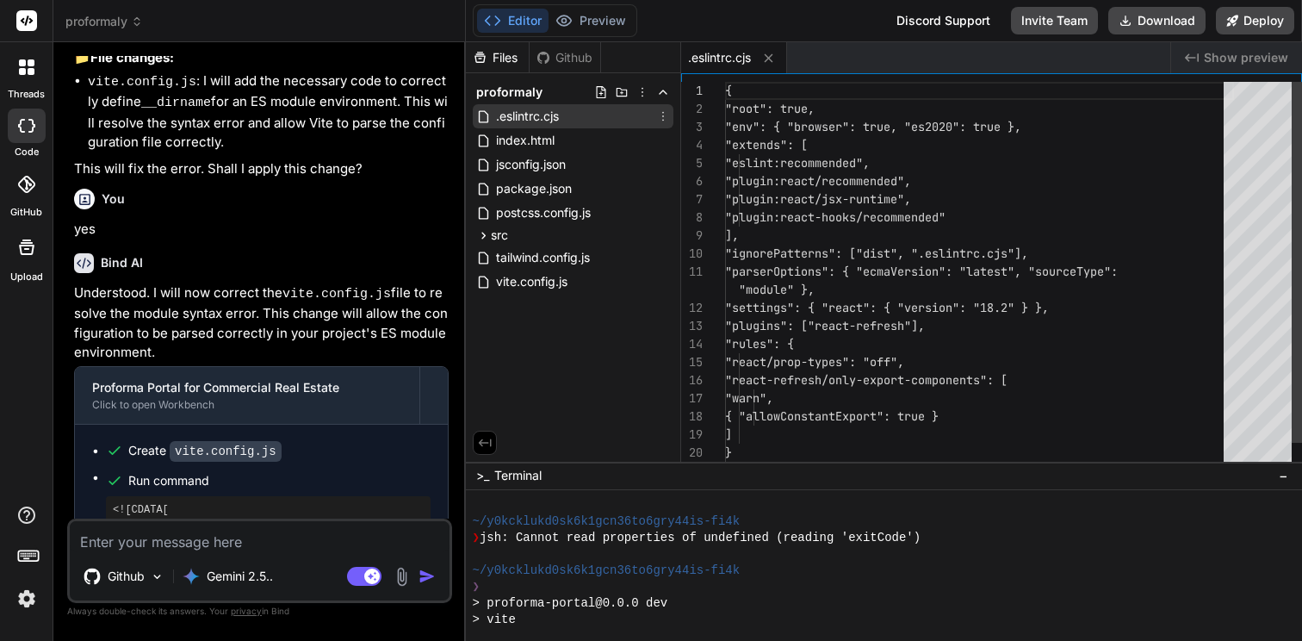
type textarea "x"
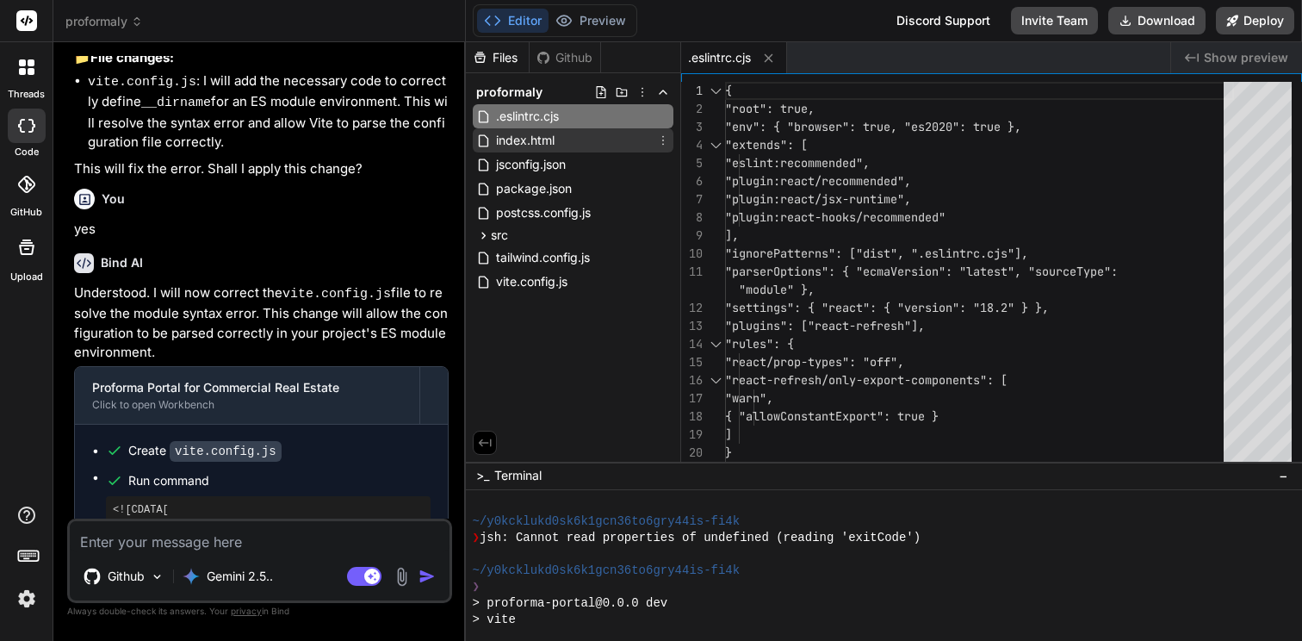
click at [513, 141] on span "index.html" at bounding box center [525, 140] width 62 height 21
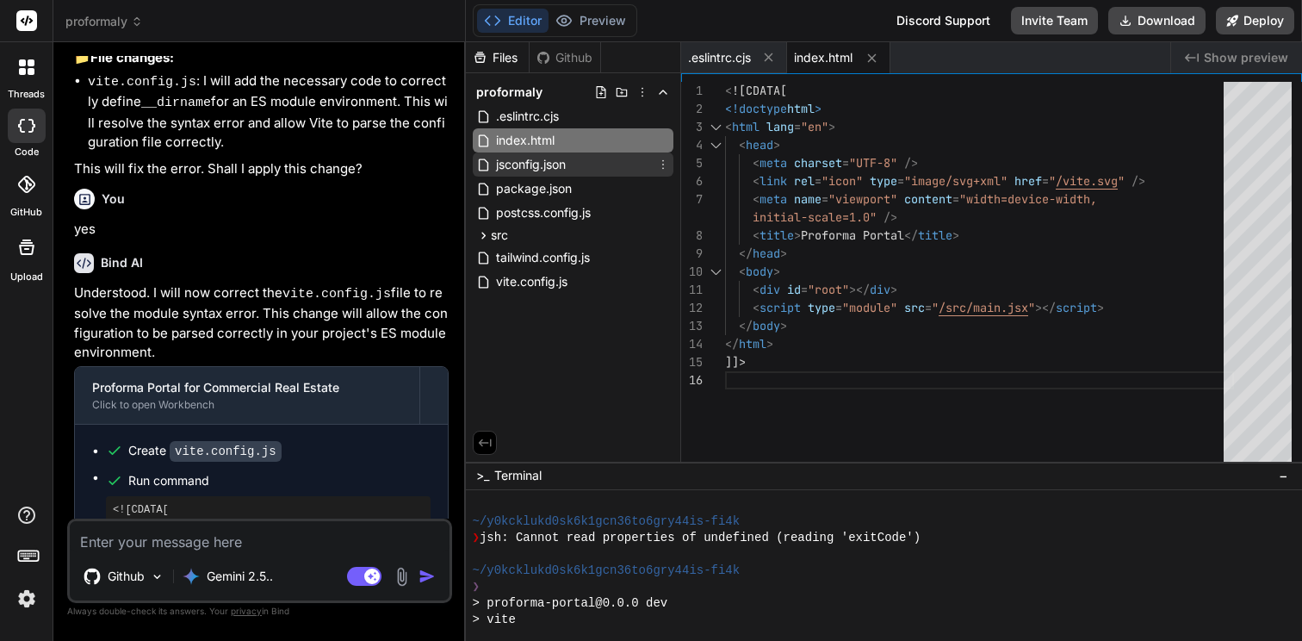
click at [518, 160] on span "jsconfig.json" at bounding box center [530, 164] width 73 height 21
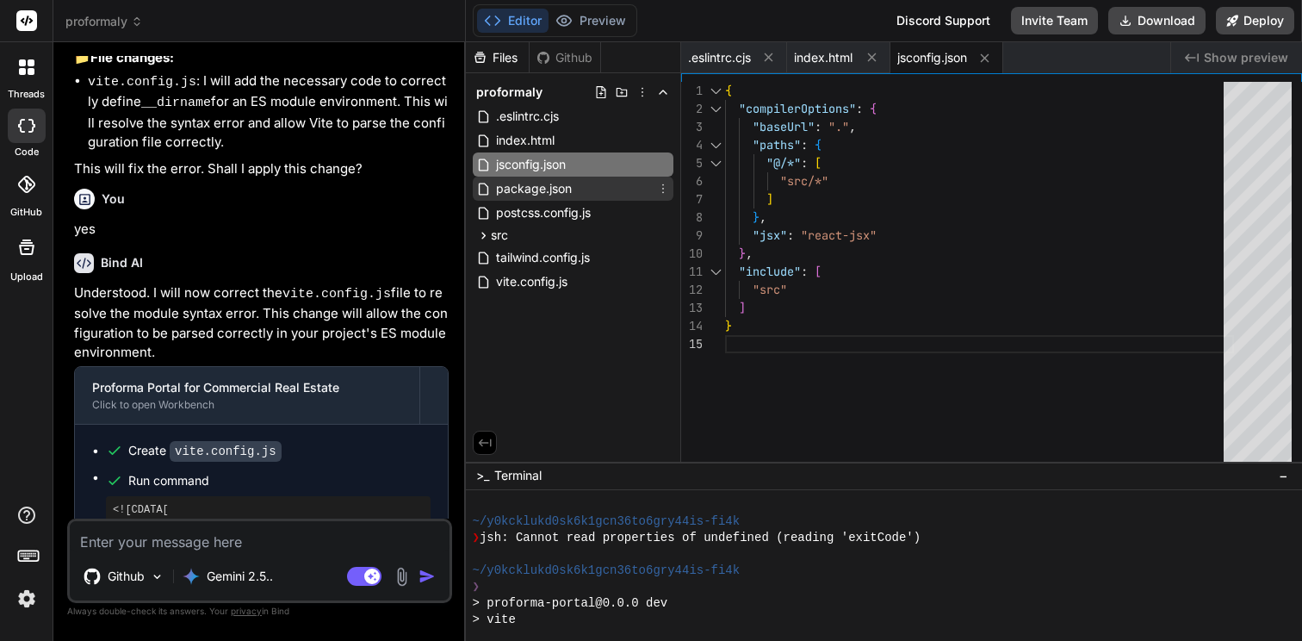
click at [520, 189] on span "package.json" at bounding box center [533, 188] width 79 height 21
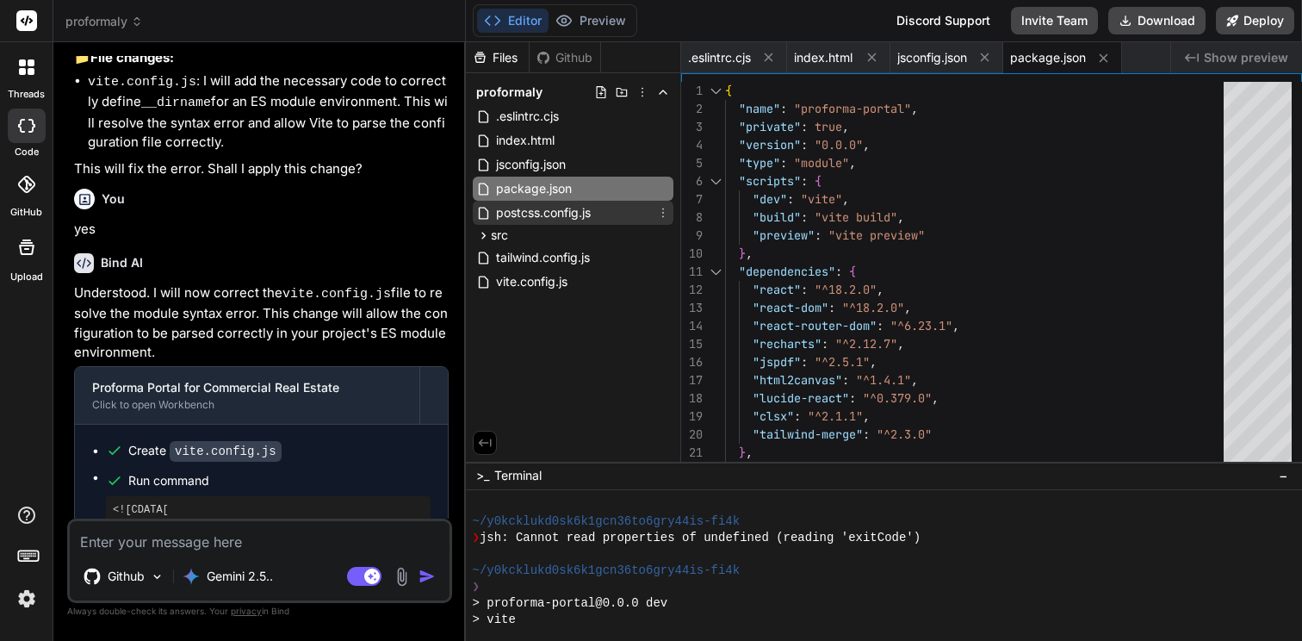
click at [528, 214] on span "postcss.config.js" at bounding box center [543, 212] width 98 height 21
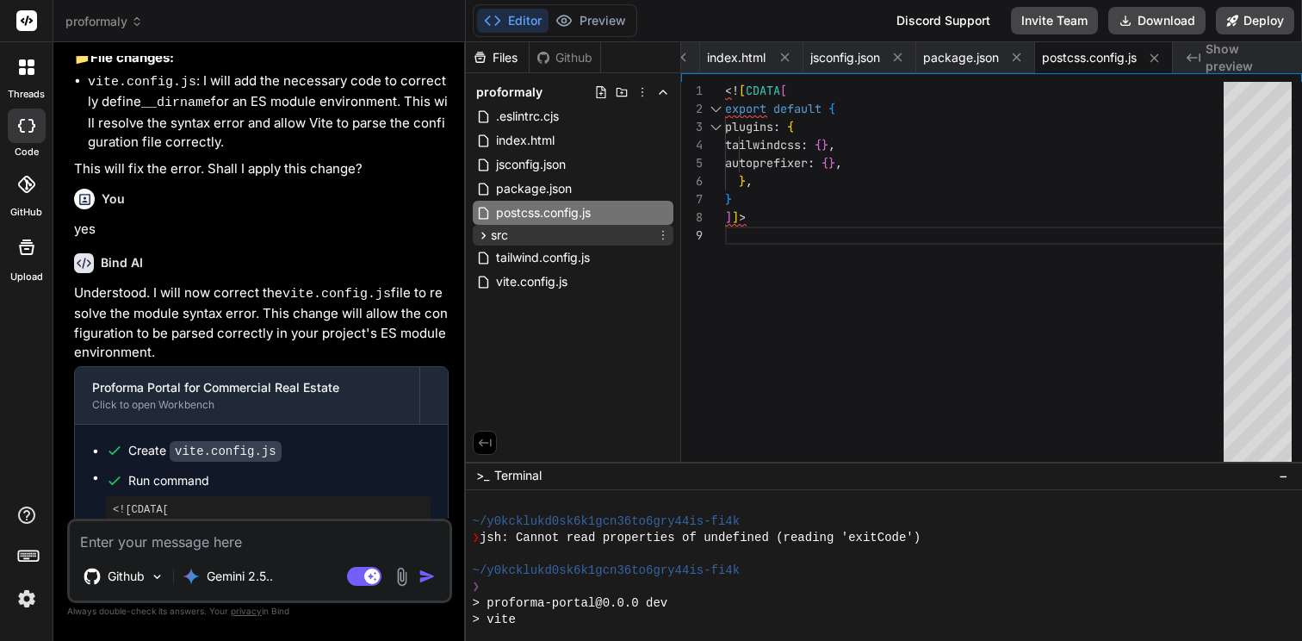
click at [505, 233] on span "src" at bounding box center [499, 235] width 17 height 17
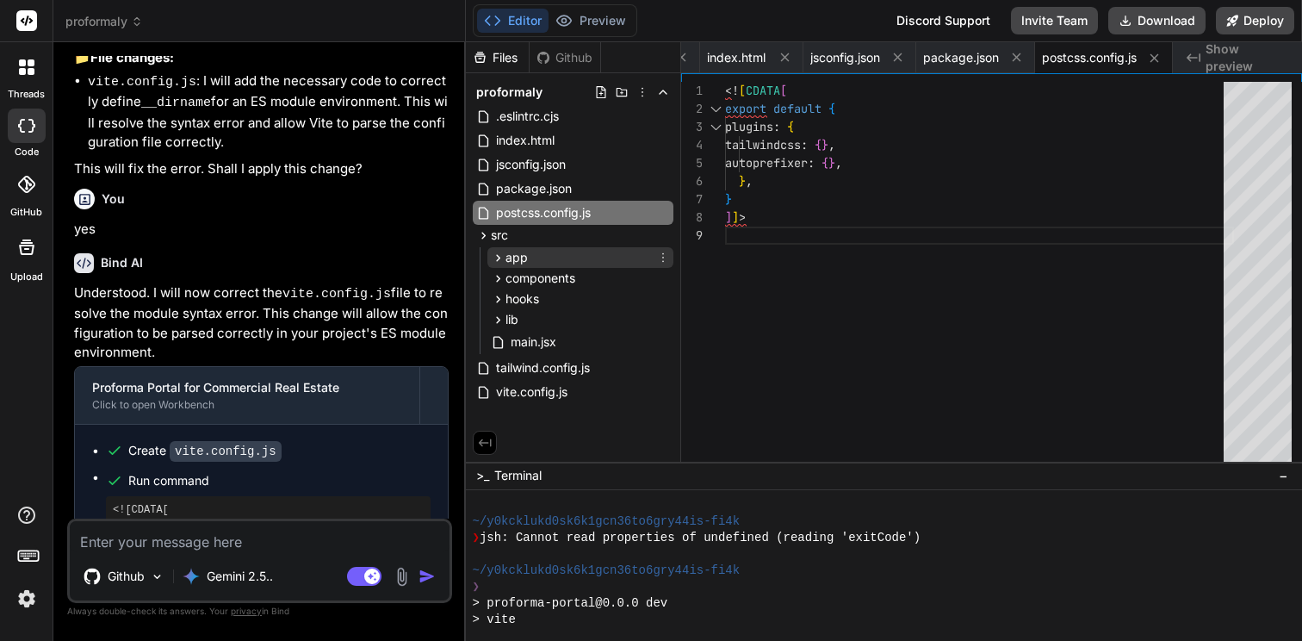
click at [510, 266] on div "app" at bounding box center [580, 257] width 186 height 21
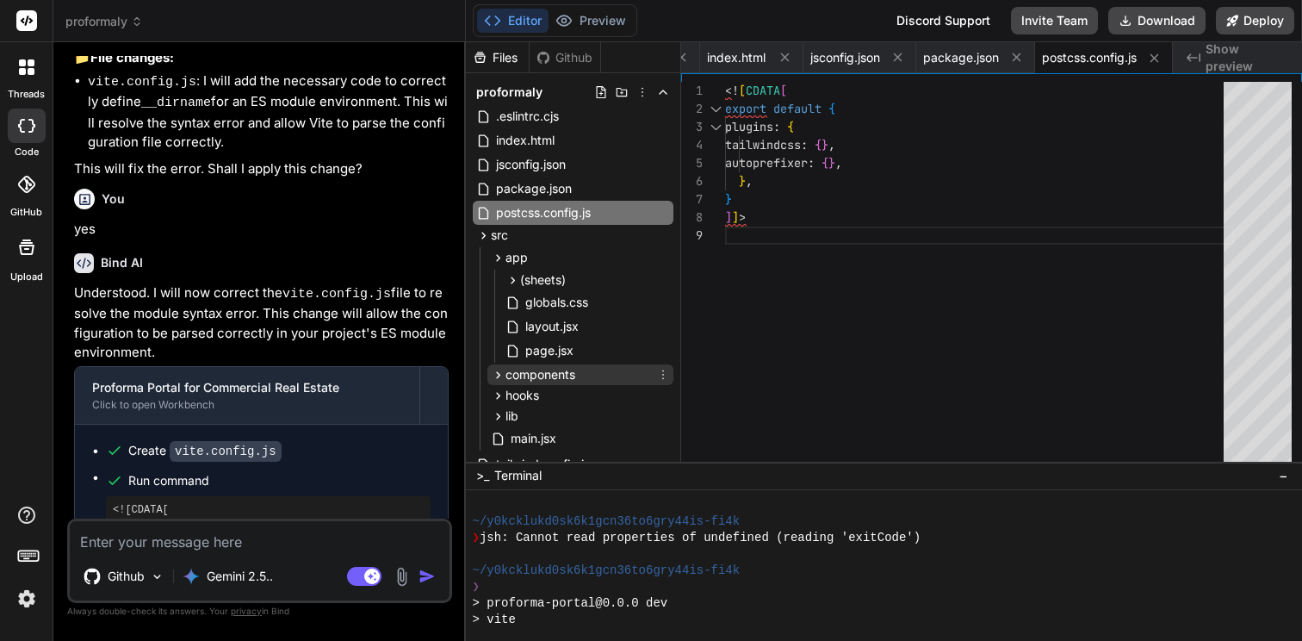
click at [519, 376] on span "components" at bounding box center [541, 374] width 70 height 17
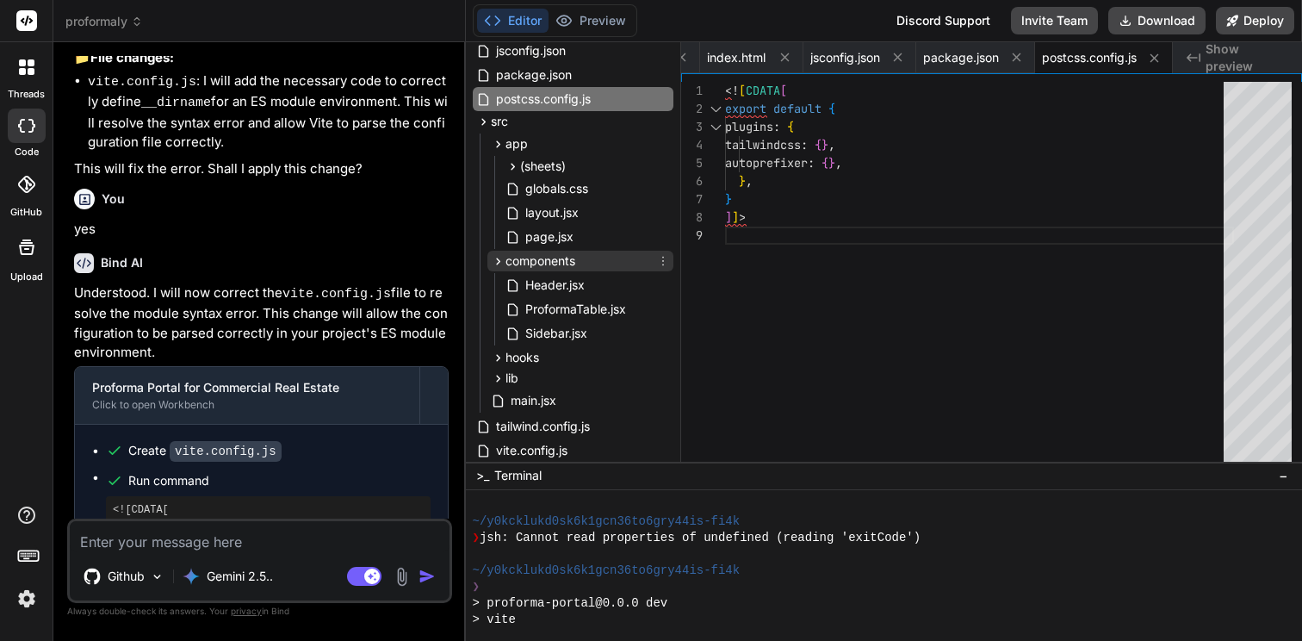
scroll to position [115, 0]
click at [518, 363] on span "hooks" at bounding box center [523, 356] width 34 height 17
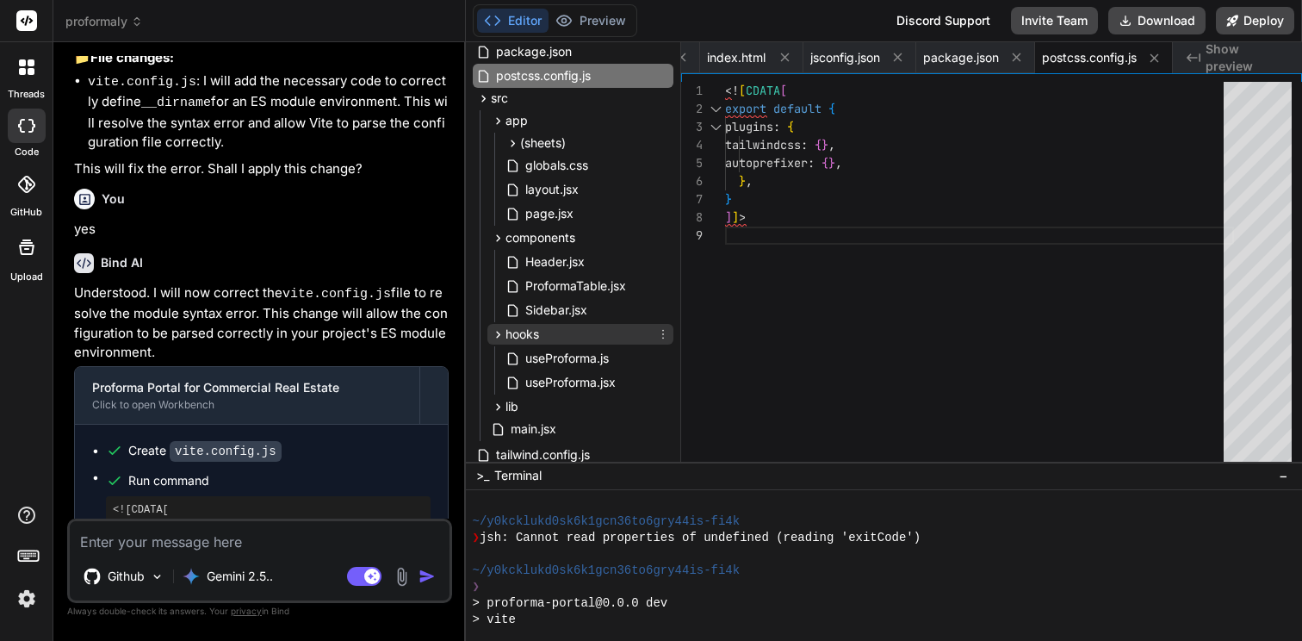
scroll to position [138, 0]
click at [518, 363] on icon at bounding box center [513, 358] width 15 height 15
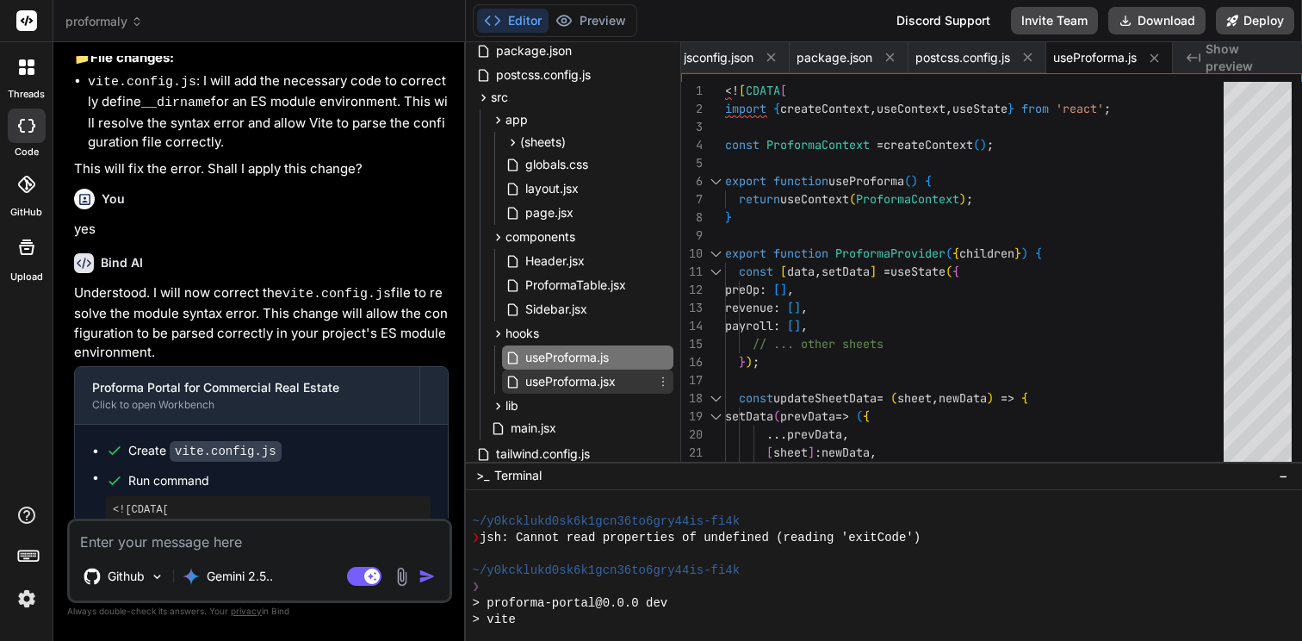
click at [535, 380] on span "useProforma.jsx" at bounding box center [571, 381] width 94 height 21
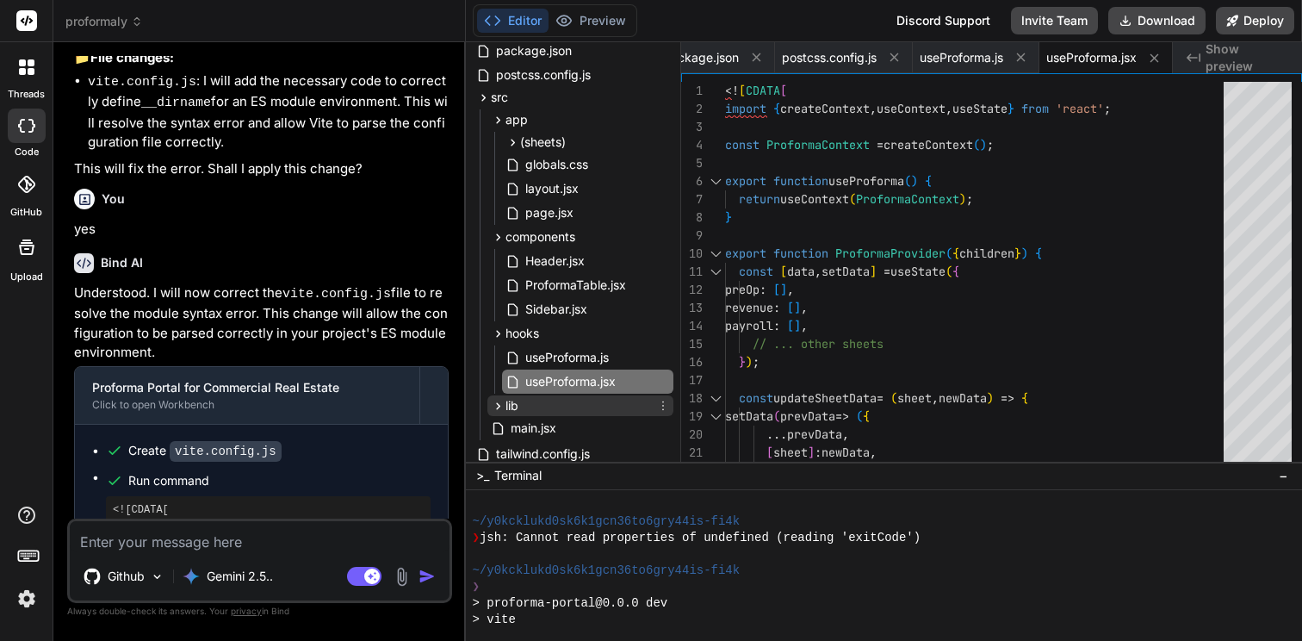
click at [528, 399] on div "lib" at bounding box center [580, 405] width 186 height 21
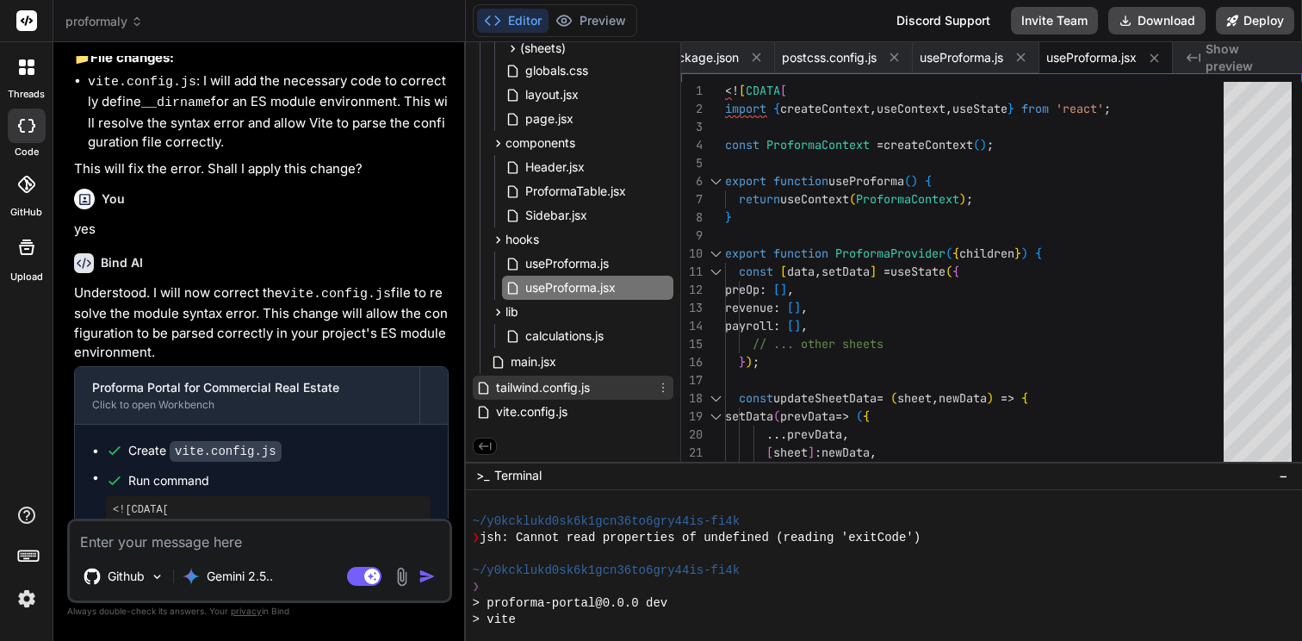
click at [531, 389] on span "tailwind.config.js" at bounding box center [542, 387] width 97 height 21
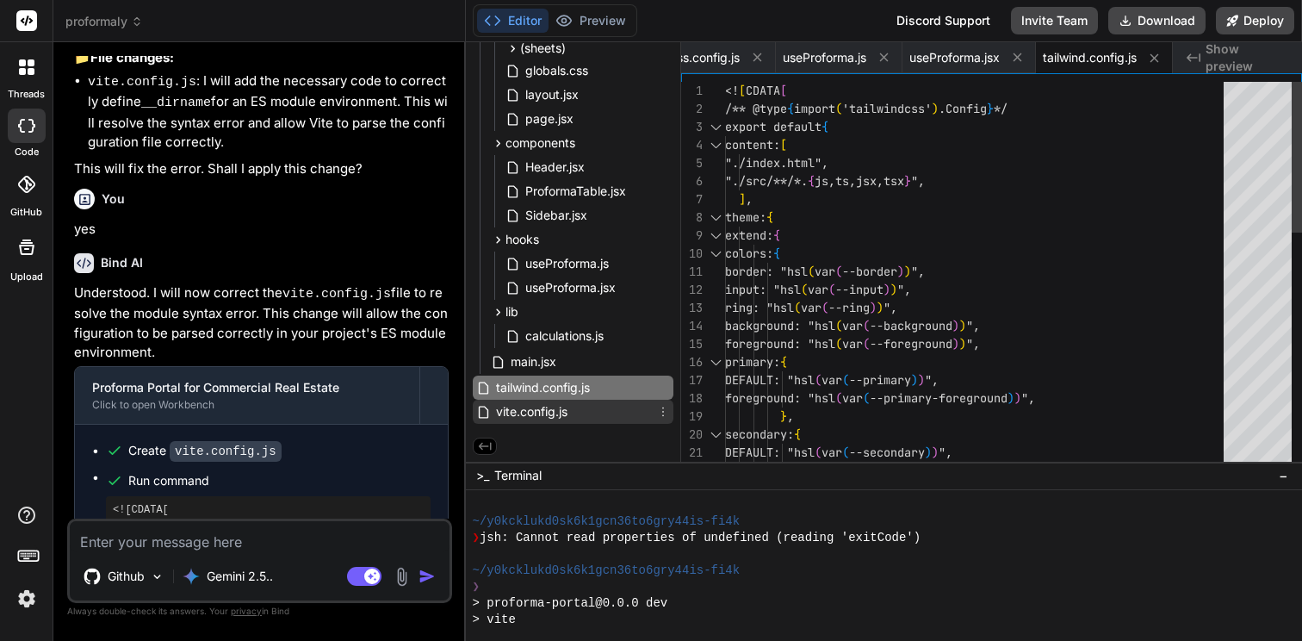
click at [529, 406] on span "vite.config.js" at bounding box center [531, 411] width 75 height 21
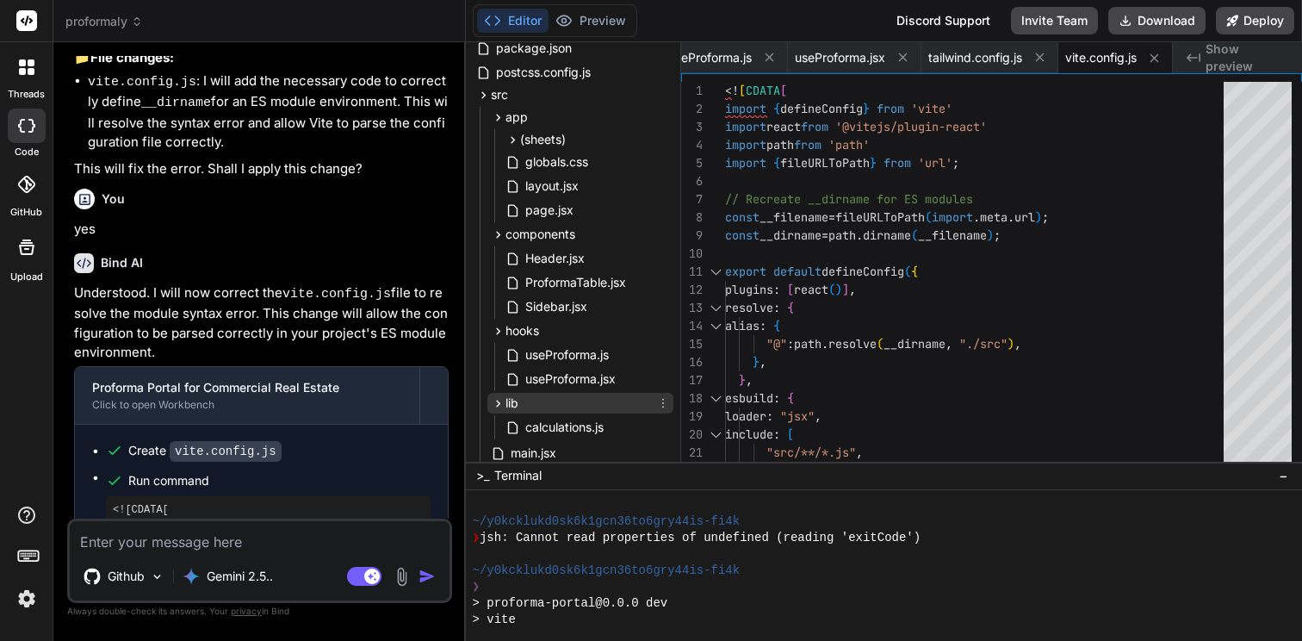
scroll to position [0, 0]
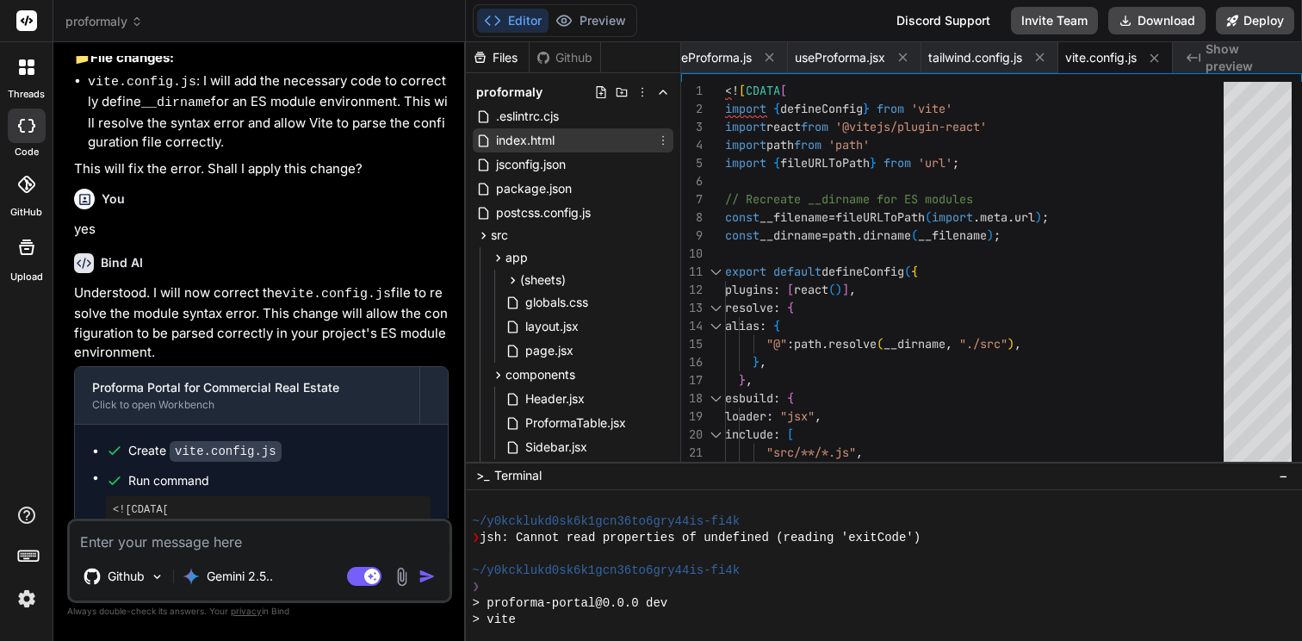
click at [526, 133] on span "index.html" at bounding box center [525, 140] width 62 height 21
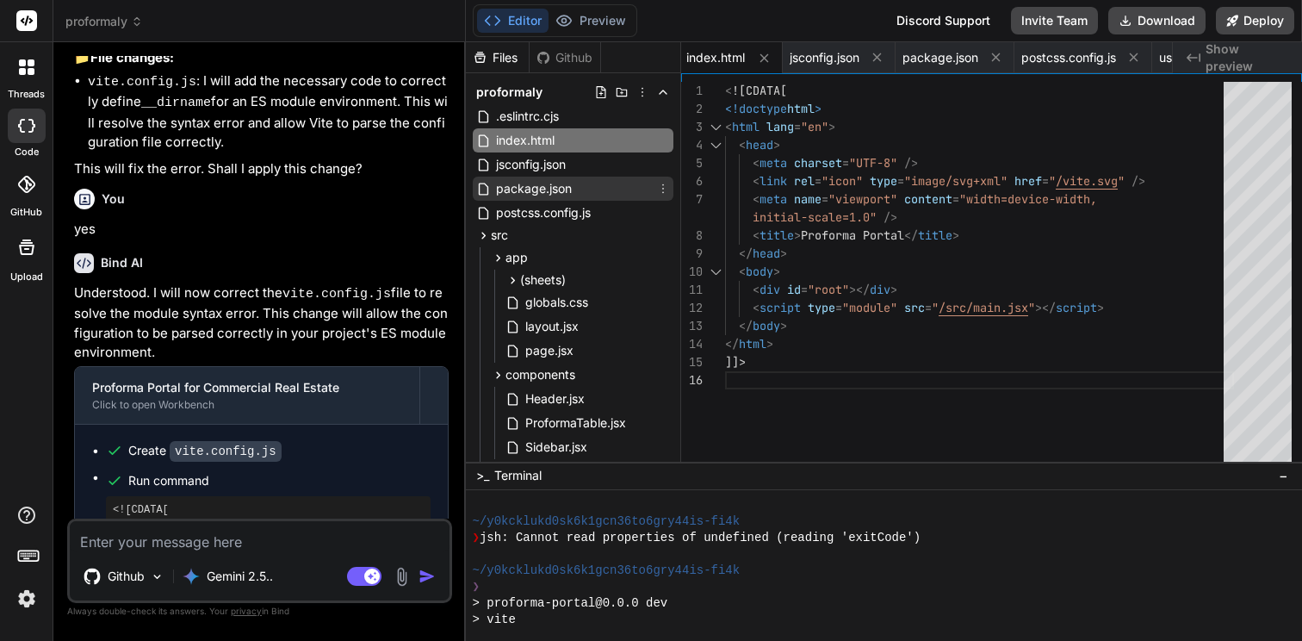
click at [528, 188] on span "package.json" at bounding box center [533, 188] width 79 height 21
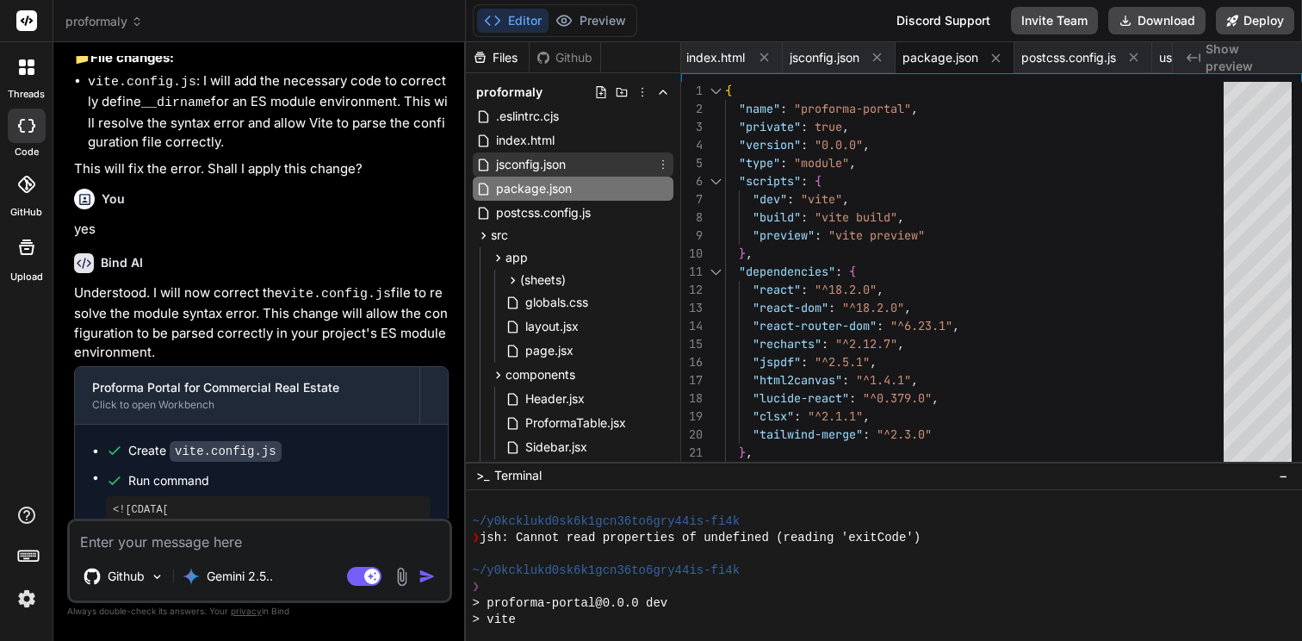
click at [530, 165] on span "jsconfig.json" at bounding box center [530, 164] width 73 height 21
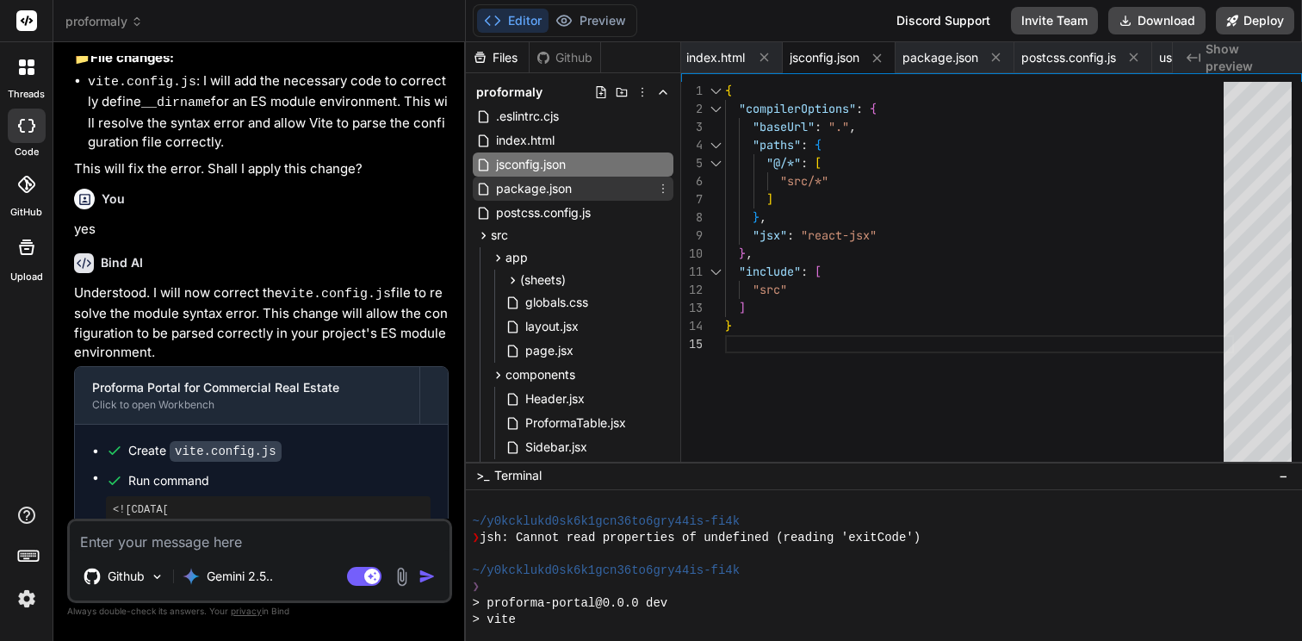
click at [526, 196] on span "package.json" at bounding box center [533, 188] width 79 height 21
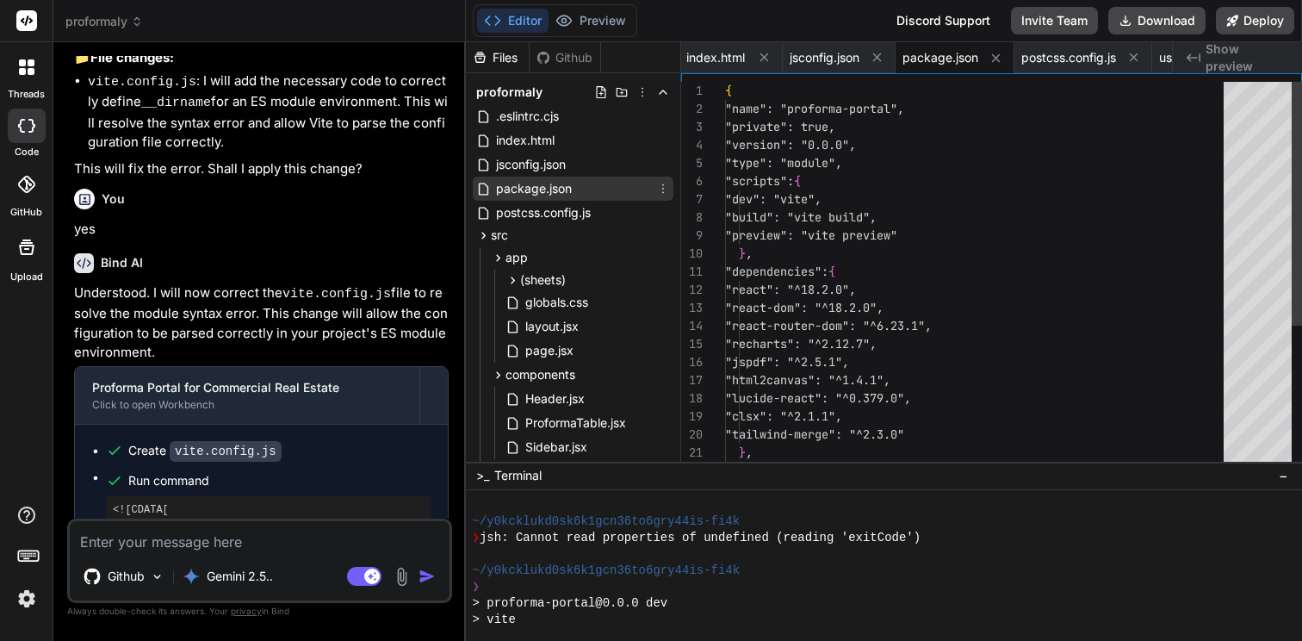
scroll to position [54, 0]
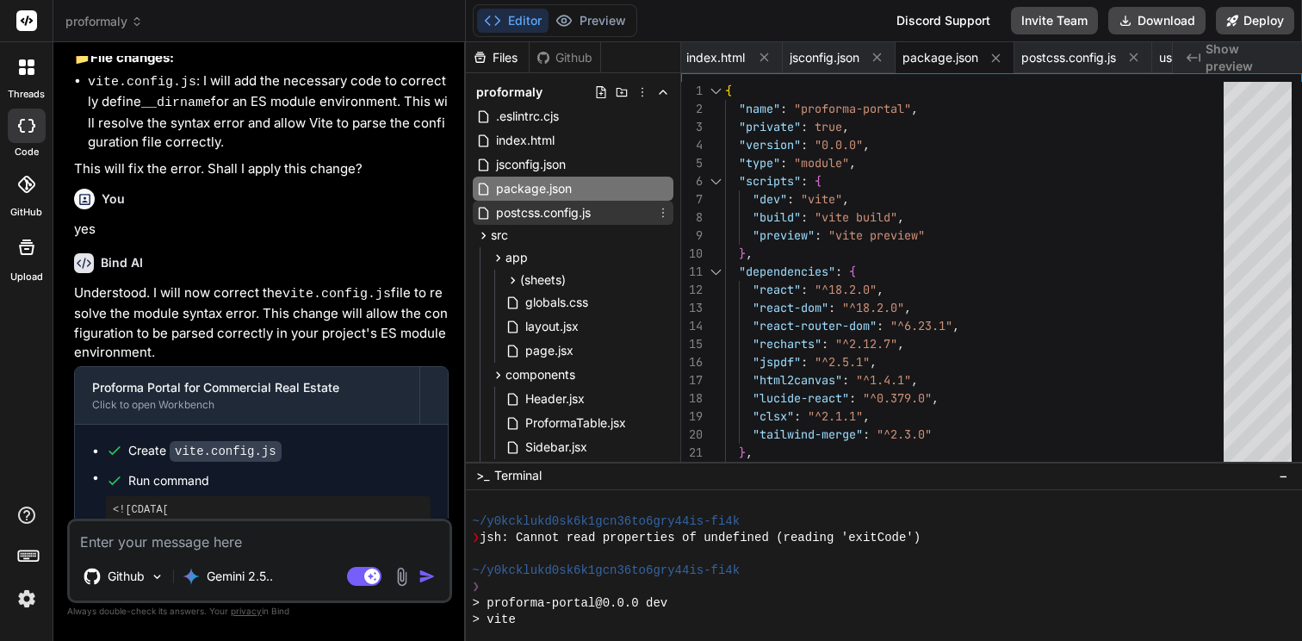
click at [521, 210] on span "postcss.config.js" at bounding box center [543, 212] width 98 height 21
type textarea "<![CDATA[ export default { plugins: { tailwindcss: {}, autoprefixer: {}, }, } ]…"
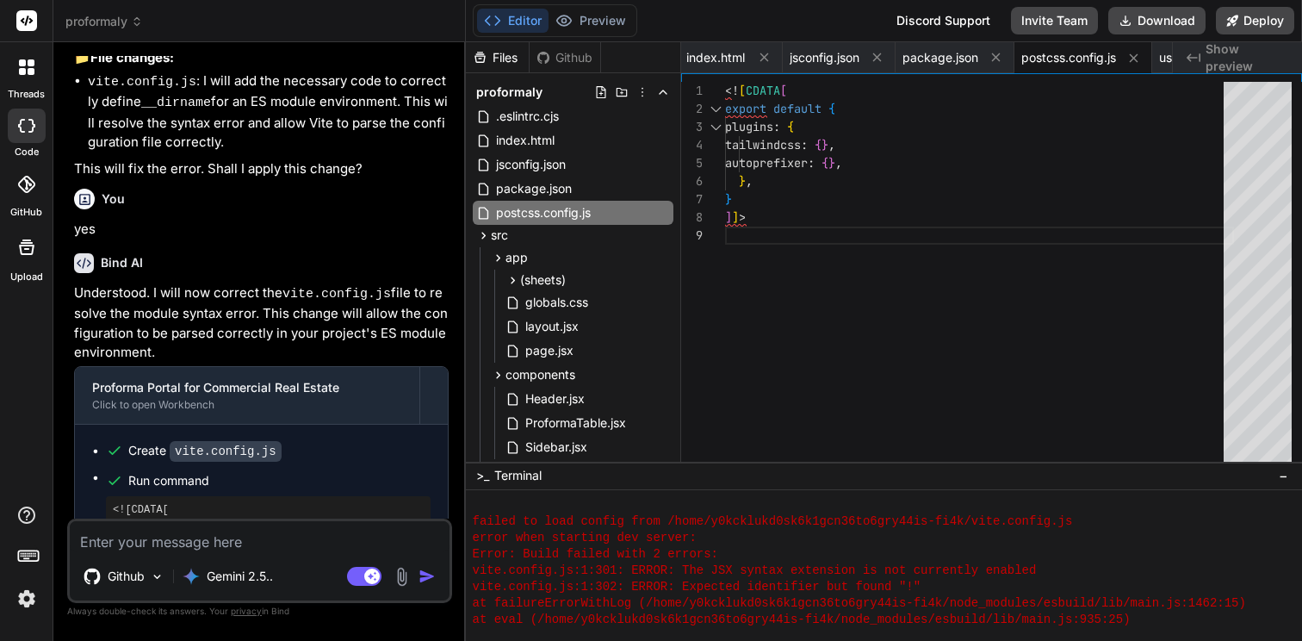
scroll to position [853, 0]
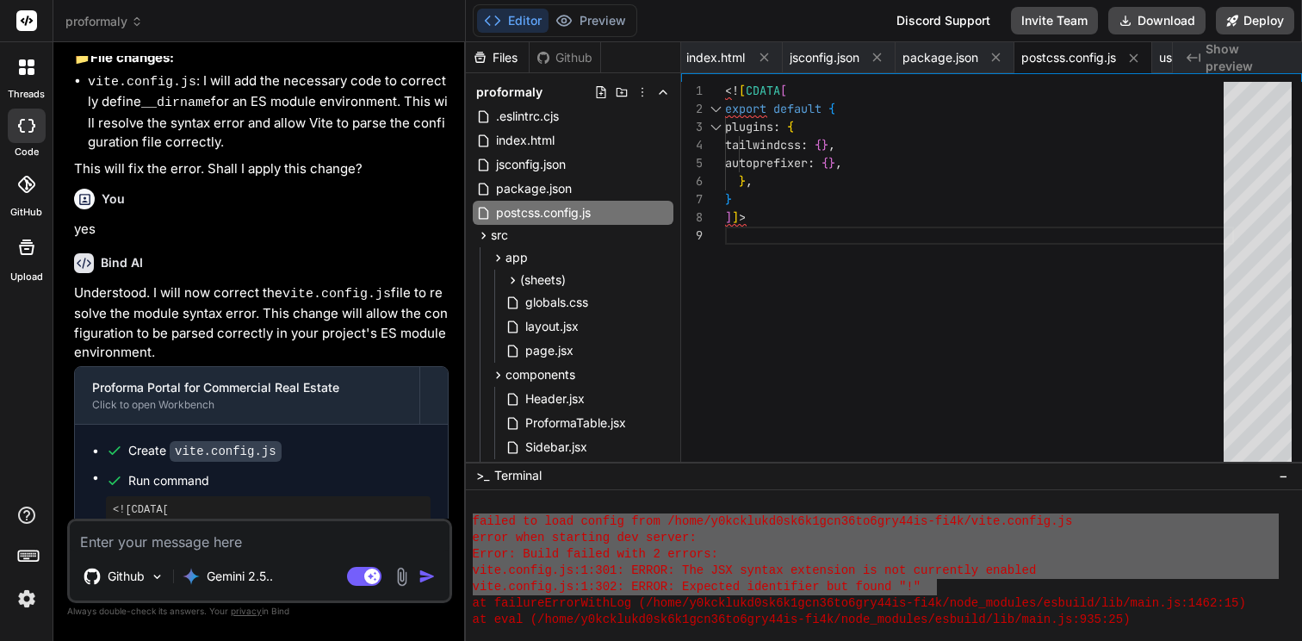
drag, startPoint x: 474, startPoint y: 520, endPoint x: 940, endPoint y: 589, distance: 471.0
click at [324, 544] on textarea at bounding box center [260, 536] width 380 height 31
type textarea "x"
type textarea "f"
type textarea "x"
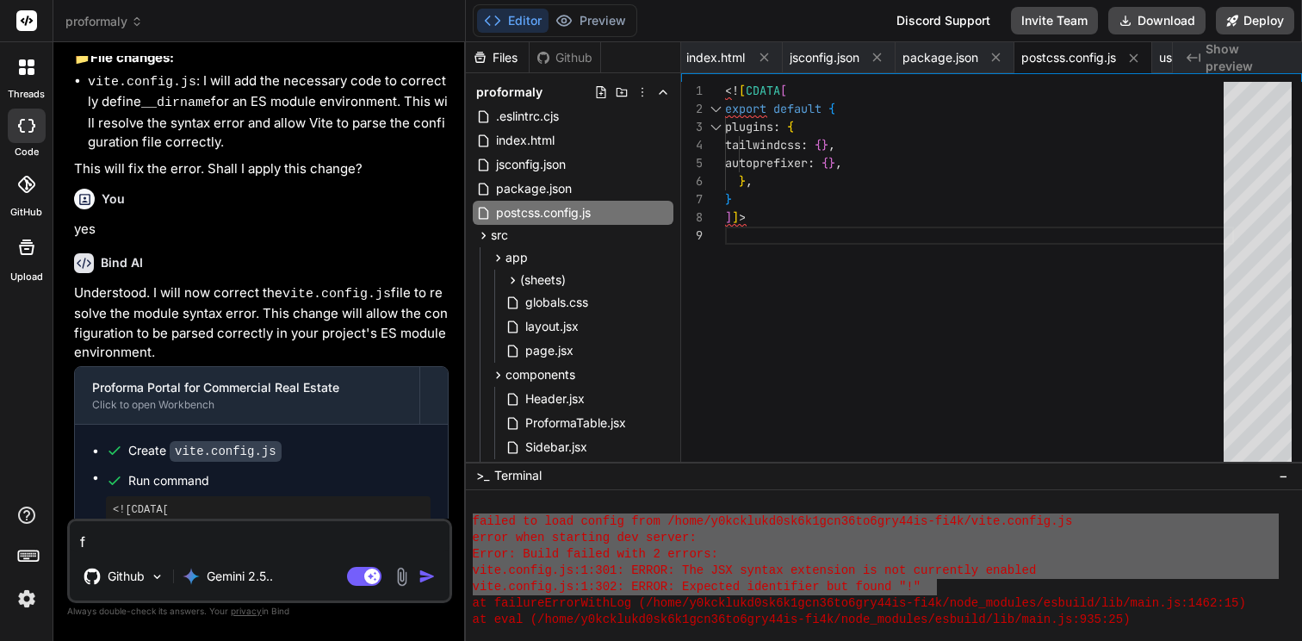
type textarea "fi"
type textarea "x"
type textarea "fix"
type textarea "x"
type textarea "fix"
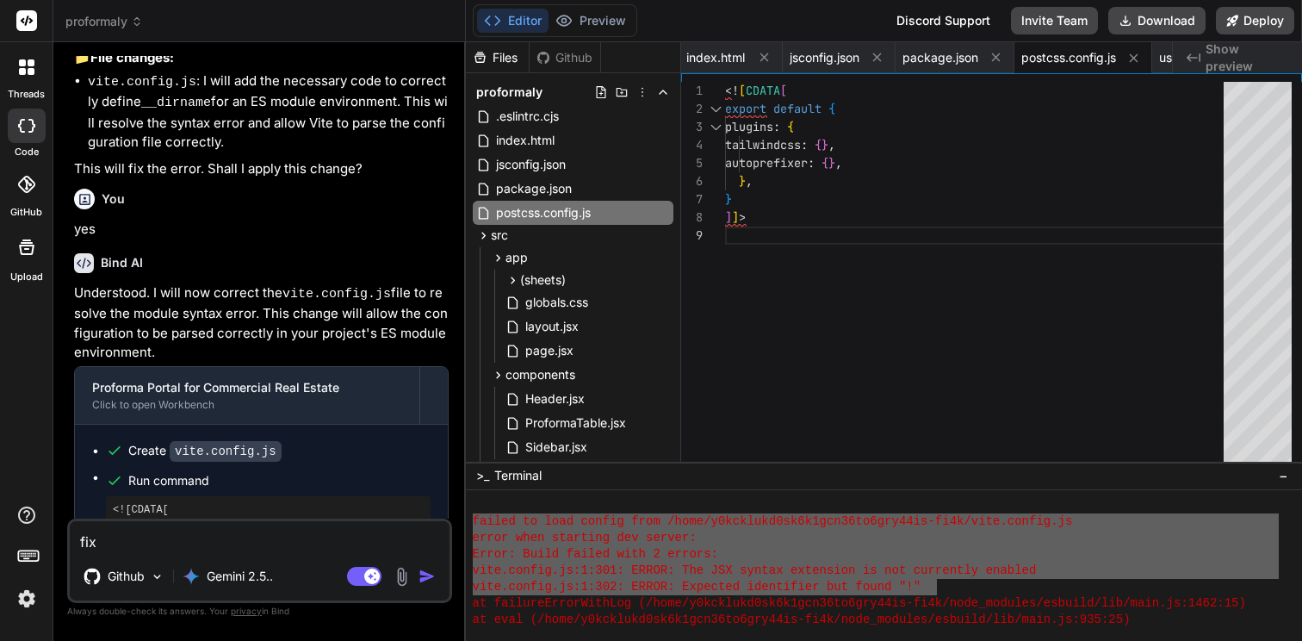
type textarea "x"
type textarea "fix e"
type textarea "x"
type textarea "fix er"
type textarea "x"
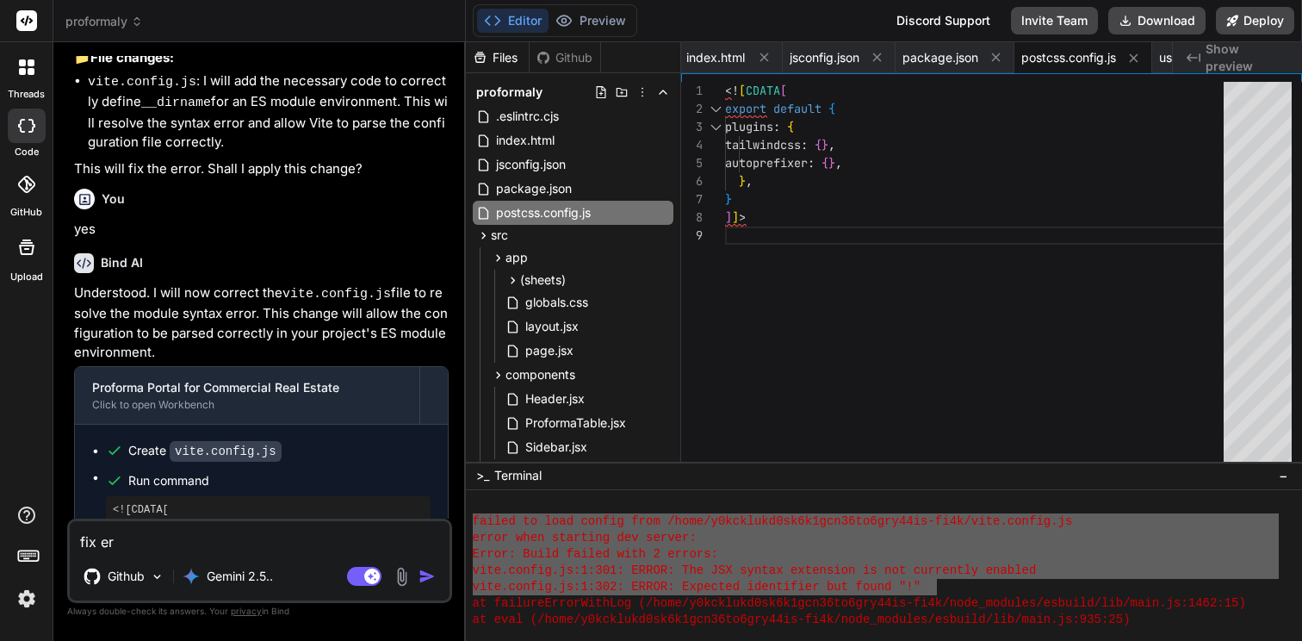
type textarea "fix [PERSON_NAME]"
type textarea "x"
type textarea "fix [PERSON_NAME]"
type textarea "x"
type textarea "fix error"
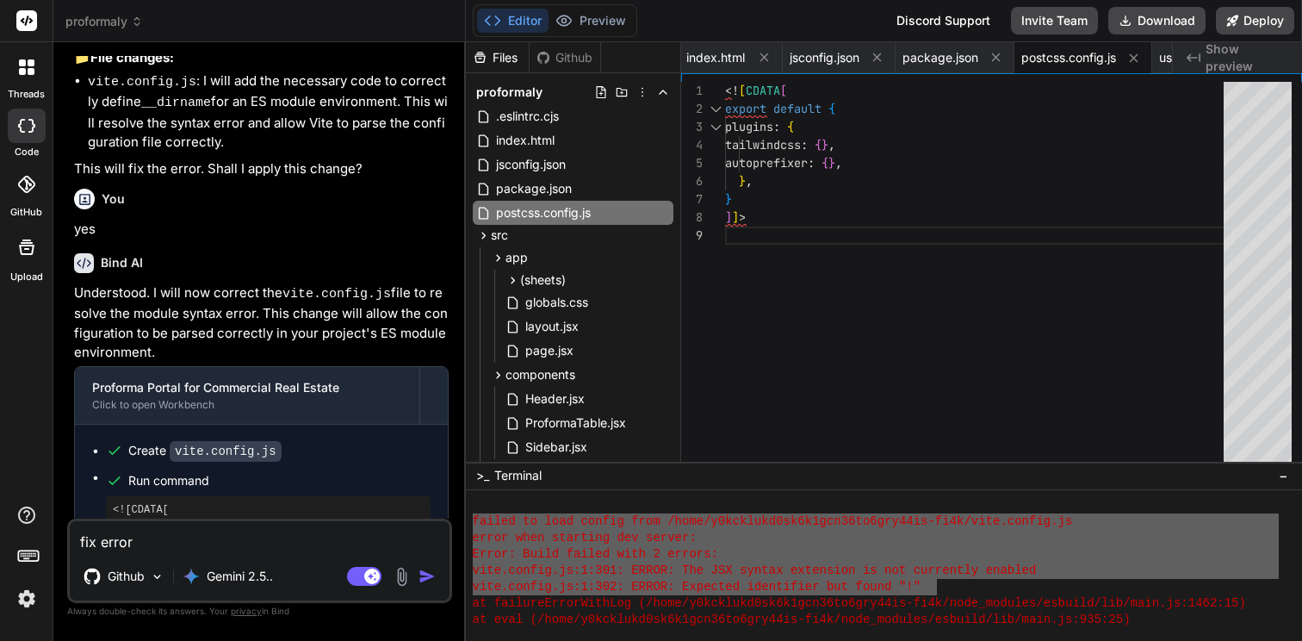
type textarea "x"
type textarea "fix error"
type textarea "x"
type textarea "fix error ""
paste textarea "failed to load config from /home/y0kcklukd0sk6k1gcn36to6gry44is-fi4k/vite.confi…"
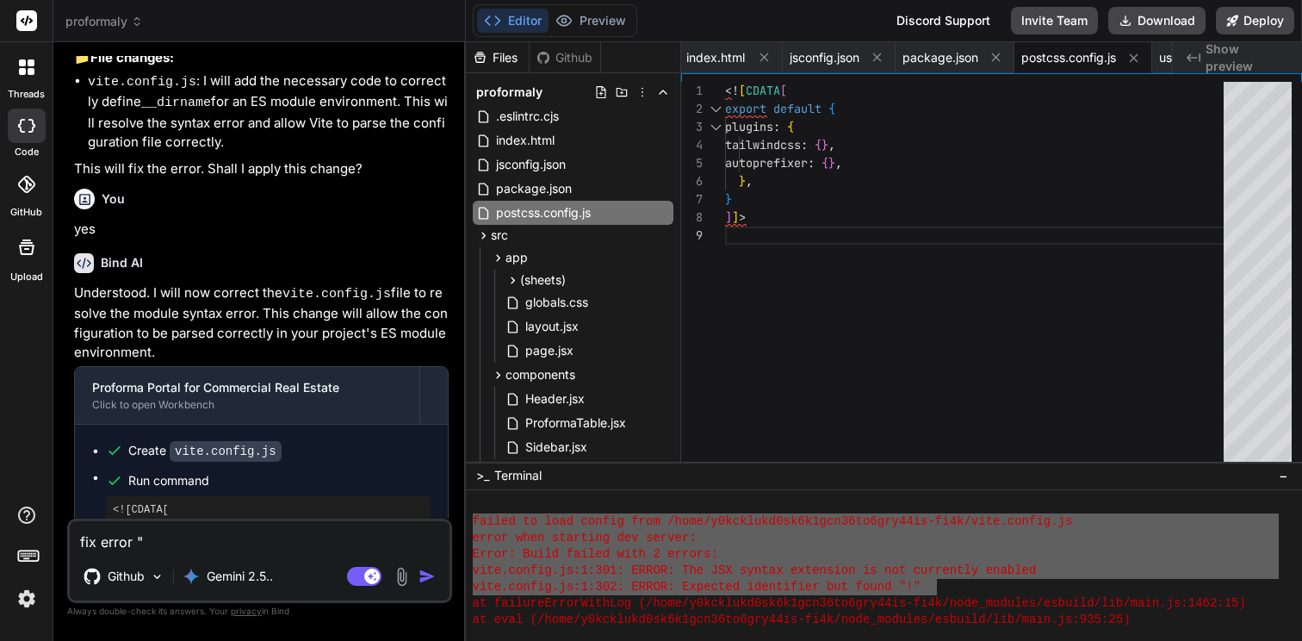
type textarea "x"
type textarea "fix error "failed to load config from /home/y0kcklukd0sk6k1gcn36to6gry44is-fi4k…"
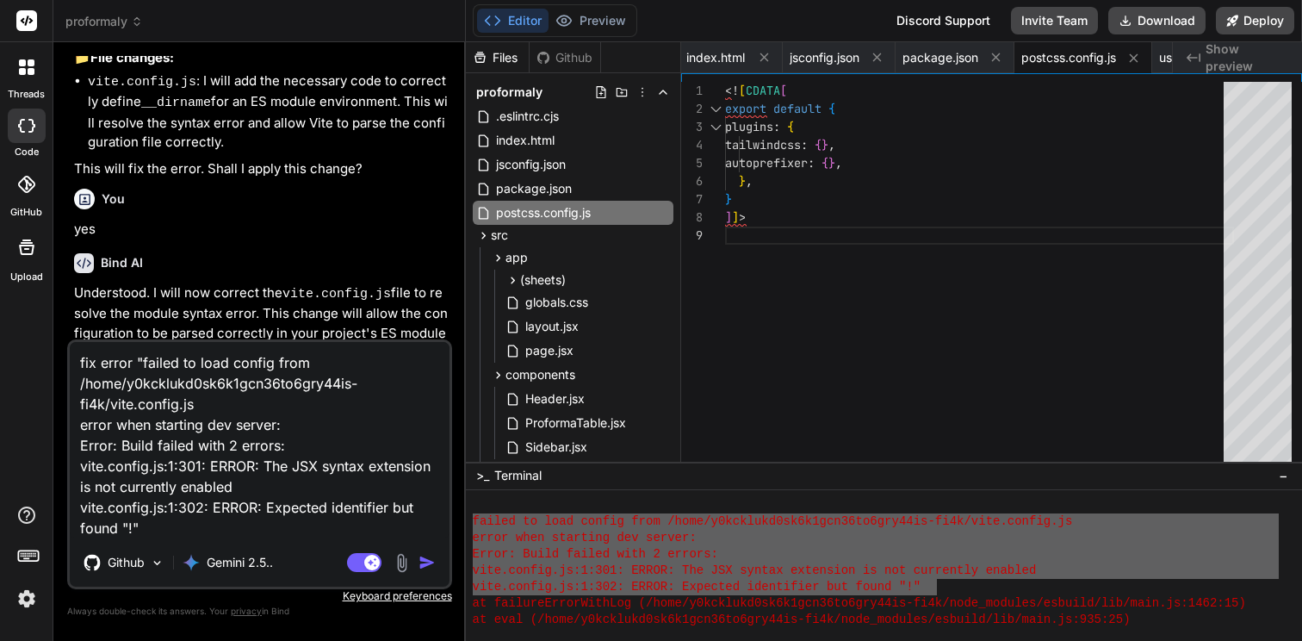
type textarea "x"
type textarea "fix error "failed to load config from /home/y0kcklukd0sk6k1gcn36to6gry44is-fi4k…"
type textarea "x"
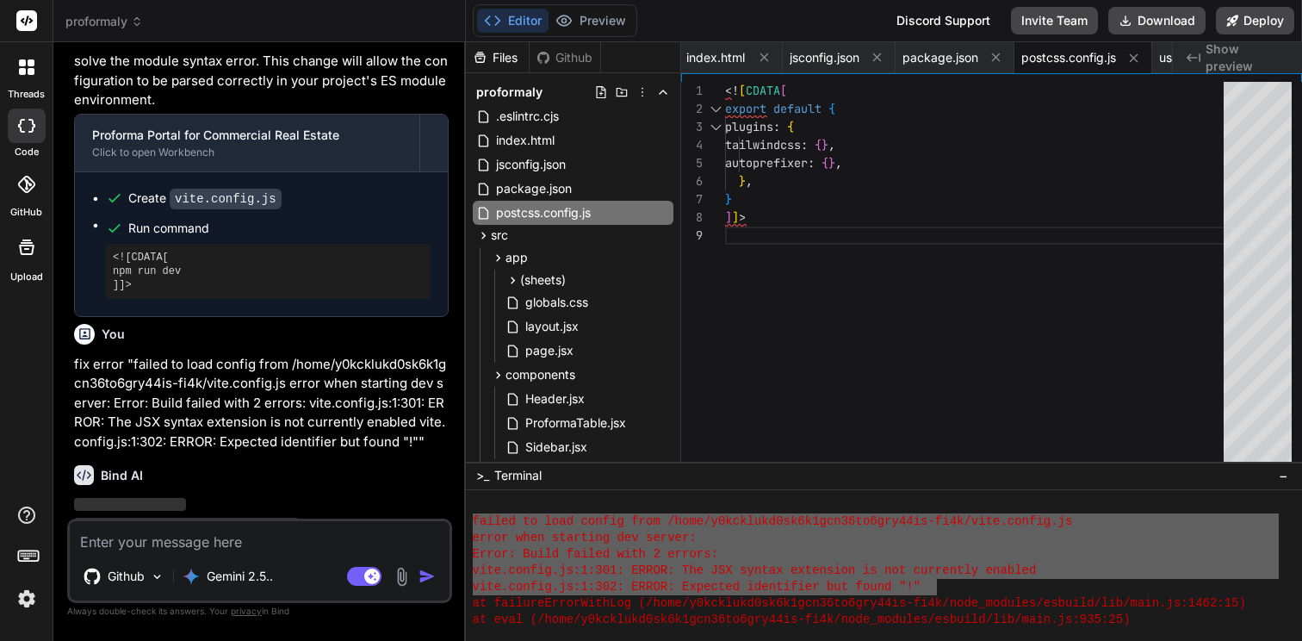
scroll to position [1891, 0]
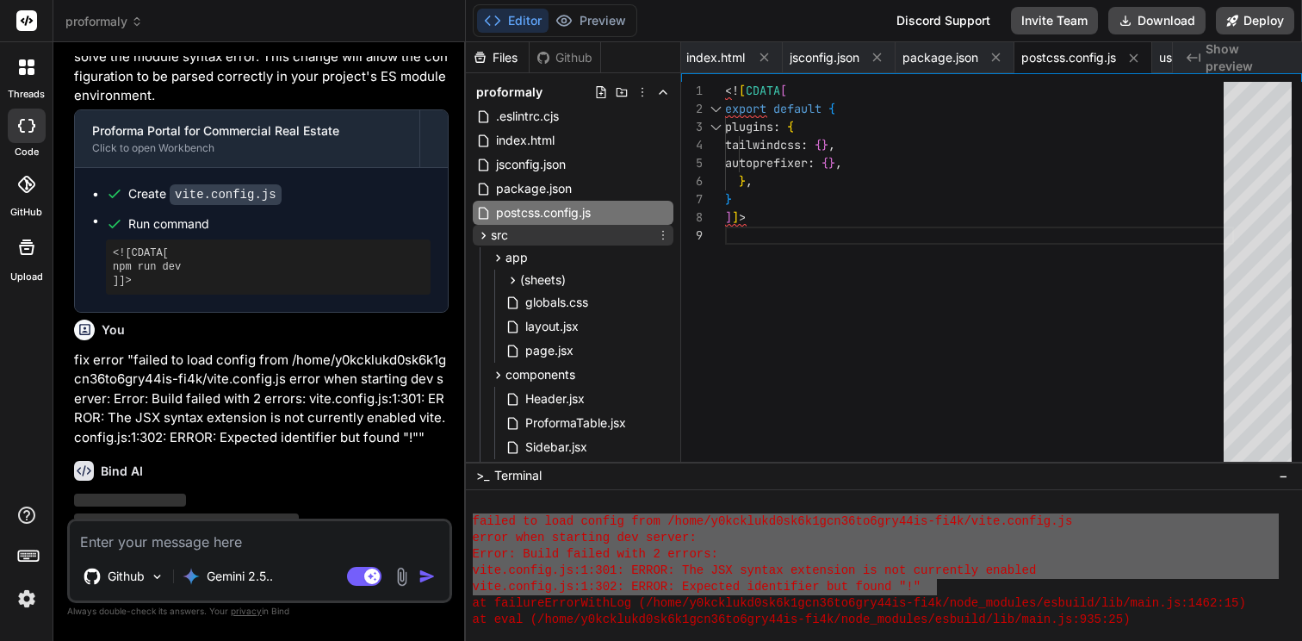
click at [482, 236] on icon at bounding box center [483, 235] width 4 height 7
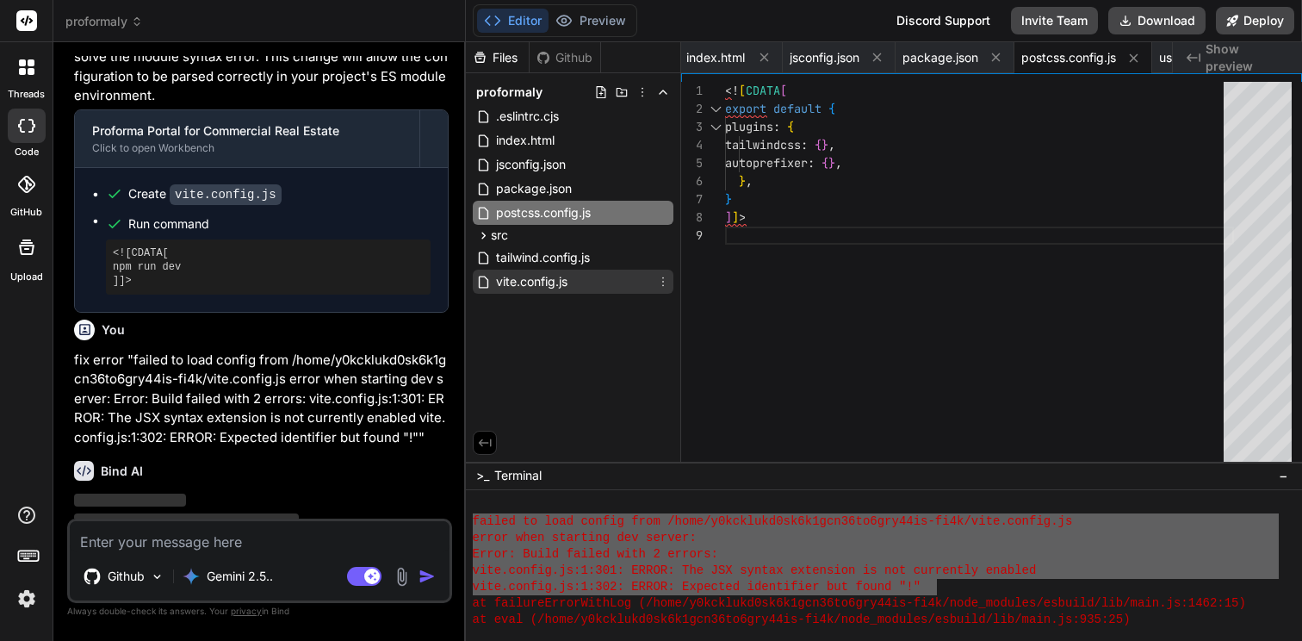
click at [497, 287] on span "vite.config.js" at bounding box center [531, 281] width 75 height 21
type textarea ""src/**/*.js", "src/**/*.jsx", ], }, }) ]]>"
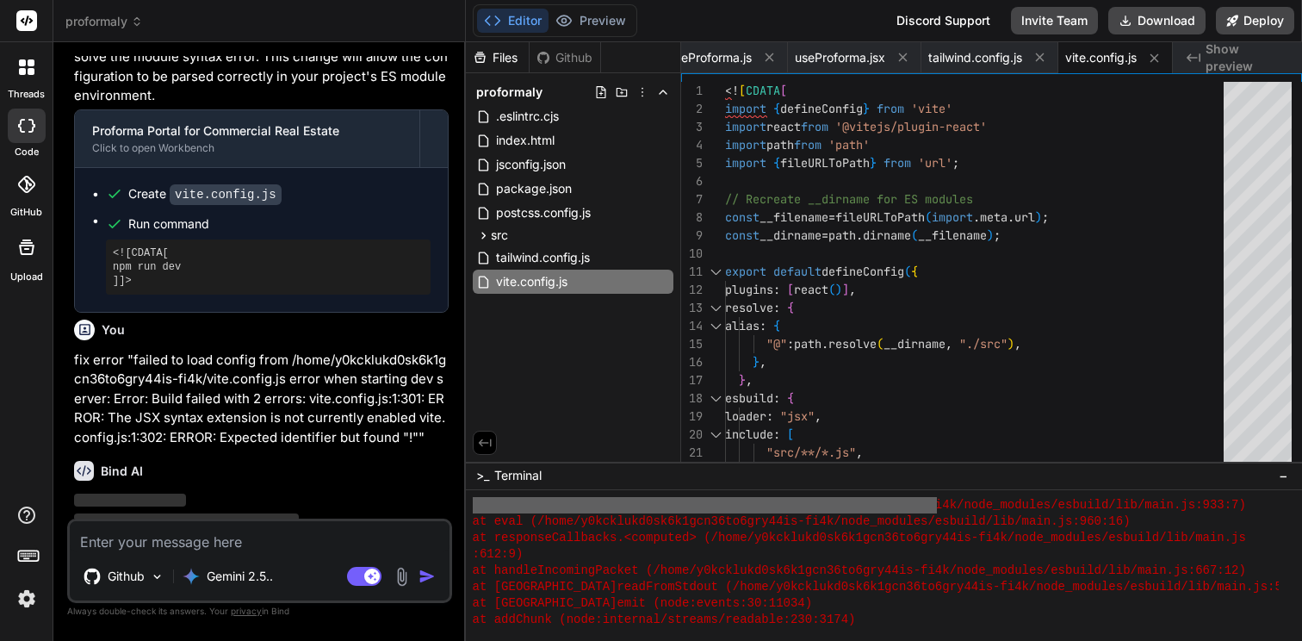
scroll to position [1064, 0]
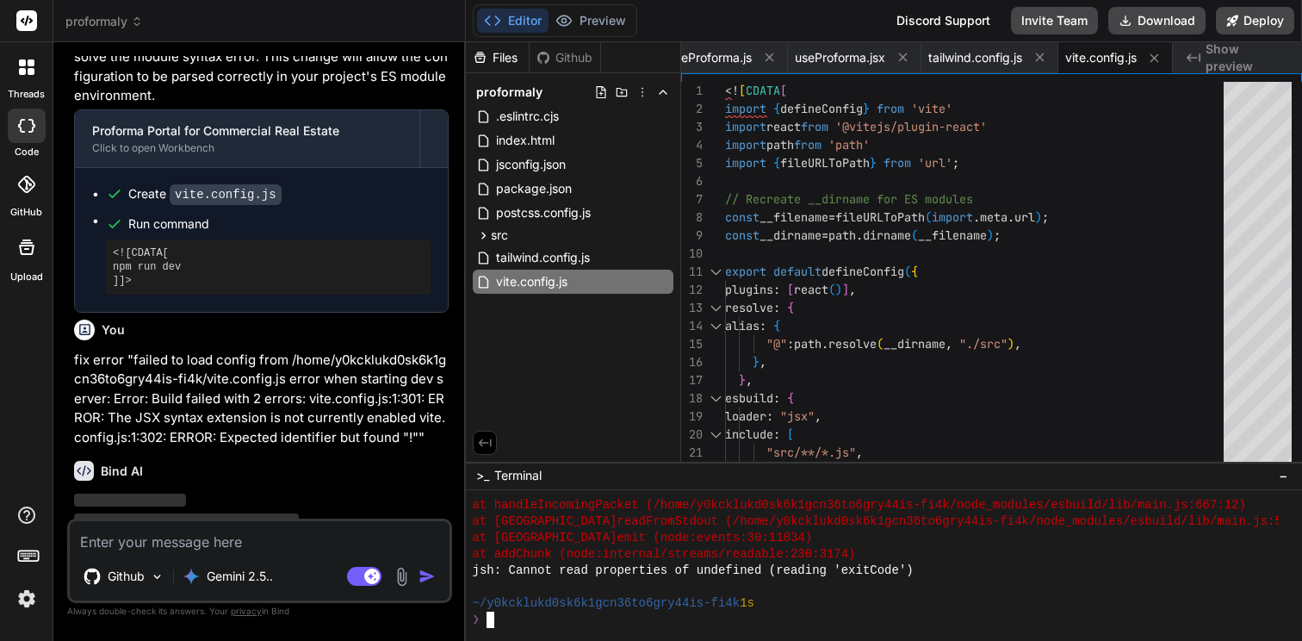
click at [889, 587] on div at bounding box center [876, 587] width 806 height 16
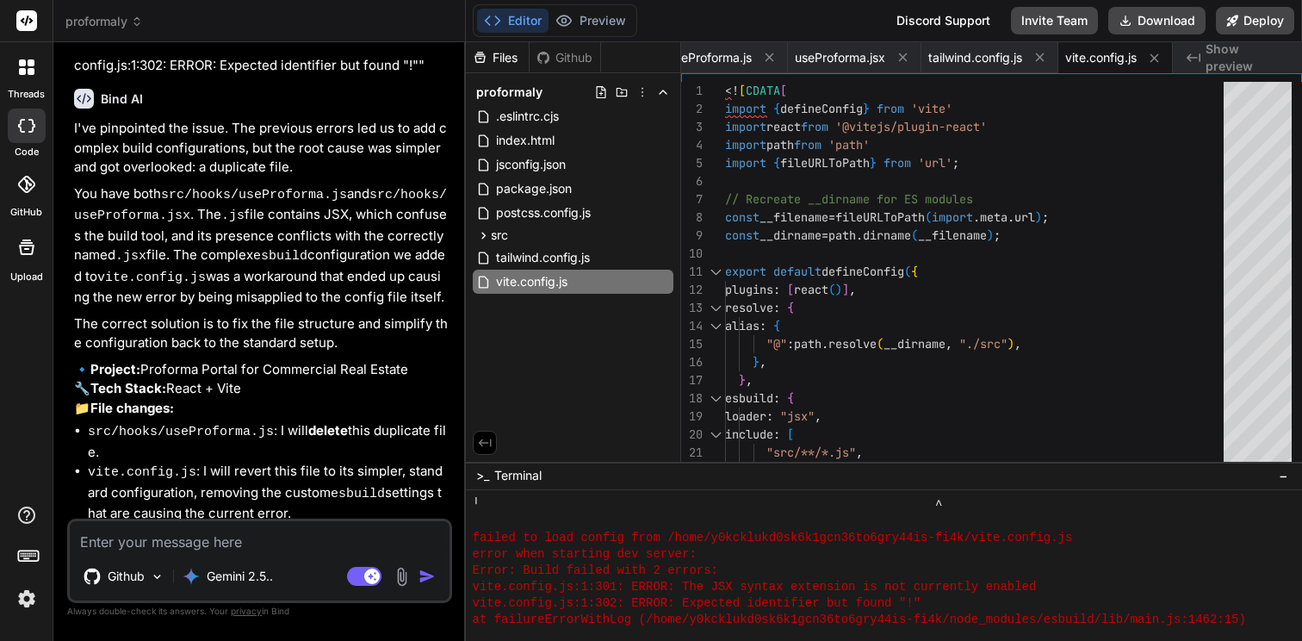
scroll to position [2275, 0]
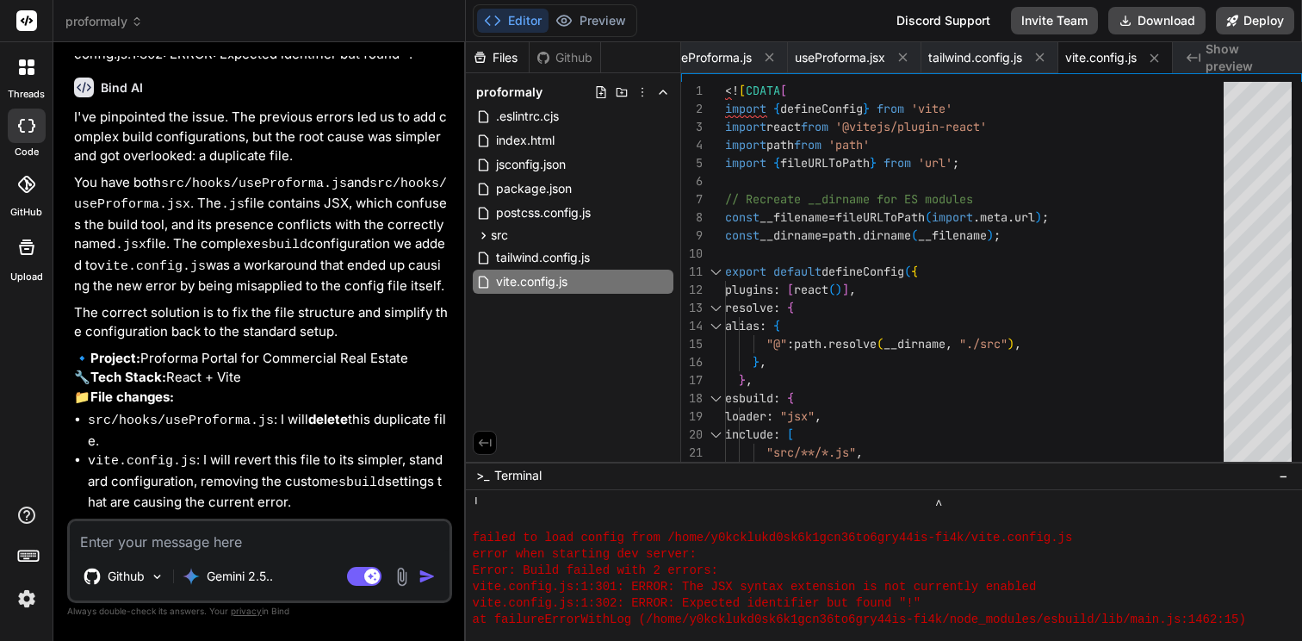
click at [252, 545] on textarea at bounding box center [260, 536] width 380 height 31
type textarea "x"
type textarea "y"
type textarea "x"
type textarea "ye"
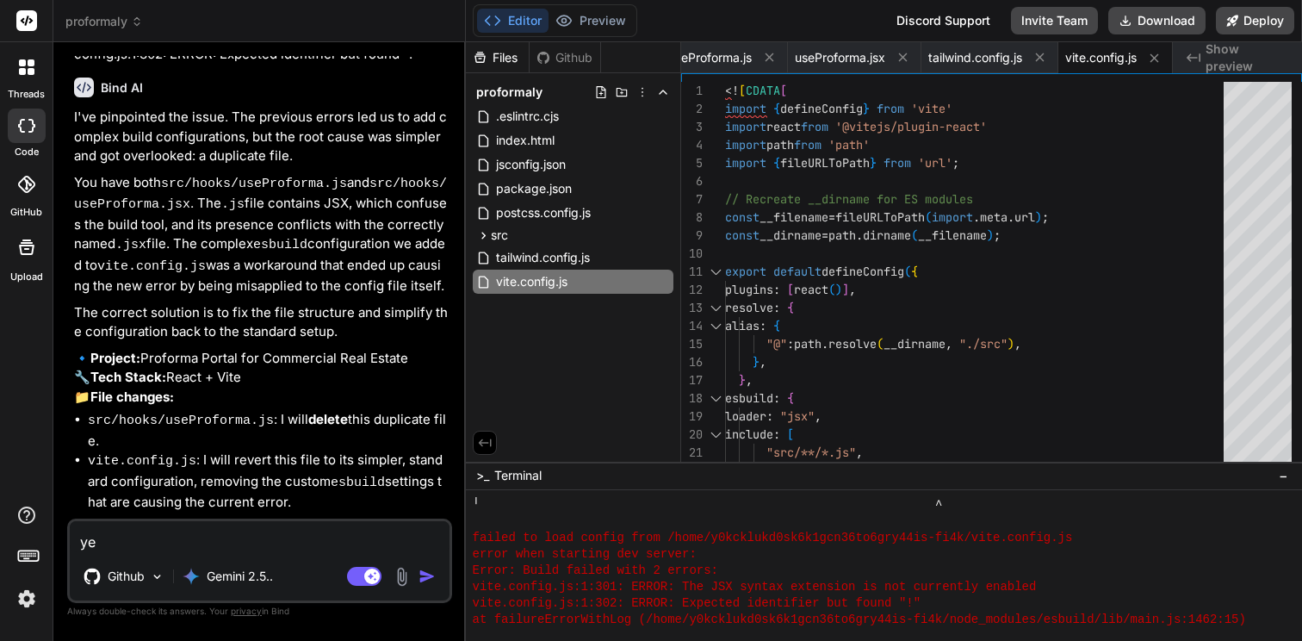
type textarea "x"
type textarea "yes"
type textarea "x"
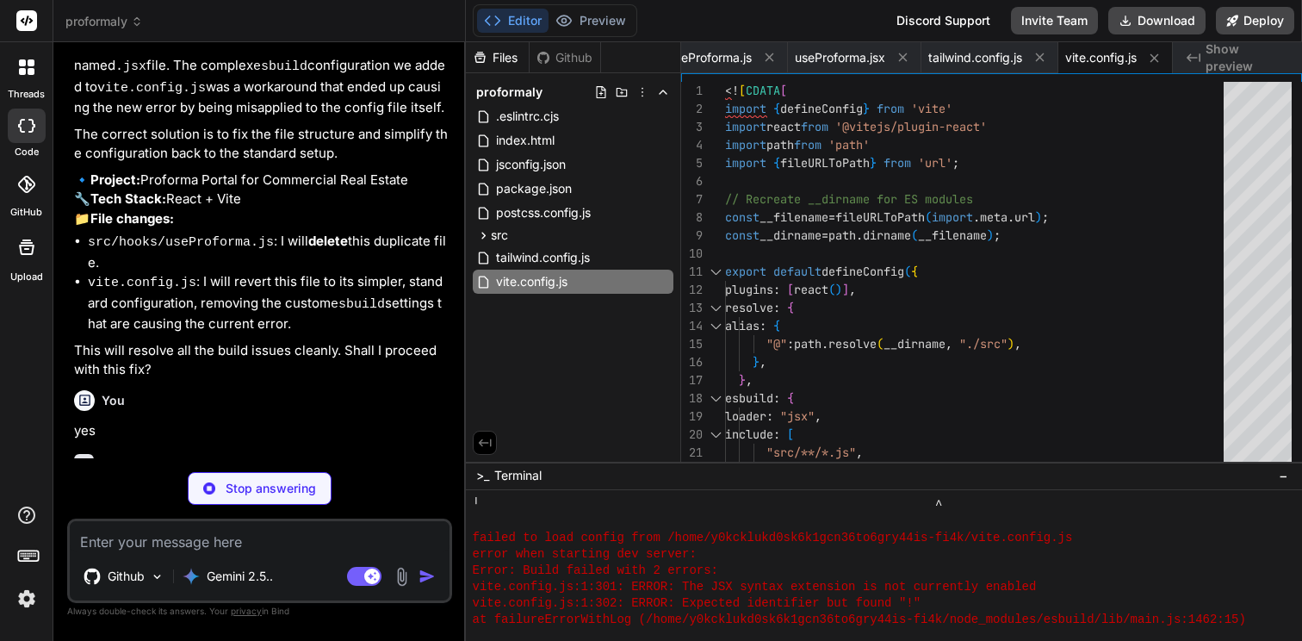
scroll to position [835, 0]
type textarea "x"
type textarea "export default defineConfig({ plugins: [react()], resolve: { alias: { "@": path…"
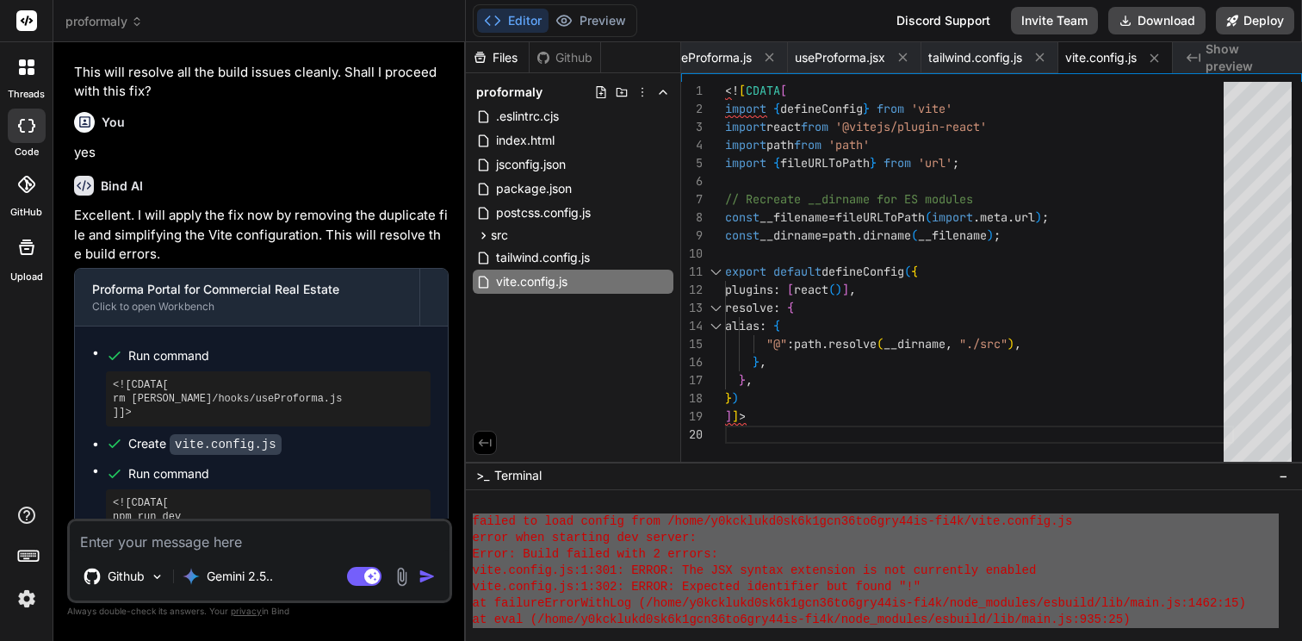
scroll to position [540, 0]
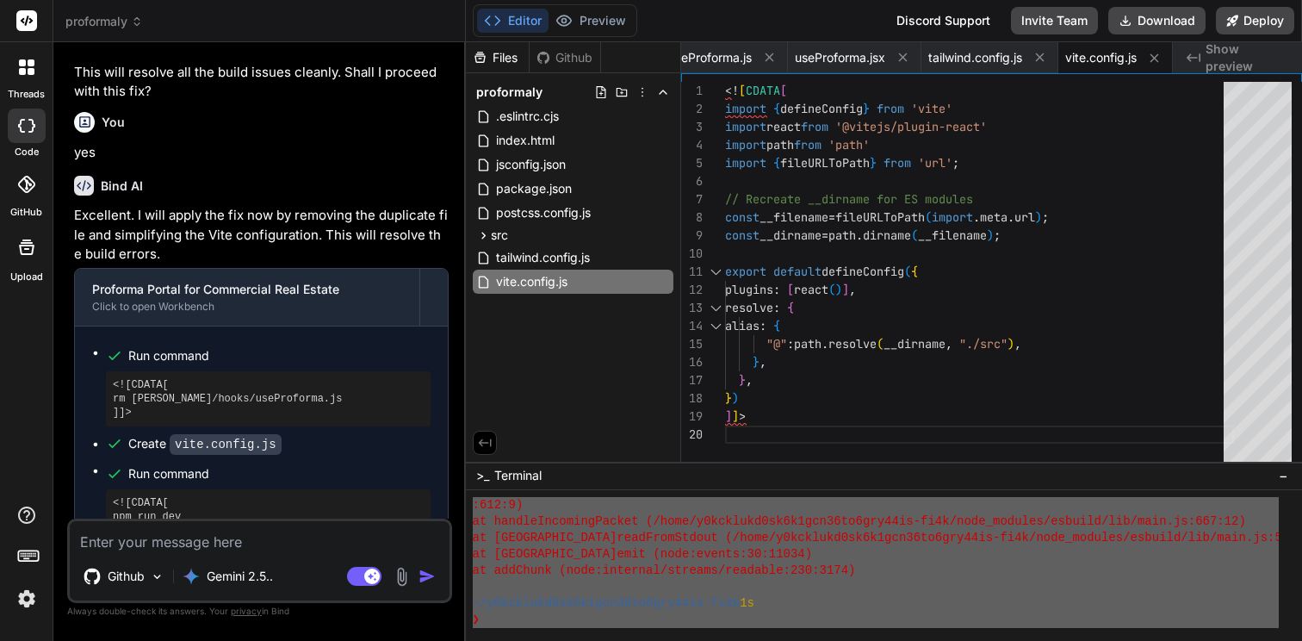
drag, startPoint x: 475, startPoint y: 520, endPoint x: 559, endPoint y: 614, distance: 126.2
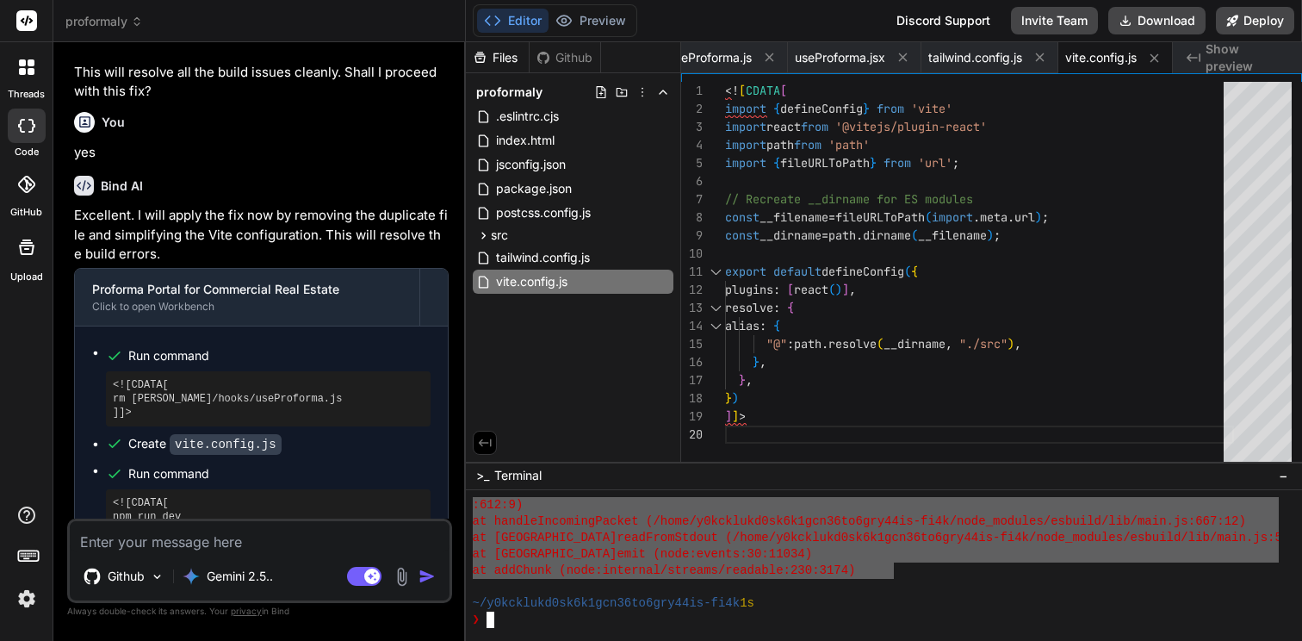
click at [893, 576] on div "at addChunk (node:internal/streams/readable:230:3174)" at bounding box center [876, 570] width 806 height 16
click at [160, 543] on textarea at bounding box center [260, 536] width 380 height 31
type textarea "x"
type textarea "f"
type textarea "x"
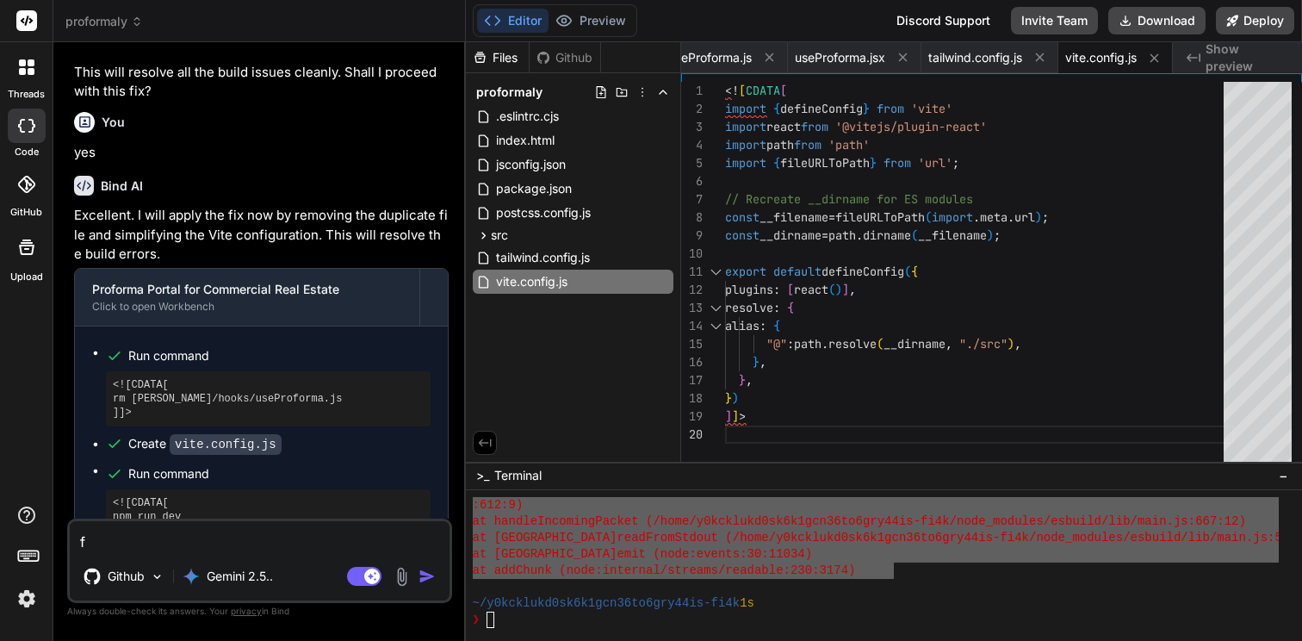
type textarea "fi"
type textarea "x"
type textarea "fix"
type textarea "x"
type textarea "fix"
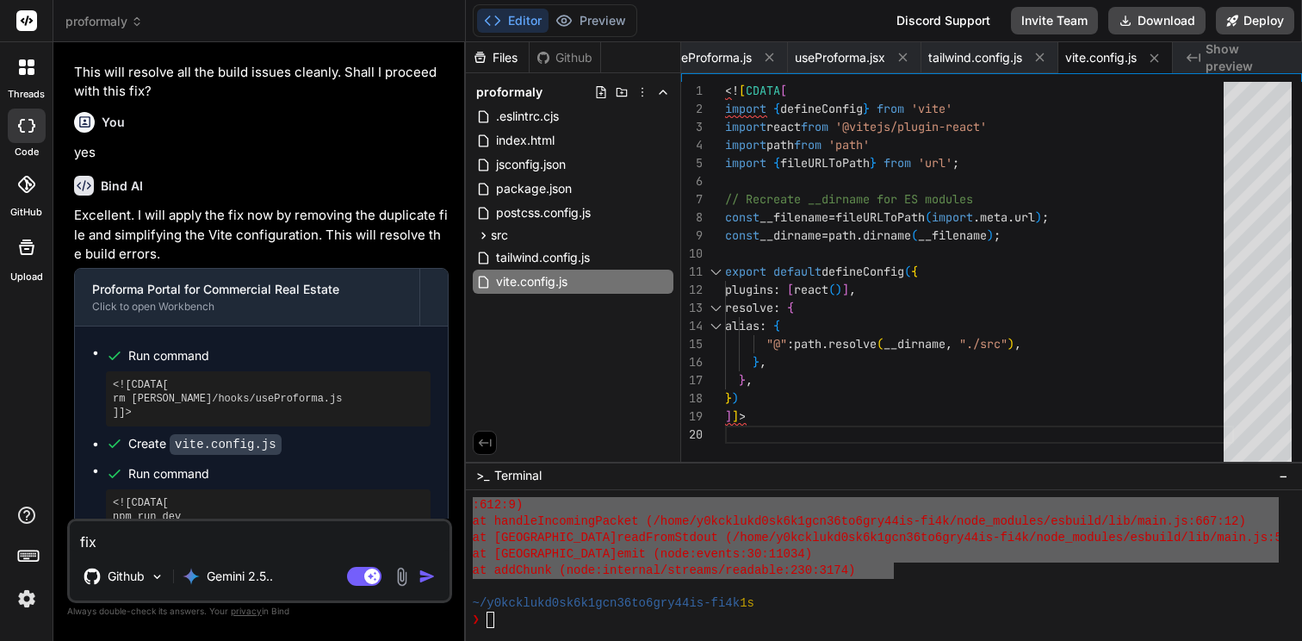
type textarea "x"
type textarea "fix e"
type textarea "x"
type textarea "fix er"
type textarea "x"
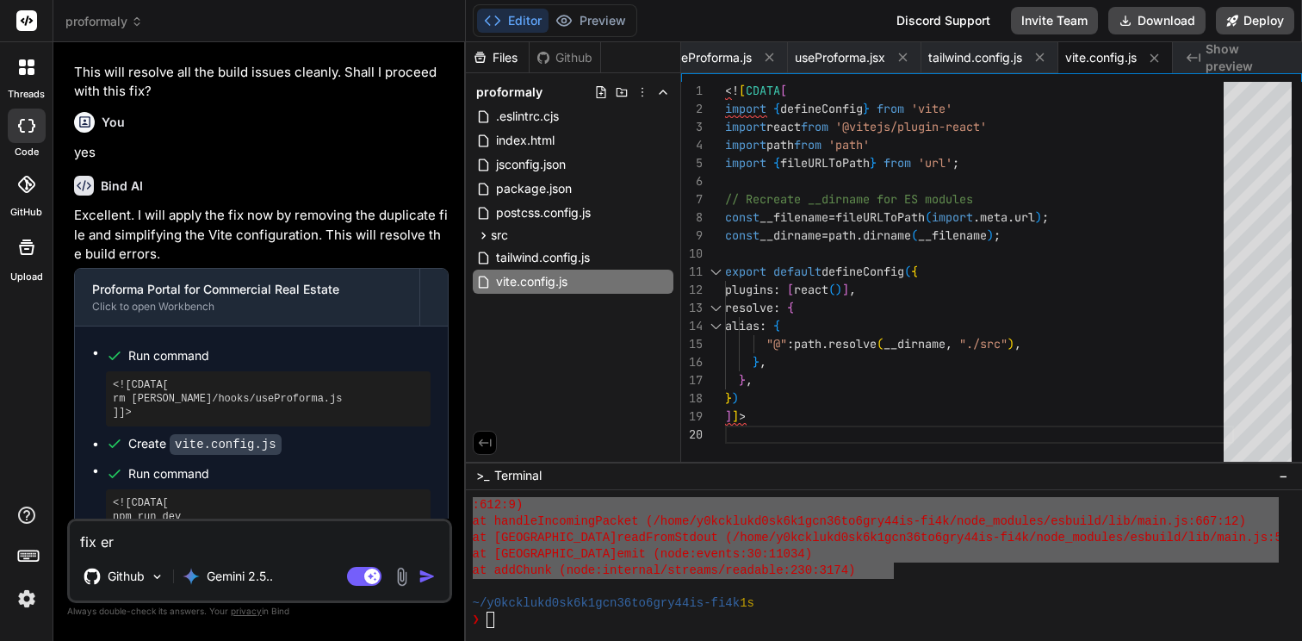
type textarea "fix [PERSON_NAME]"
type textarea "x"
type textarea "fix [PERSON_NAME]"
type textarea "x"
type textarea "fix error"
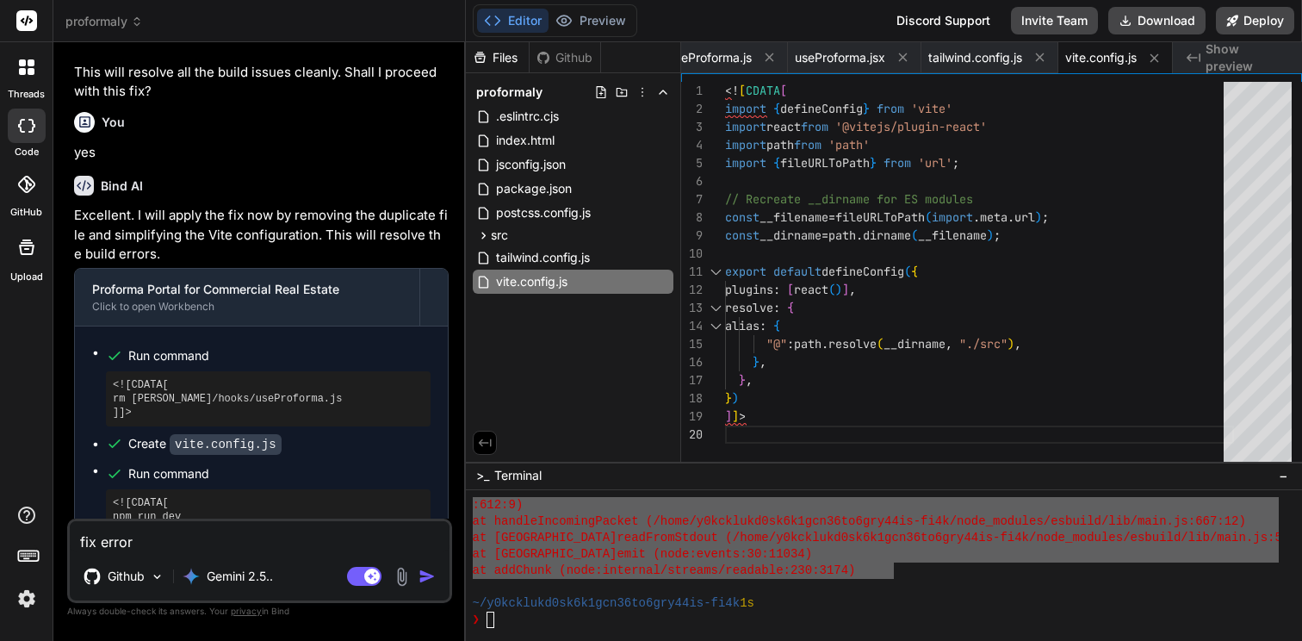
type textarea "x"
type textarea "fix error"
type textarea "x"
type textarea "fix error ""
paste textarea "failed to load config from /home/y0kcklukd0sk6k1gcn36to6gry44is-fi4k/vite.confi…"
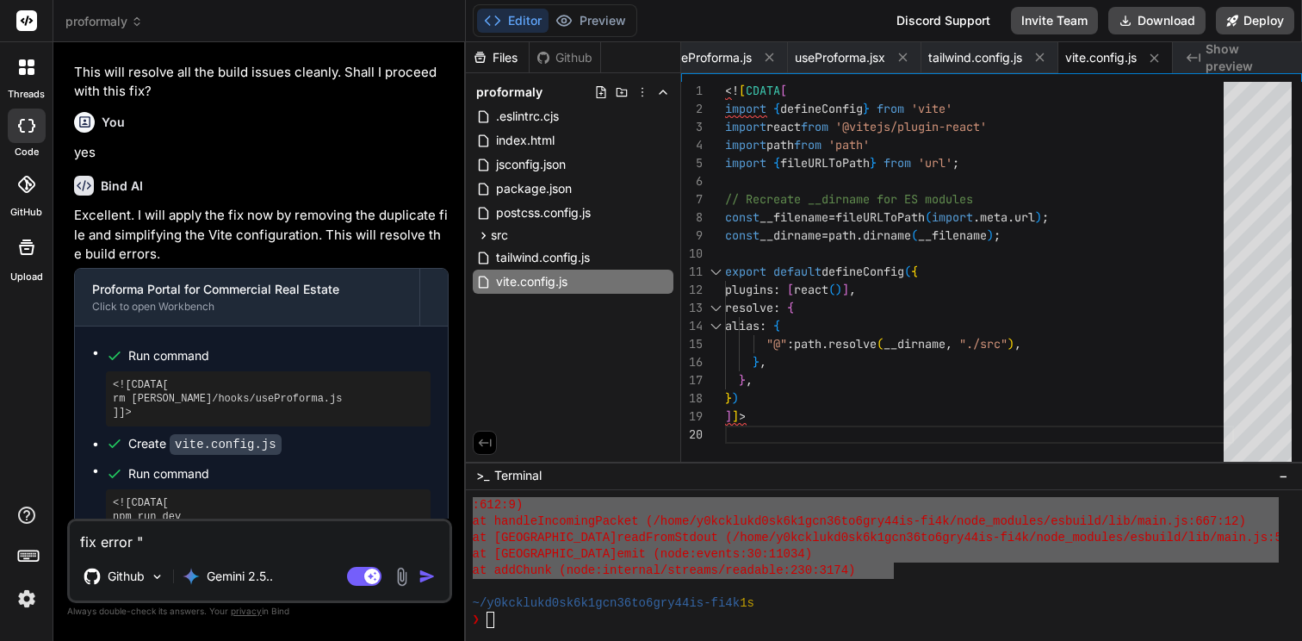
type textarea "x"
type textarea "fix error "failed to load config from /home/y0kcklukd0sk6k1gcn36to6gry44is-fi4k…"
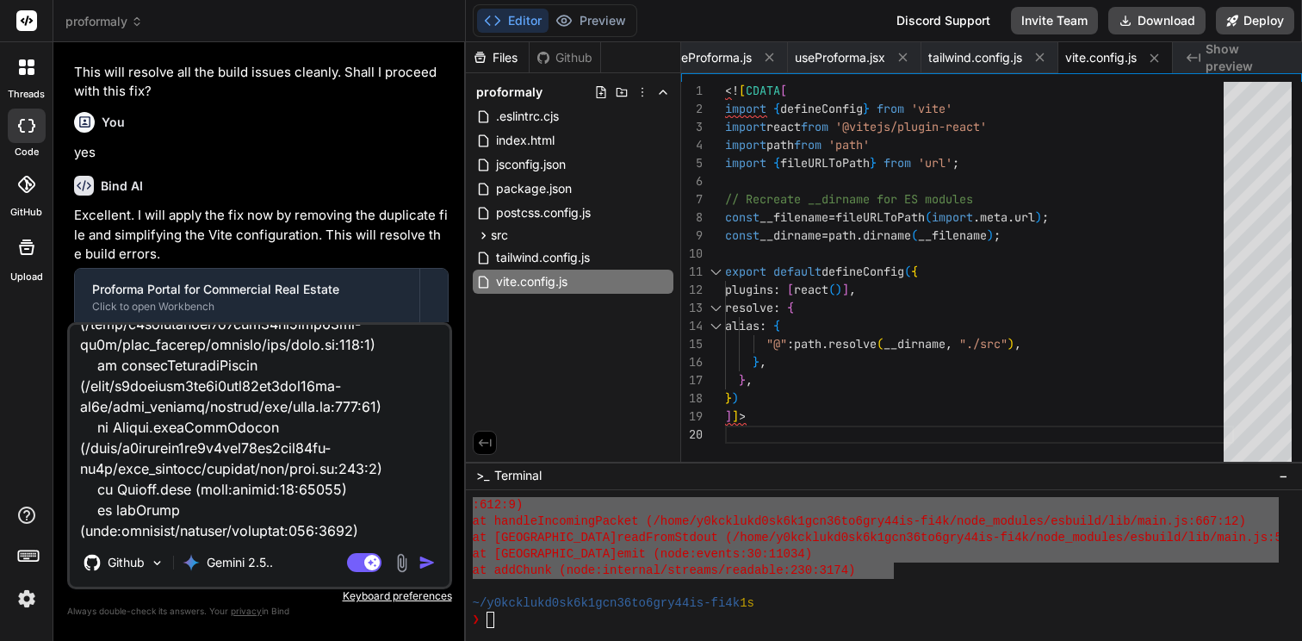
type textarea "x"
type textarea "fix error "failed to load config from /home/y0kcklukd0sk6k1gcn36to6gry44is-fi4k…"
type textarea "x"
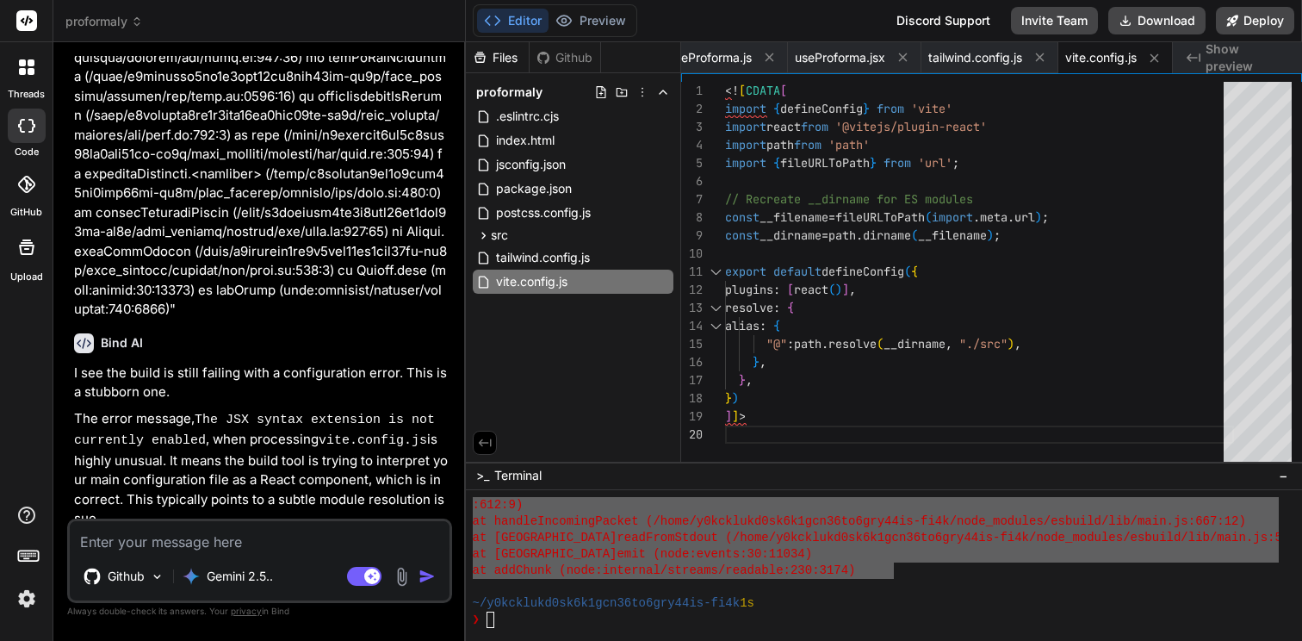
scroll to position [3642, 0]
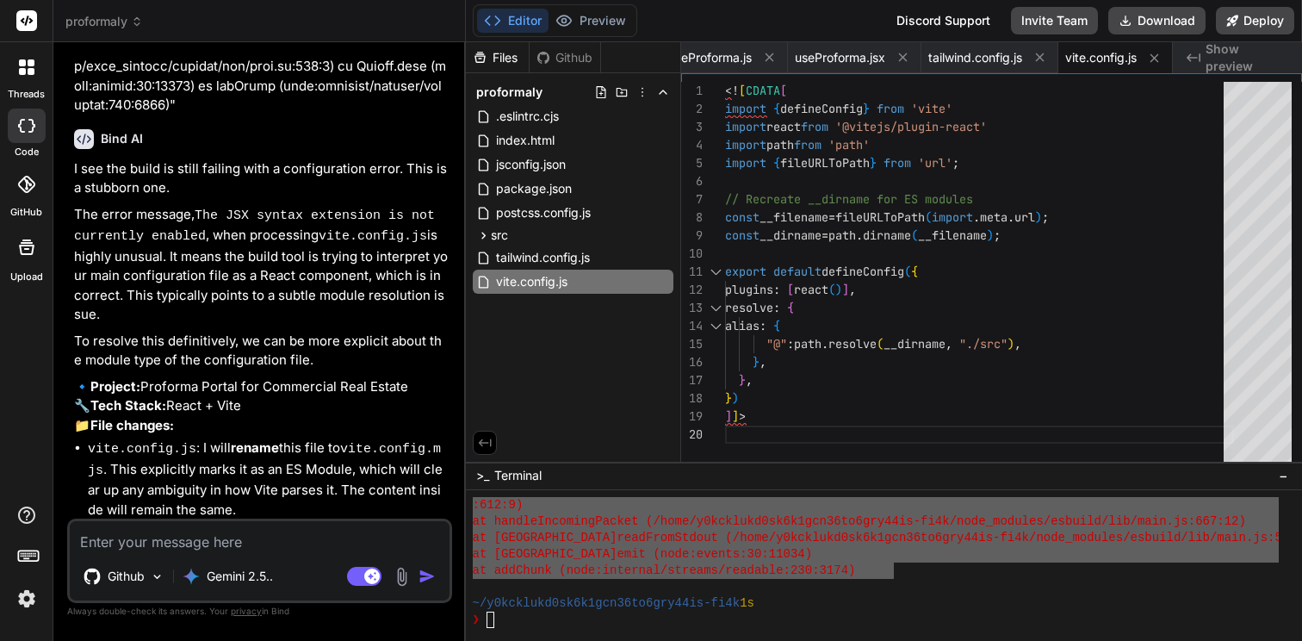
type textarea "x"
type textarea "y"
type textarea "x"
type textarea "ye"
type textarea "x"
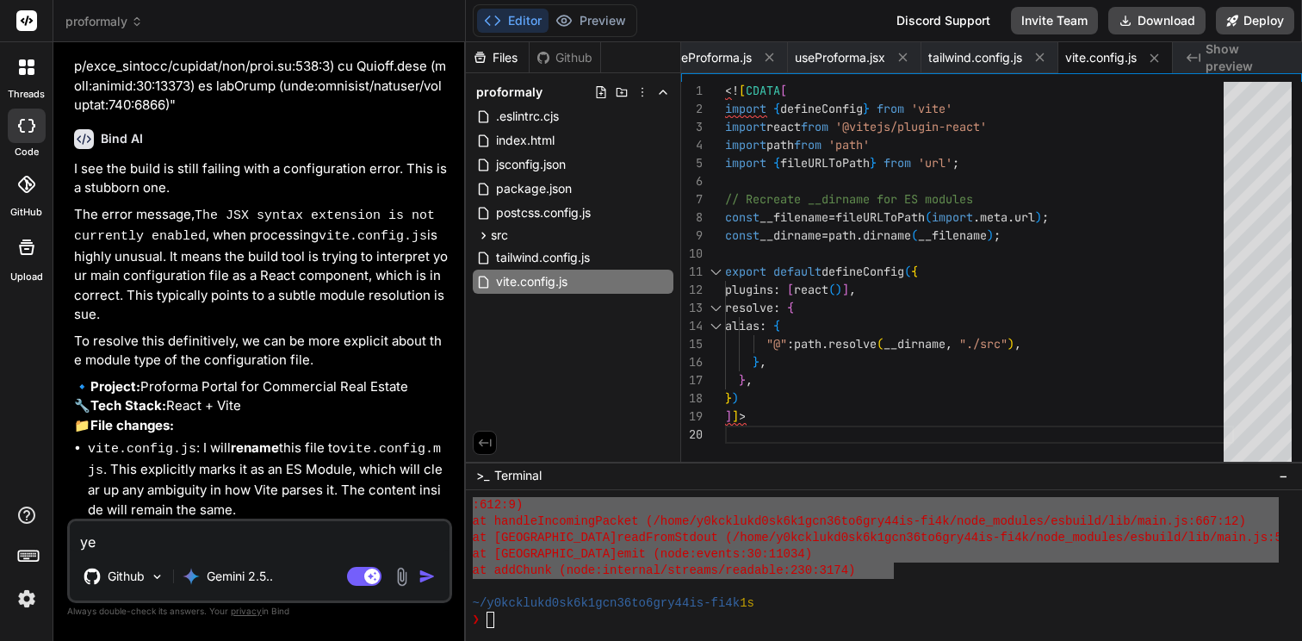
type textarea "yes"
type textarea "x"
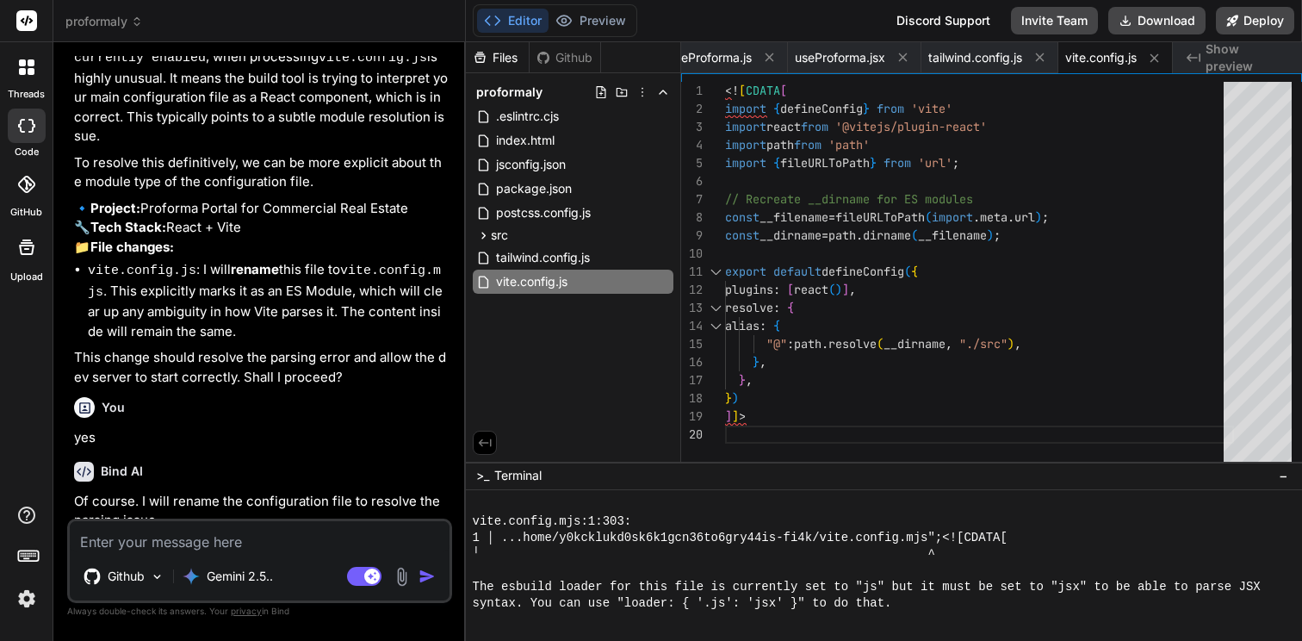
scroll to position [4053, 0]
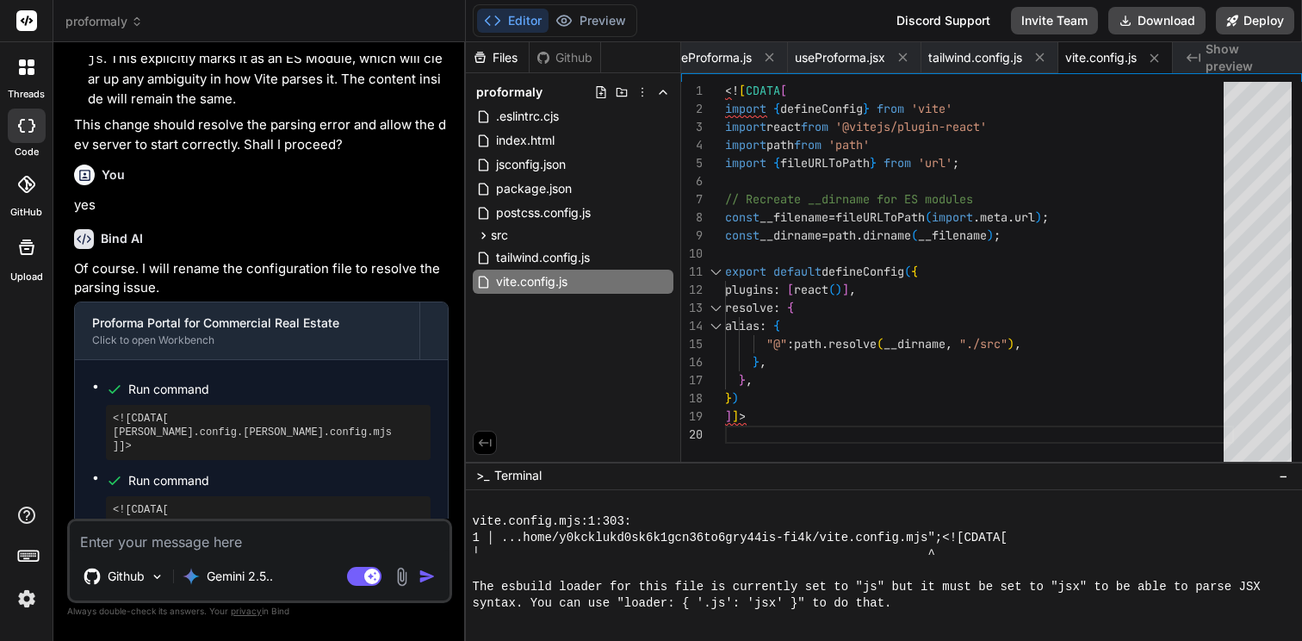
click at [165, 535] on textarea at bounding box center [260, 536] width 380 height 31
type textarea "x"
type textarea "t"
type textarea "x"
type textarea "th"
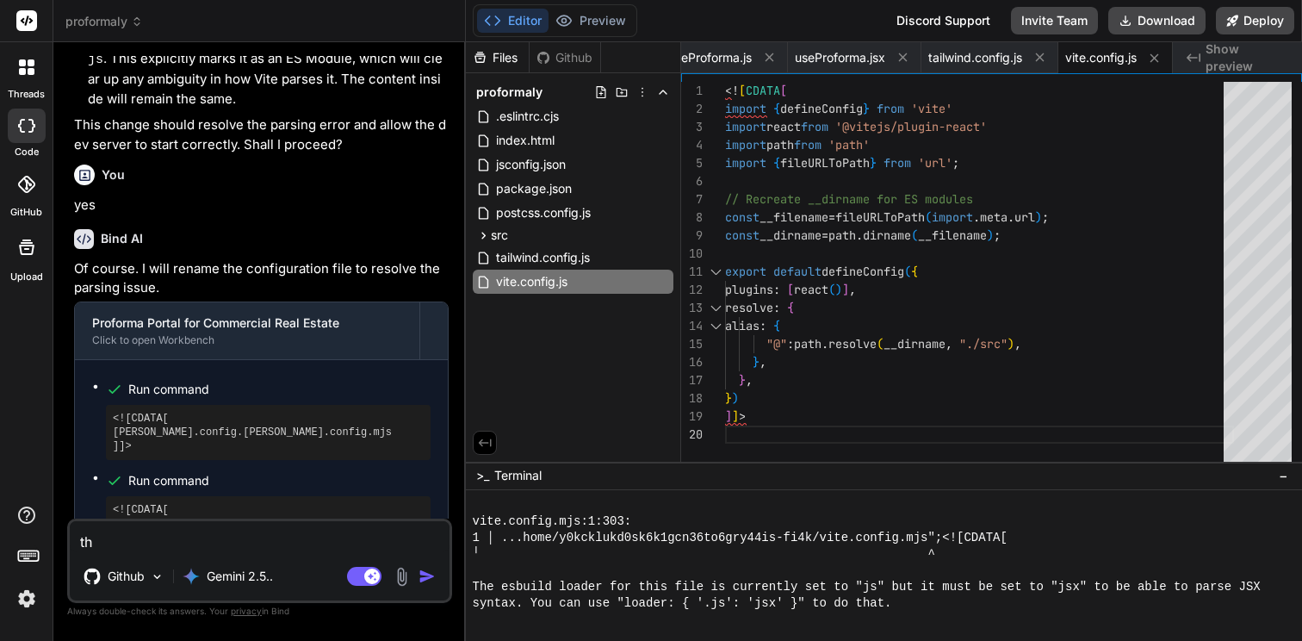
type textarea "x"
type textarea "tha"
type textarea "x"
type textarea "that"
type textarea "x"
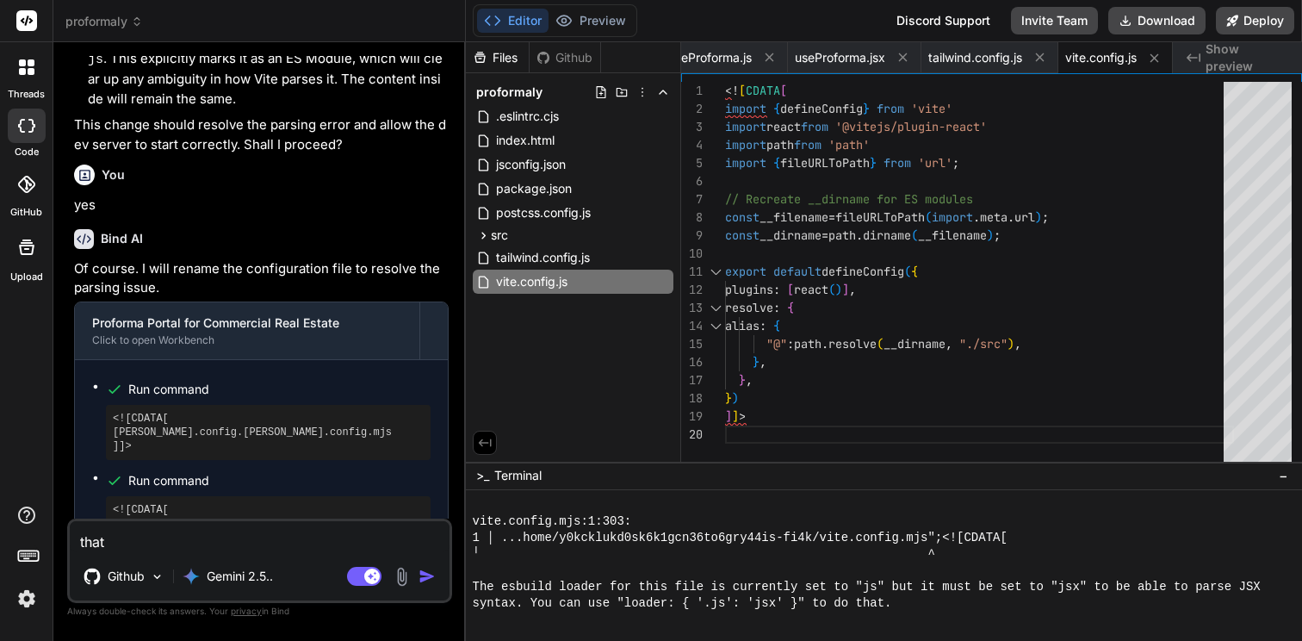
type textarea "that d"
type textarea "x"
type textarea "that di"
type textarea "x"
type textarea "that did"
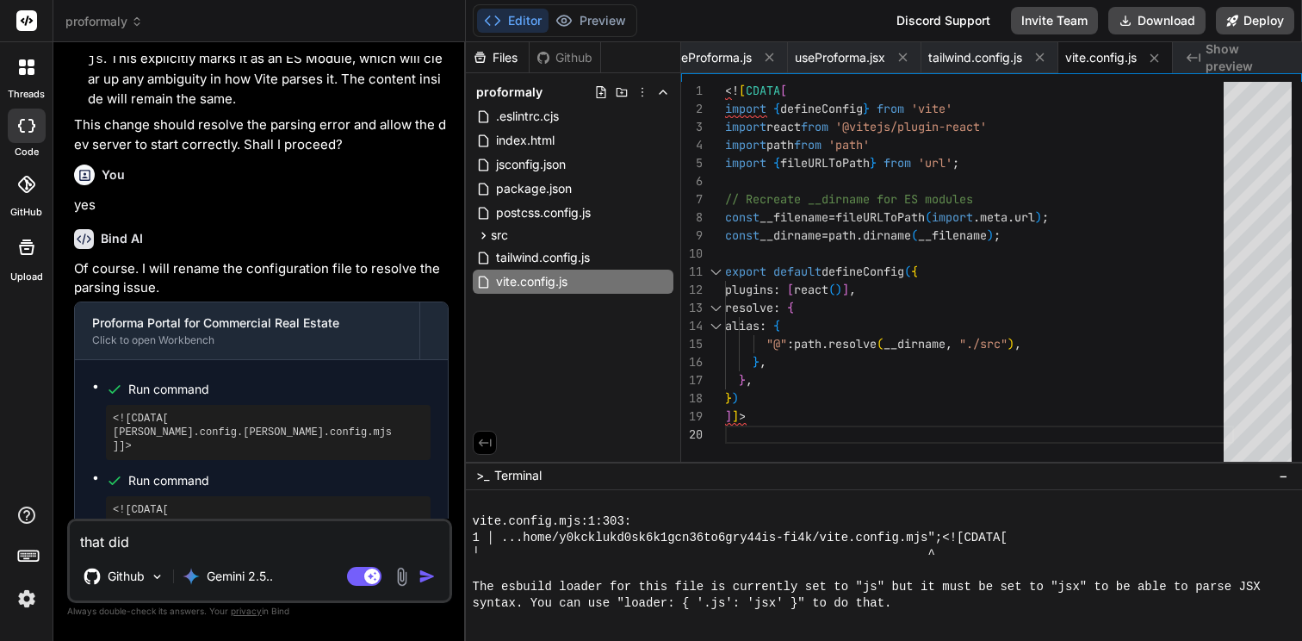
type textarea "x"
type textarea "that did"
type textarea "x"
type textarea "that did n"
type textarea "x"
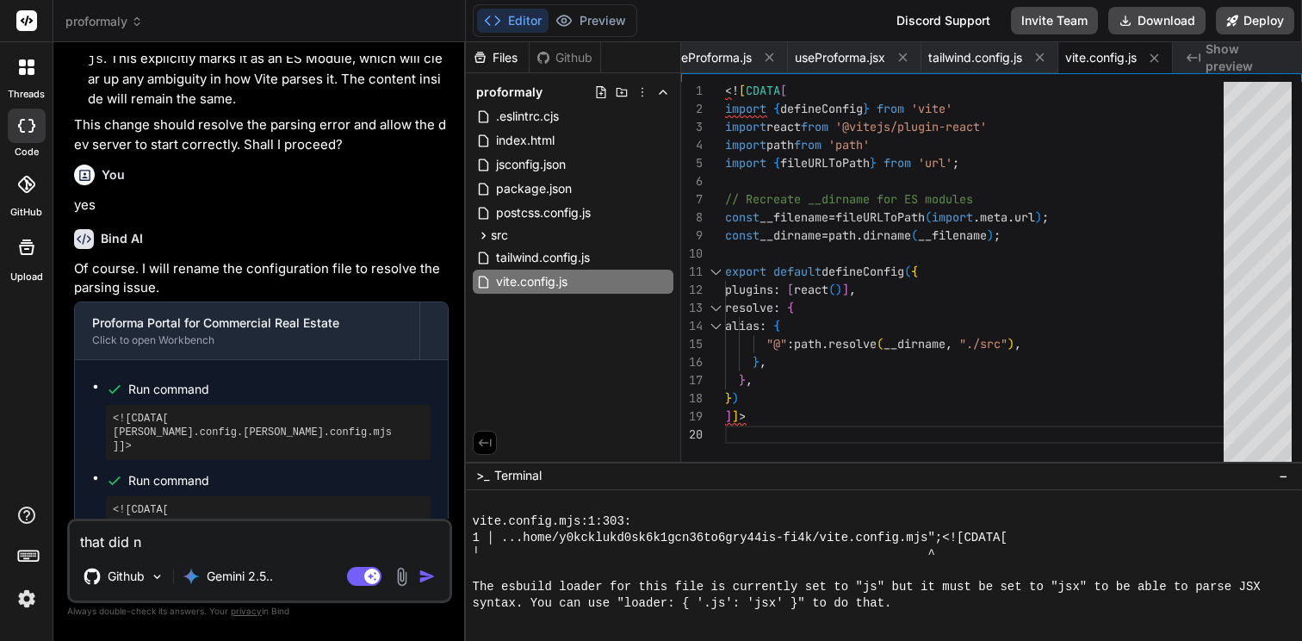
type textarea "that did no"
type textarea "x"
type textarea "that did not"
type textarea "x"
type textarea "that did not"
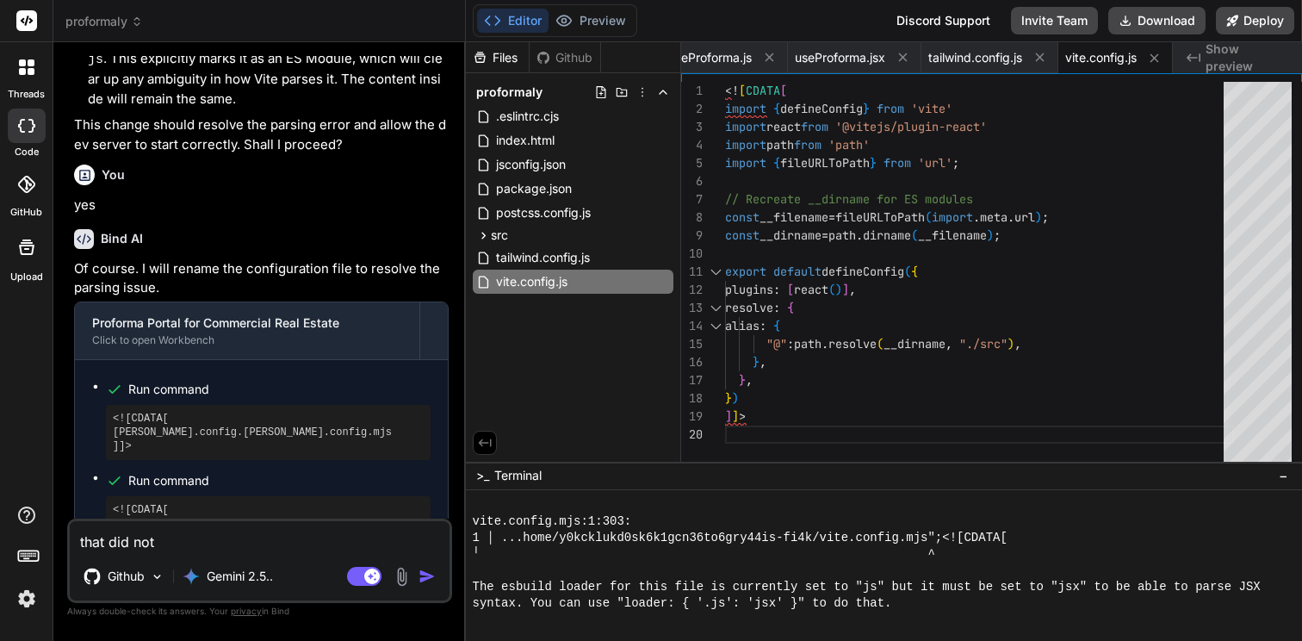
type textarea "x"
type textarea "that did not f"
type textarea "x"
type textarea "that did not fi"
type textarea "x"
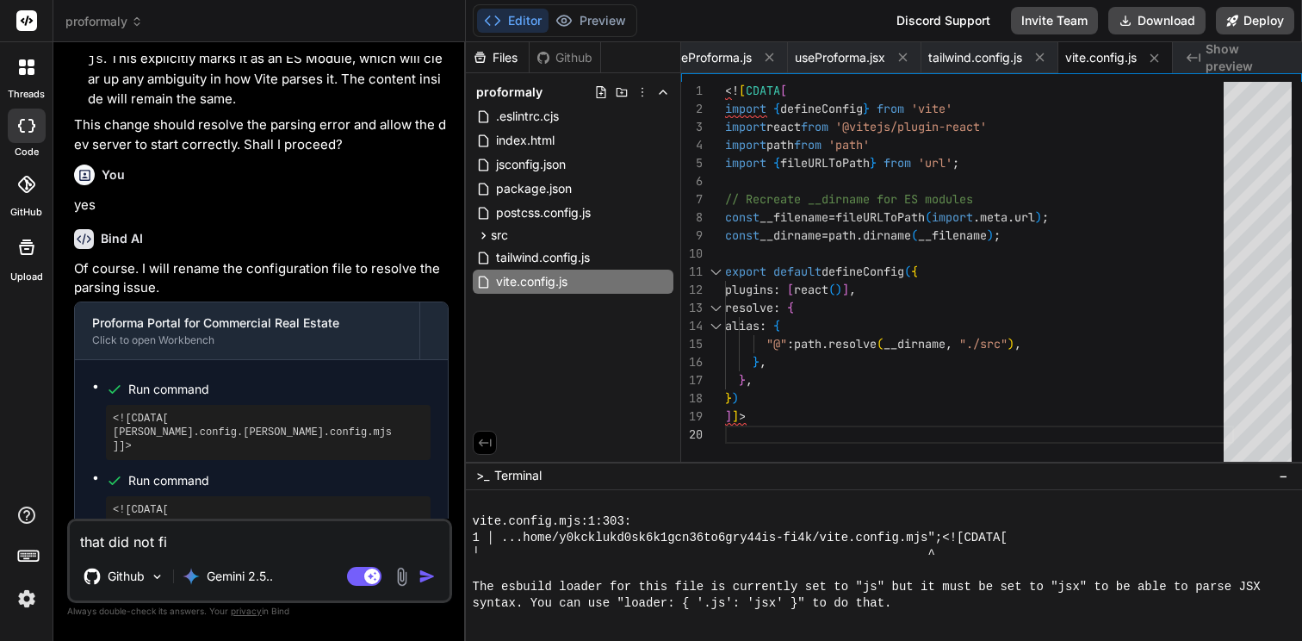
type textarea "that did not fix"
type textarea "x"
type textarea "that did not fix"
type textarea "x"
type textarea "that did not fix t"
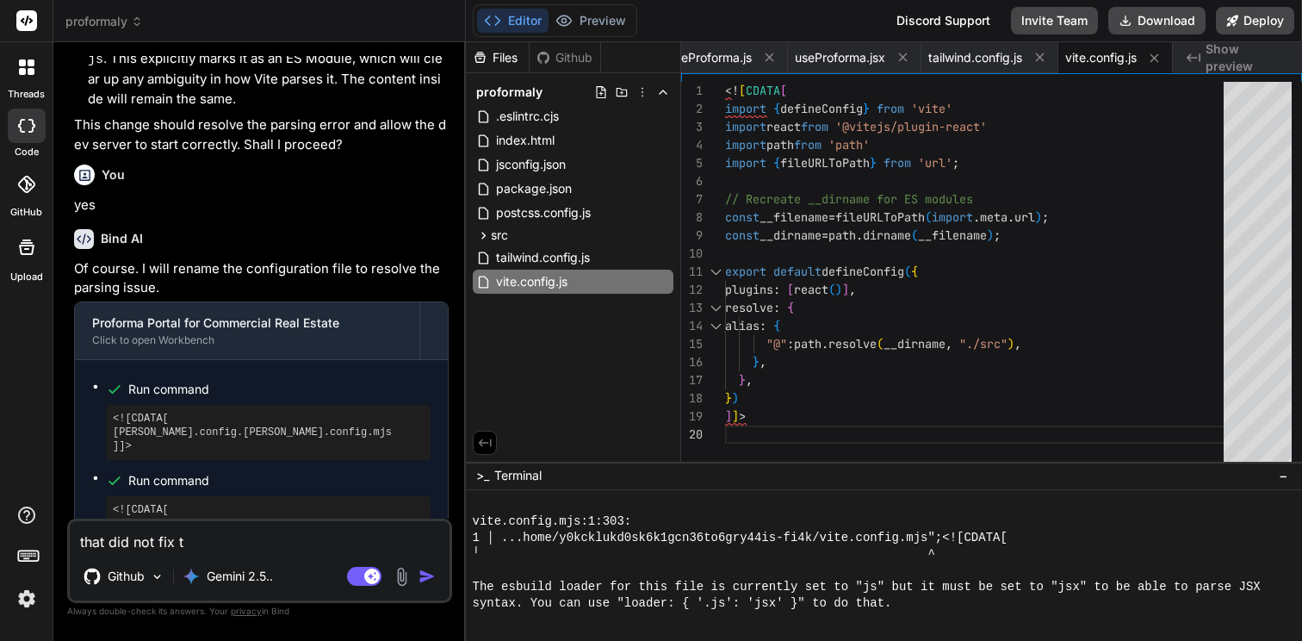
type textarea "x"
type textarea "that did not fix th"
type textarea "x"
type textarea "that did not fix the"
type textarea "x"
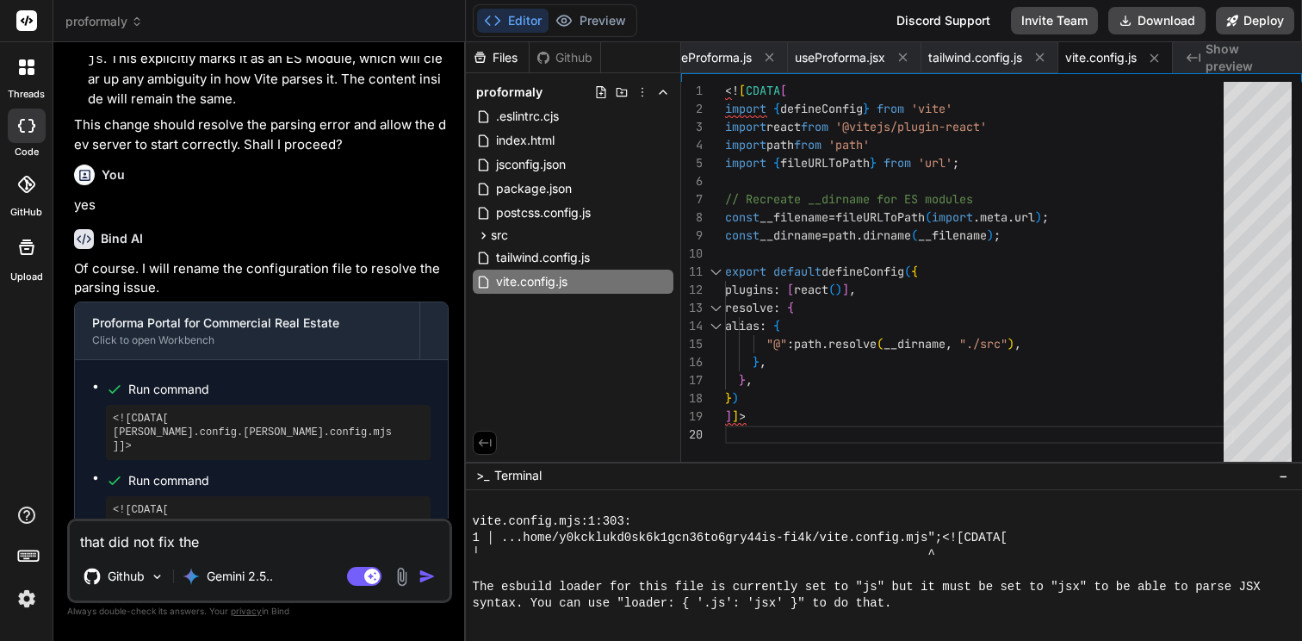
type textarea "that did not fix the"
type textarea "x"
type textarea "that did not fix the i"
type textarea "x"
type textarea "that did not fix the ie"
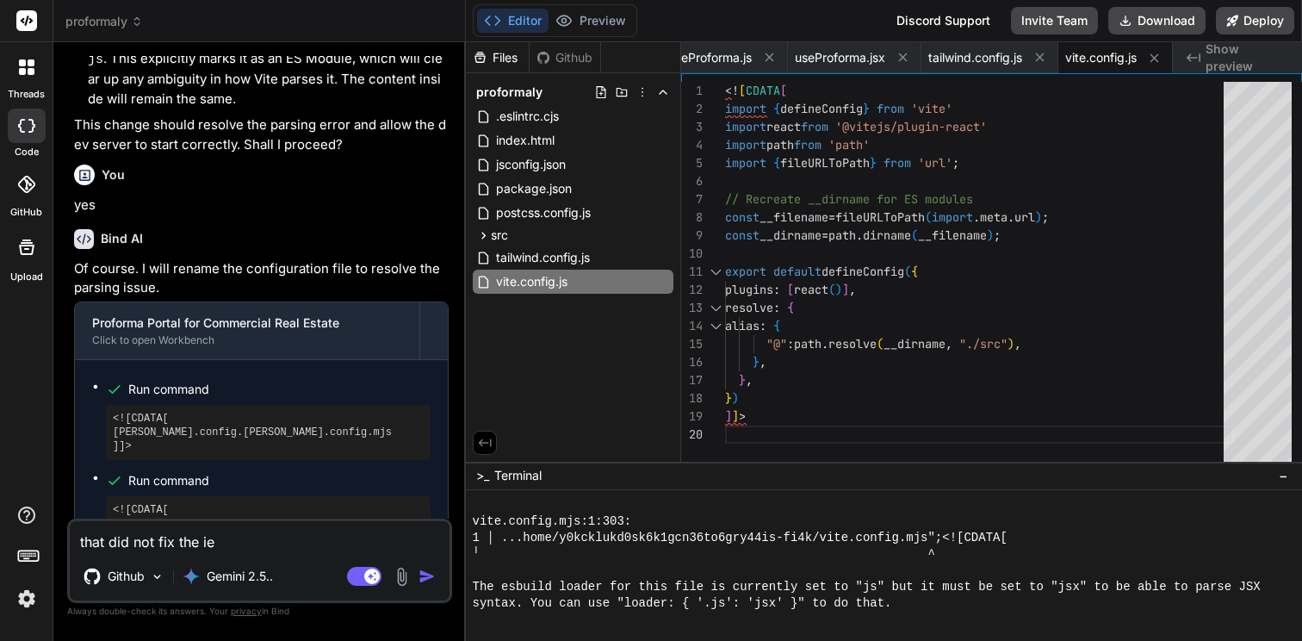
type textarea "x"
type textarea "that did not fix the iee"
type textarea "x"
type textarea "that did not fix the ieeu"
type textarea "x"
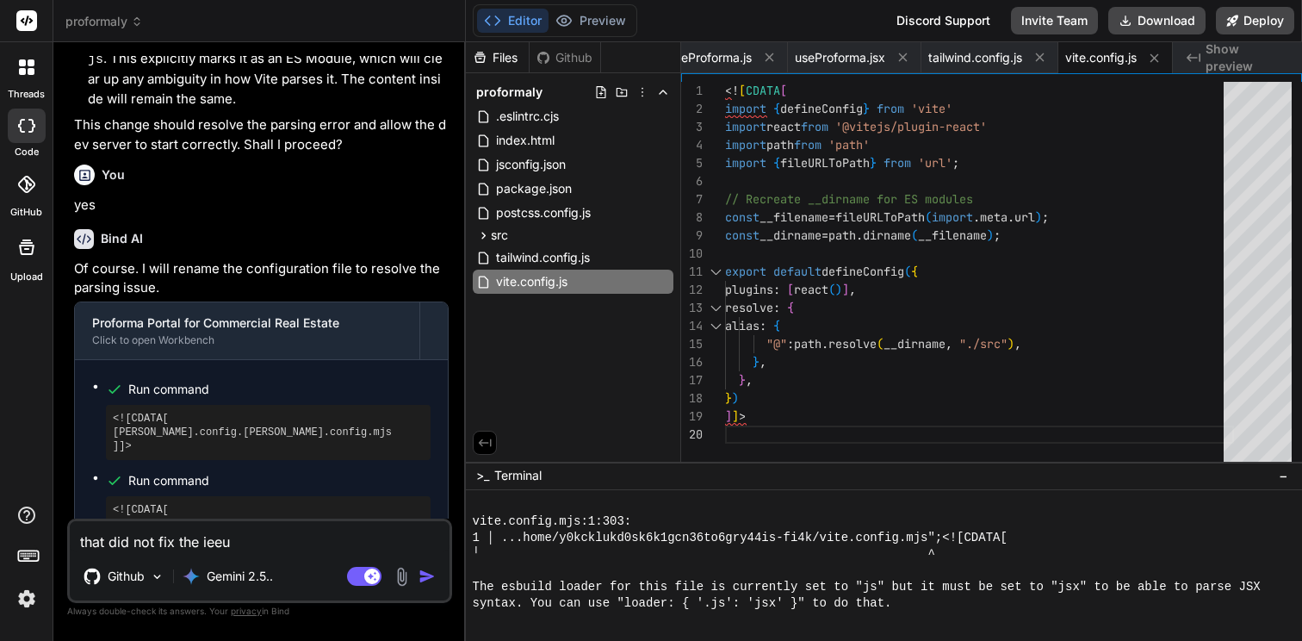
type textarea "that did not fix the iee"
type textarea "x"
type textarea "that did not fix the ie"
type textarea "x"
type textarea "that did not fix the i"
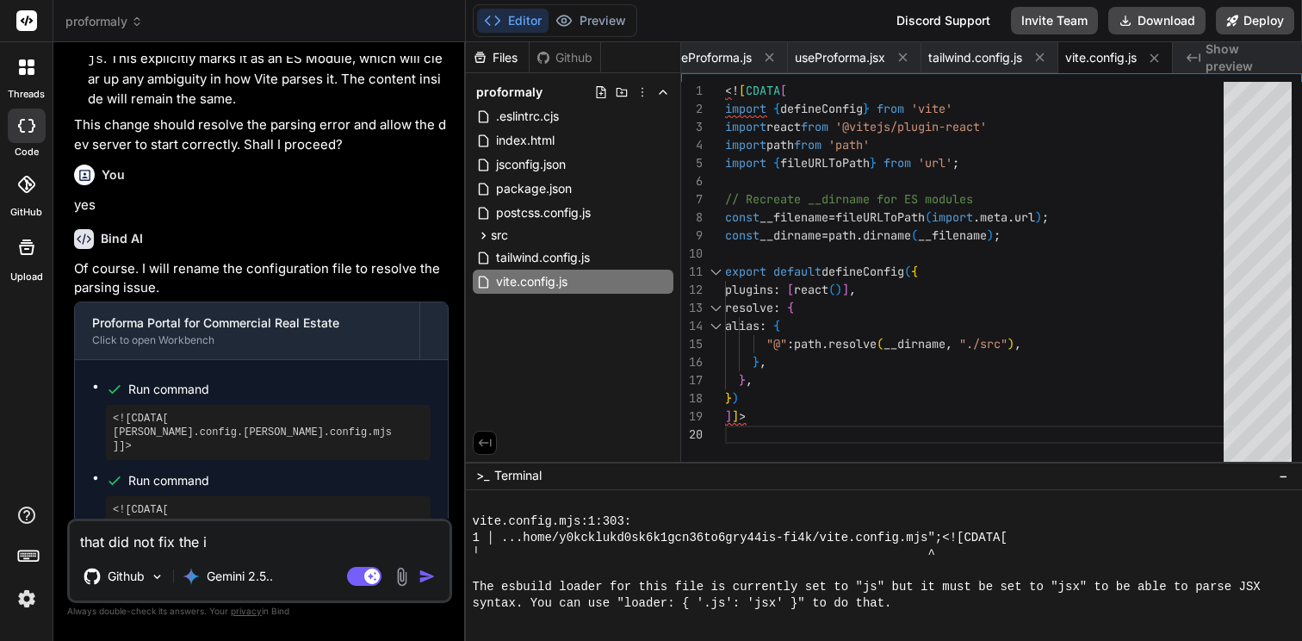
type textarea "x"
type textarea "that did not fix the is"
type textarea "x"
type textarea "that did not fix the iss"
type textarea "x"
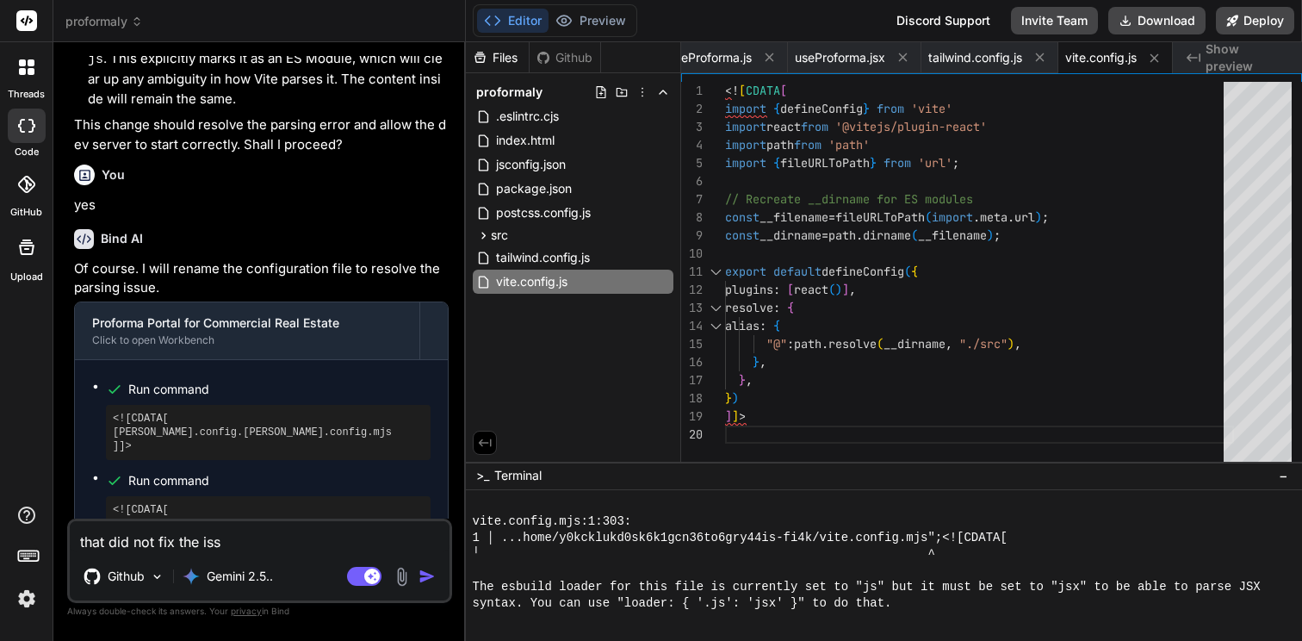
type textarea "that did not fix the issu"
type textarea "x"
type textarea "that did not fix the issue"
type textarea "x"
type textarea "that did not fix the issues"
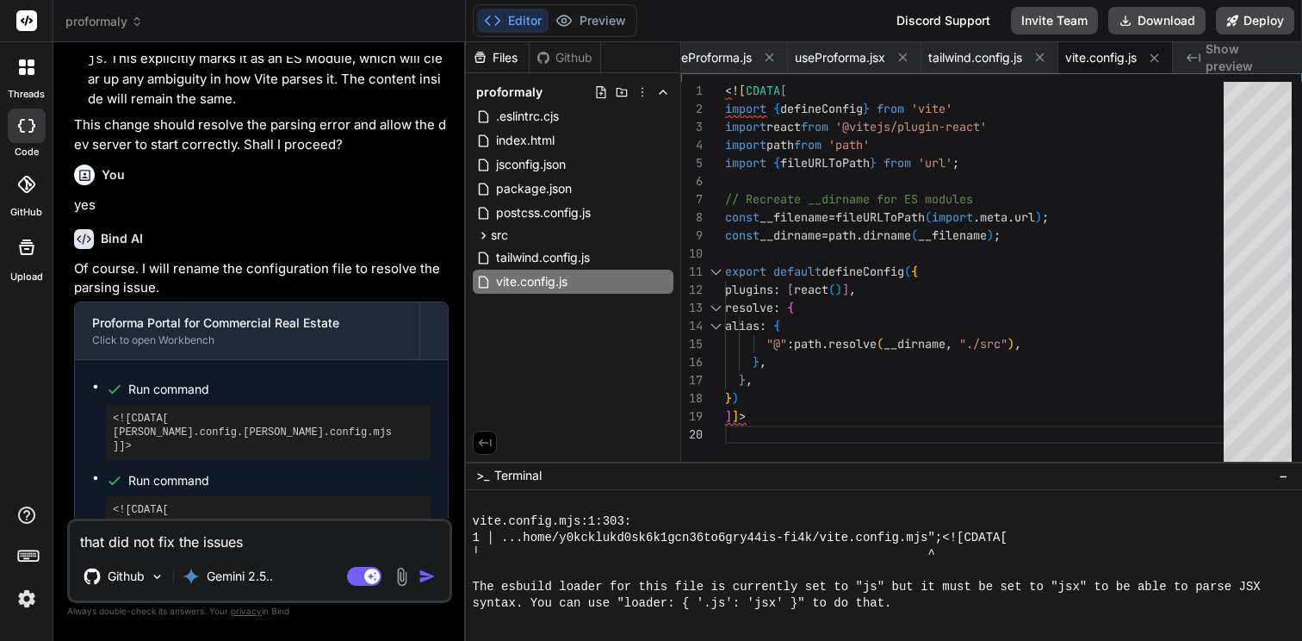
type textarea "x"
type textarea "that did not fix the issues"
type textarea "x"
type textarea "that did not fix the issues s"
type textarea "x"
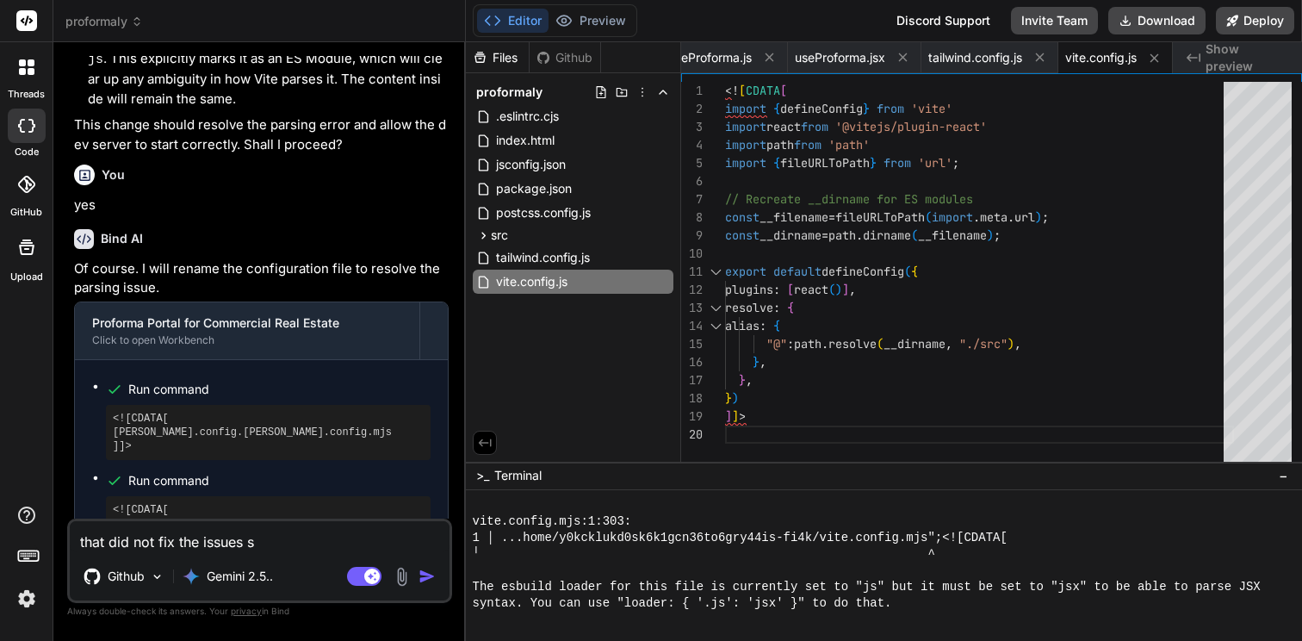
type textarea "that did not fix the issues st"
type textarea "x"
type textarea "that did not fix the issues sti"
type textarea "x"
type textarea "that did not fix the issues stil"
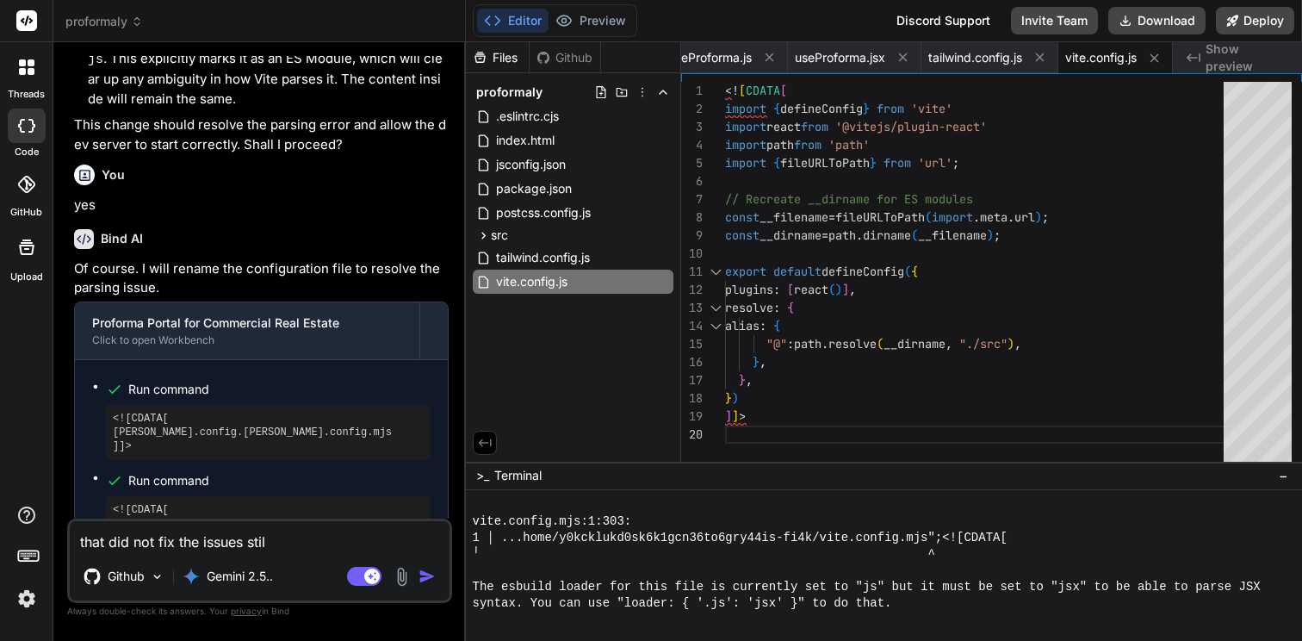
type textarea "x"
type textarea "that did not fix the issues still"
type textarea "x"
type textarea "that did not fix the issues still."
type textarea "x"
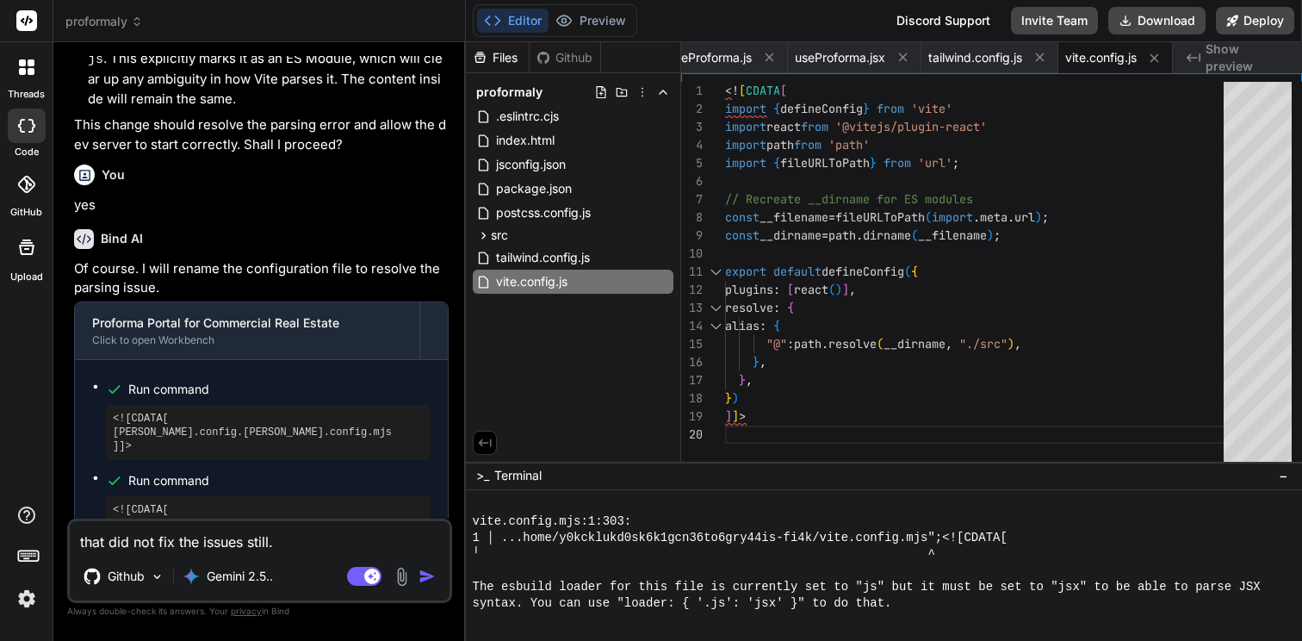
type textarea "that did not fix the issues still."
type textarea "x"
type textarea "that did not fix the issues still."
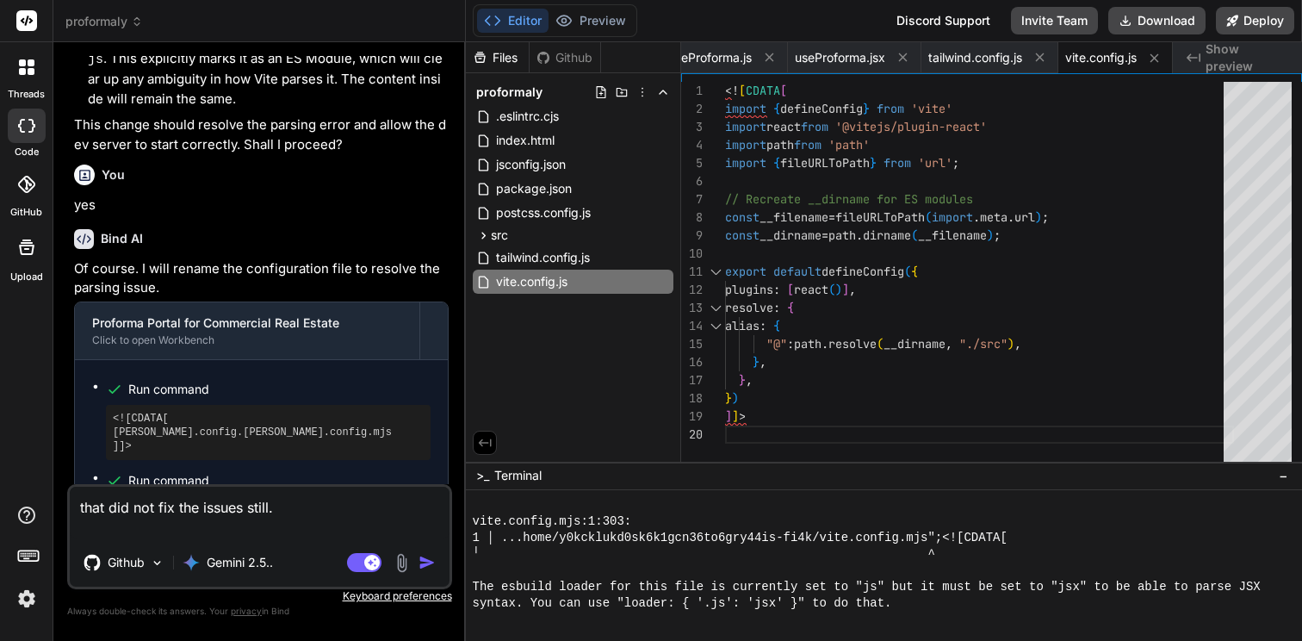
type textarea "x"
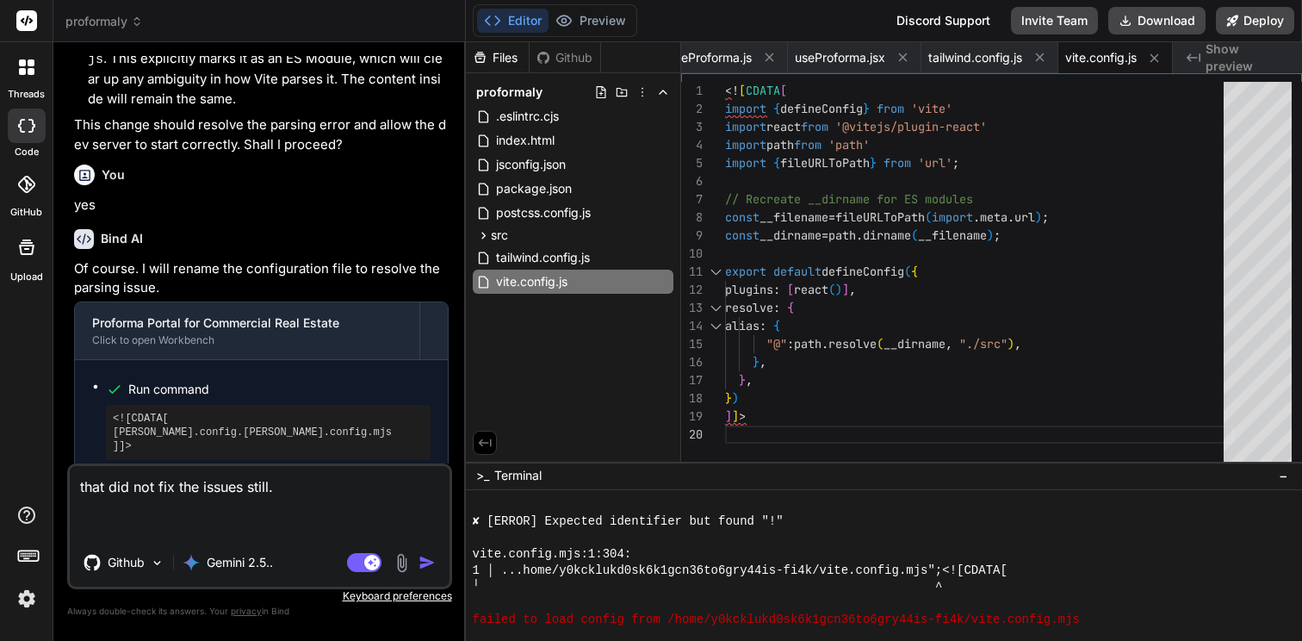
scroll to position [737, 0]
type textarea "that did not fix the issues still."
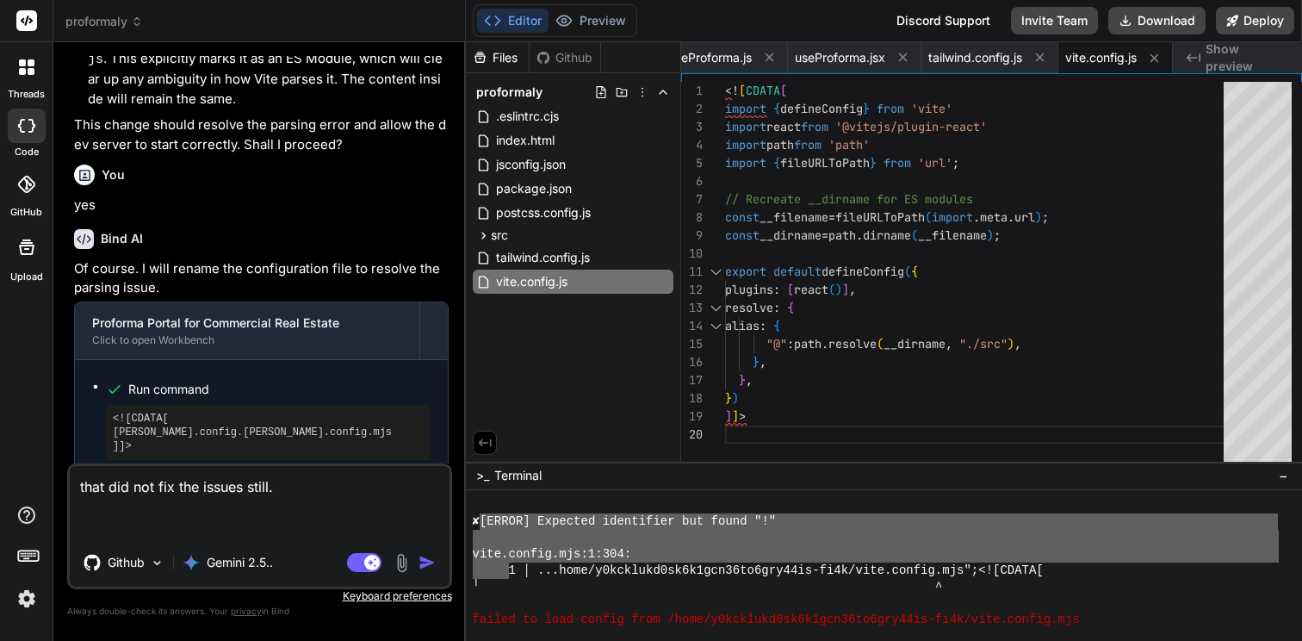
scroll to position [1047, 0]
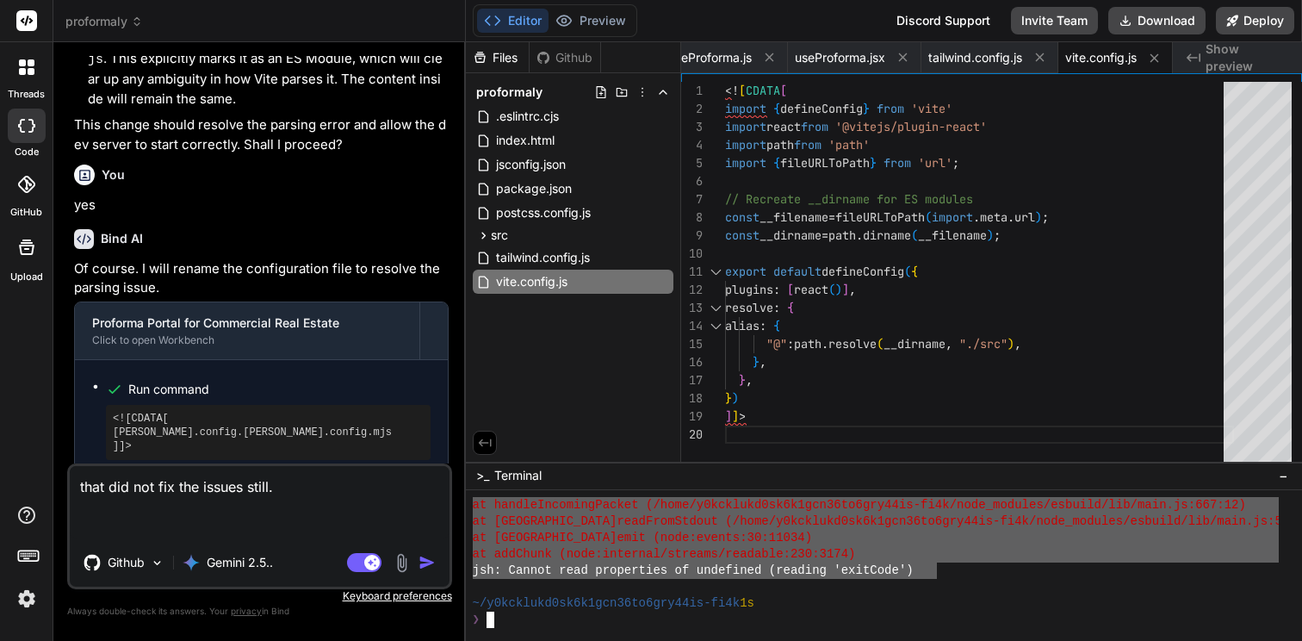
drag, startPoint x: 489, startPoint y: 521, endPoint x: 937, endPoint y: 566, distance: 450.1
click at [375, 495] on textarea "that did not fix the issues still." at bounding box center [260, 502] width 380 height 72
type textarea "x"
type textarea "that did not fix the issues still."
type textarea "x"
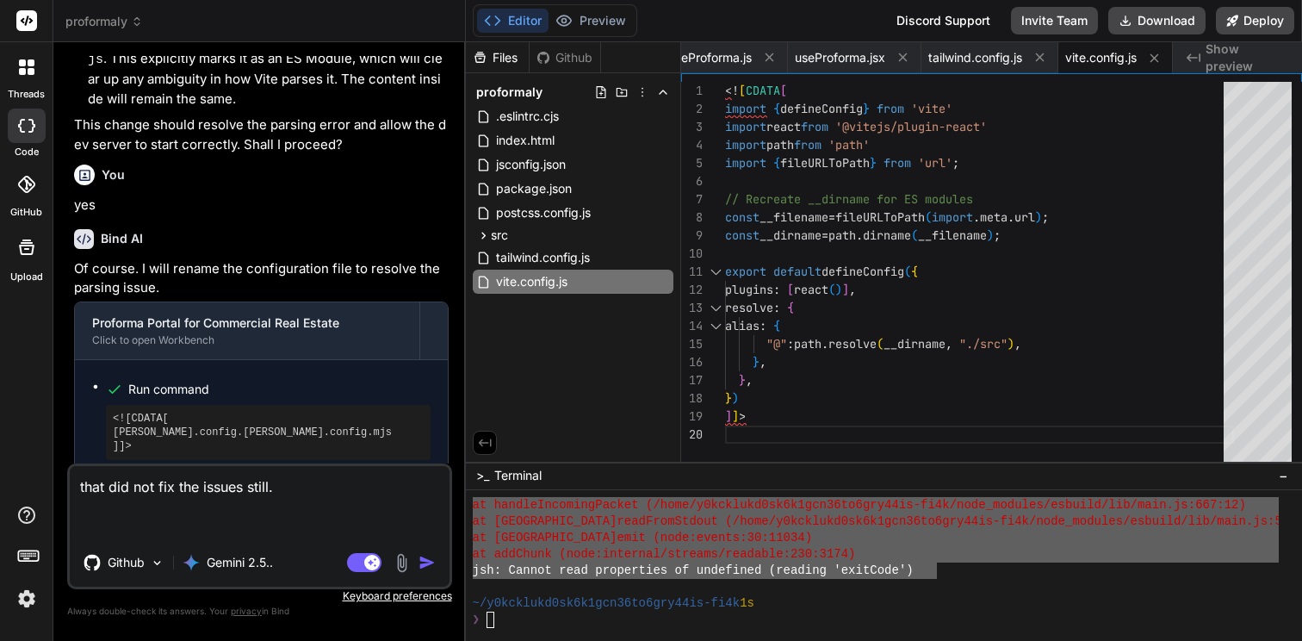
type textarea "that did not fix the issues still. ""
paste textarea "[LOREM] Ipsumdol sitametcon adi elits "!" doei.tempor.inc:4:187: 3 │ ...utla/e3…"
type textarea "x"
type textarea "lore ips dol sit ame consec adipi. "[ELITS] Doeiusmo temporinci utl etdol "!" m…"
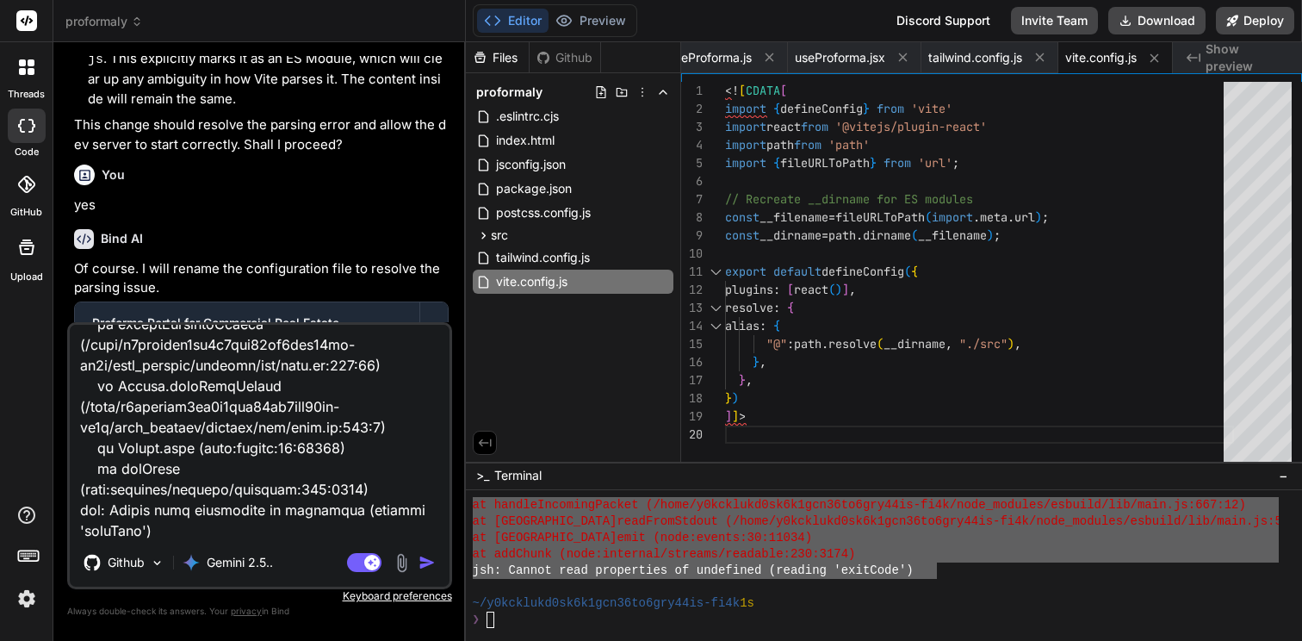
type textarea "x"
type textarea "lore ips dol sit ame consec adipi. "[ELITS] Doeiusmo temporinci utl etdol "!" m…"
type textarea "x"
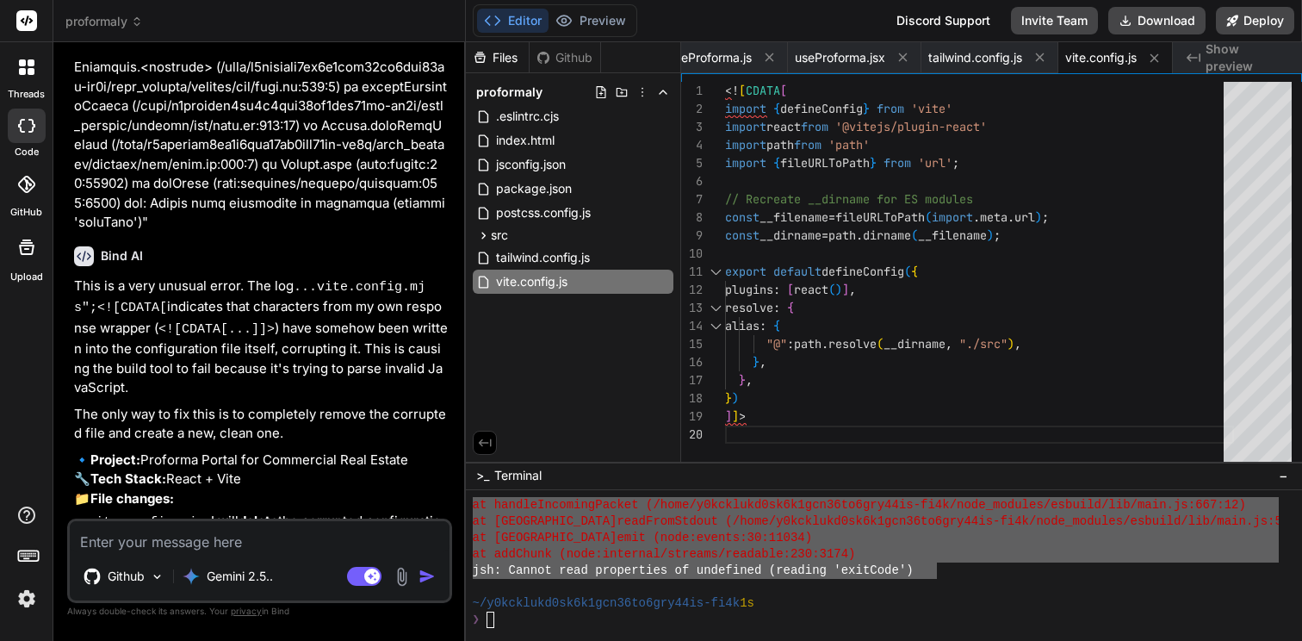
scroll to position [5015, 0]
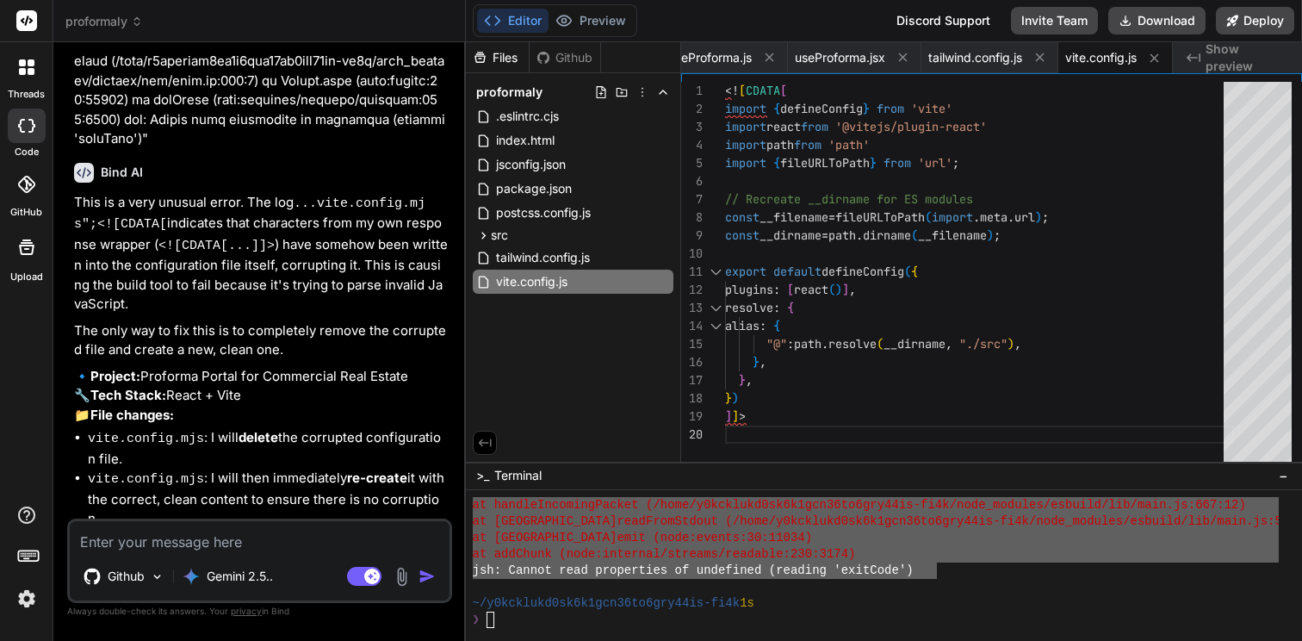
type textarea "x"
type textarea "y"
type textarea "x"
type textarea "ye"
type textarea "x"
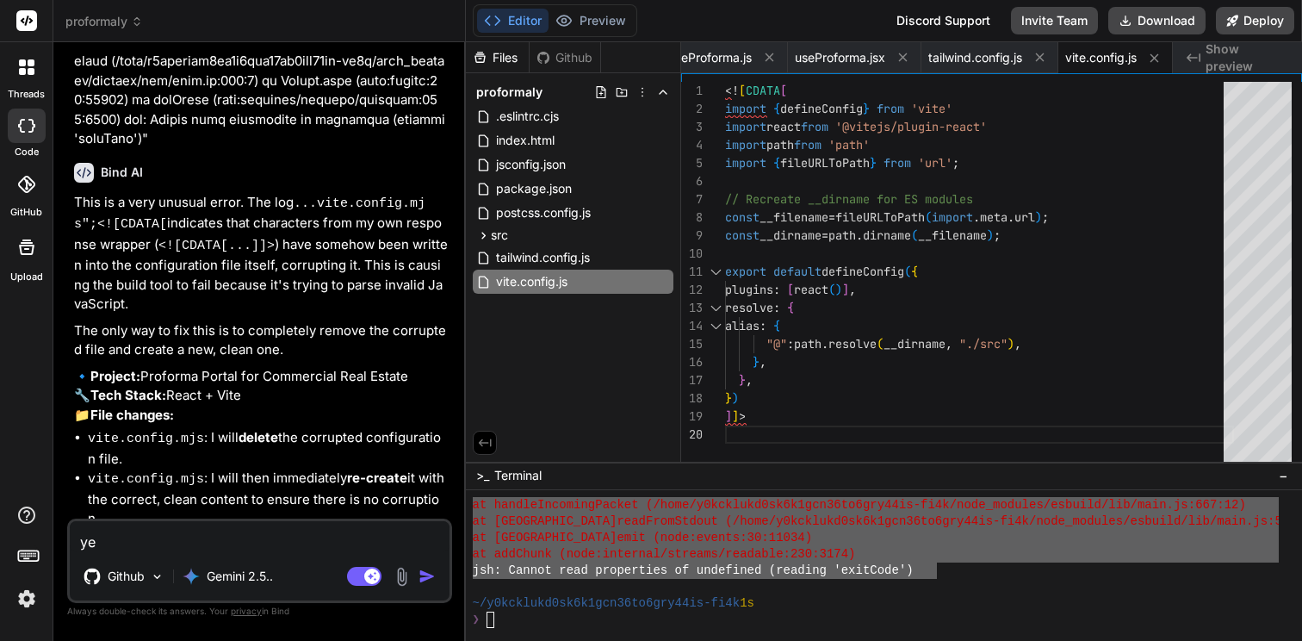
type textarea "yes"
type textarea "x"
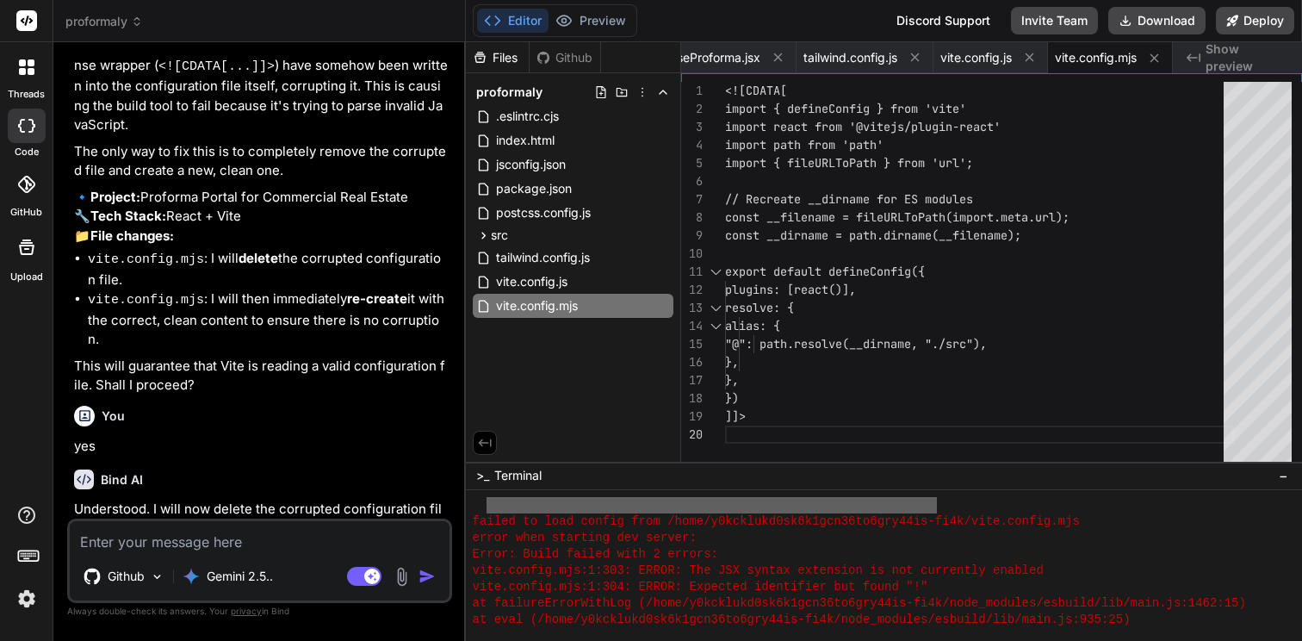
scroll to position [1969, 0]
type textarea "x"
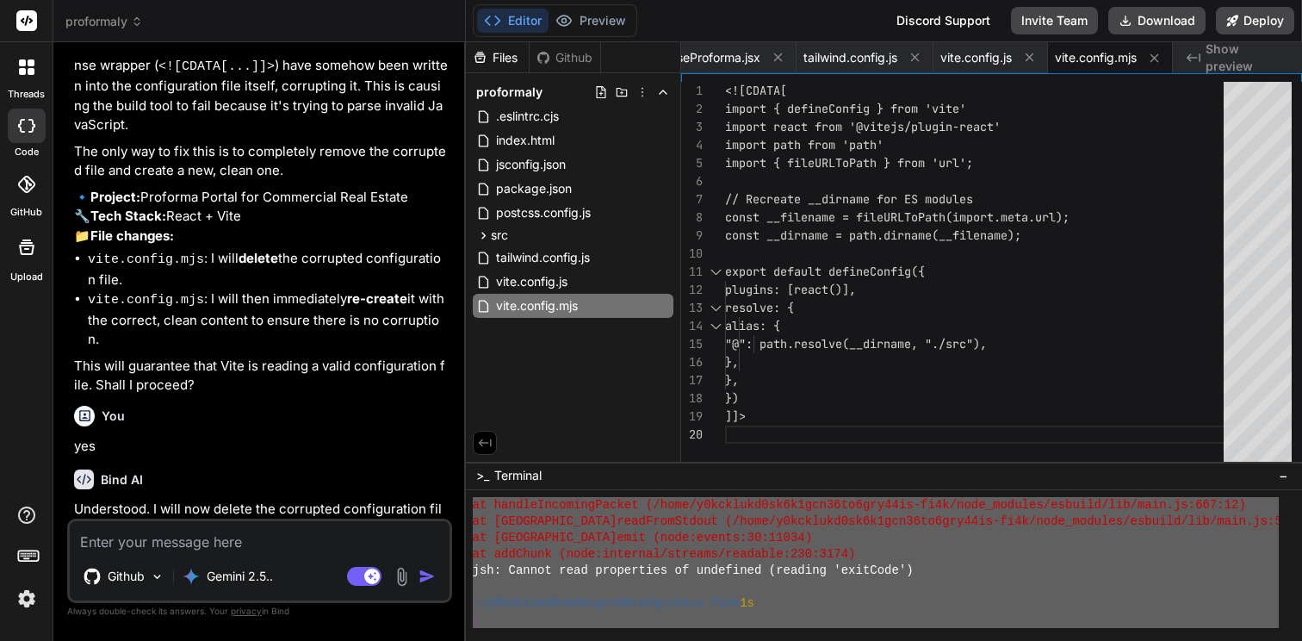
scroll to position [2176, 0]
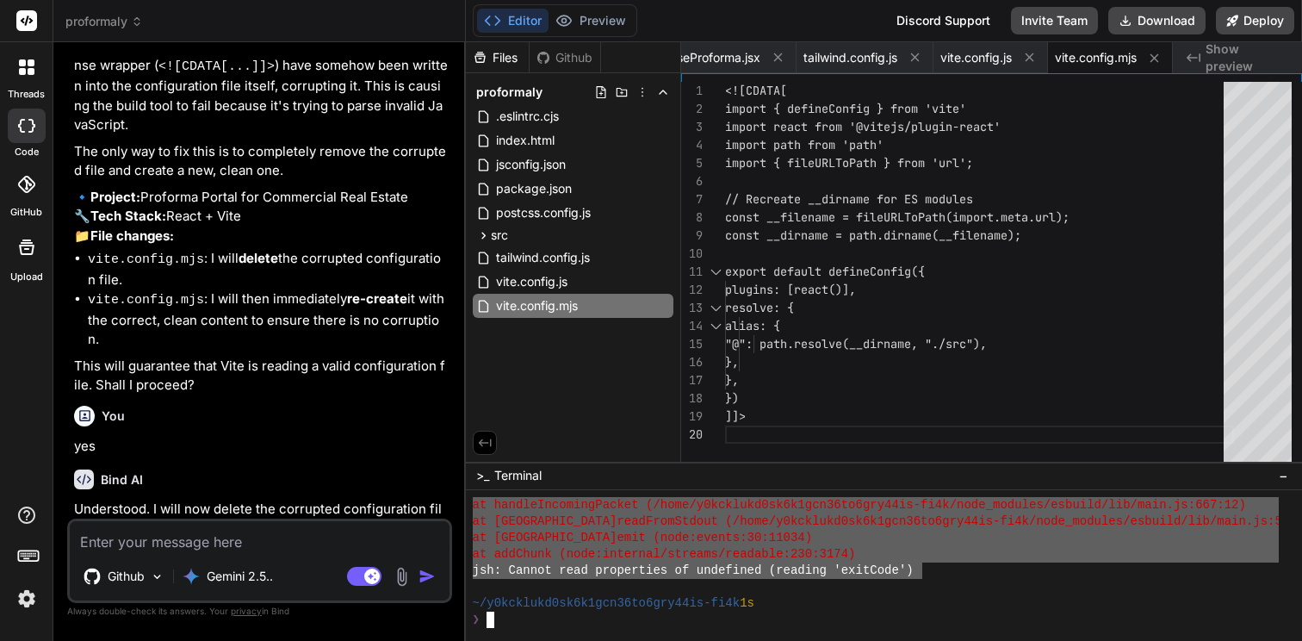
drag, startPoint x: 473, startPoint y: 570, endPoint x: 925, endPoint y: 572, distance: 452.2
click at [340, 531] on textarea at bounding box center [260, 536] width 380 height 31
type textarea "x"
type textarea "s"
type textarea "x"
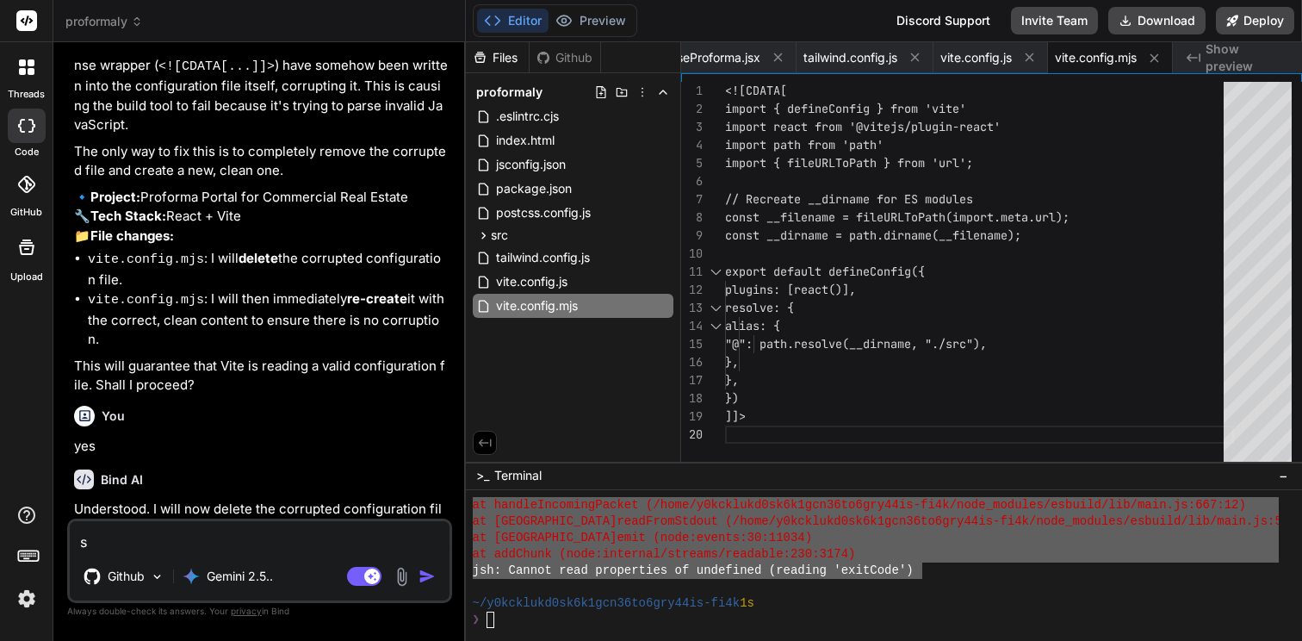
type textarea "st"
type textarea "x"
type textarea "sti"
type textarea "x"
type textarea "stil"
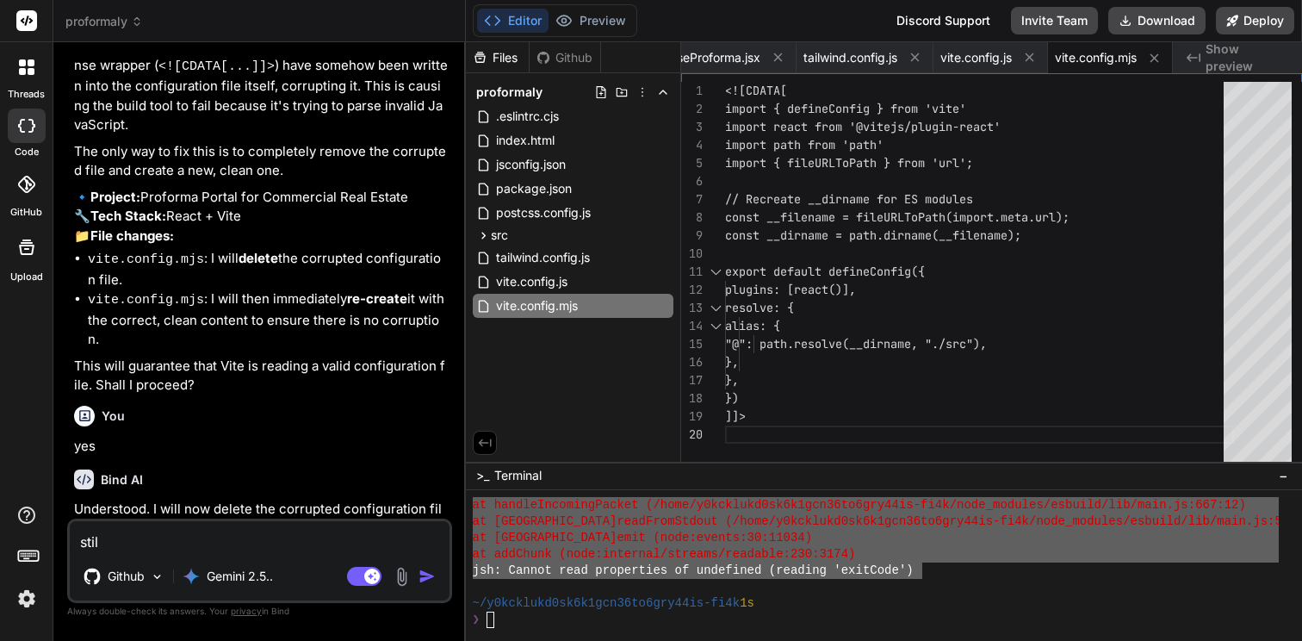
type textarea "x"
type textarea "still"
type textarea "x"
type textarea "still"
type textarea "x"
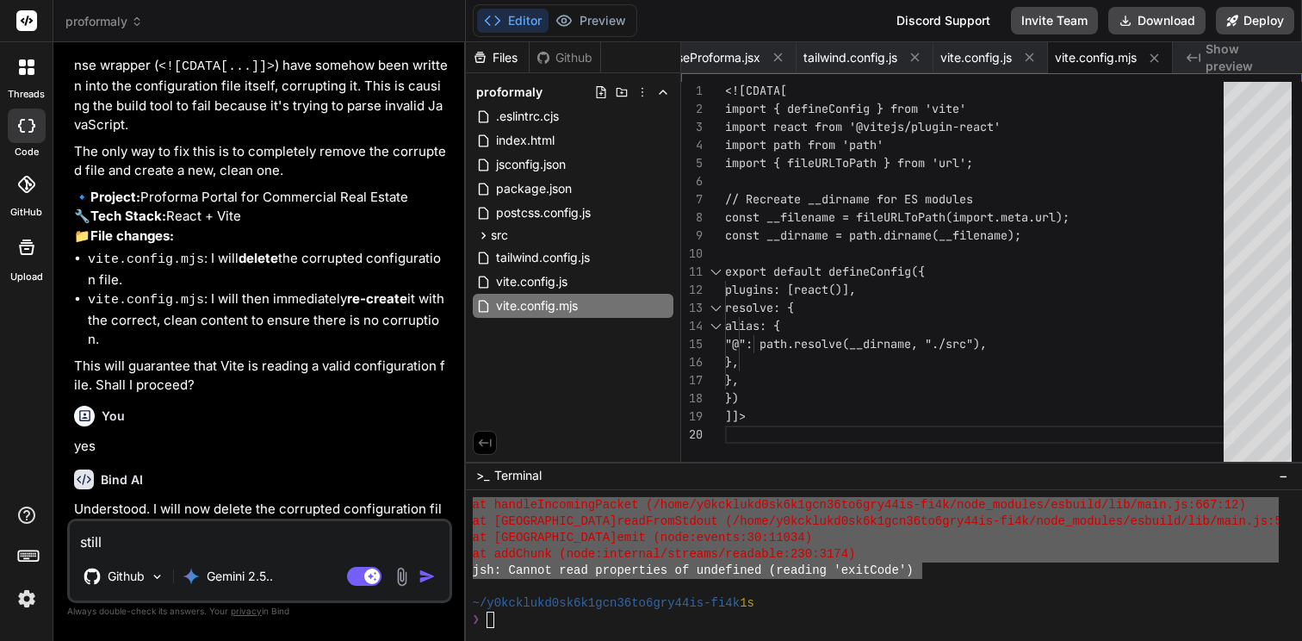
type textarea "still e"
type textarea "x"
type textarea "still er"
type textarea "x"
type textarea "still erro"
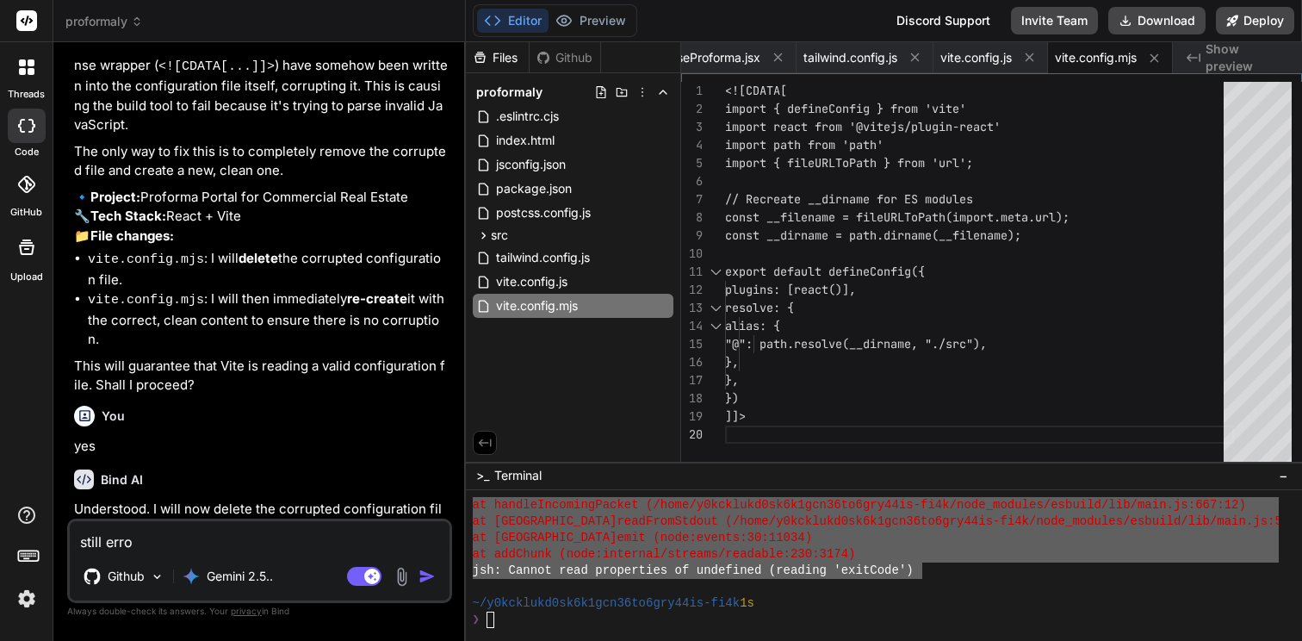
type textarea "x"
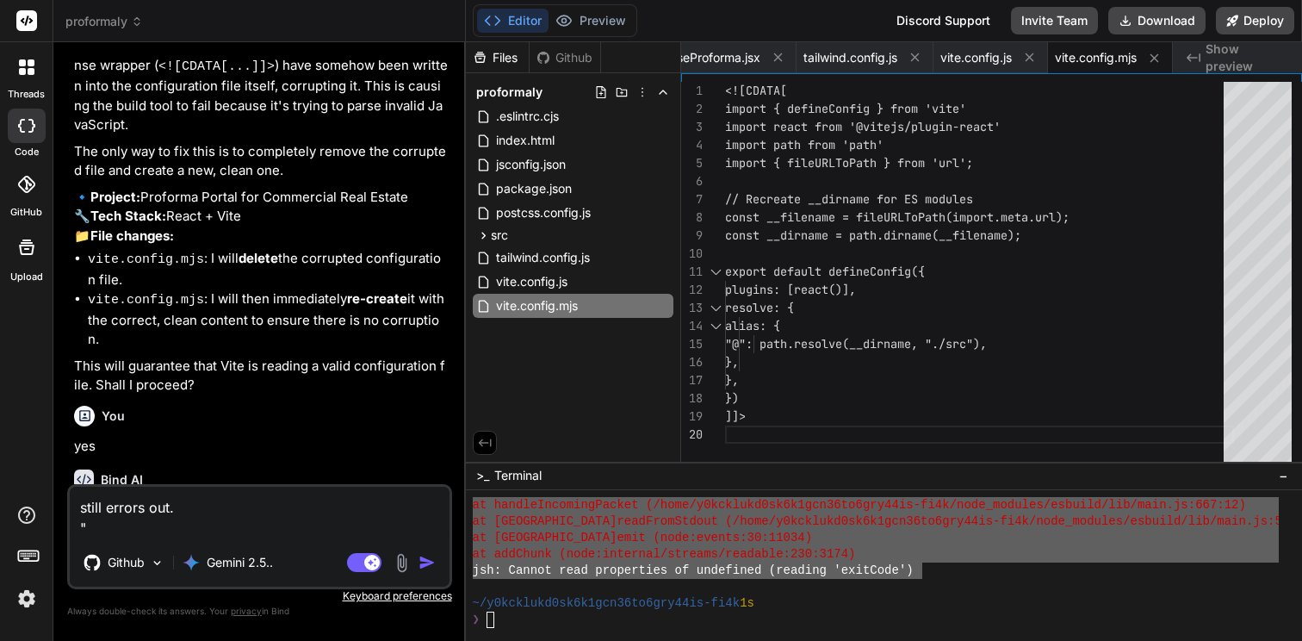
paste textarea "✘ [LOREM] Ips DOL sitame consectet ad eli seddoeius tempori utla.etdolo.mag:2:9…"
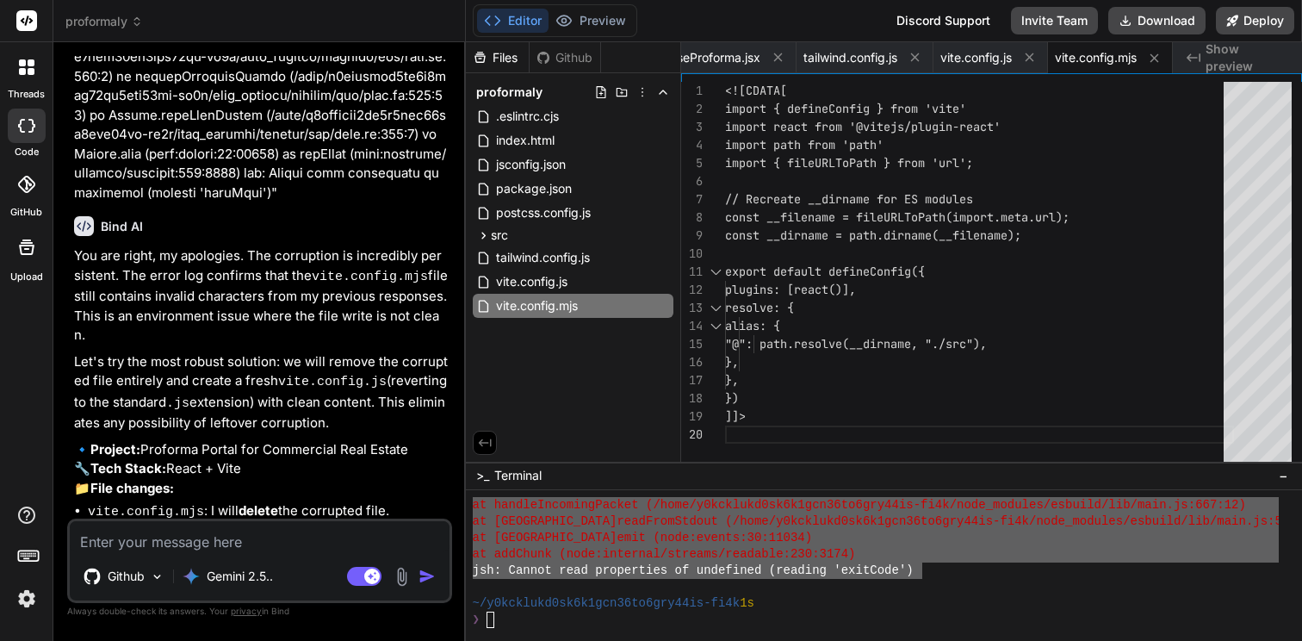
scroll to position [6492, 0]
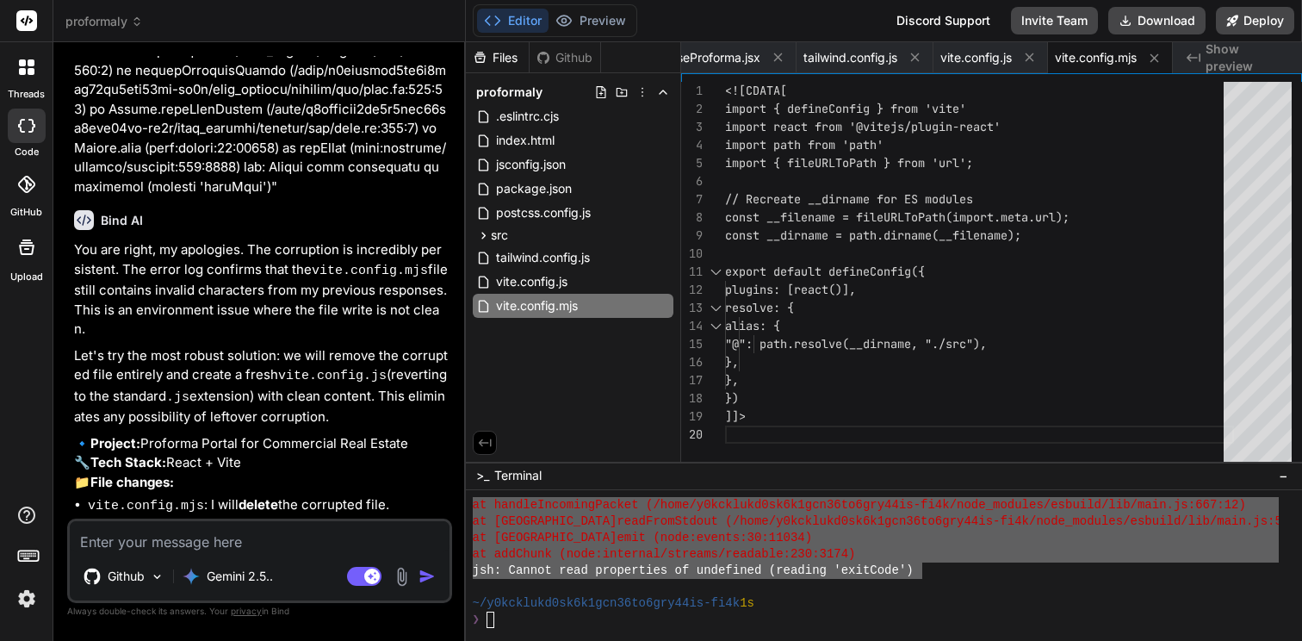
click at [227, 546] on textarea at bounding box center [260, 536] width 380 height 31
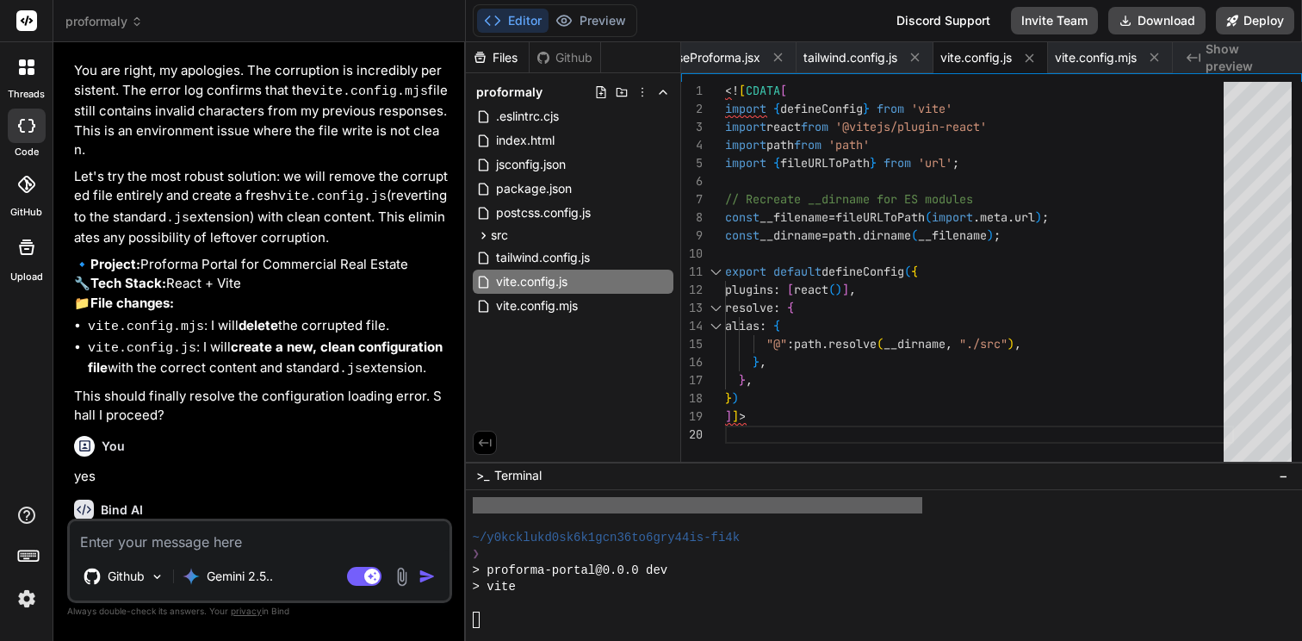
scroll to position [3306, 0]
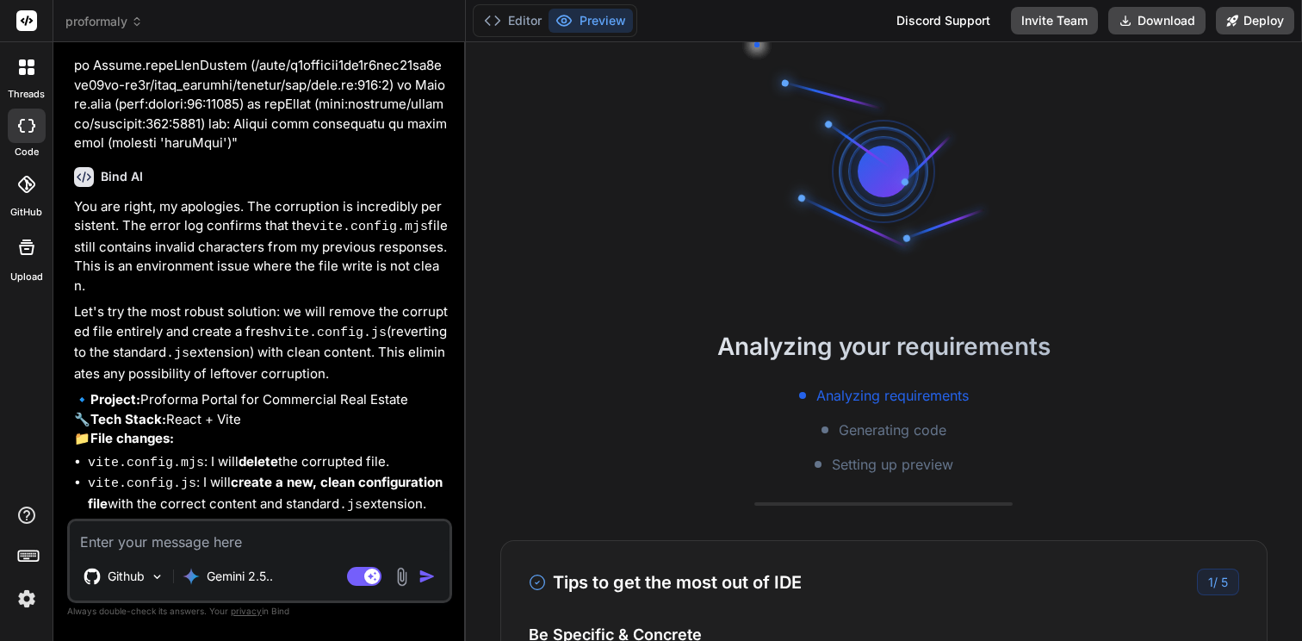
scroll to position [278, 0]
click at [153, 534] on textarea at bounding box center [260, 536] width 380 height 31
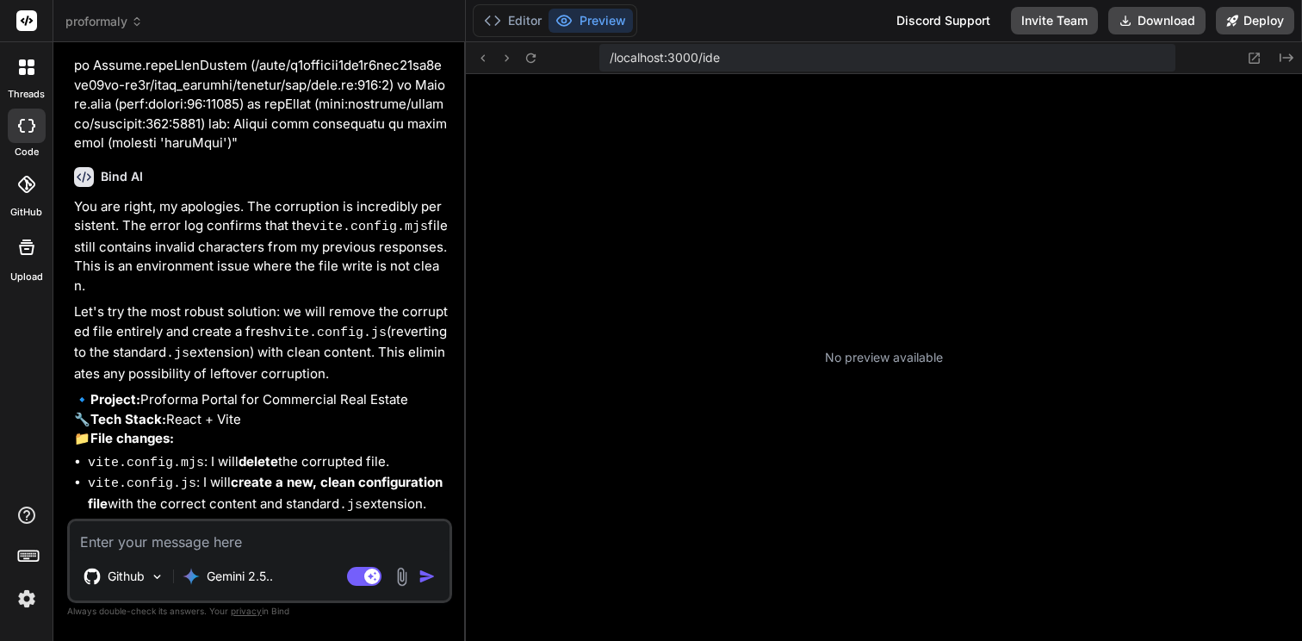
type textarea "x"
type textarea "ye"
type textarea "x"
type textarea "yes"
type textarea "x"
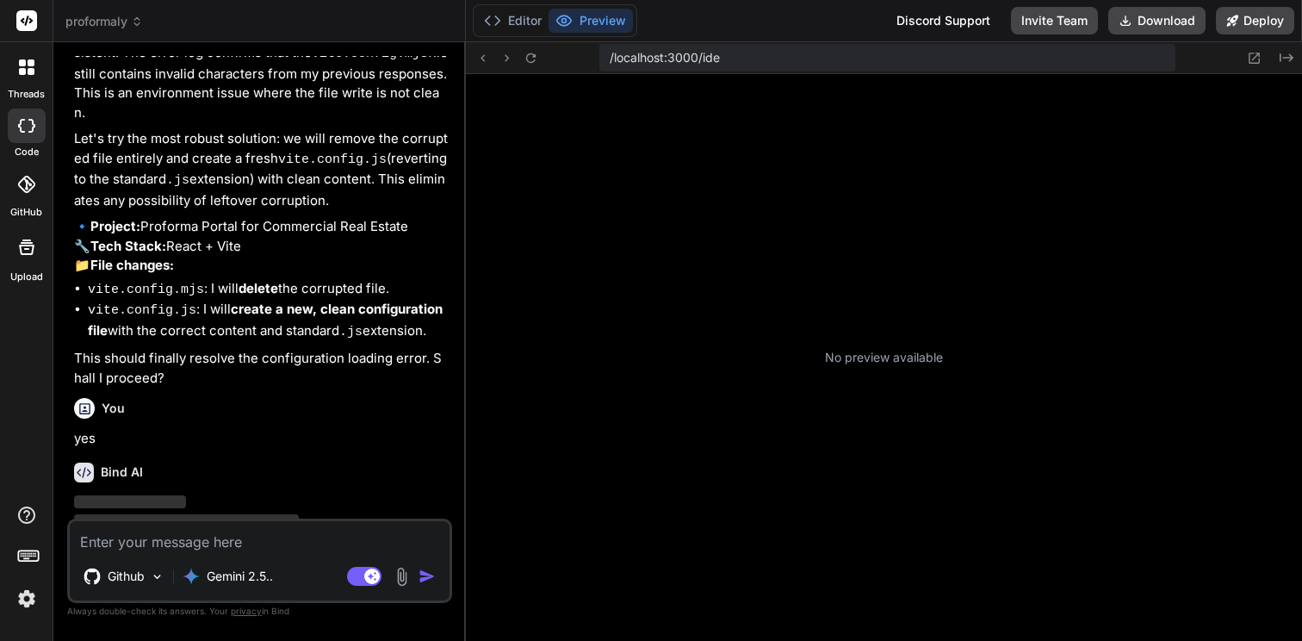
scroll to position [3477, 0]
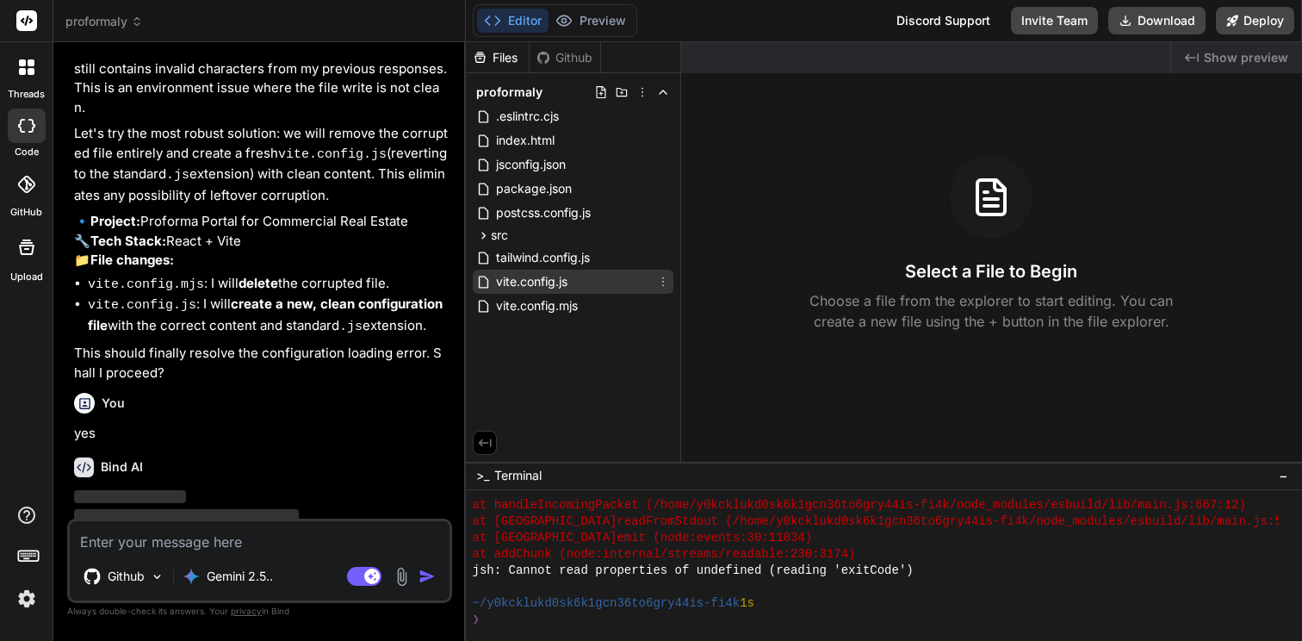
click at [660, 279] on icon at bounding box center [663, 282] width 14 height 14
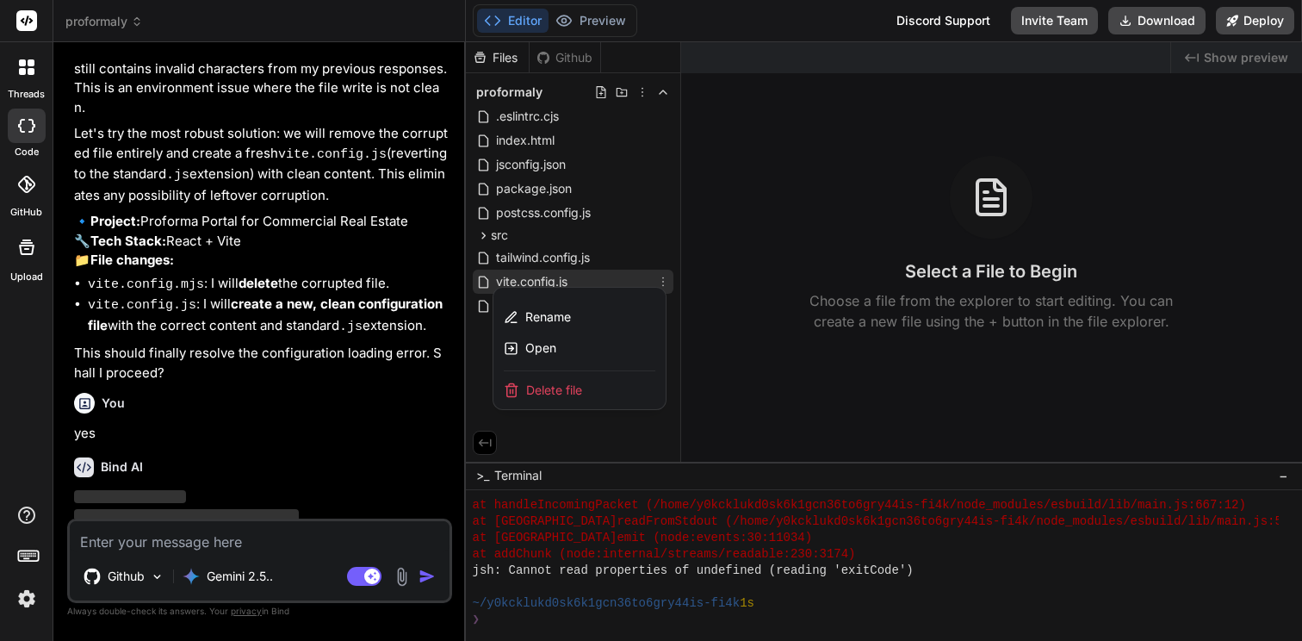
click at [727, 344] on div at bounding box center [884, 341] width 837 height 599
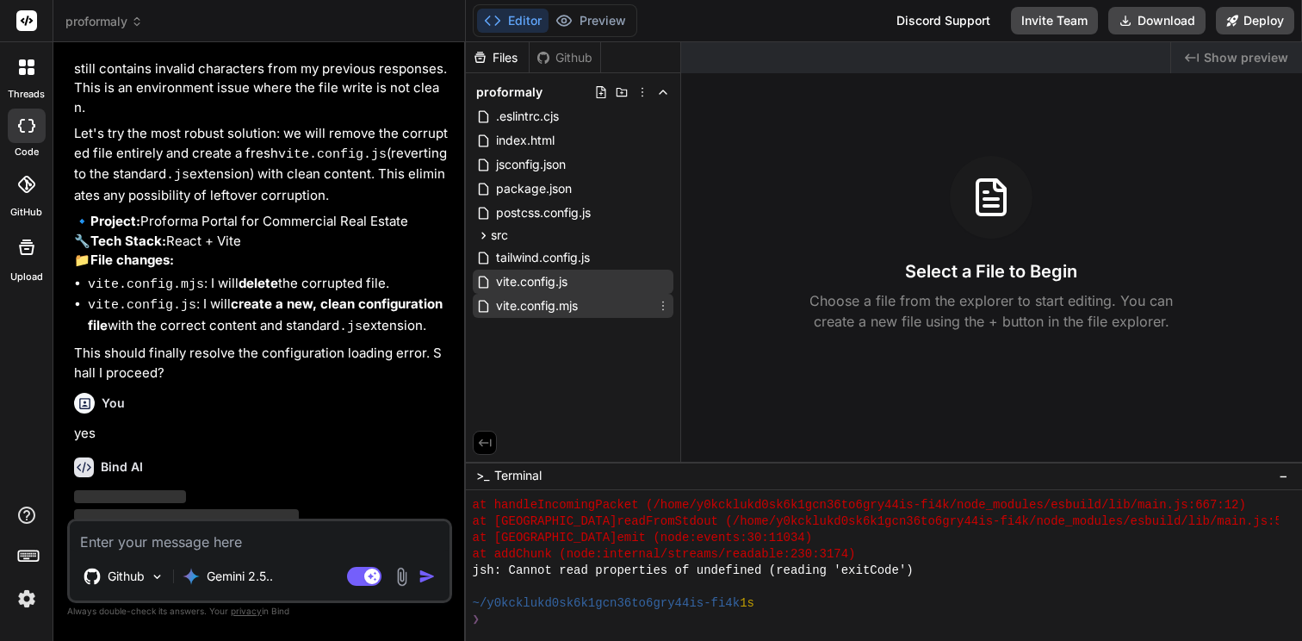
click at [661, 301] on icon at bounding box center [663, 306] width 14 height 14
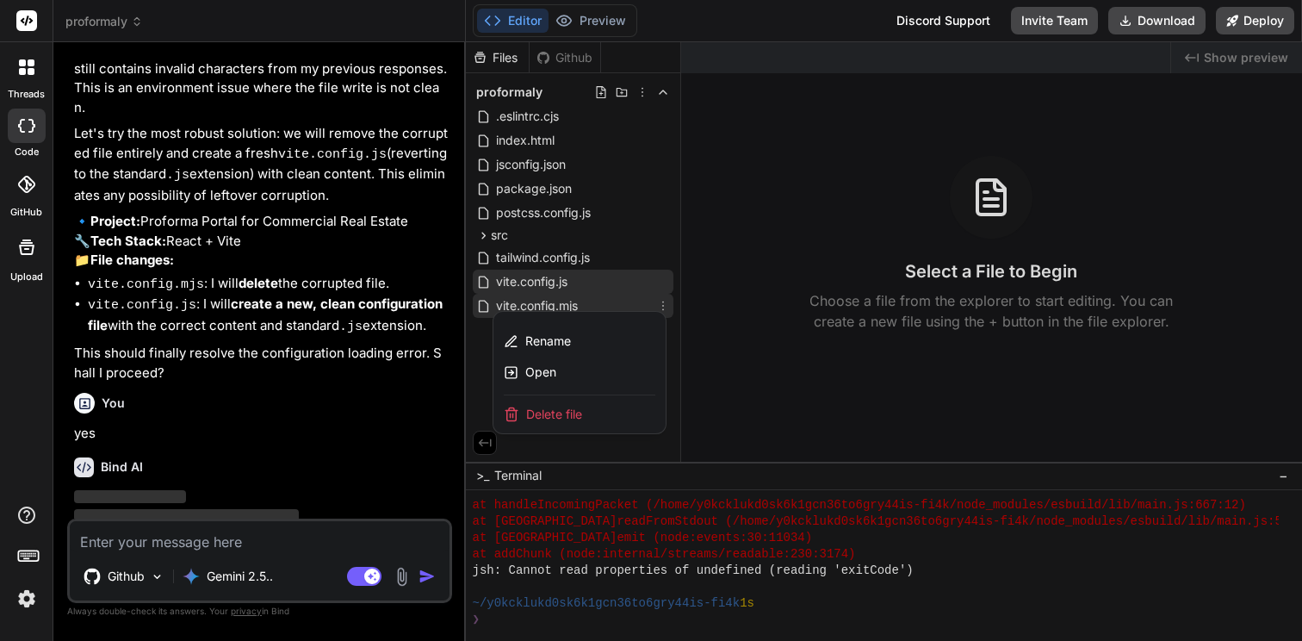
click at [565, 411] on span "Delete file" at bounding box center [554, 414] width 56 height 17
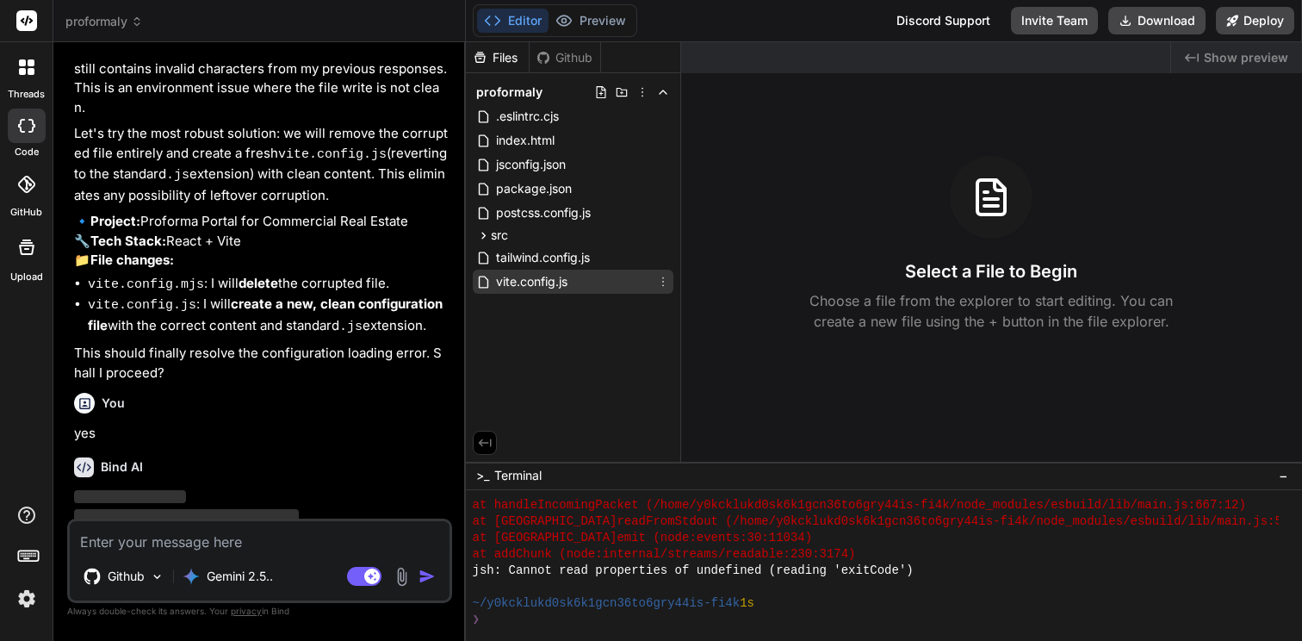
click at [544, 289] on span "vite.config.js" at bounding box center [531, 281] width 75 height 21
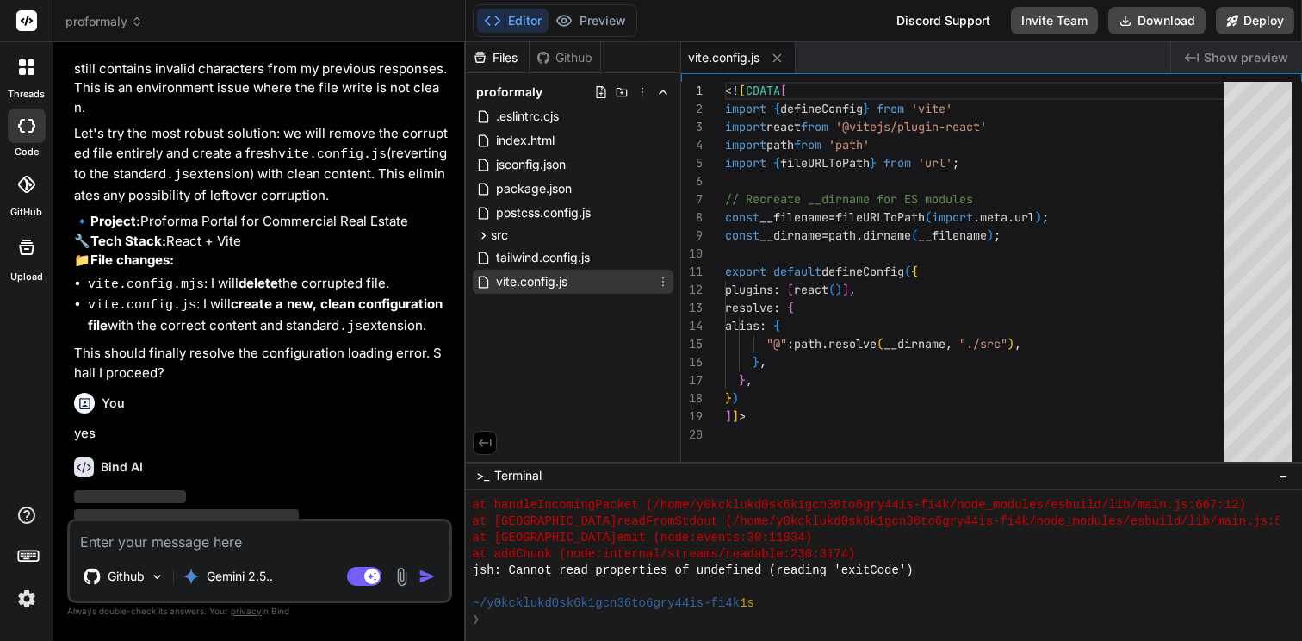
type textarea "x"
type textarea "export default defineConfig({ plugins: [react()], resolve: { alias: { "@": path…"
click at [863, 307] on div "<! [ CDATA [ import { defineConfig } from 'vite' import react from '@vitejs/plu…" at bounding box center [979, 276] width 509 height 388
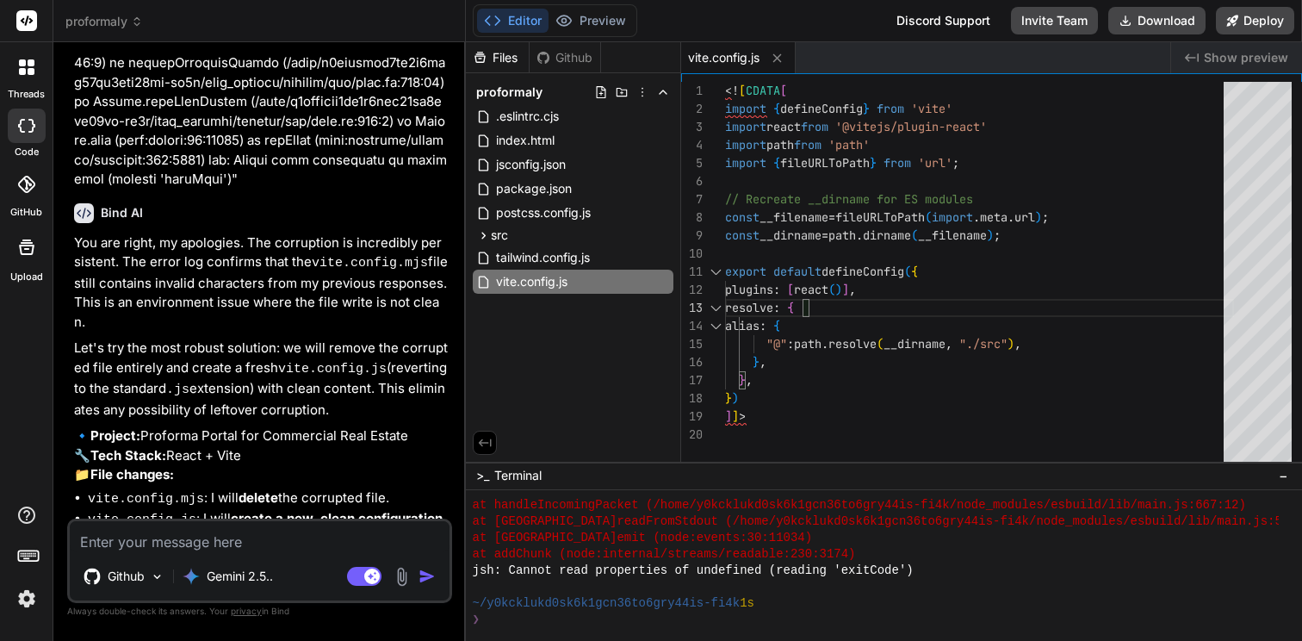
scroll to position [3477, 0]
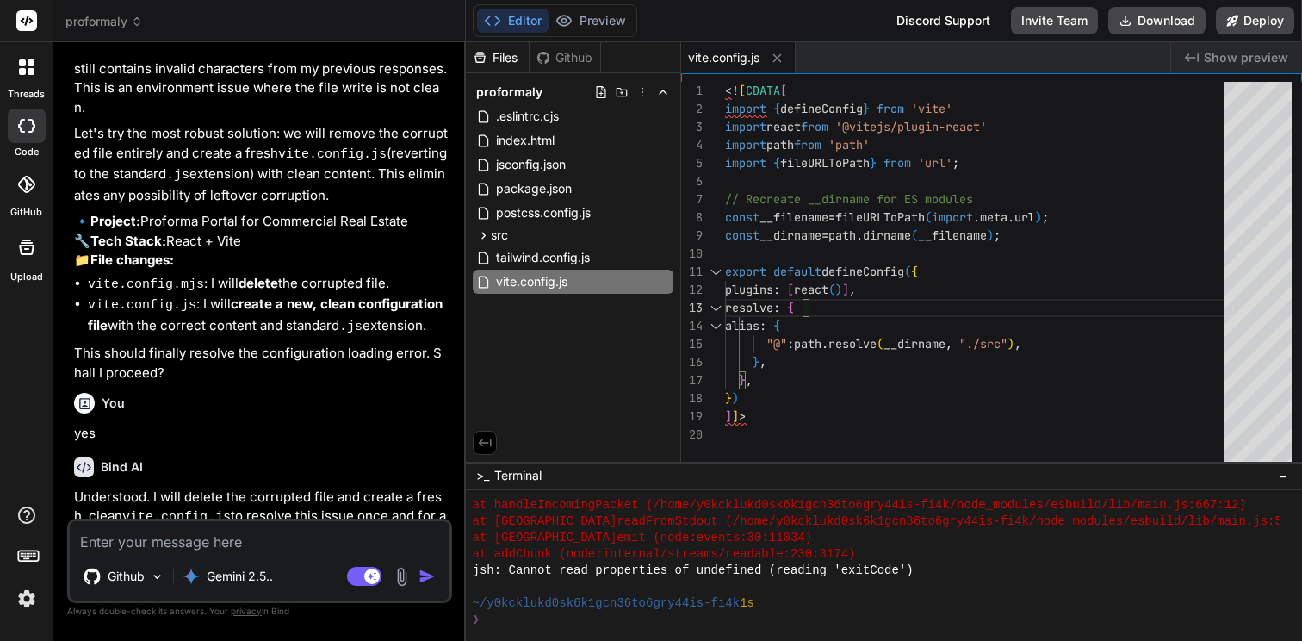
type textarea "x"
